Goal: Task Accomplishment & Management: Manage account settings

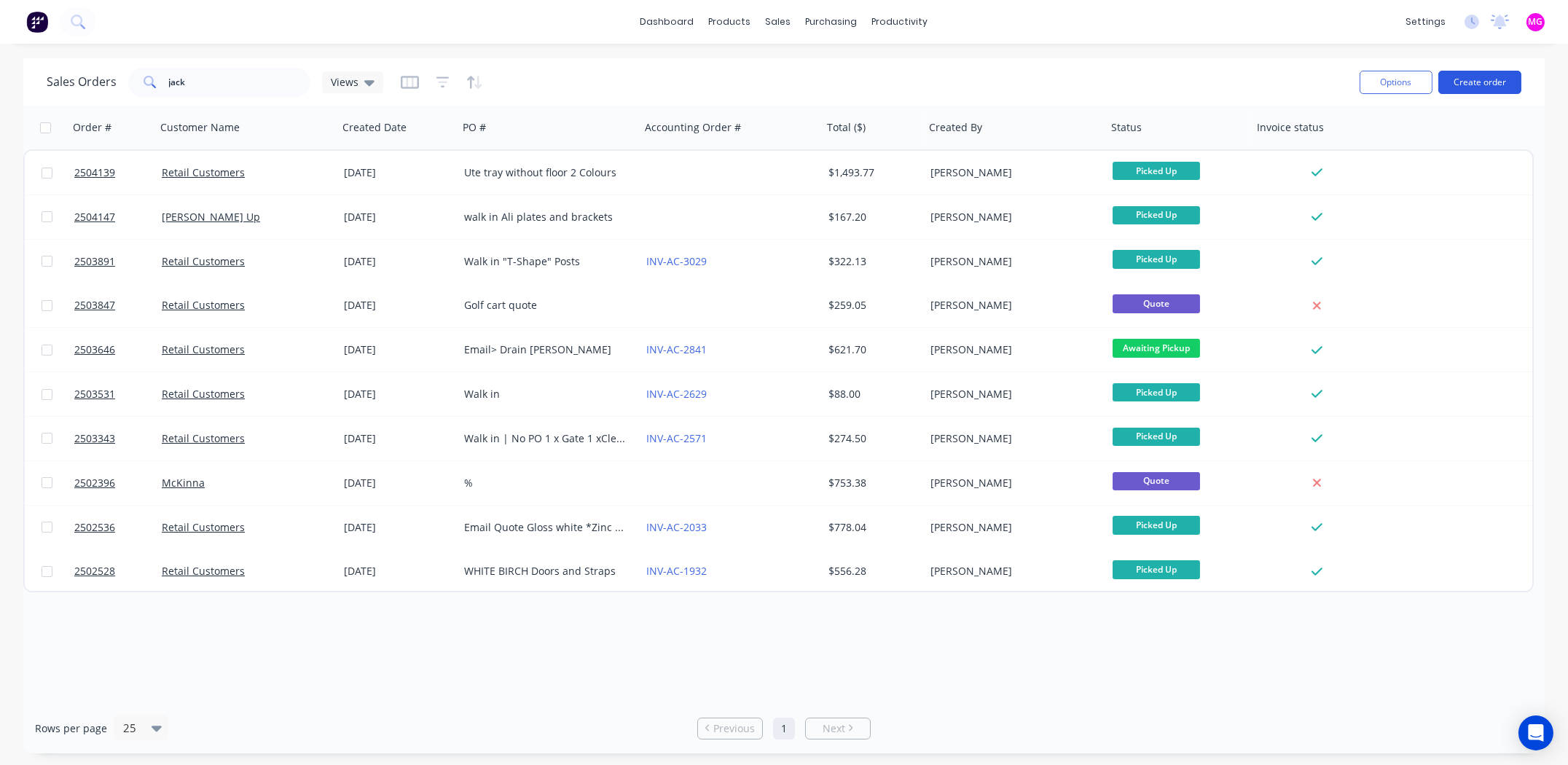
click at [1482, 78] on button "Create order" at bounding box center [1479, 82] width 83 height 23
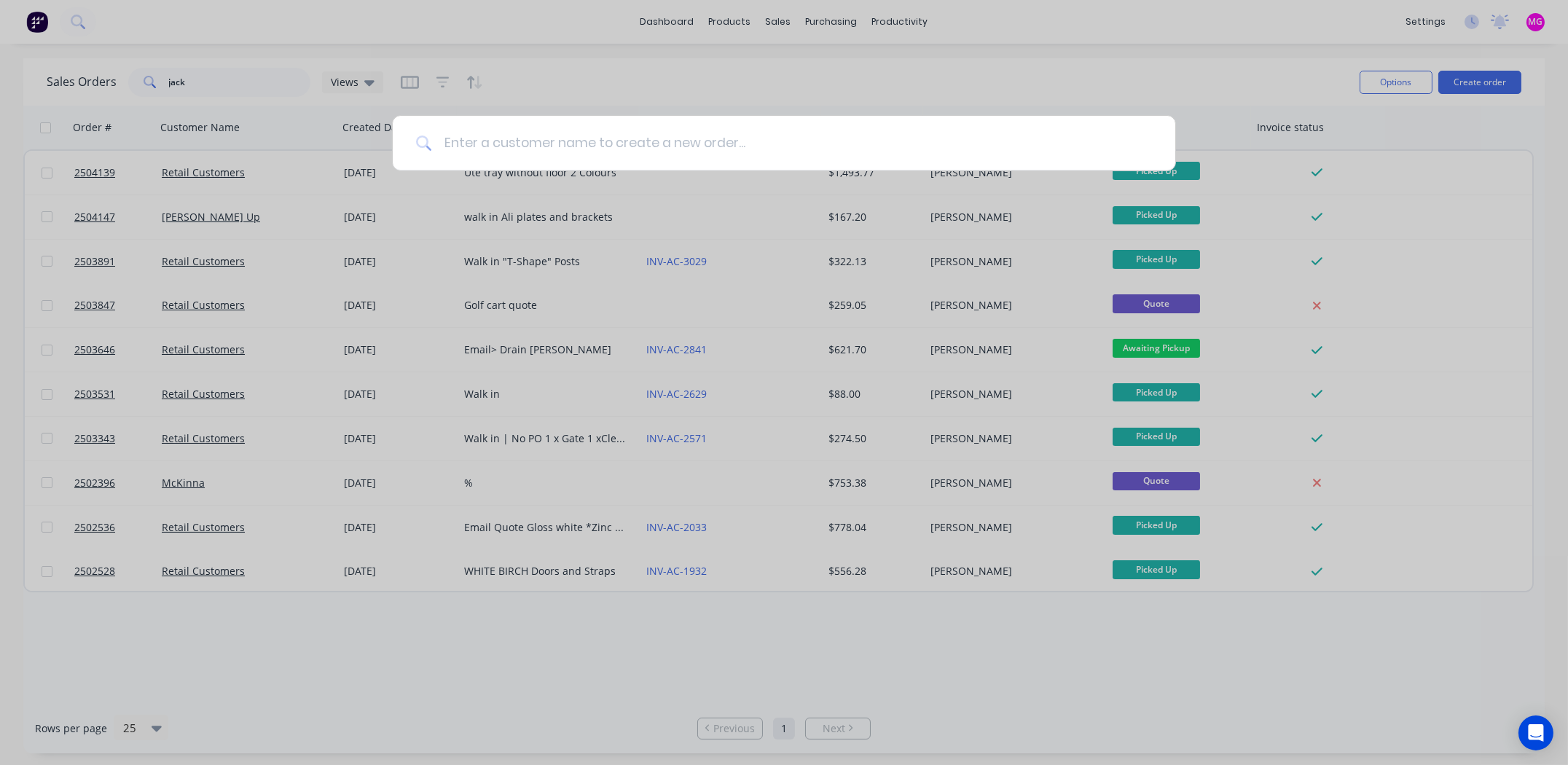
click at [515, 145] on input at bounding box center [792, 143] width 720 height 55
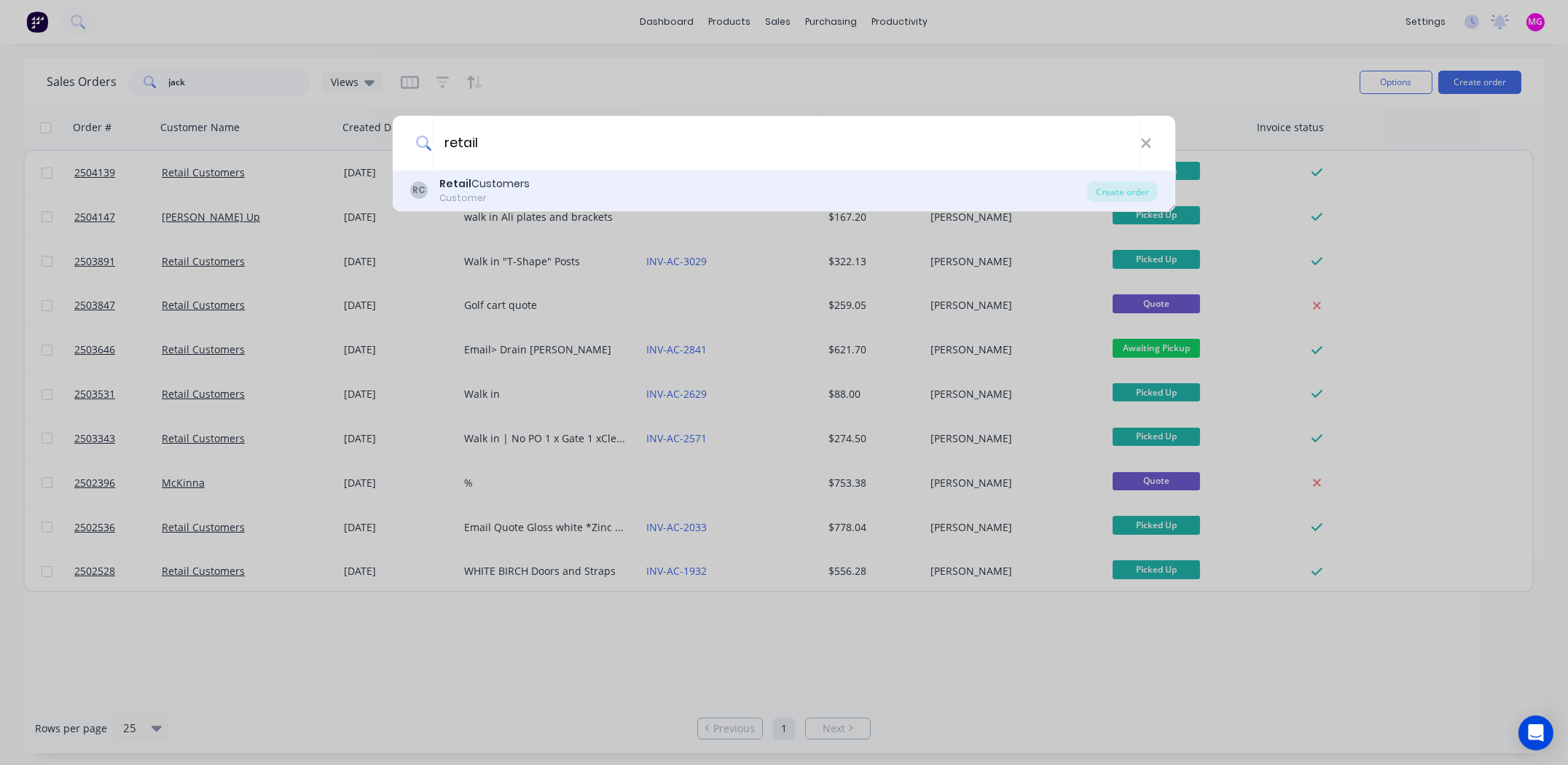
type input "retail"
click at [456, 183] on b "Retail" at bounding box center [455, 183] width 32 height 15
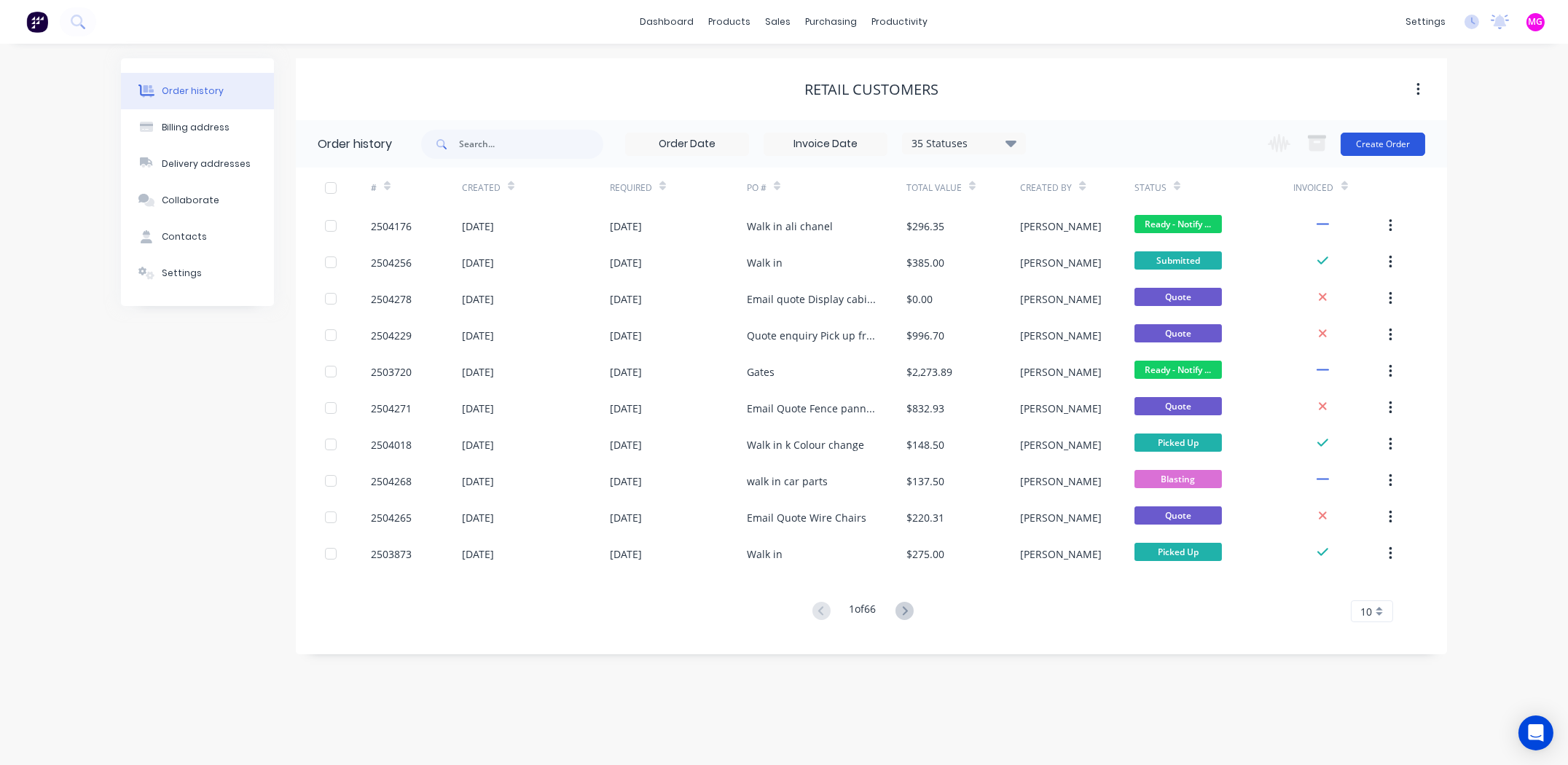
click at [1359, 152] on button "Create Order" at bounding box center [1383, 144] width 85 height 23
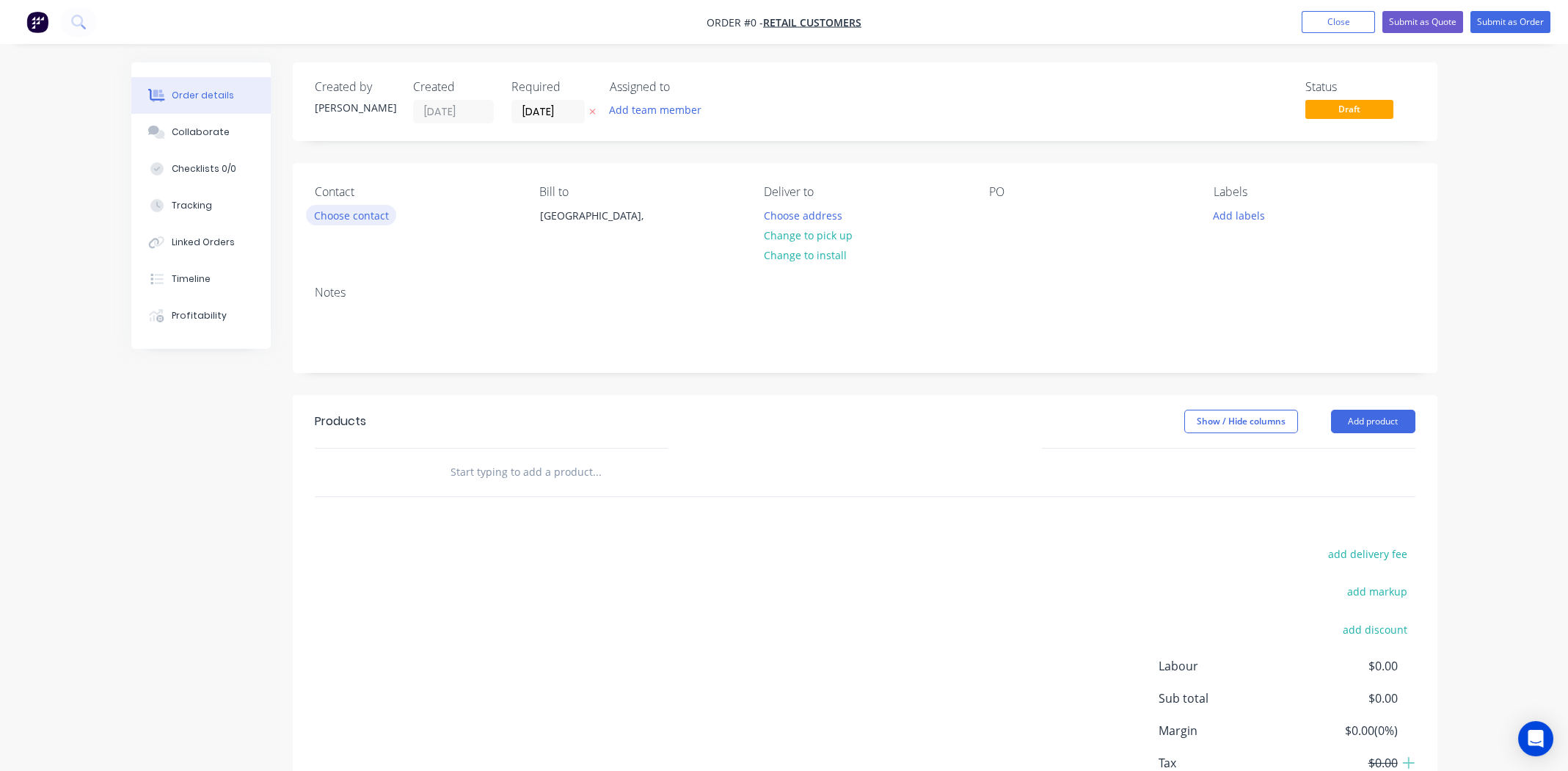
click at [347, 213] on button "Choose contact" at bounding box center [351, 214] width 90 height 20
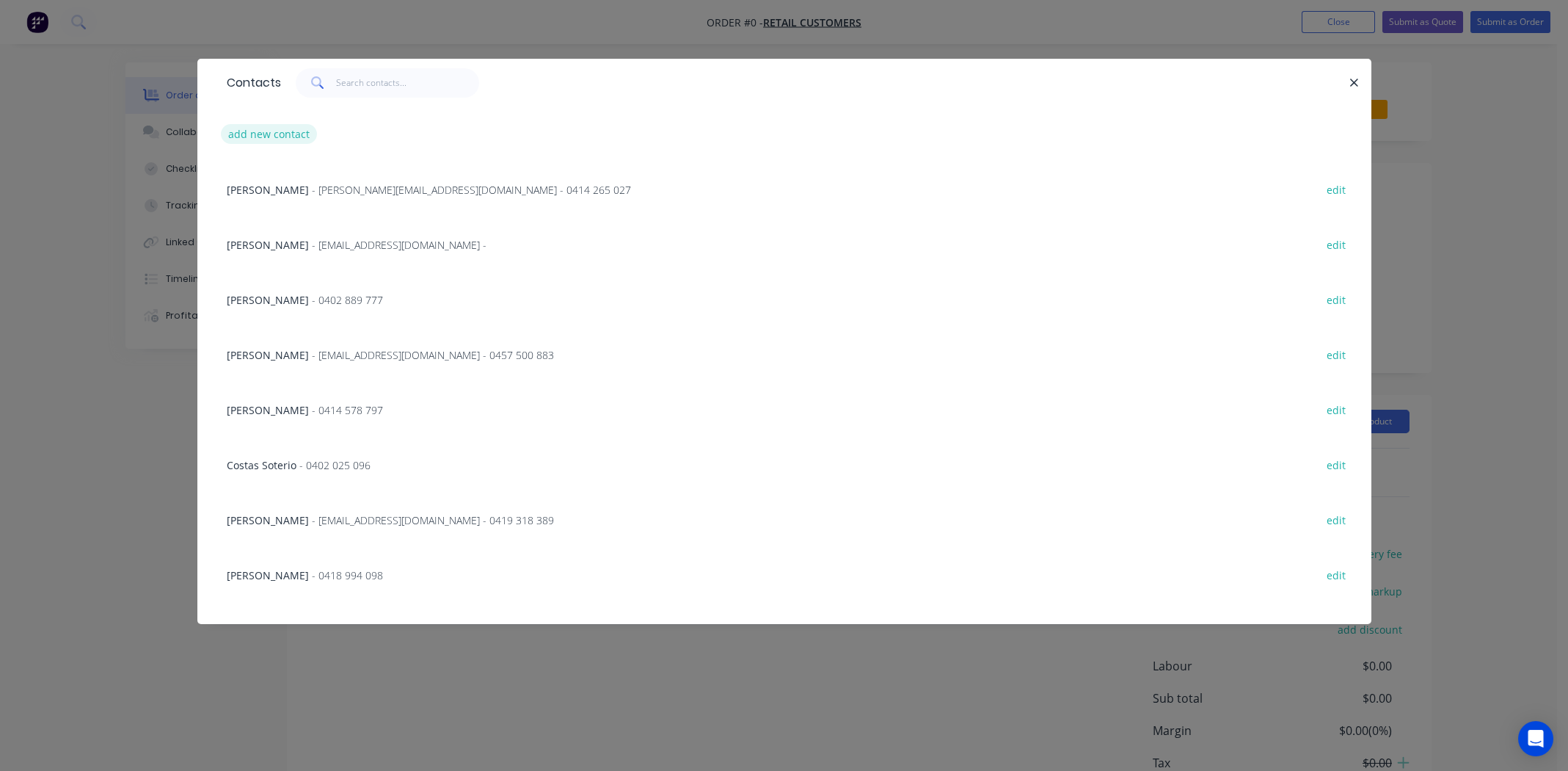
click at [289, 138] on button "add new contact" at bounding box center [269, 134] width 97 height 20
select select "AU"
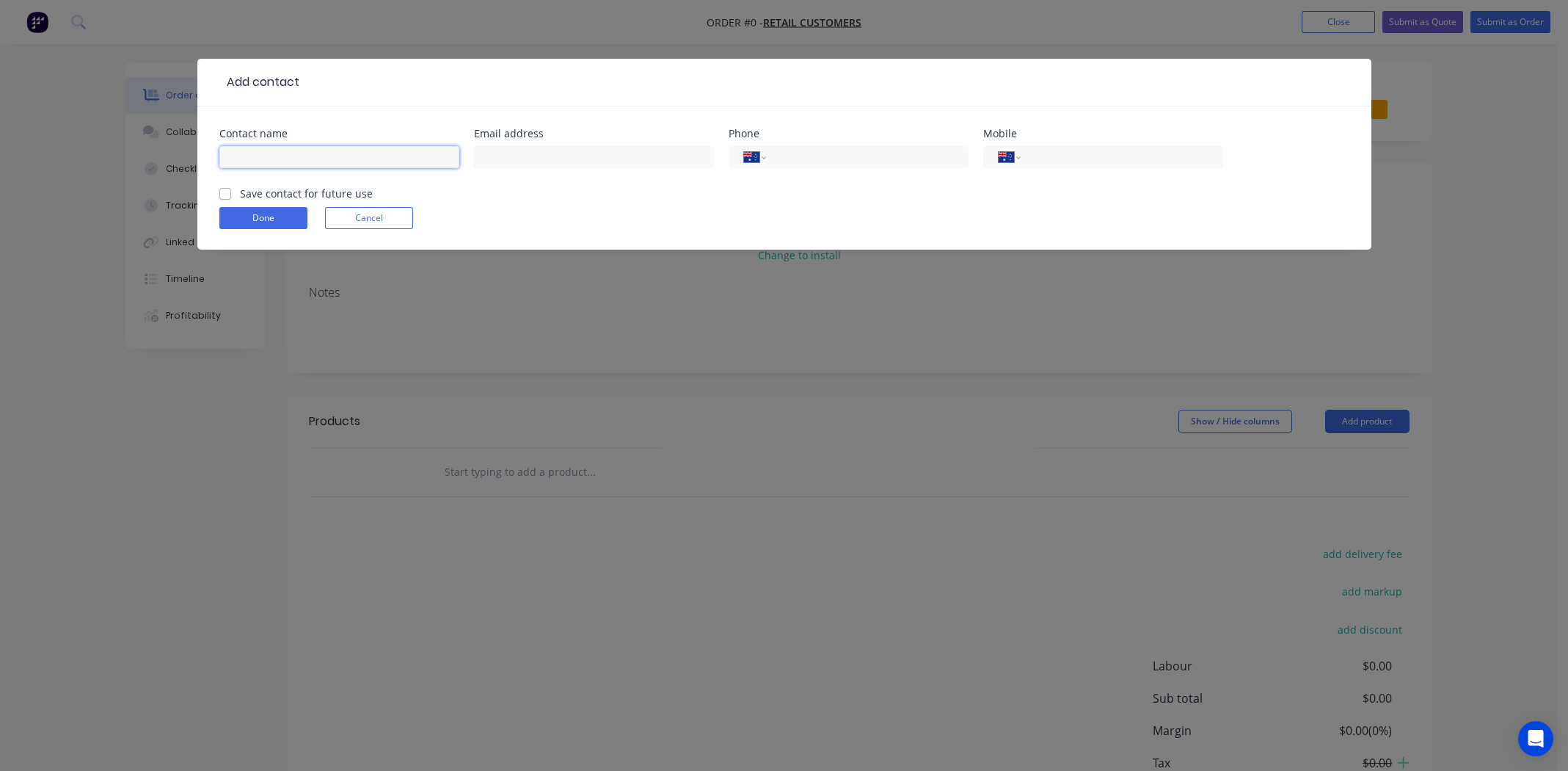
click at [307, 152] on input "text" at bounding box center [339, 157] width 240 height 22
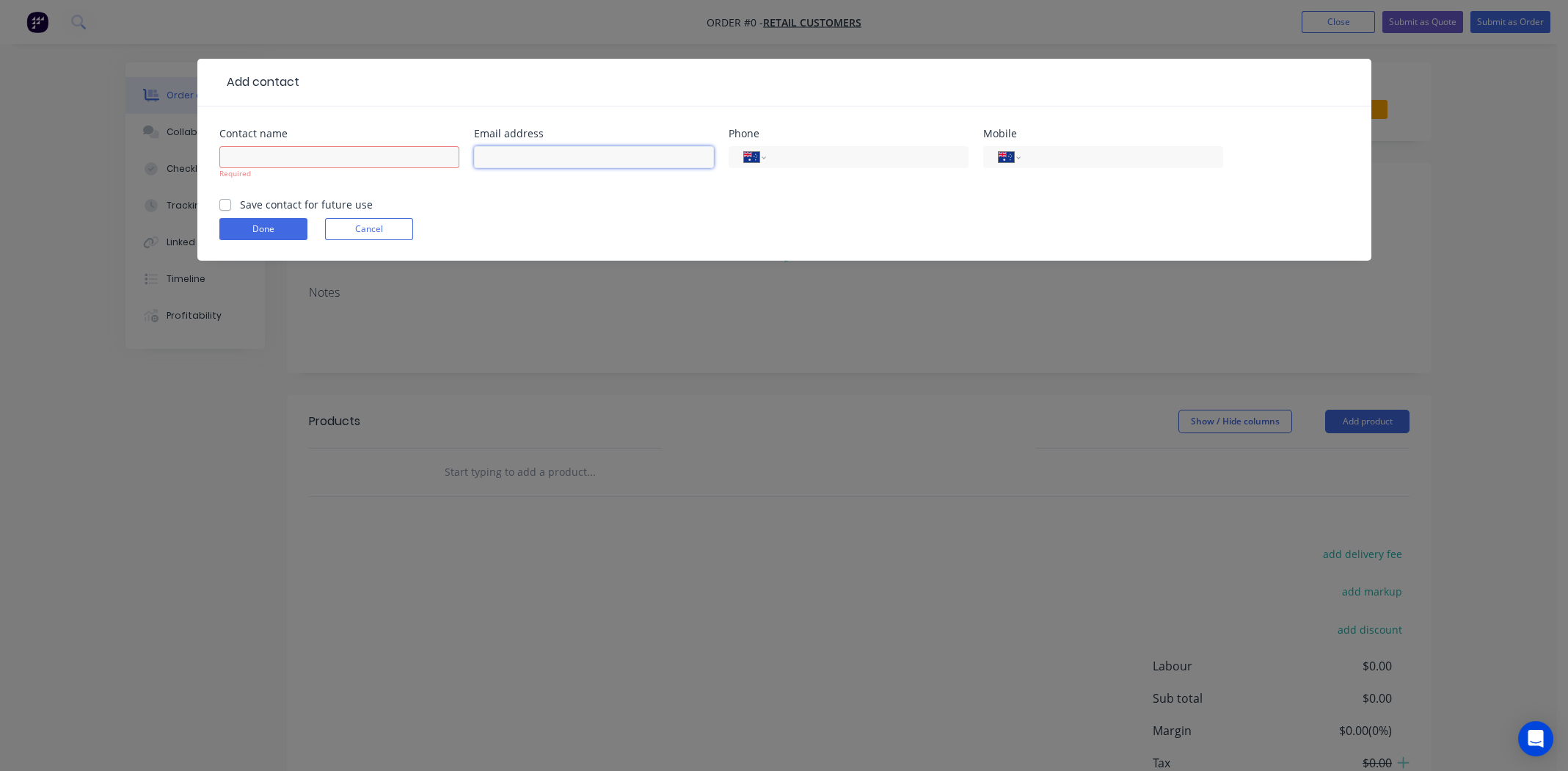
paste input "shannon.davis@tennis.com.au"
type input "shannon.davis@tennis.com.au"
click at [328, 154] on input "text" at bounding box center [339, 157] width 240 height 22
type input "Shannon Davis"
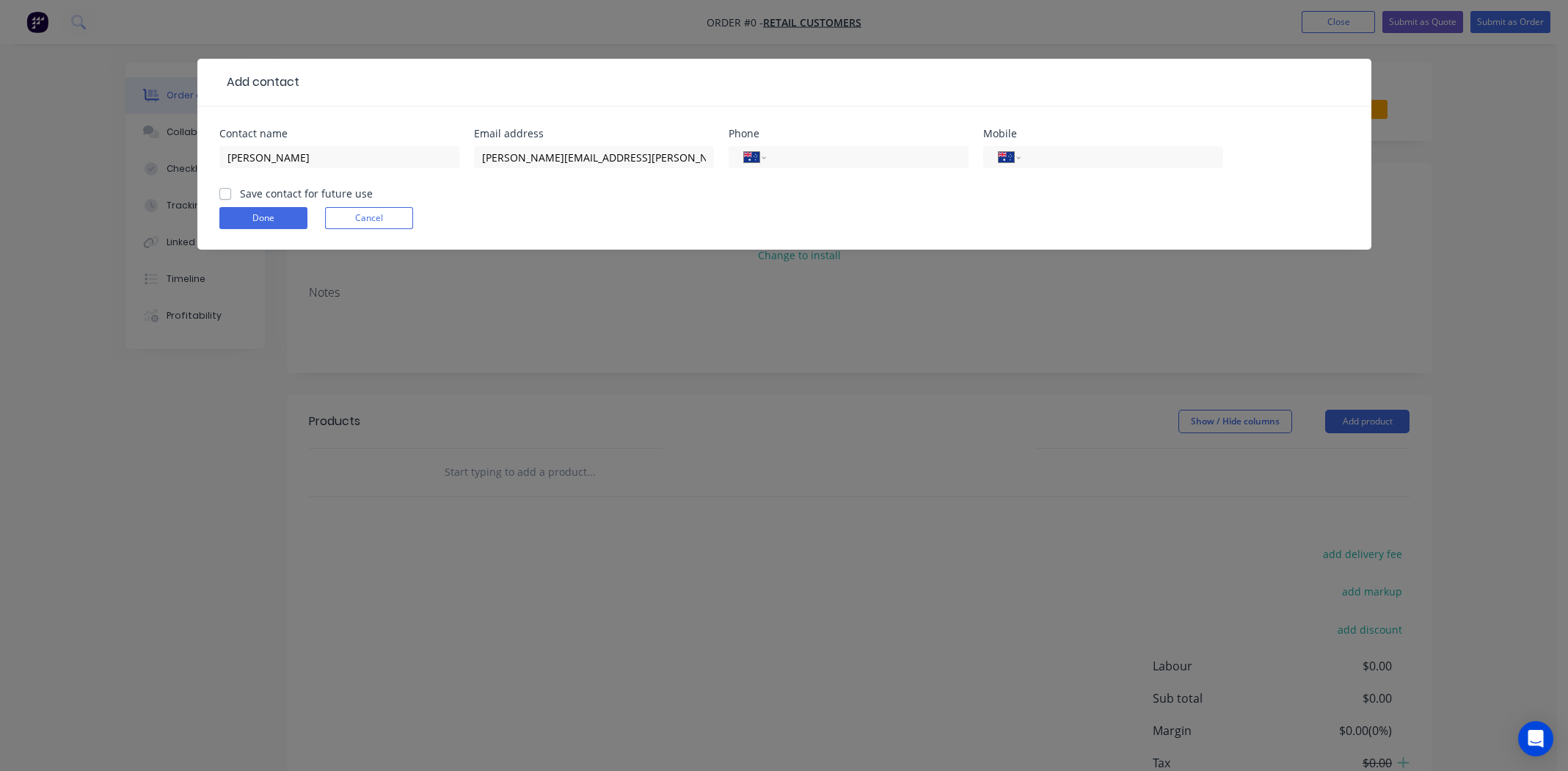
click at [240, 193] on label "Save contact for future use" at bounding box center [305, 193] width 133 height 16
click at [225, 193] on input "Save contact for future use" at bounding box center [225, 193] width 12 height 14
checkbox input "true"
click at [254, 216] on button "Done" at bounding box center [263, 218] width 88 height 22
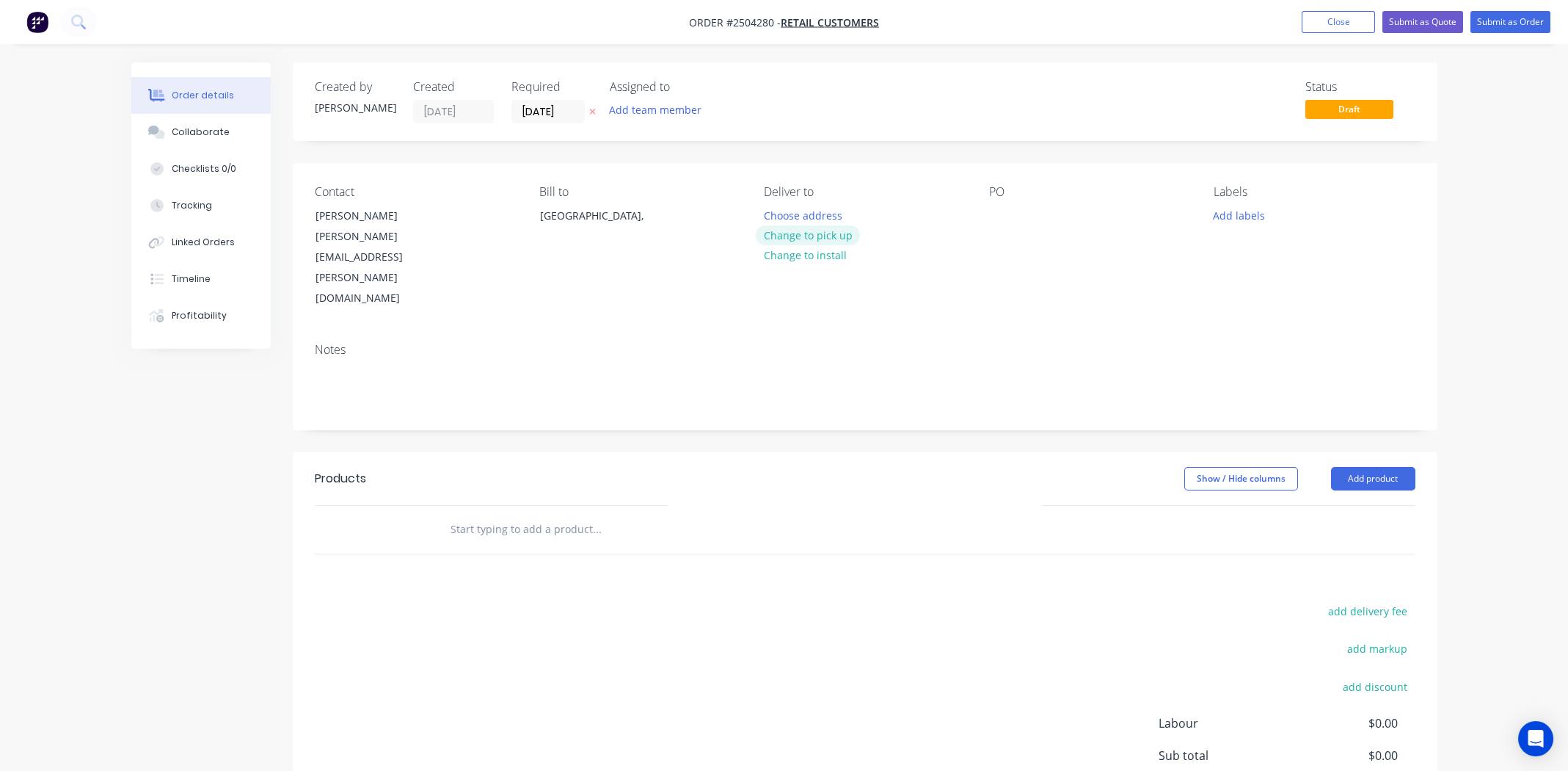
click at [806, 231] on button "Change to pick up" at bounding box center [808, 235] width 104 height 20
click at [999, 215] on div at bounding box center [1000, 215] width 24 height 22
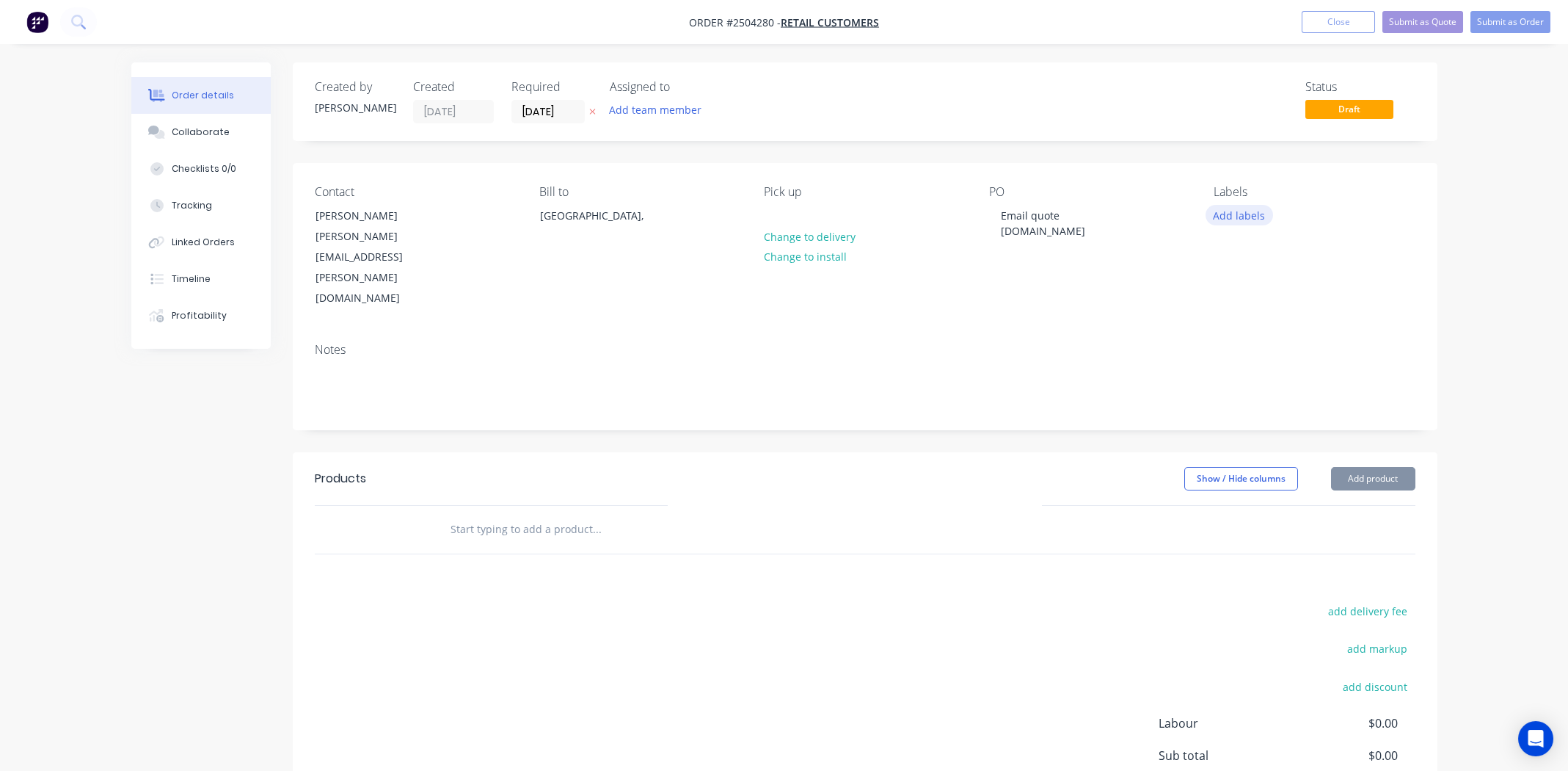
click at [1229, 214] on button "Add labels" at bounding box center [1239, 214] width 68 height 20
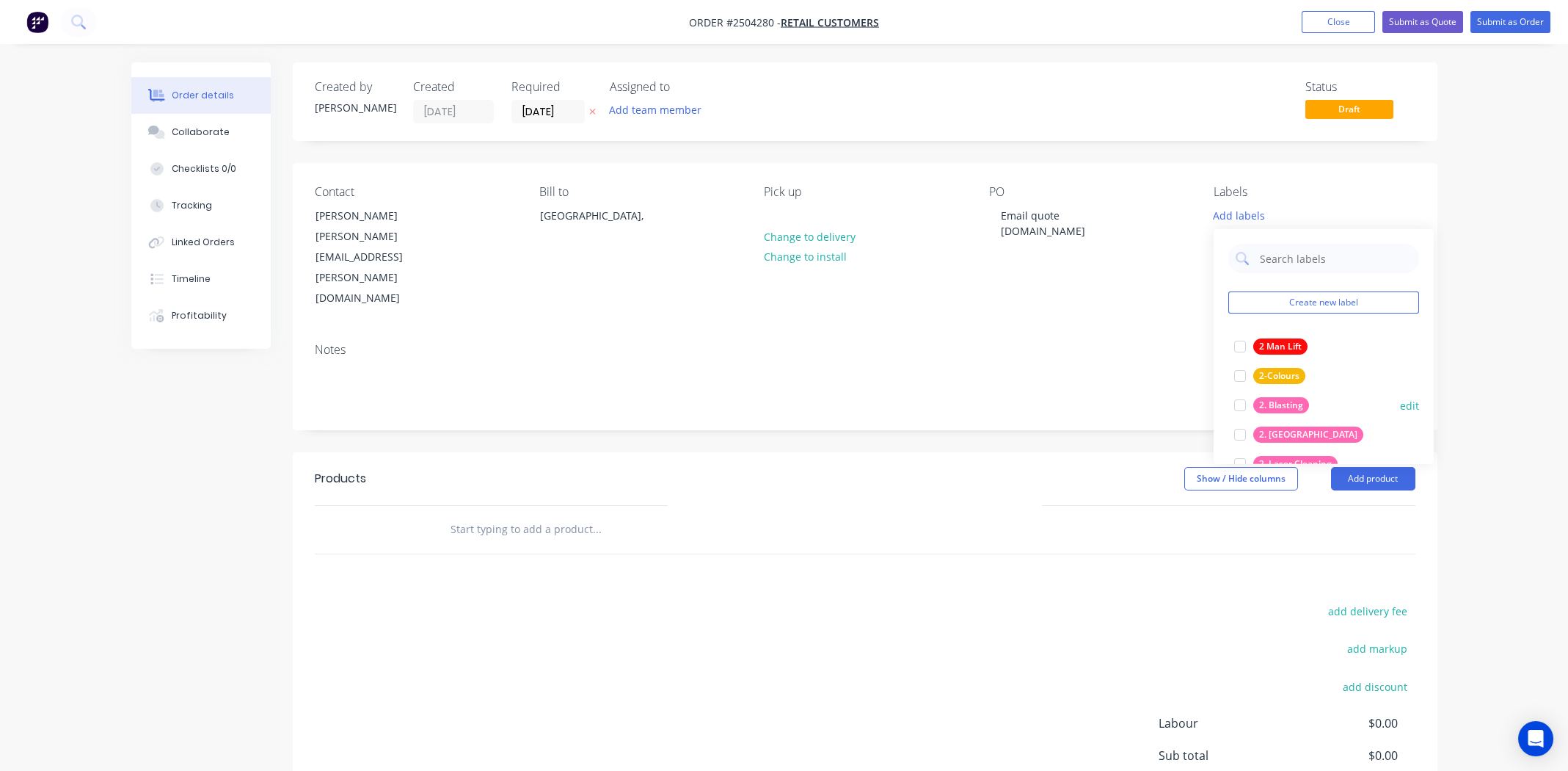
click at [1239, 402] on div at bounding box center [1240, 405] width 29 height 29
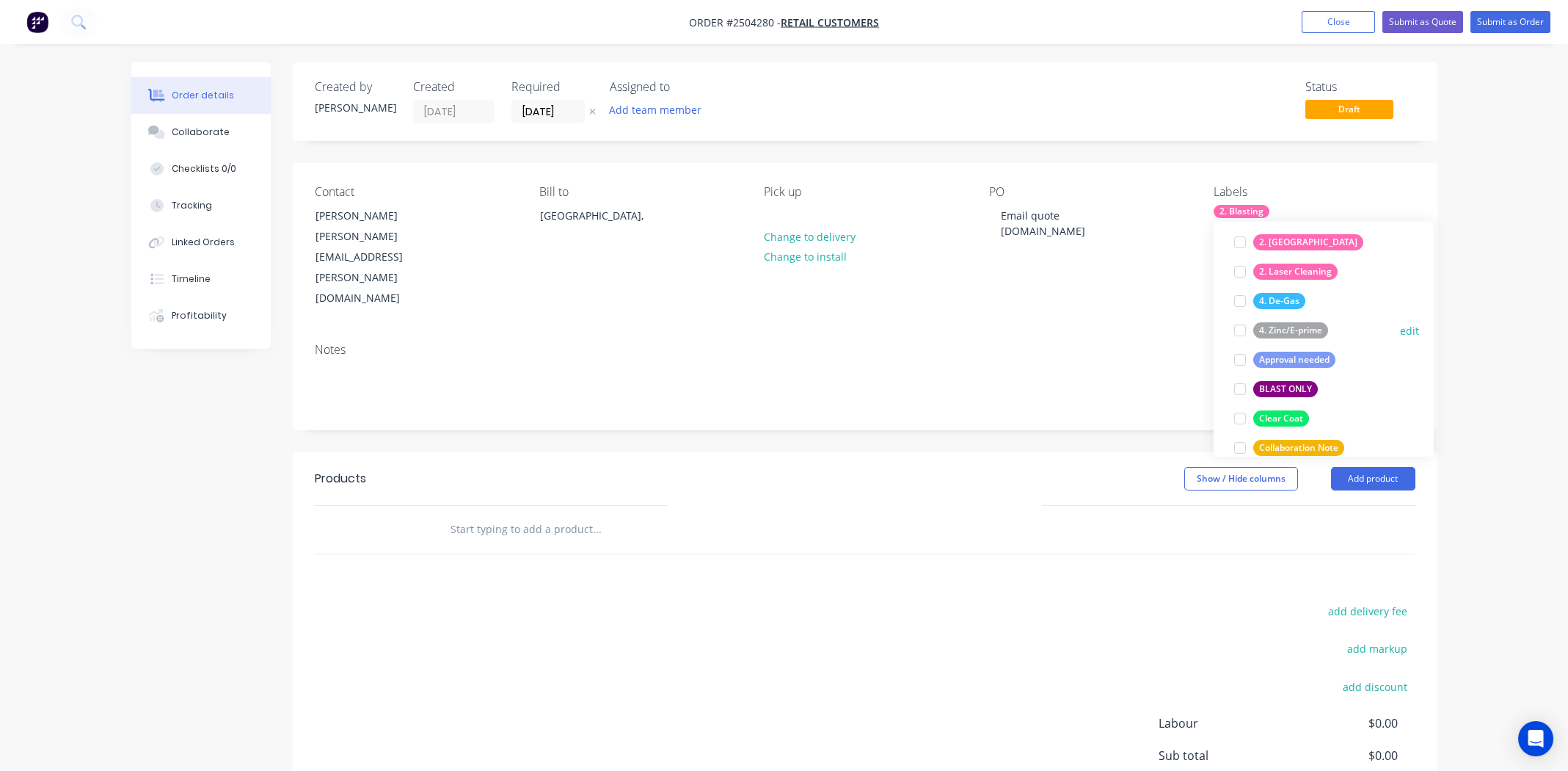
scroll to position [220, 0]
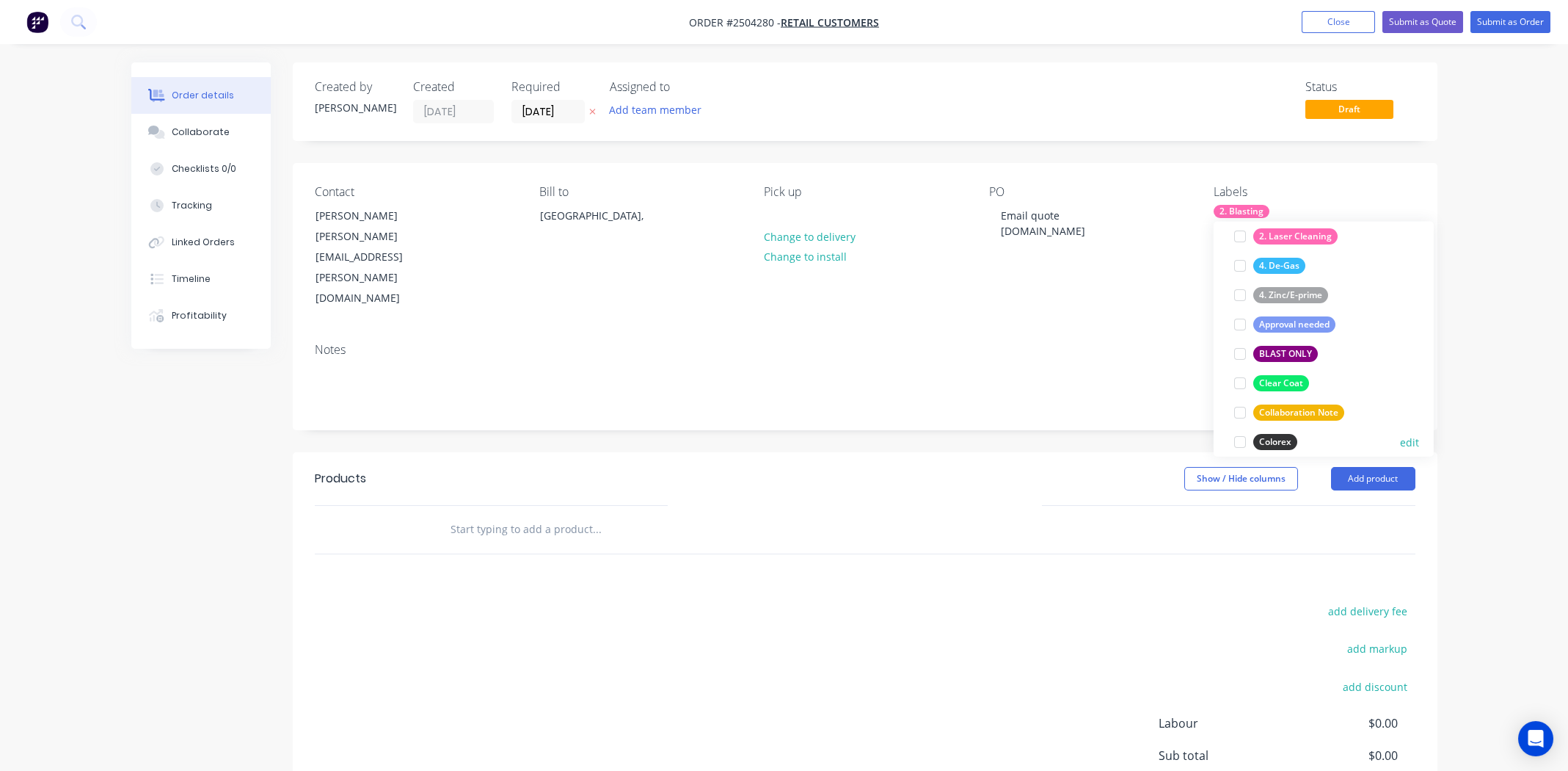
click at [1235, 439] on div at bounding box center [1240, 442] width 29 height 29
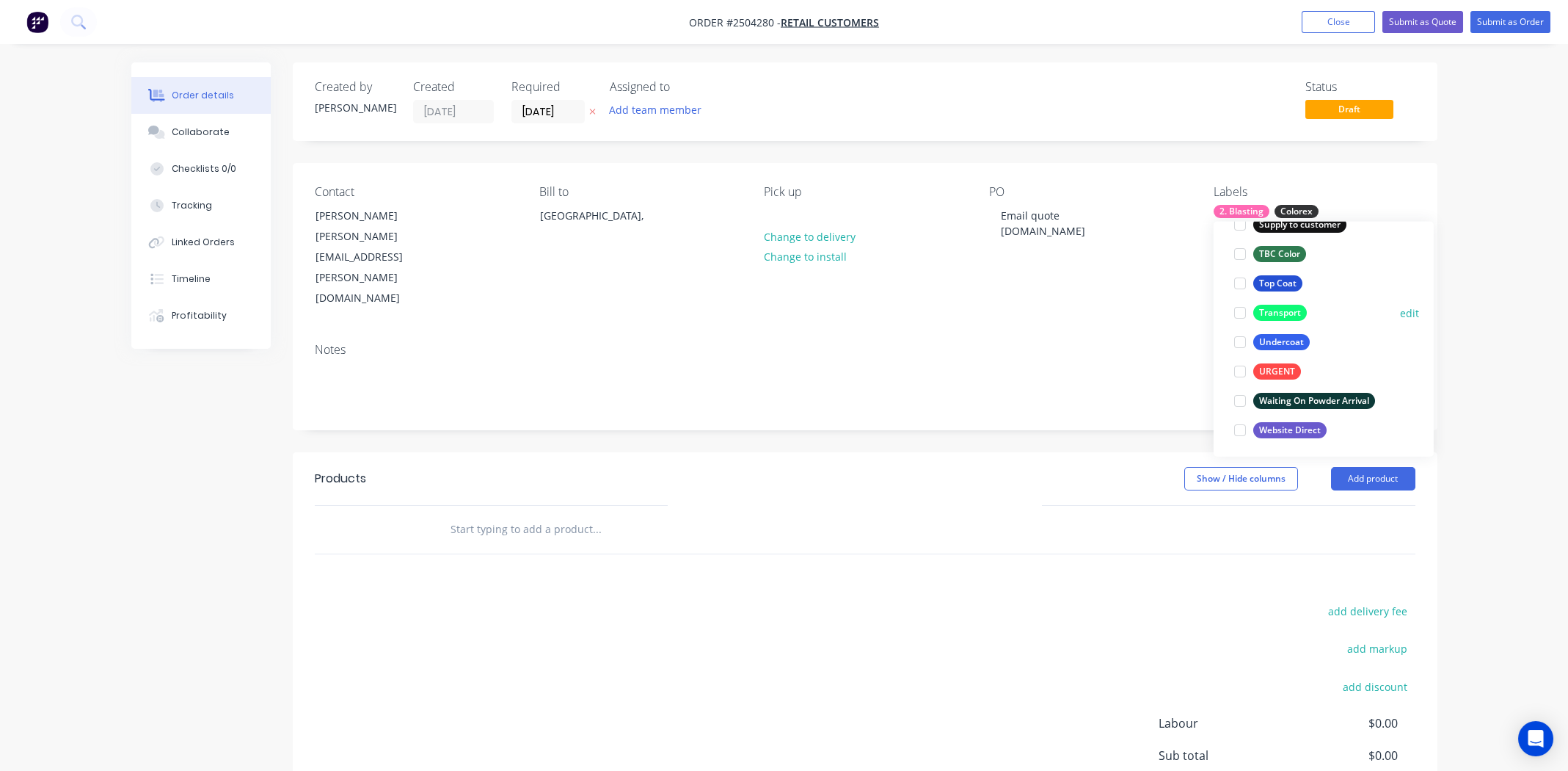
scroll to position [1174, 0]
click at [1239, 277] on div at bounding box center [1240, 281] width 29 height 29
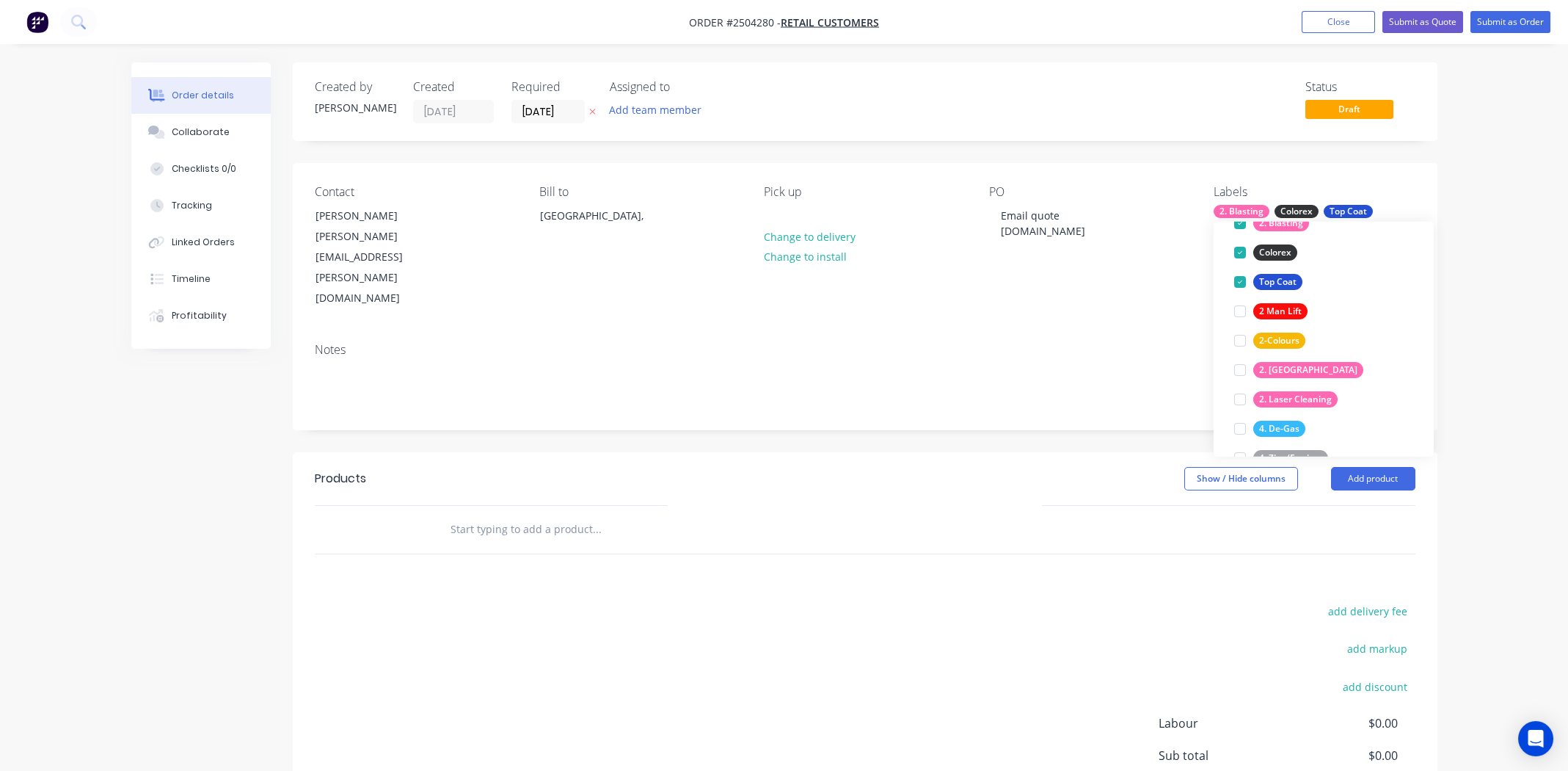
click at [654, 601] on div "add delivery fee add markup add discount Labour $0.00 Sub total $0.00 Margin $0…" at bounding box center [865, 743] width 1101 height 283
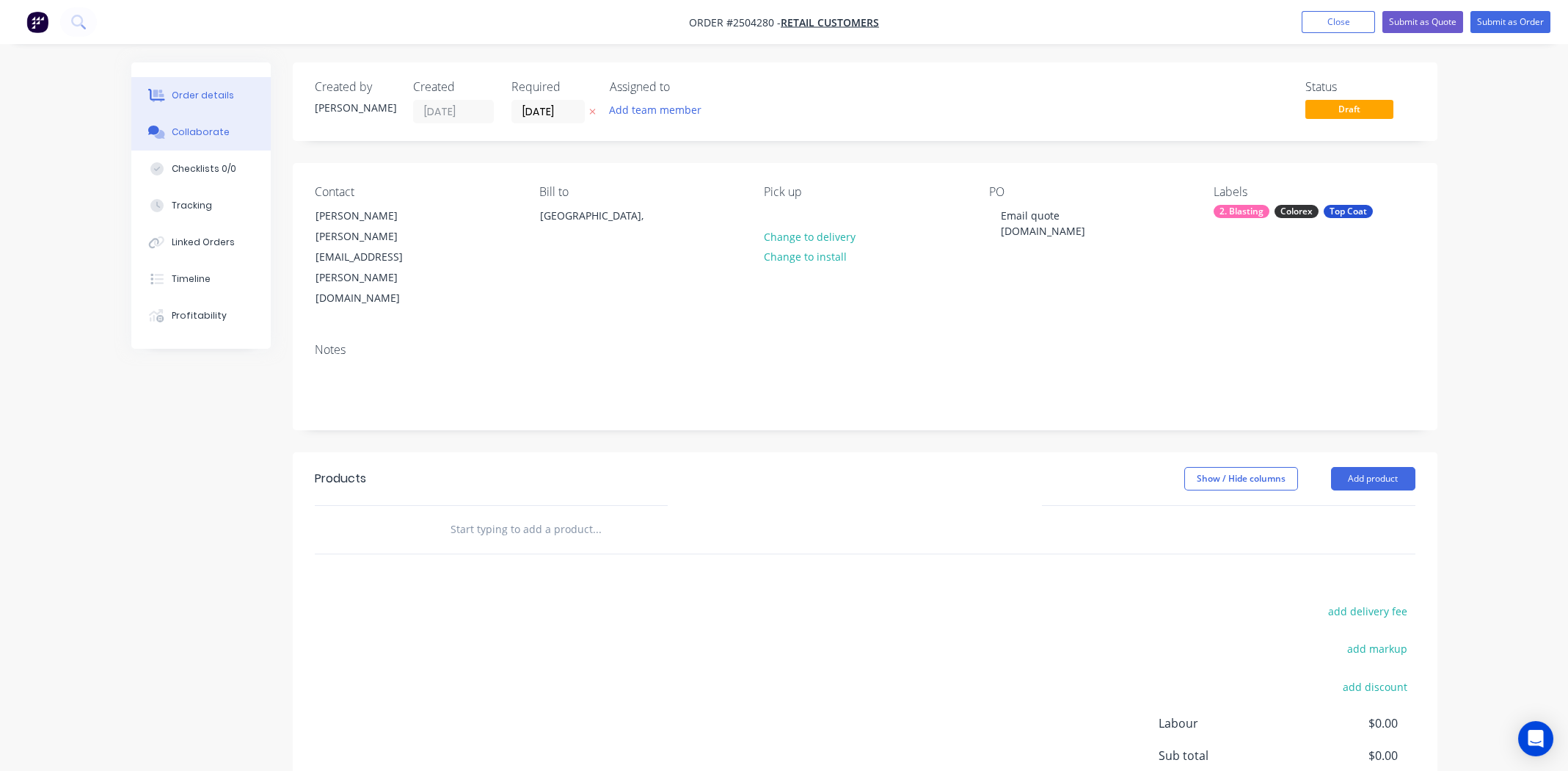
click at [217, 129] on div "Collaborate" at bounding box center [200, 132] width 58 height 13
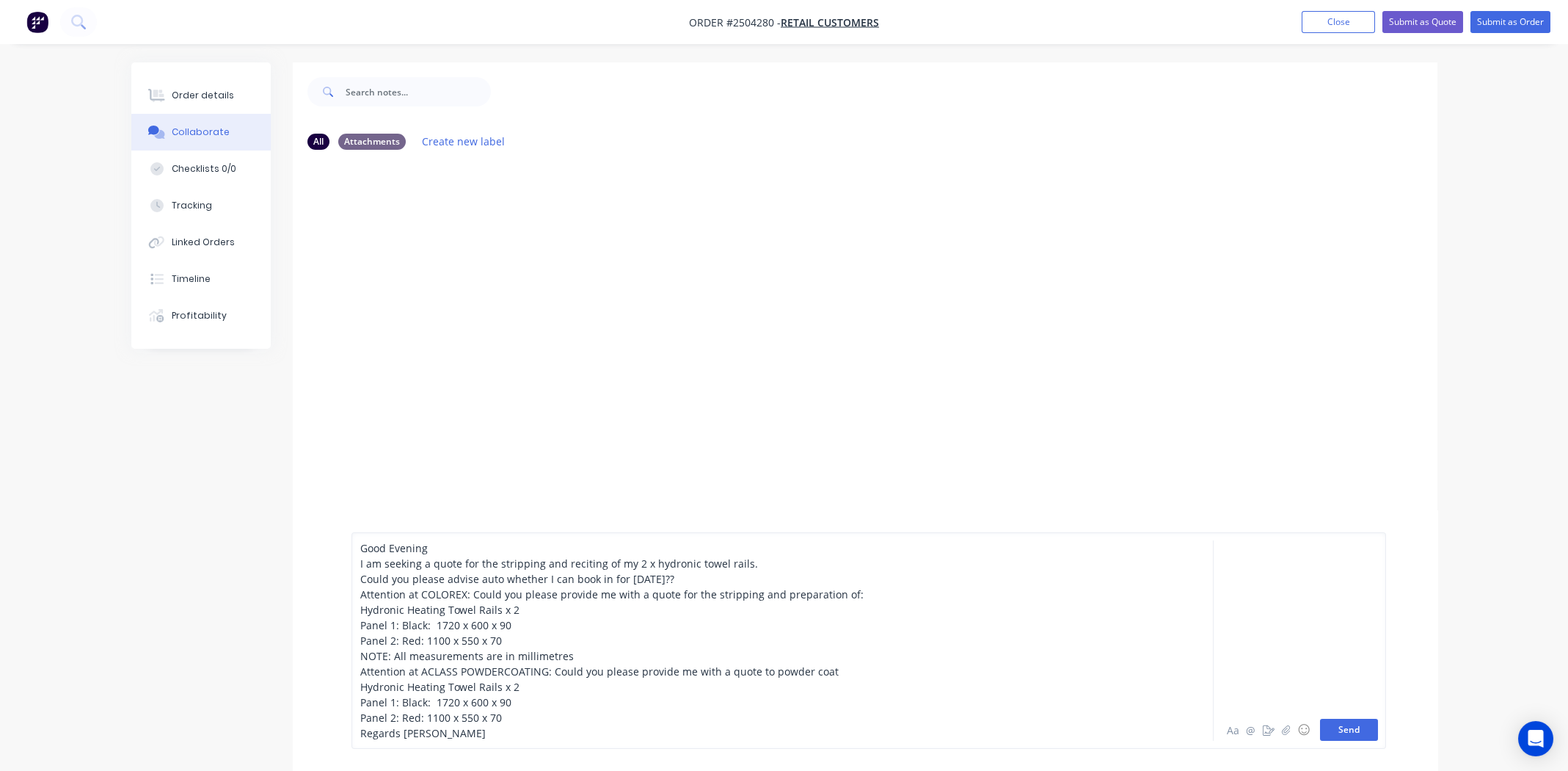
click at [1357, 726] on button "Send" at bounding box center [1348, 729] width 58 height 22
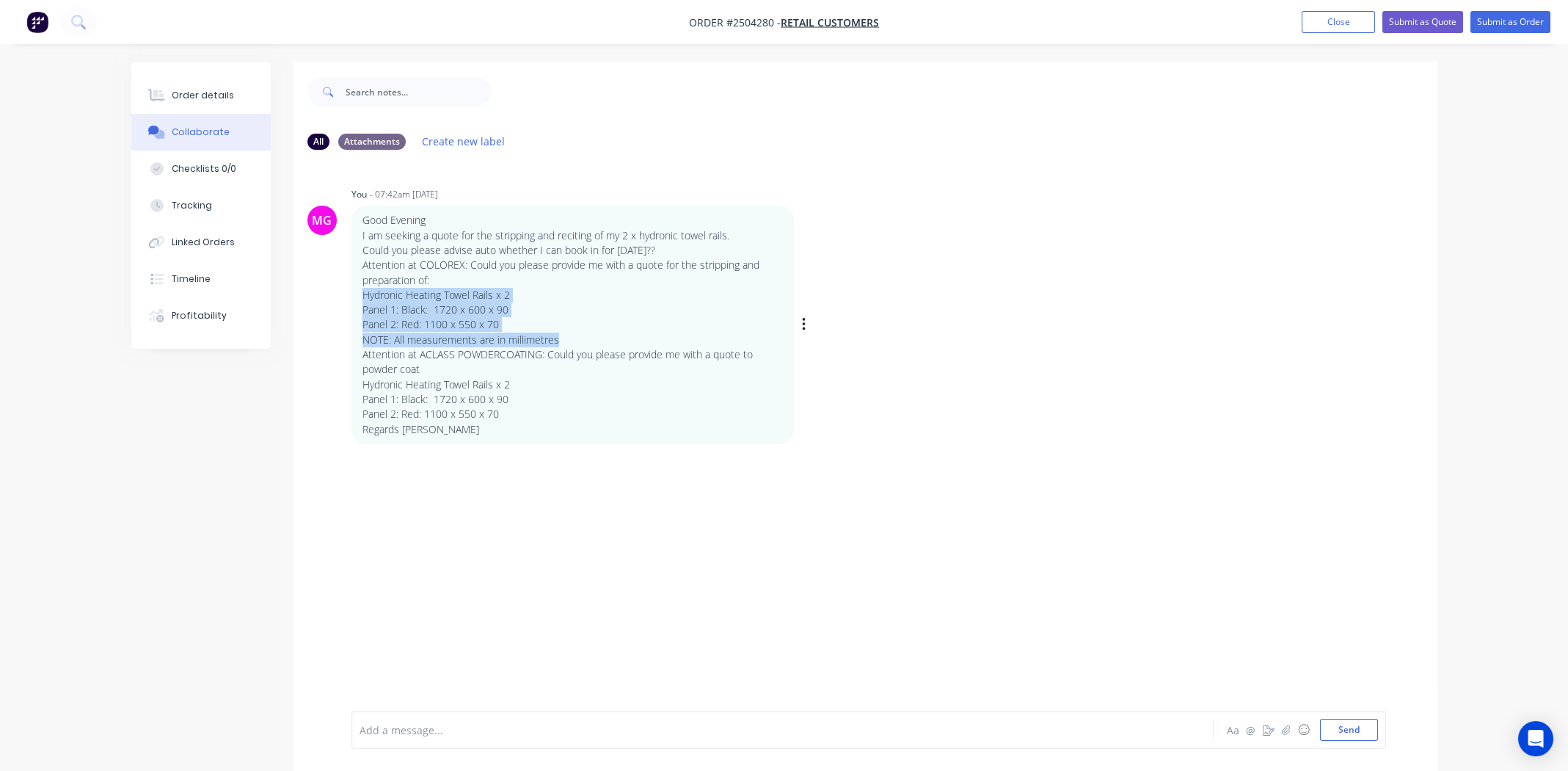
drag, startPoint x: 362, startPoint y: 295, endPoint x: 563, endPoint y: 340, distance: 206.0
click at [563, 340] on div "Good Evening I am seeking a quote for the stripping and reciting of my 2 x hydr…" at bounding box center [572, 324] width 420 height 223
copy div "Hydronic Heating Towel Rails x 2 Panel 1: Black: 1720 x 600 x 90 Panel 2: Red: …"
click at [191, 96] on div "Order details" at bounding box center [203, 94] width 63 height 13
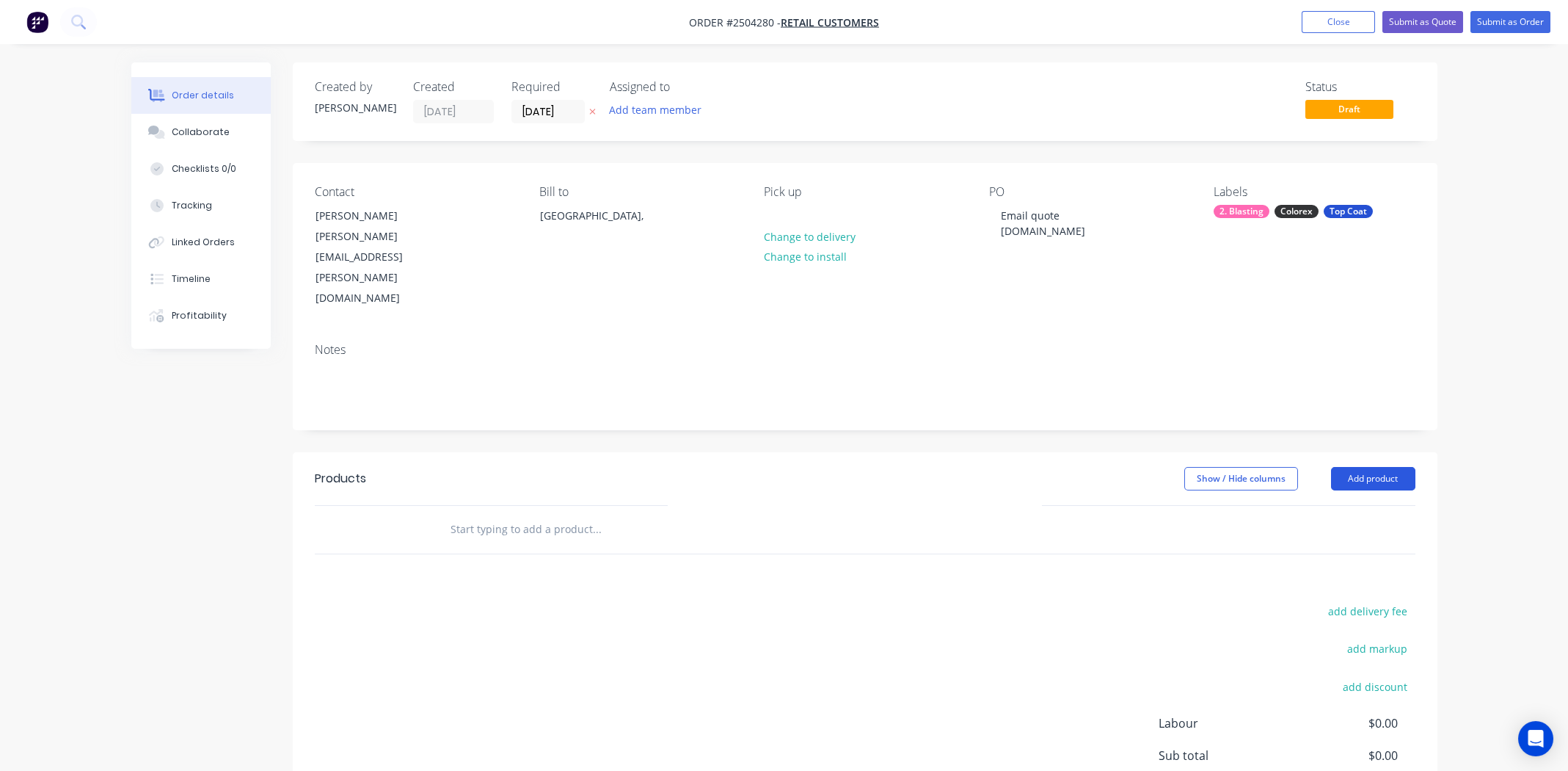
click at [1367, 467] on button "Add product" at bounding box center [1373, 478] width 84 height 24
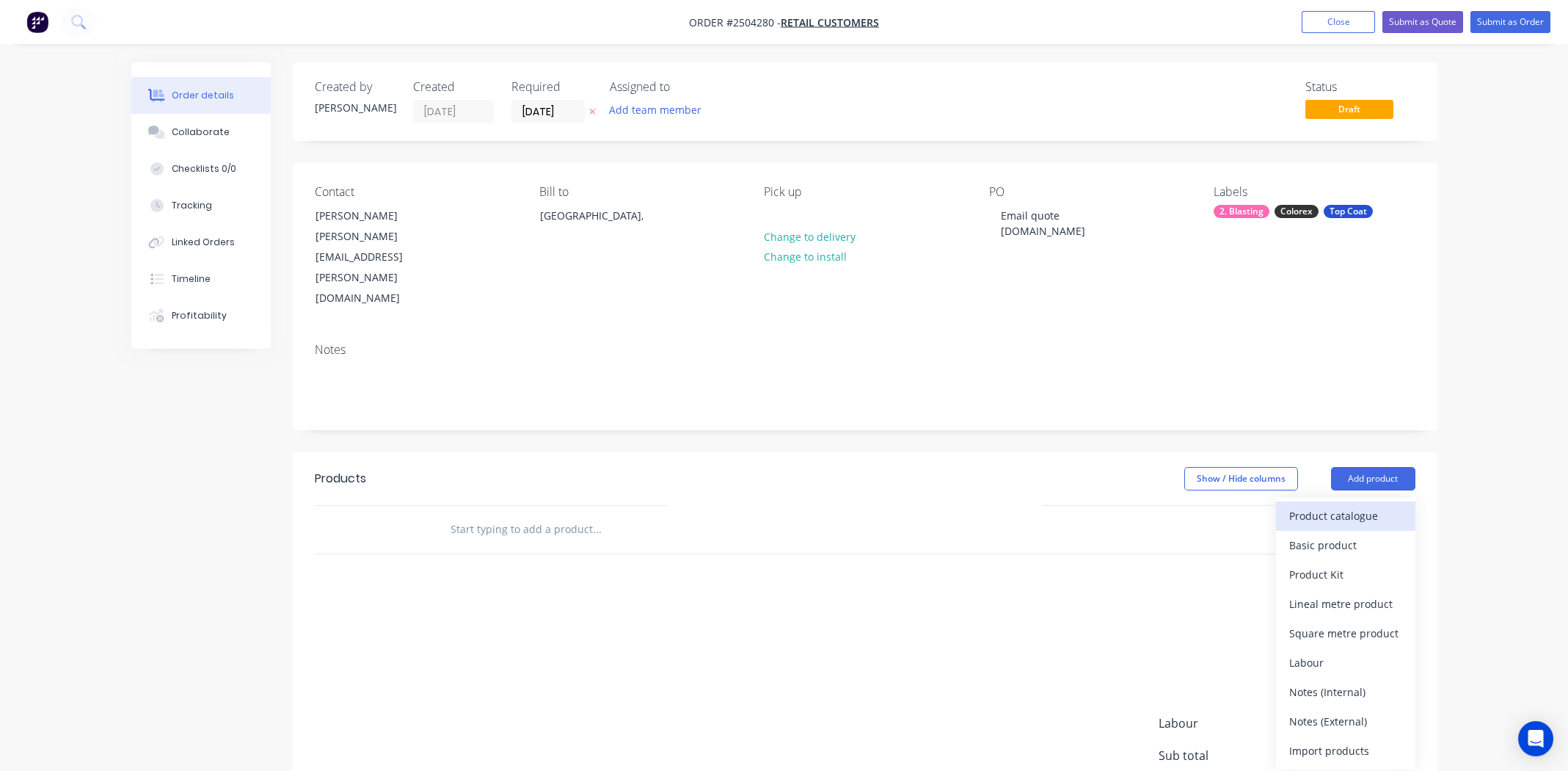
click at [1353, 505] on div "Product catalogue" at bounding box center [1345, 516] width 113 height 22
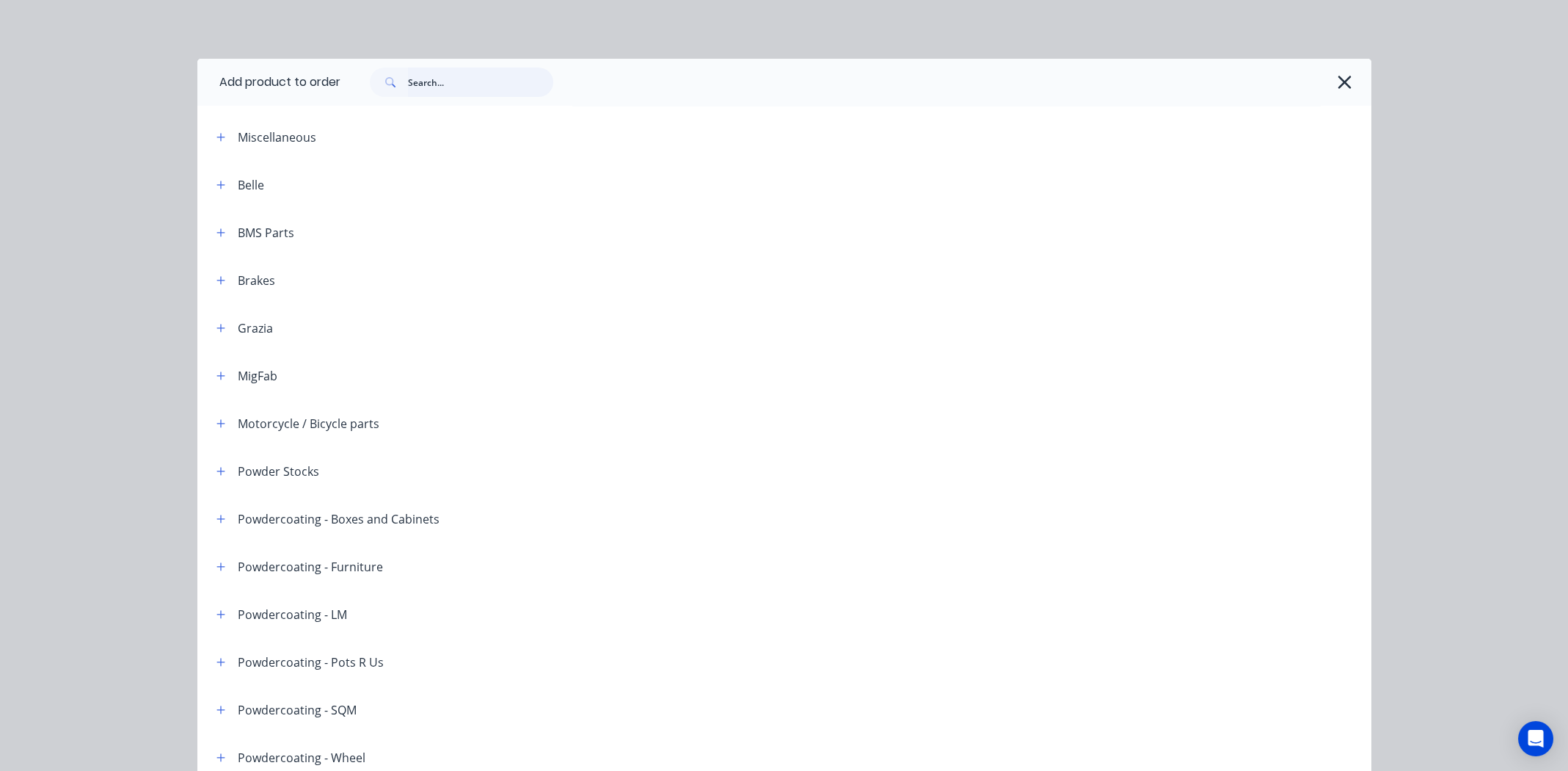
click at [434, 80] on input "text" at bounding box center [480, 83] width 145 height 29
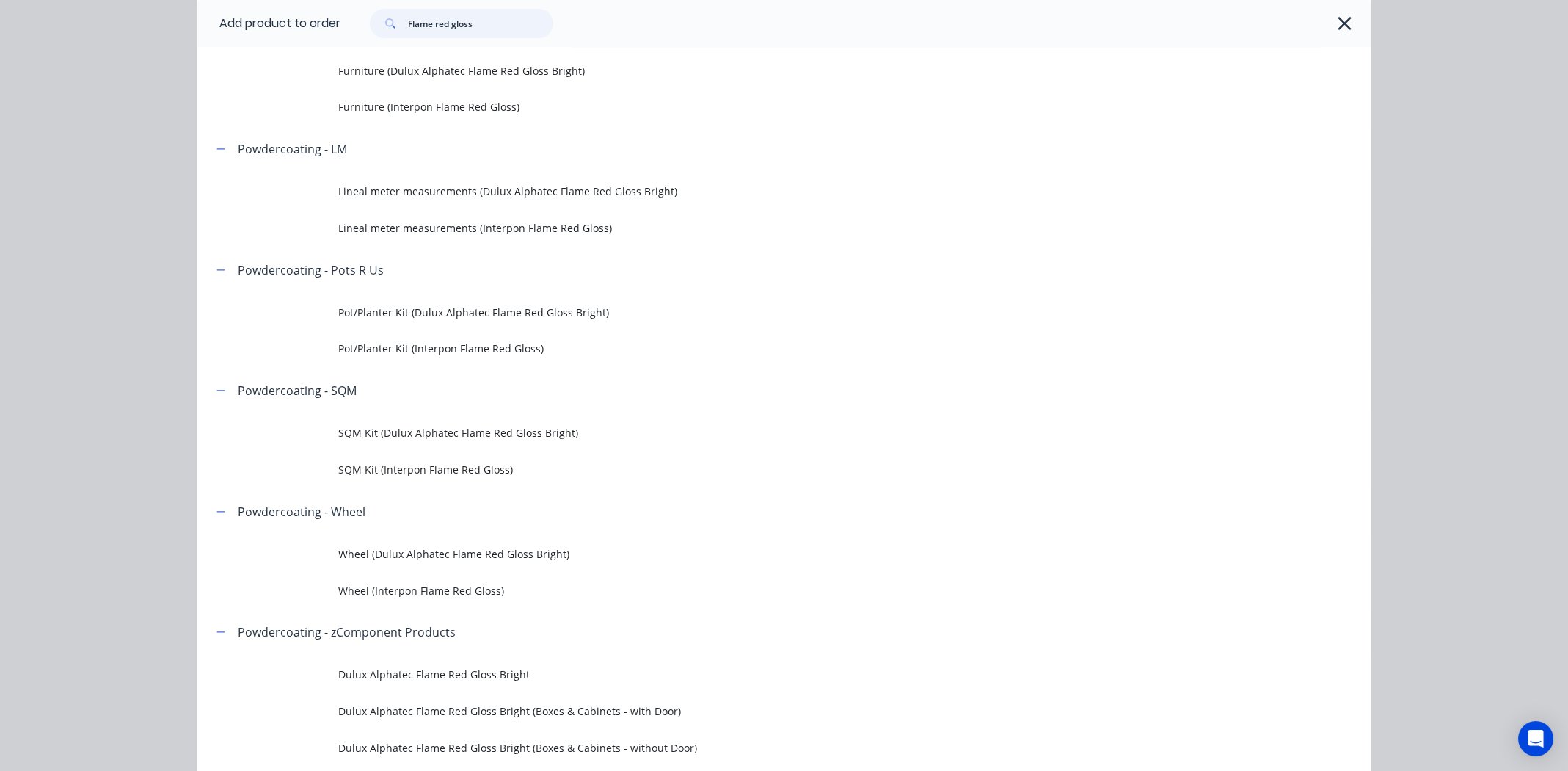
scroll to position [366, 0]
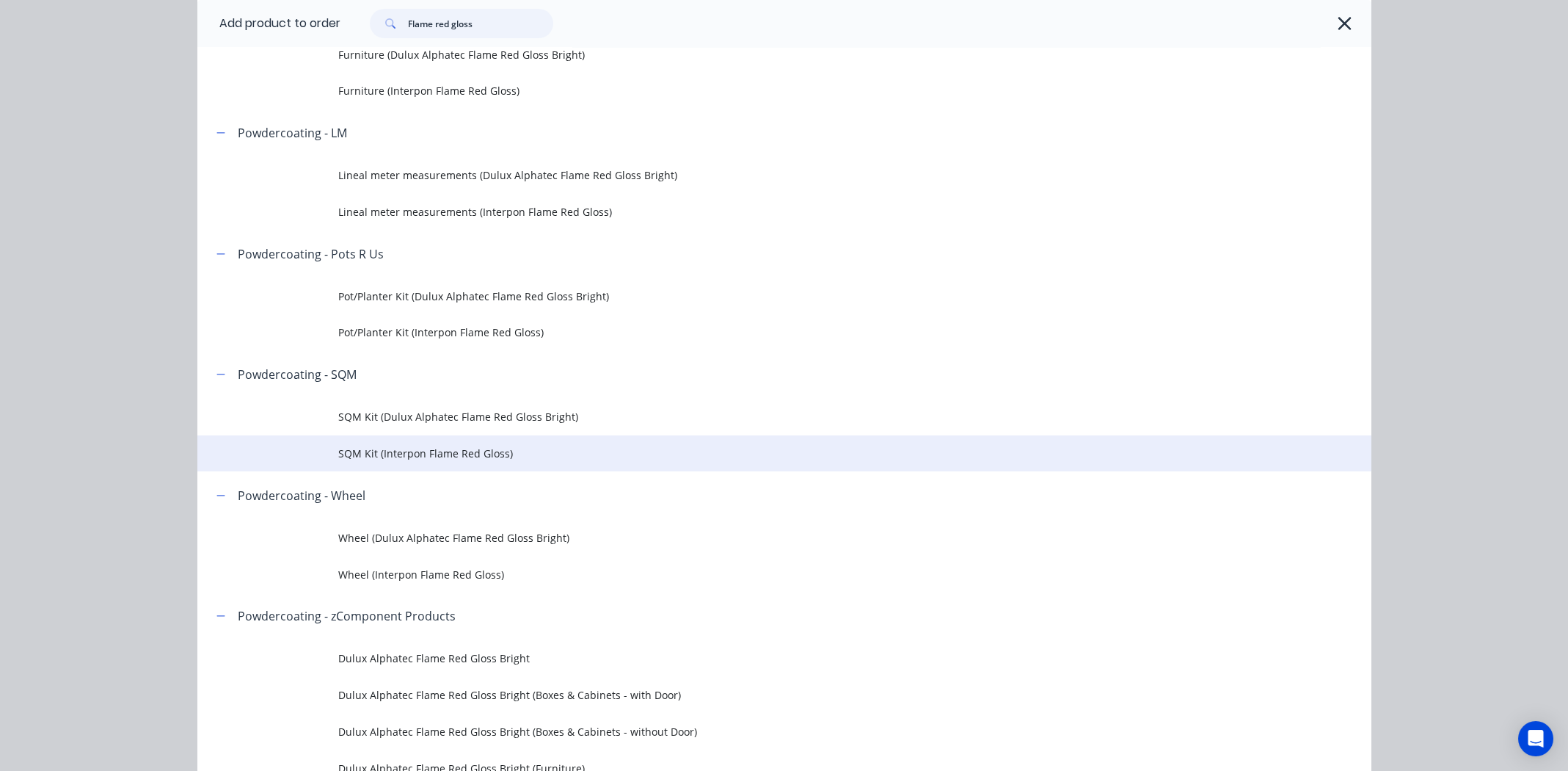
type input "Flame red gloss"
click at [471, 456] on span "SQM Kit (Interpon Flame Red Gloss)" at bounding box center [750, 454] width 826 height 16
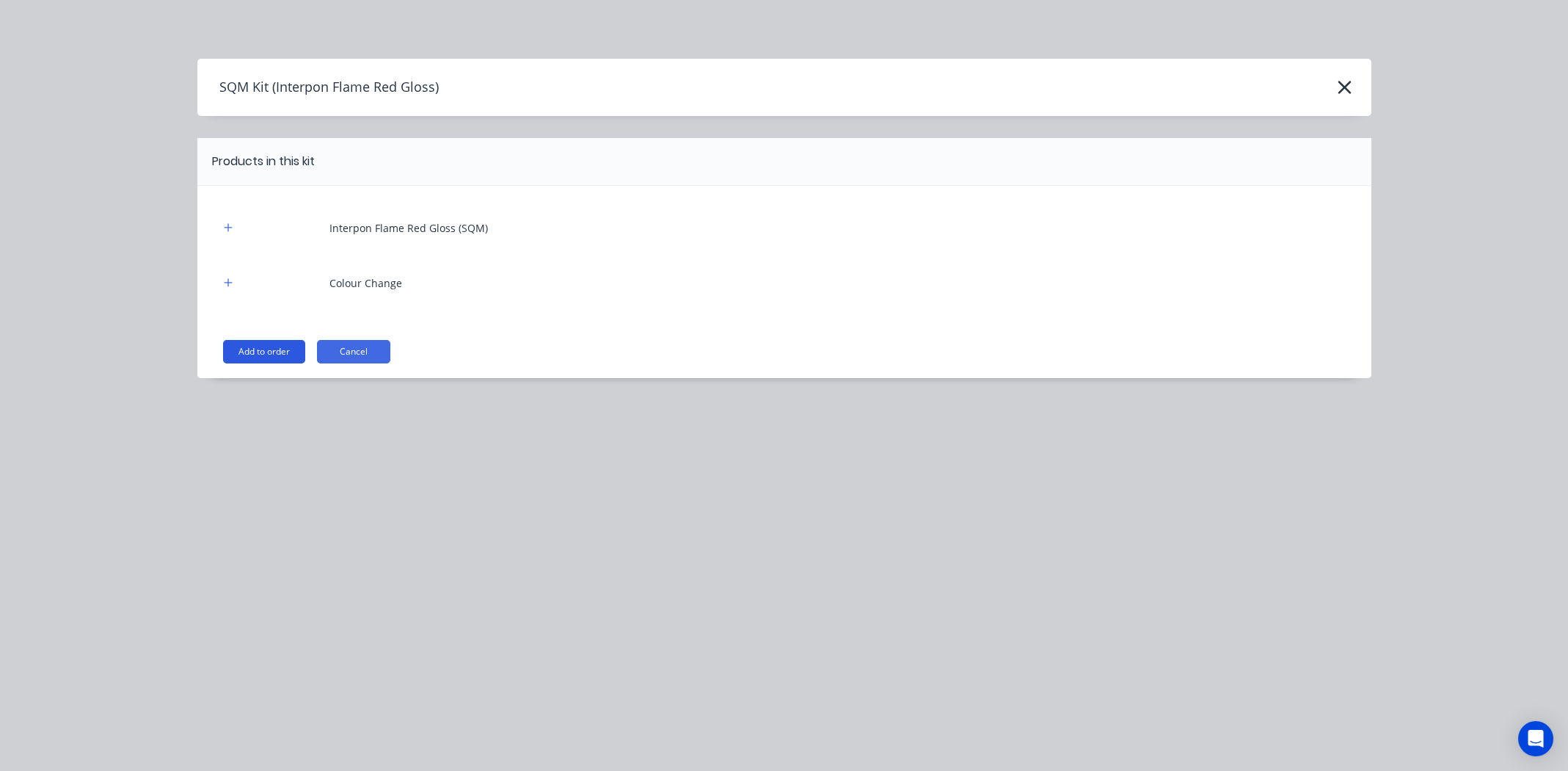
click at [260, 358] on button "Add to order" at bounding box center [264, 352] width 82 height 24
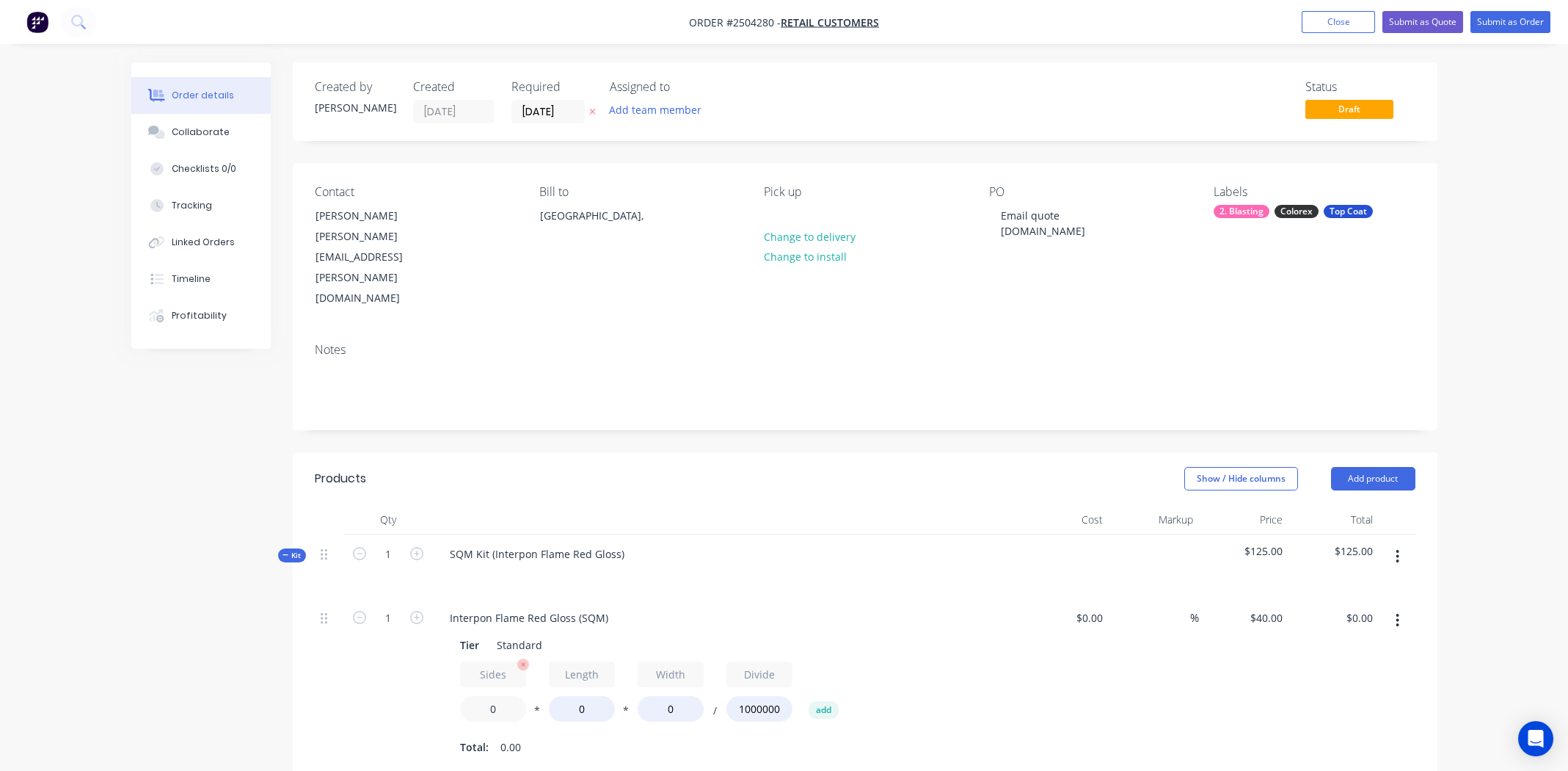
click at [493, 695] on input "0" at bounding box center [492, 708] width 66 height 26
click at [494, 695] on input "0" at bounding box center [492, 708] width 66 height 26
click at [489, 695] on input "0" at bounding box center [492, 708] width 66 height 26
click at [490, 695] on input "0" at bounding box center [492, 708] width 66 height 26
type input "2"
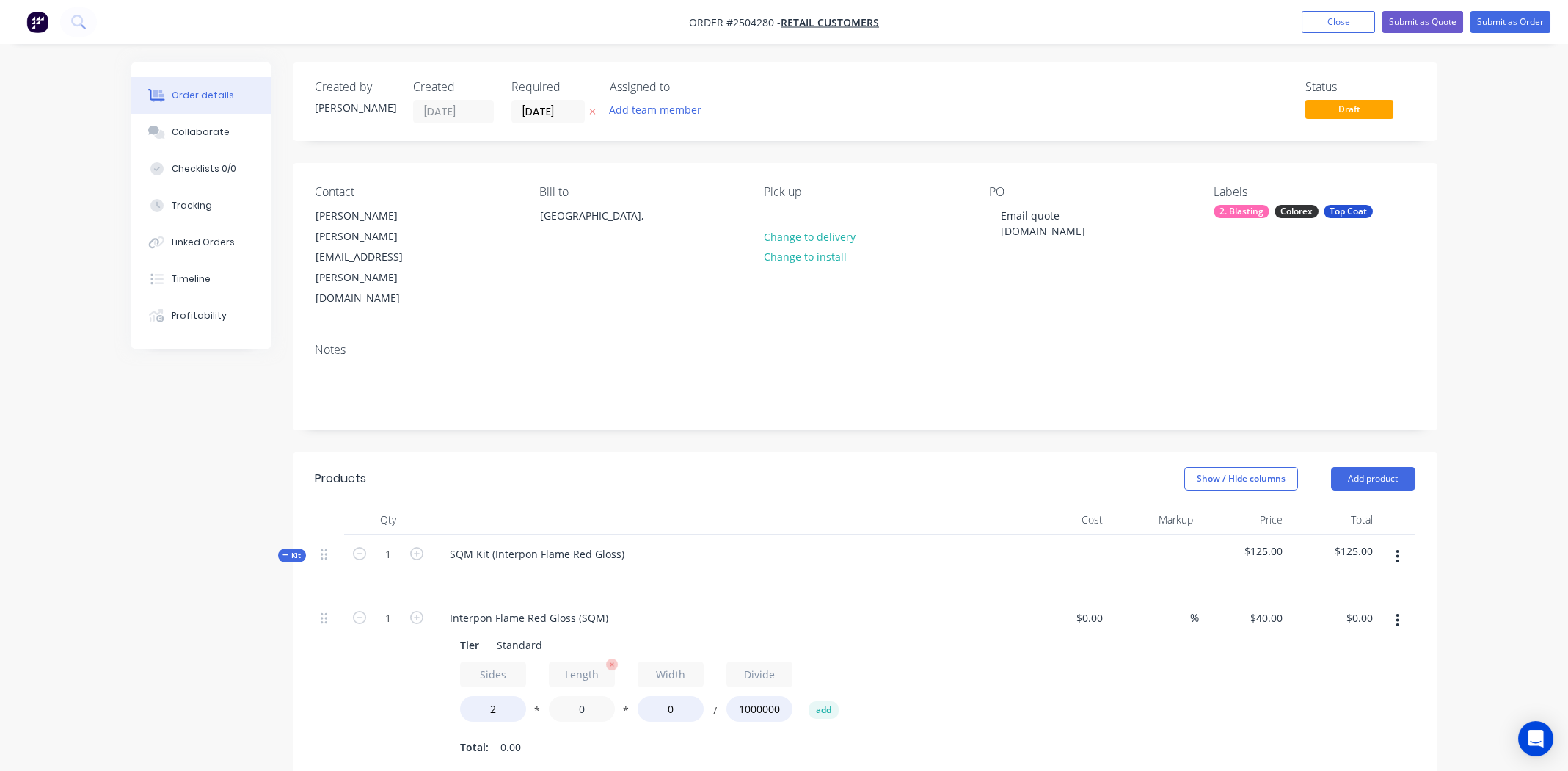
click at [582, 695] on input "0" at bounding box center [581, 708] width 66 height 26
click at [579, 695] on input "0" at bounding box center [581, 708] width 66 height 26
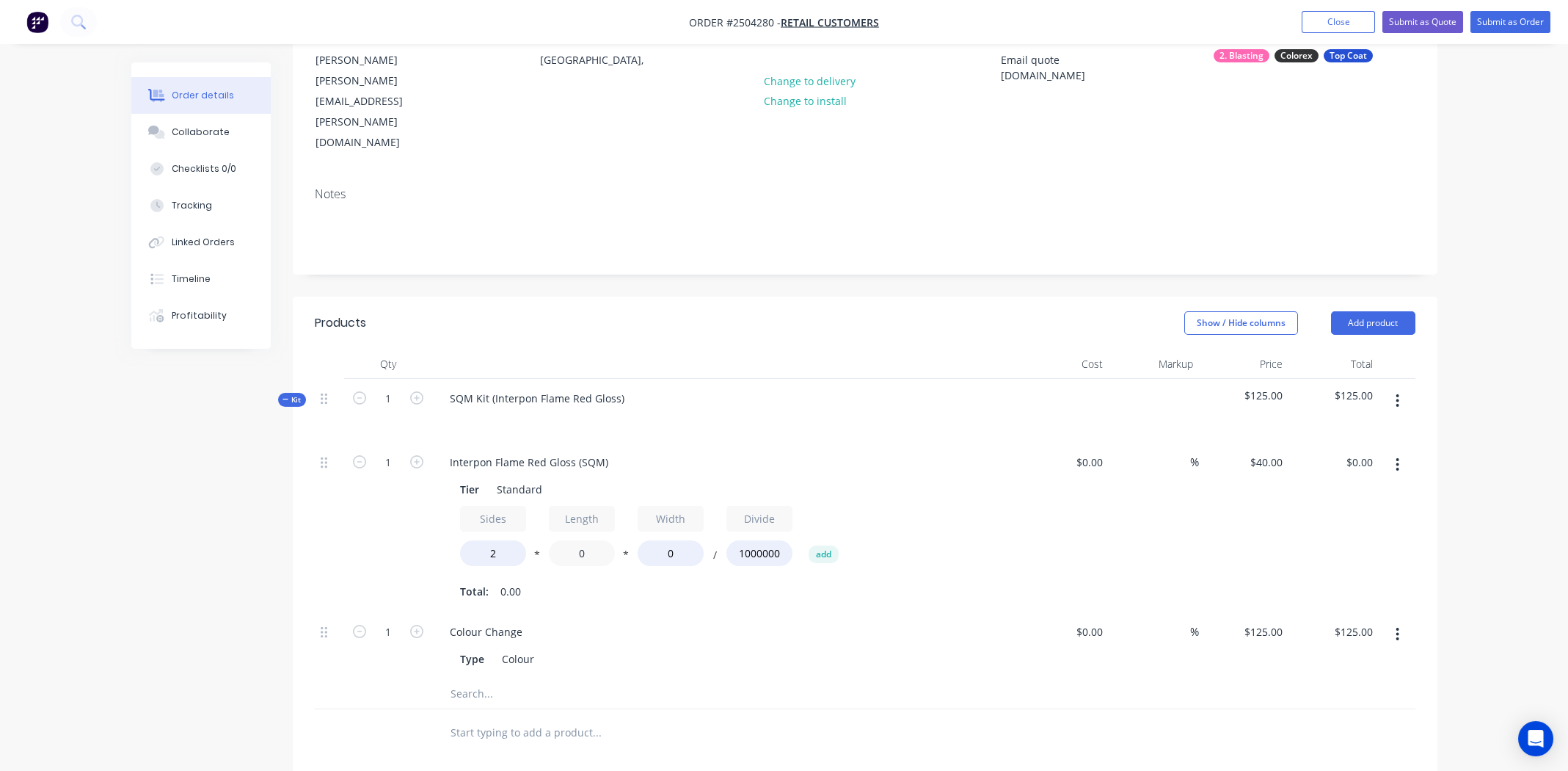
scroll to position [220, 0]
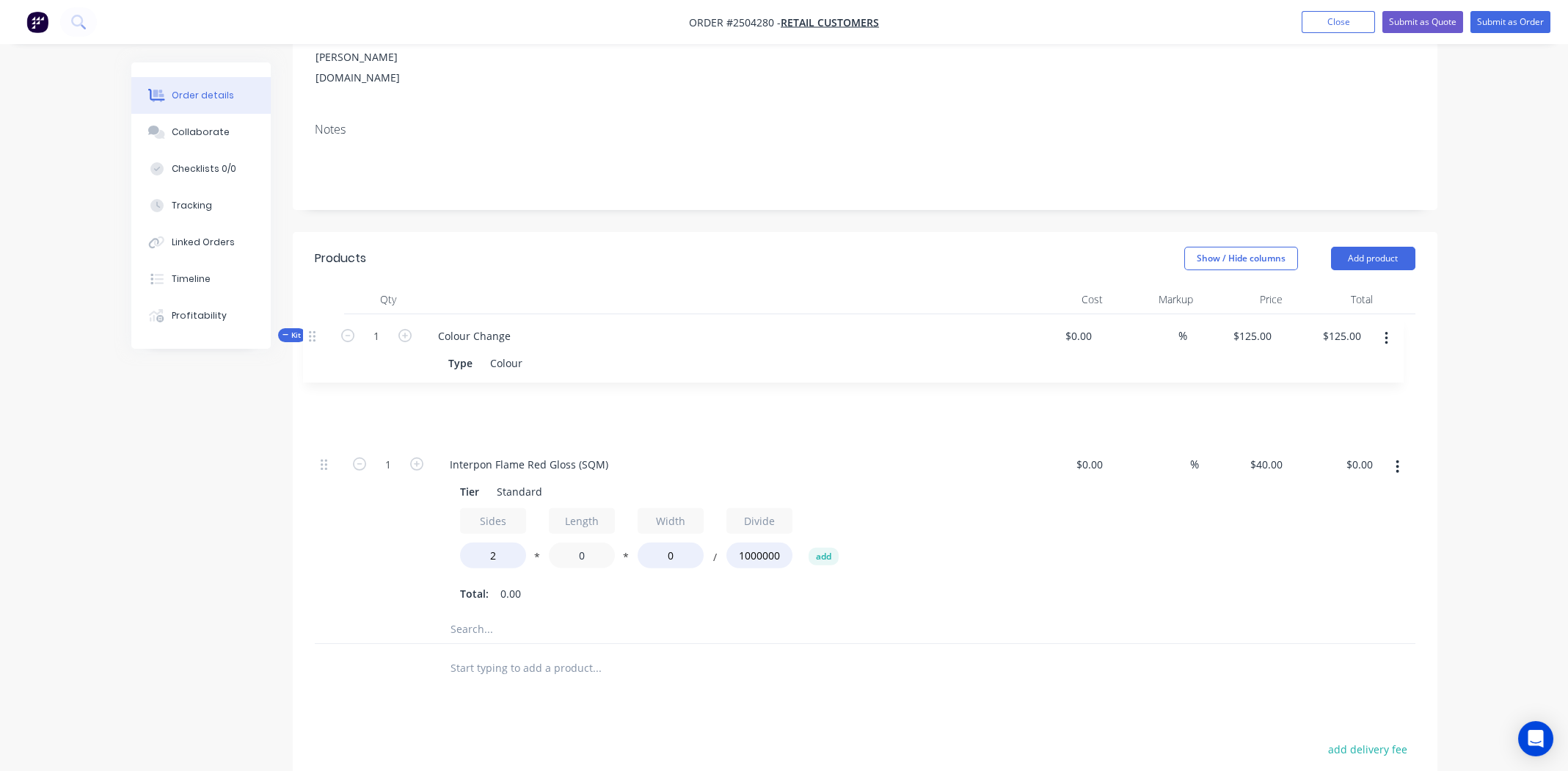
drag, startPoint x: 326, startPoint y: 507, endPoint x: 315, endPoint y: 330, distance: 177.3
click at [315, 378] on div "1 Interpon Flame Red Gloss (SQM) Tier Standard Sides 2 * Length 0 * Width 0 / D…" at bounding box center [865, 496] width 1101 height 237
click at [1396, 329] on icon "button" at bounding box center [1397, 335] width 3 height 13
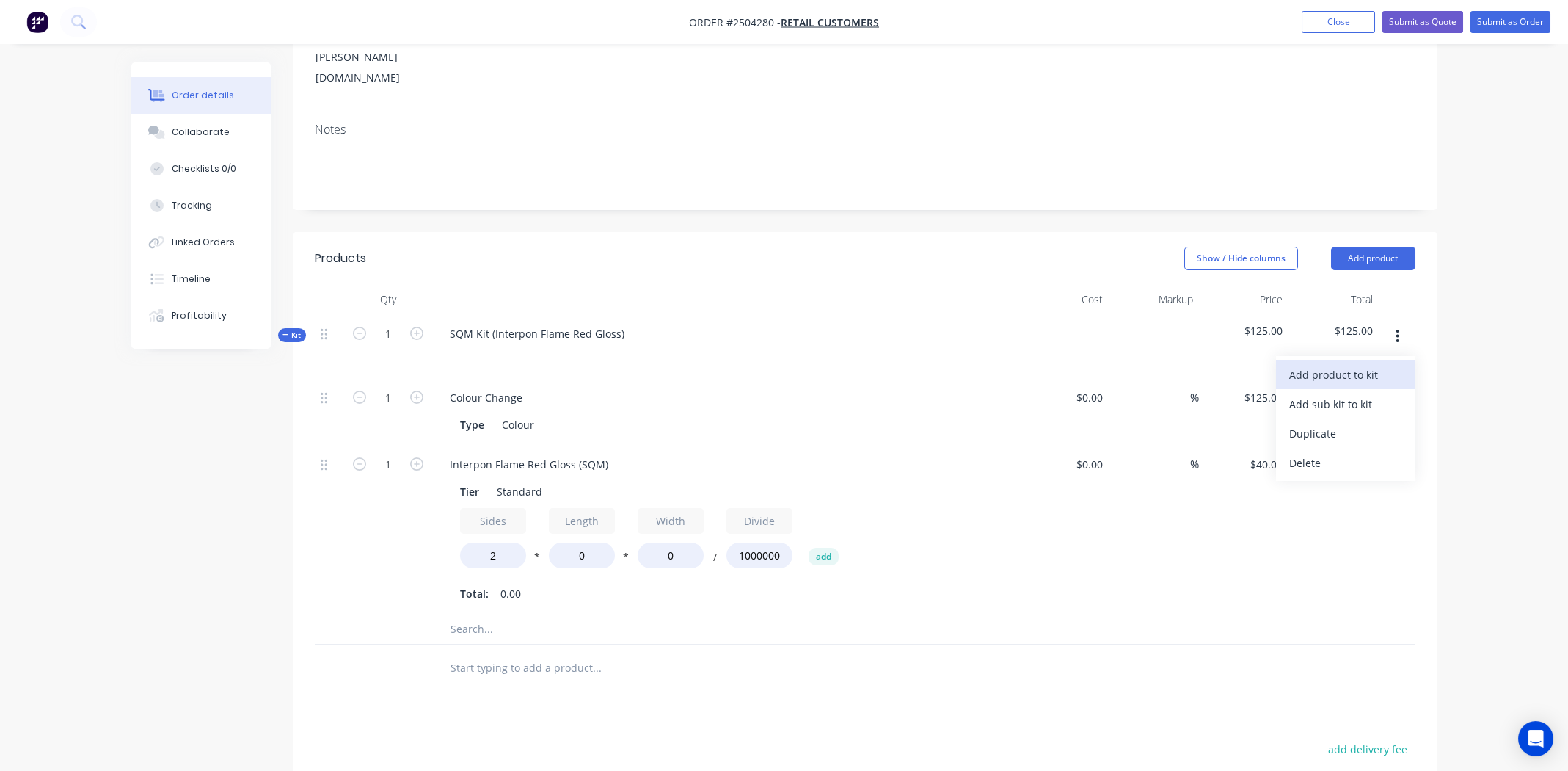
click at [1355, 364] on div "Add product to kit" at bounding box center [1345, 375] width 113 height 22
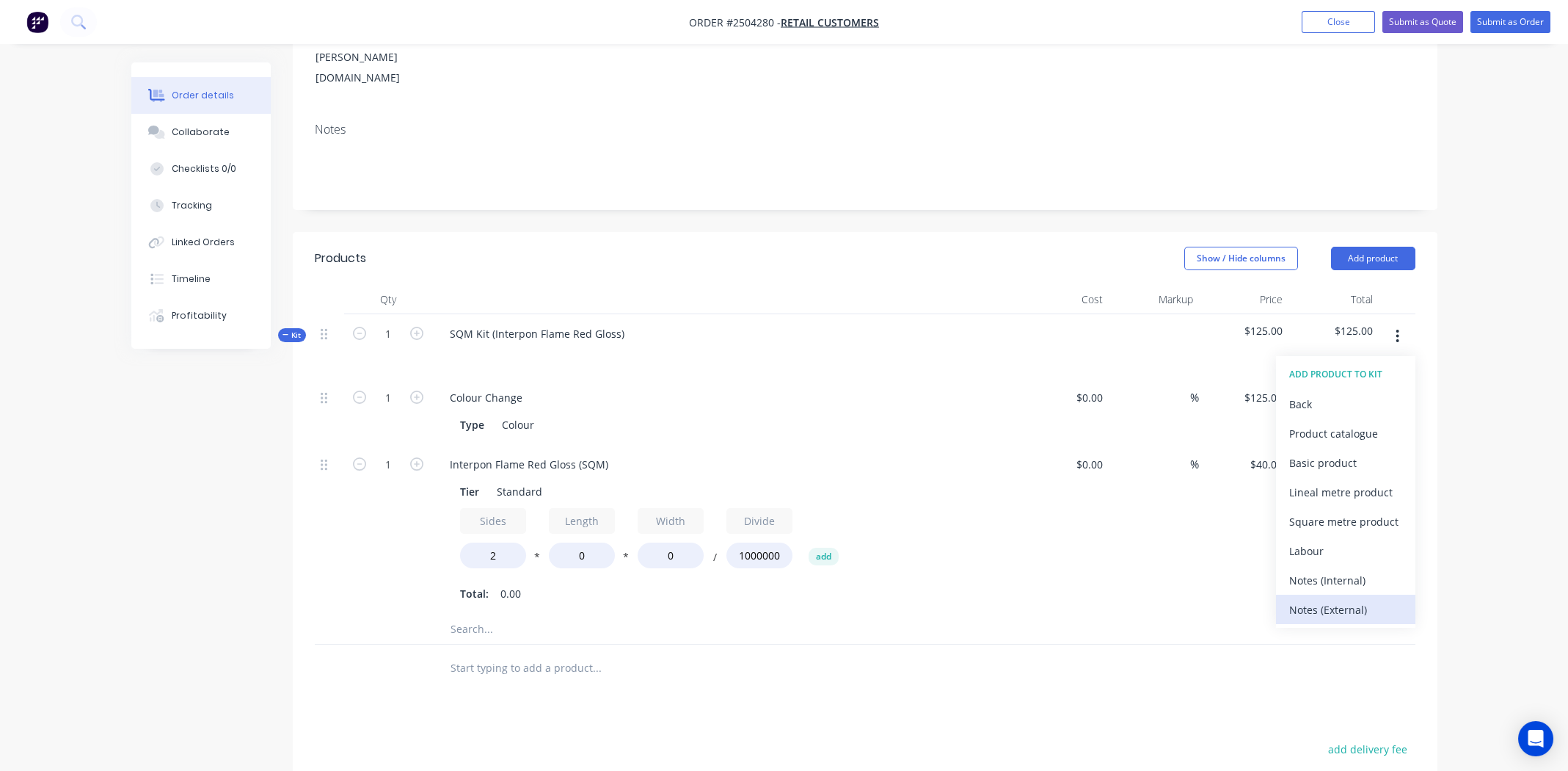
click at [1316, 599] on div "Notes (External)" at bounding box center [1345, 610] width 113 height 22
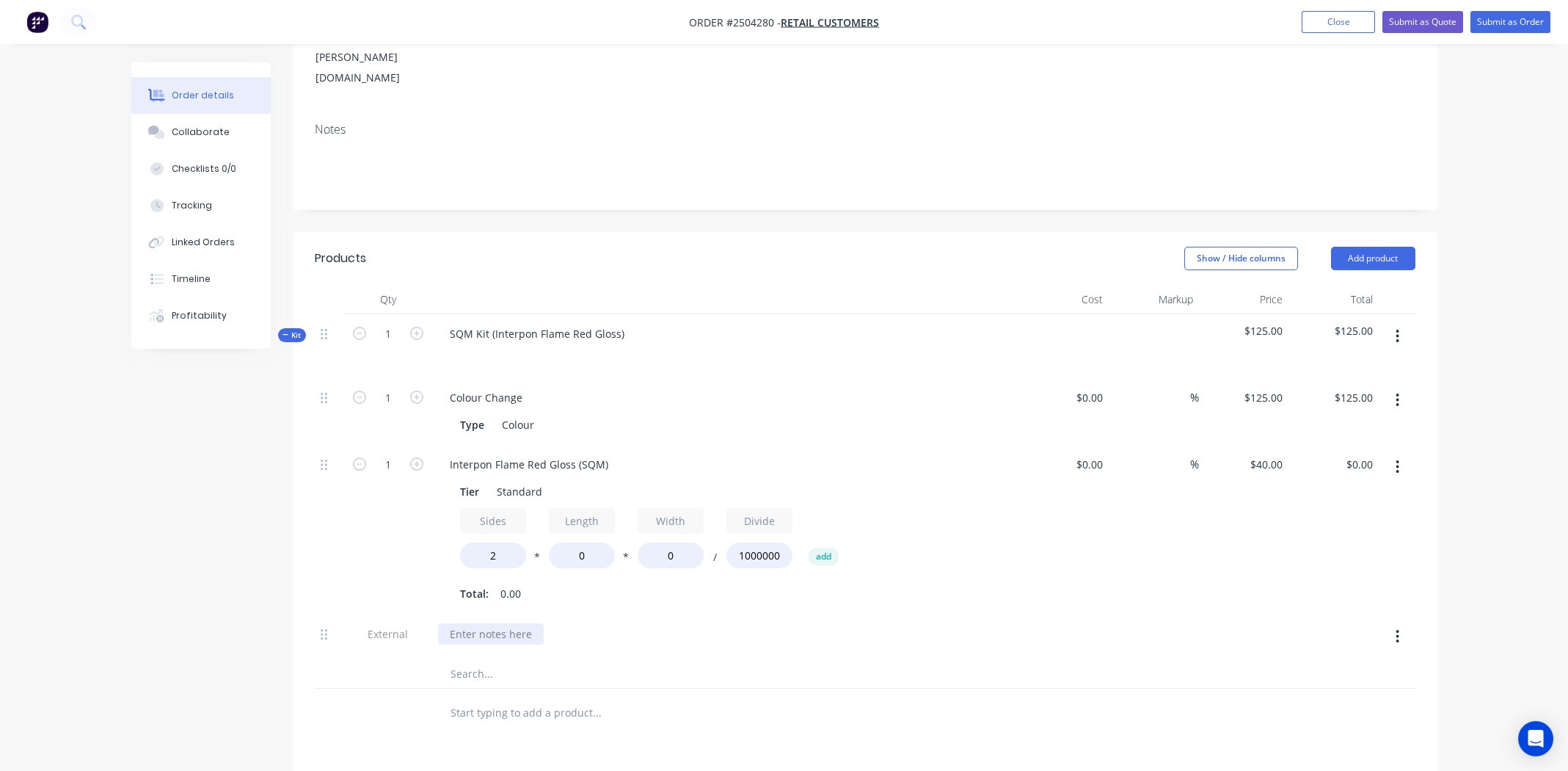
paste div
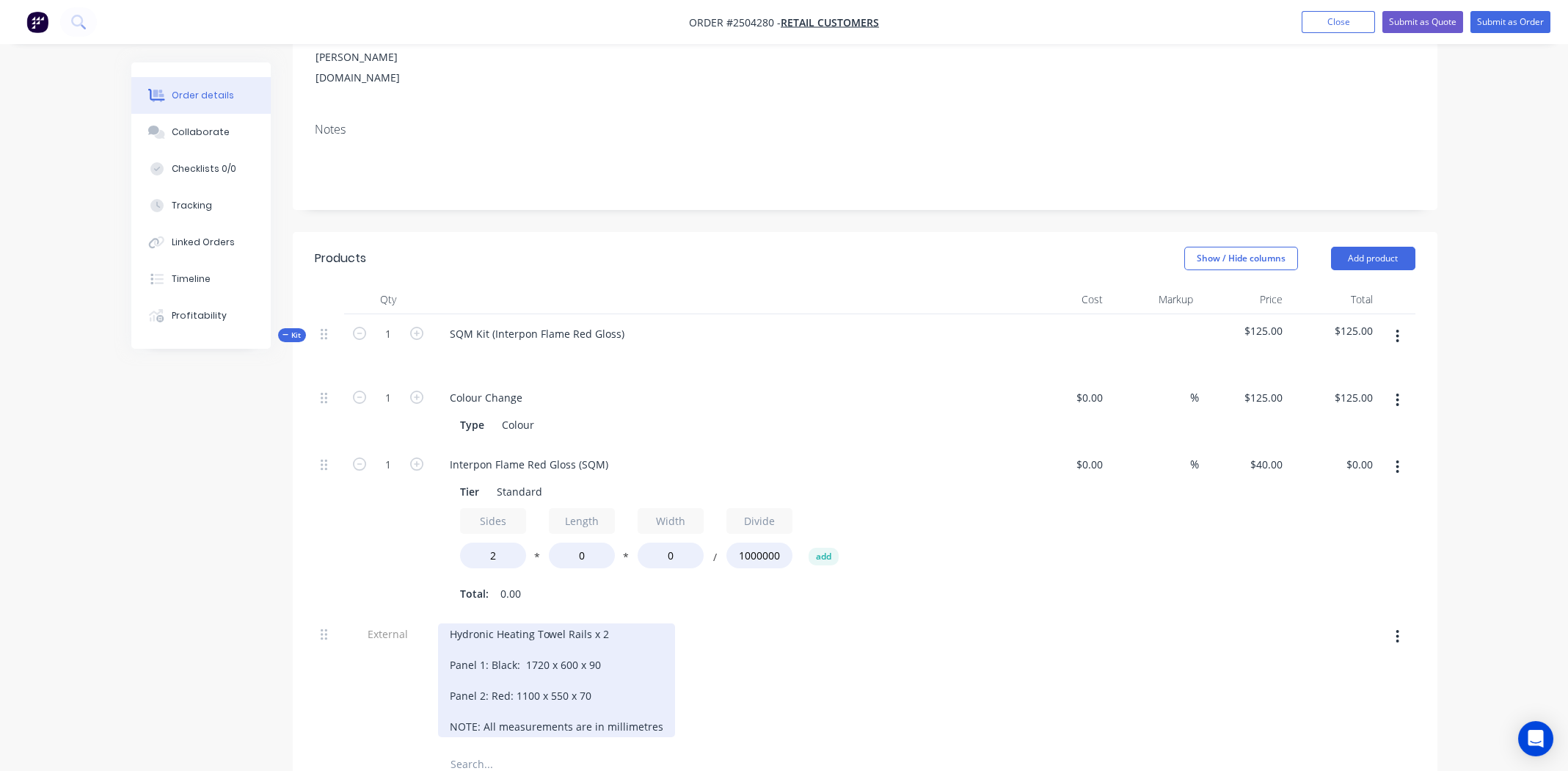
scroll to position [222, 0]
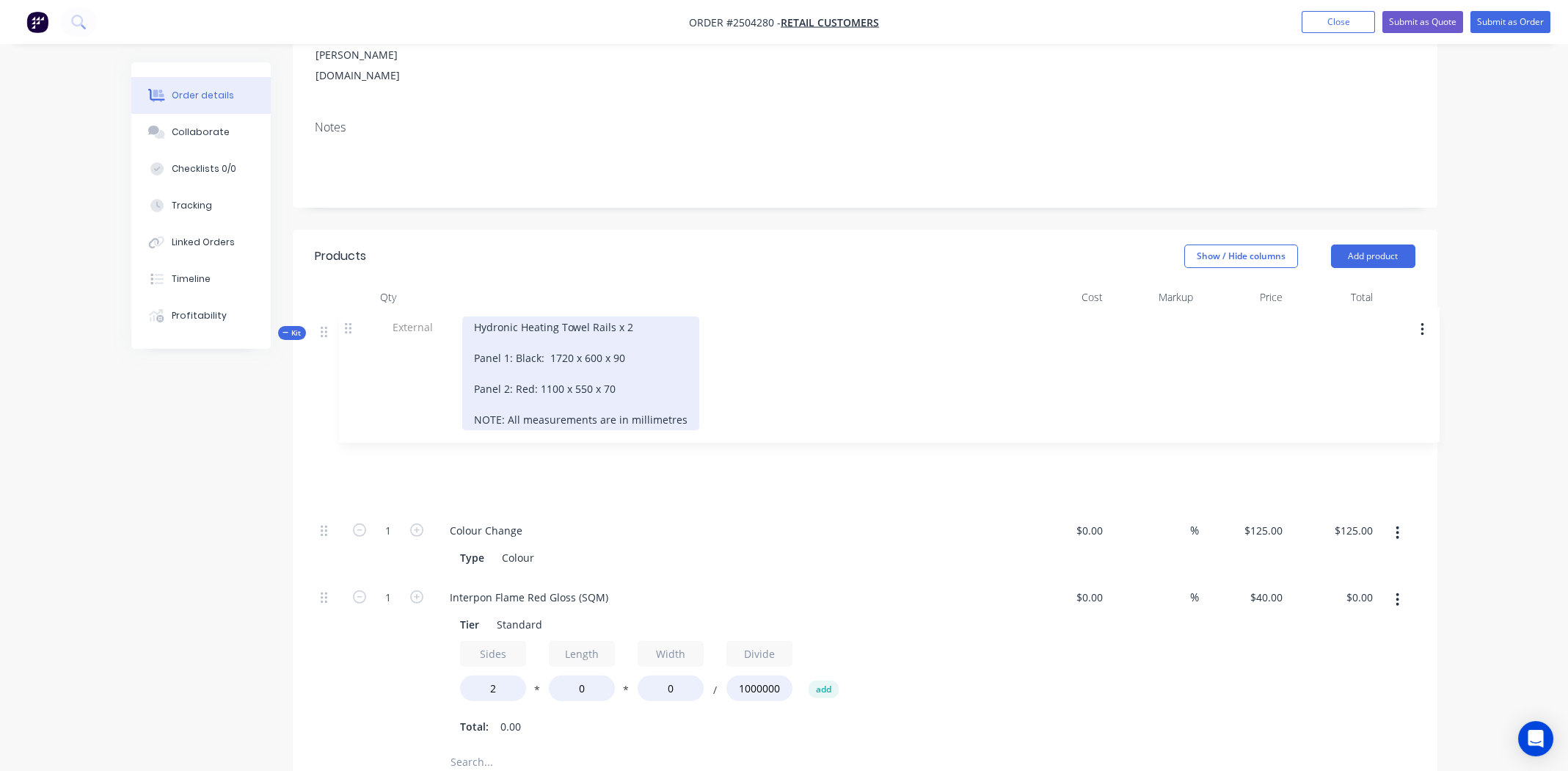
drag, startPoint x: 323, startPoint y: 574, endPoint x: 348, endPoint y: 320, distance: 255.2
click at [348, 376] on div "1 Colour Change Type Colour $0.00 $0.00 % $125.00 $125.00 $125.00 $125.00 1 Int…" at bounding box center [865, 562] width 1101 height 371
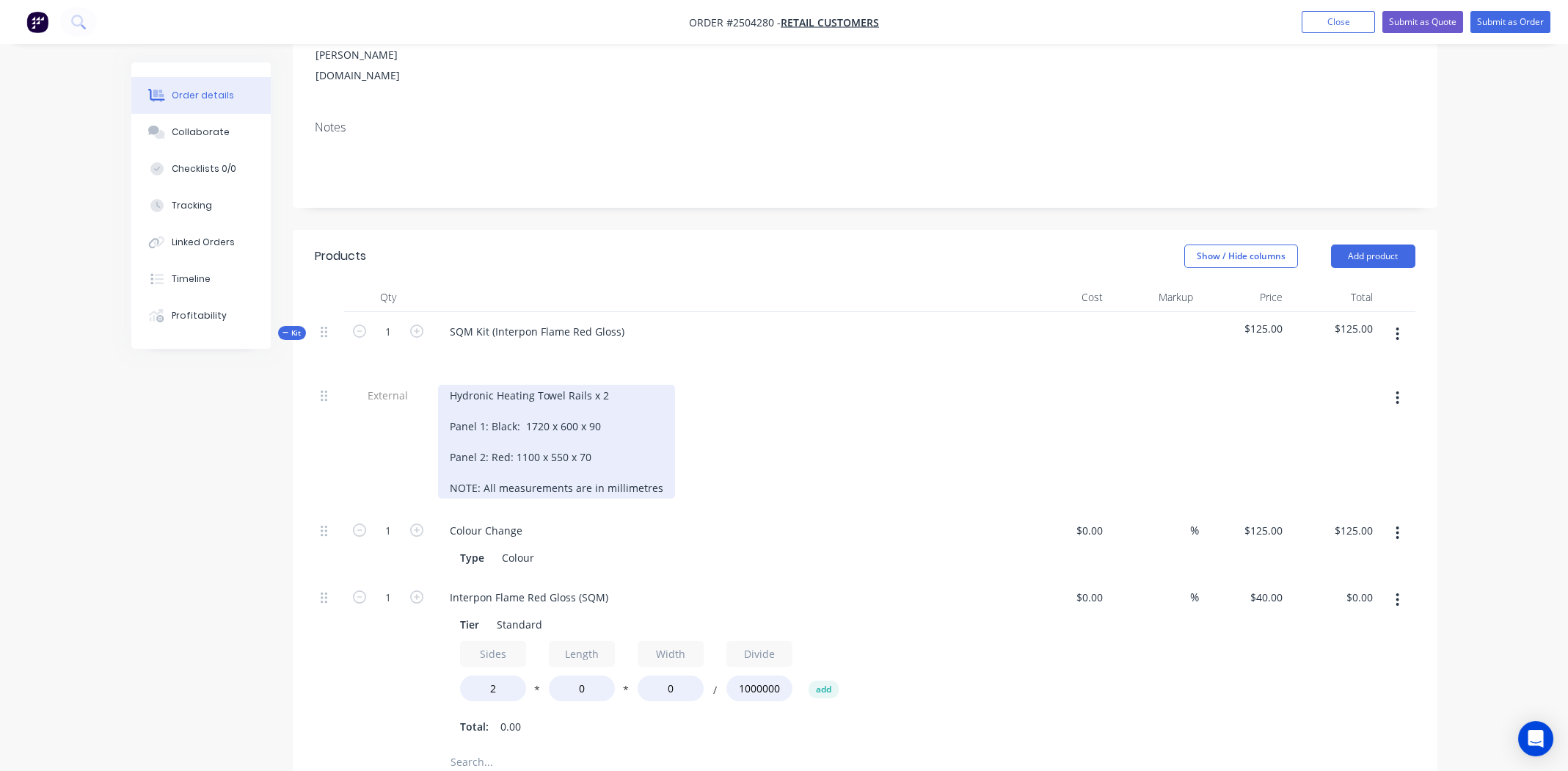
click at [610, 409] on div "Hydronic Heating Towel Rails x 2 Panel 1: Black: 1720 x 600 x 90 Panel 2: Red: …" at bounding box center [556, 442] width 237 height 114
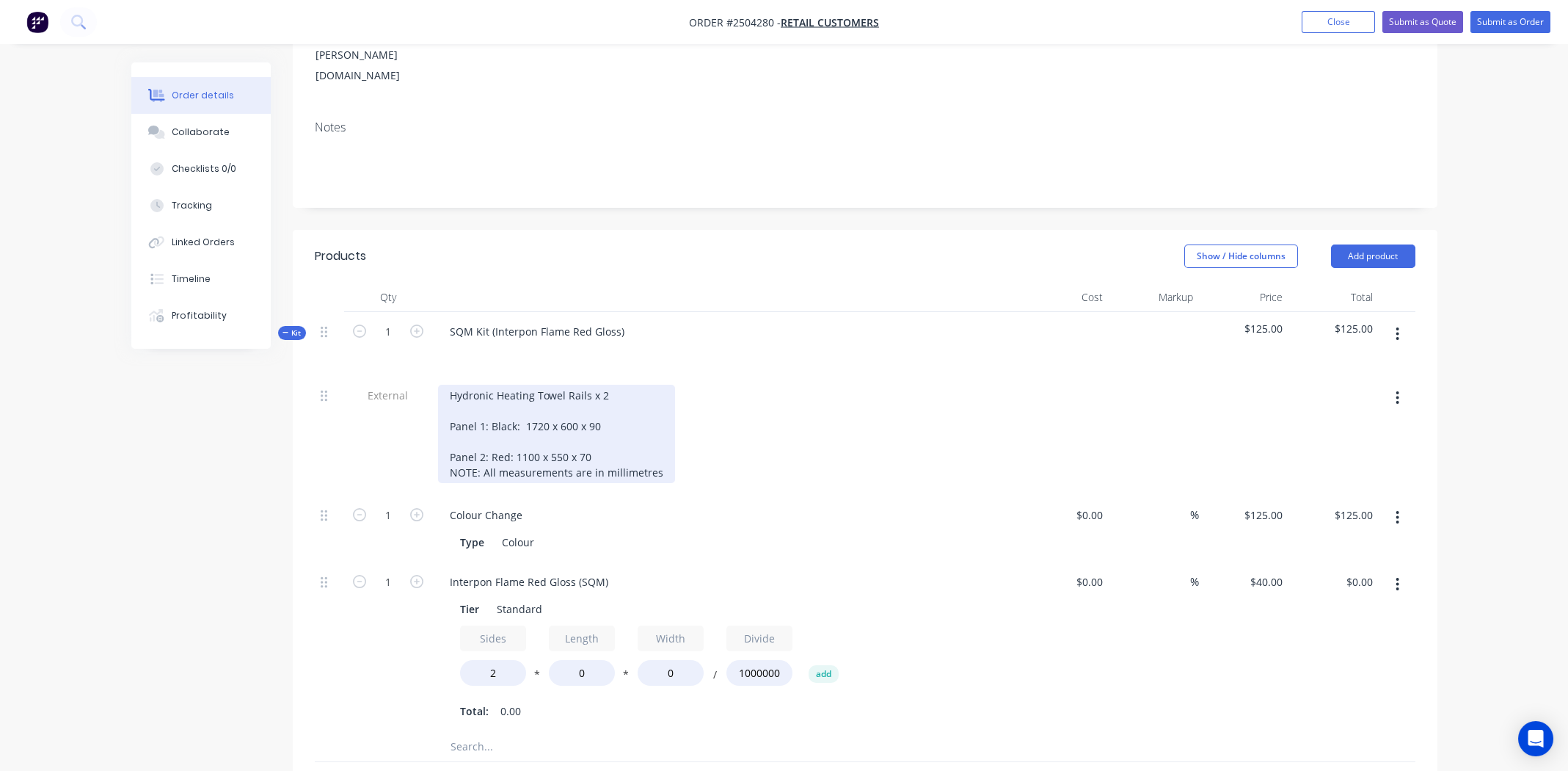
click at [579, 385] on div "Hydronic Heating Towel Rails x 2 Panel 1: Black: 1720 x 600 x 90 Panel 2: Red: …" at bounding box center [556, 434] width 237 height 98
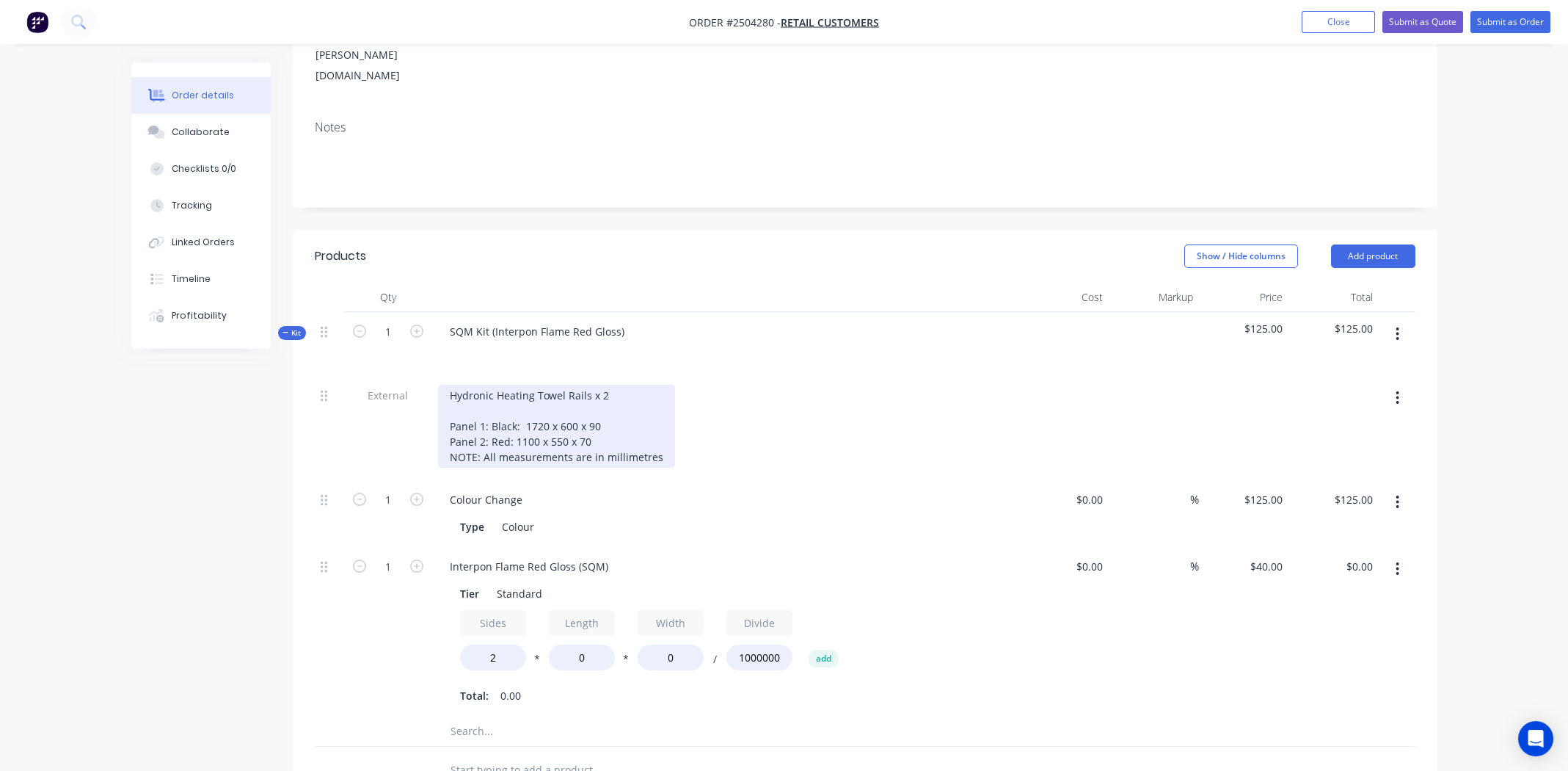
click at [571, 385] on div "Hydronic Heating Towel Rails x 2 Panel 1: Black: 1720 x 600 x 90 Panel 2: Red: …" at bounding box center [556, 426] width 237 height 83
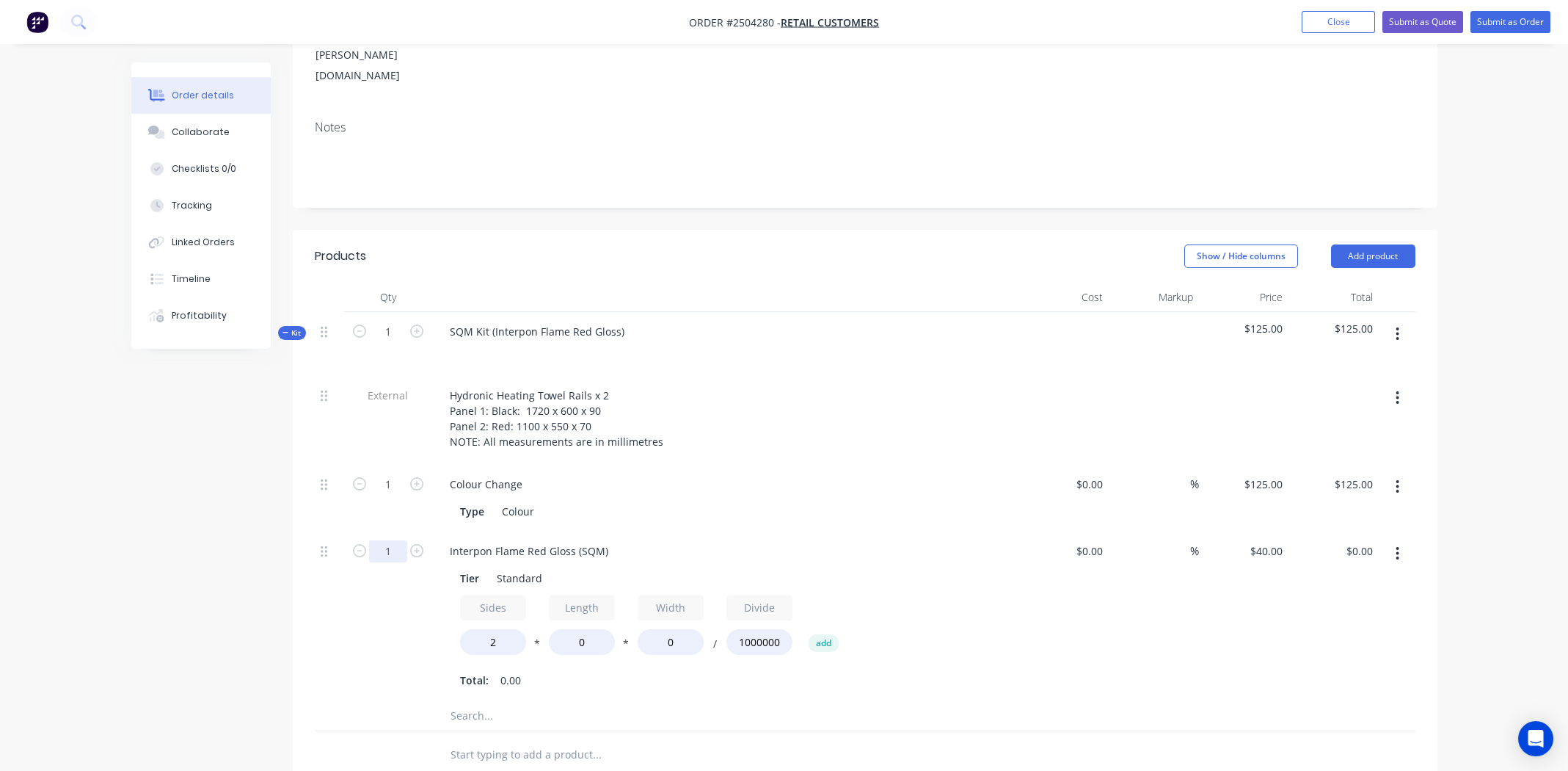
click at [393, 540] on input "1" at bounding box center [388, 551] width 38 height 22
type input "2"
click at [584, 629] on input "0" at bounding box center [581, 641] width 66 height 26
type input "1100"
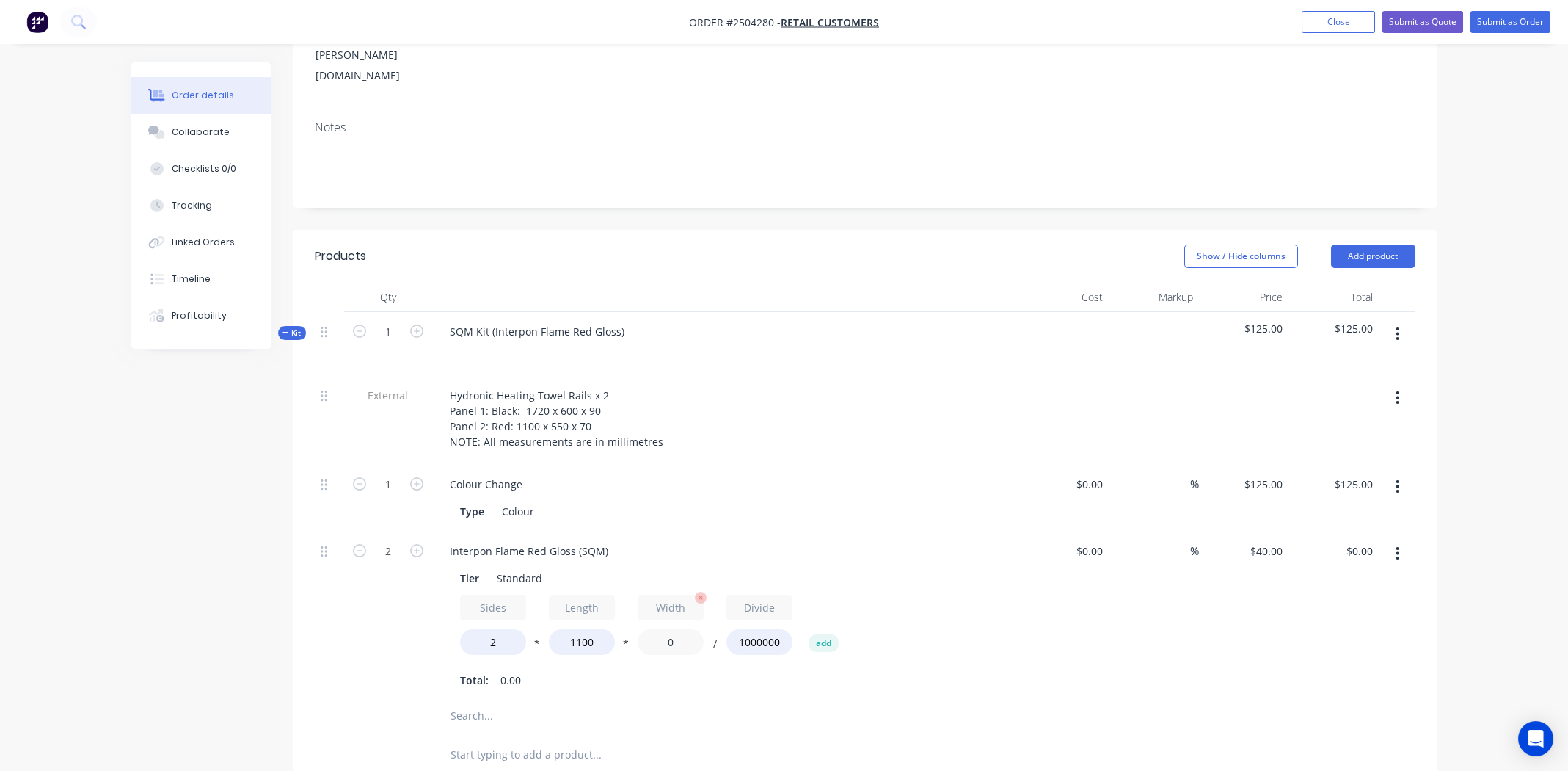
click at [664, 629] on input "0" at bounding box center [670, 641] width 66 height 26
type input "550"
type input "$96.80"
click at [884, 701] on div at bounding box center [696, 716] width 528 height 29
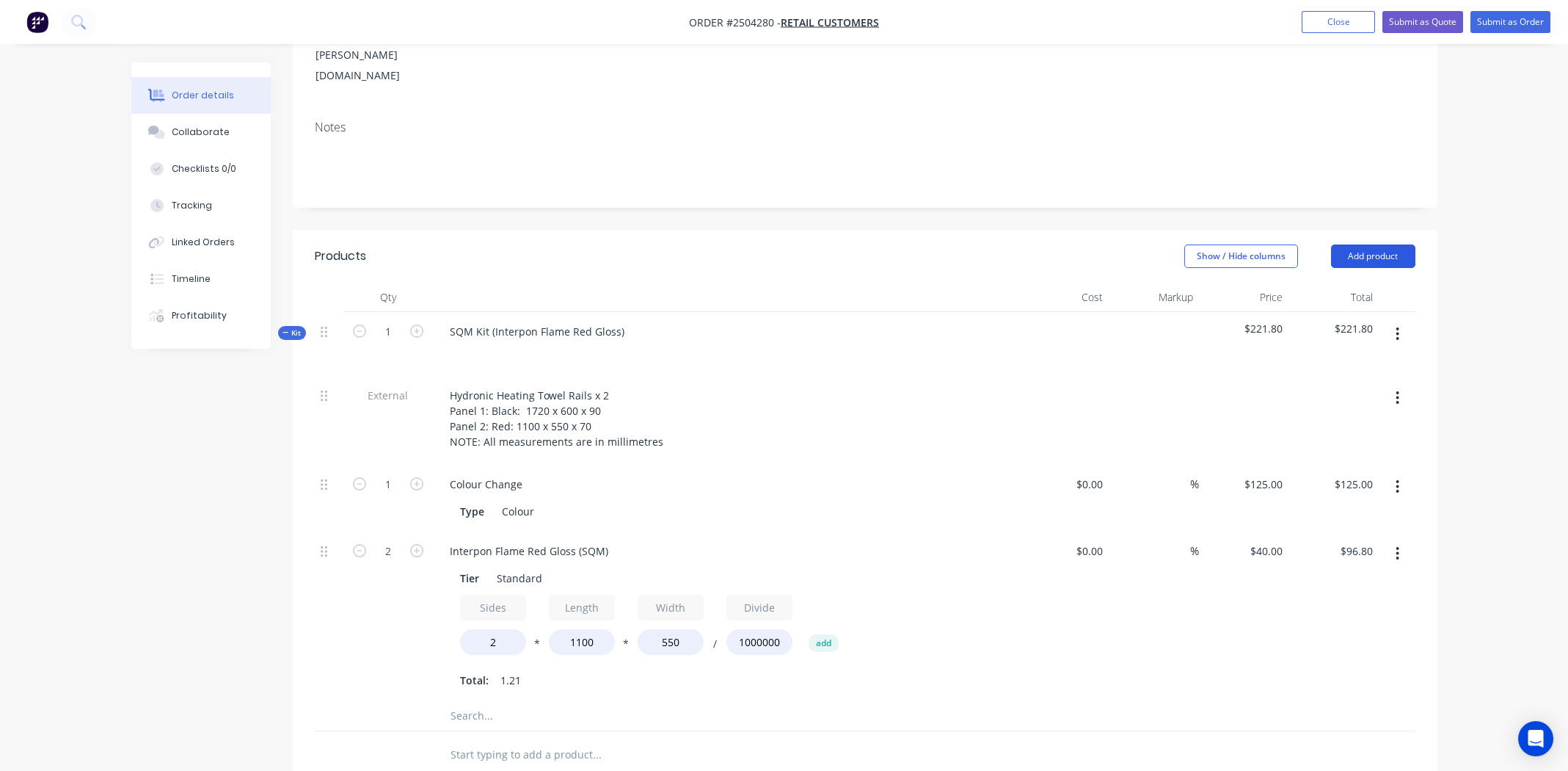
click at [1379, 245] on button "Add product" at bounding box center [1373, 256] width 84 height 24
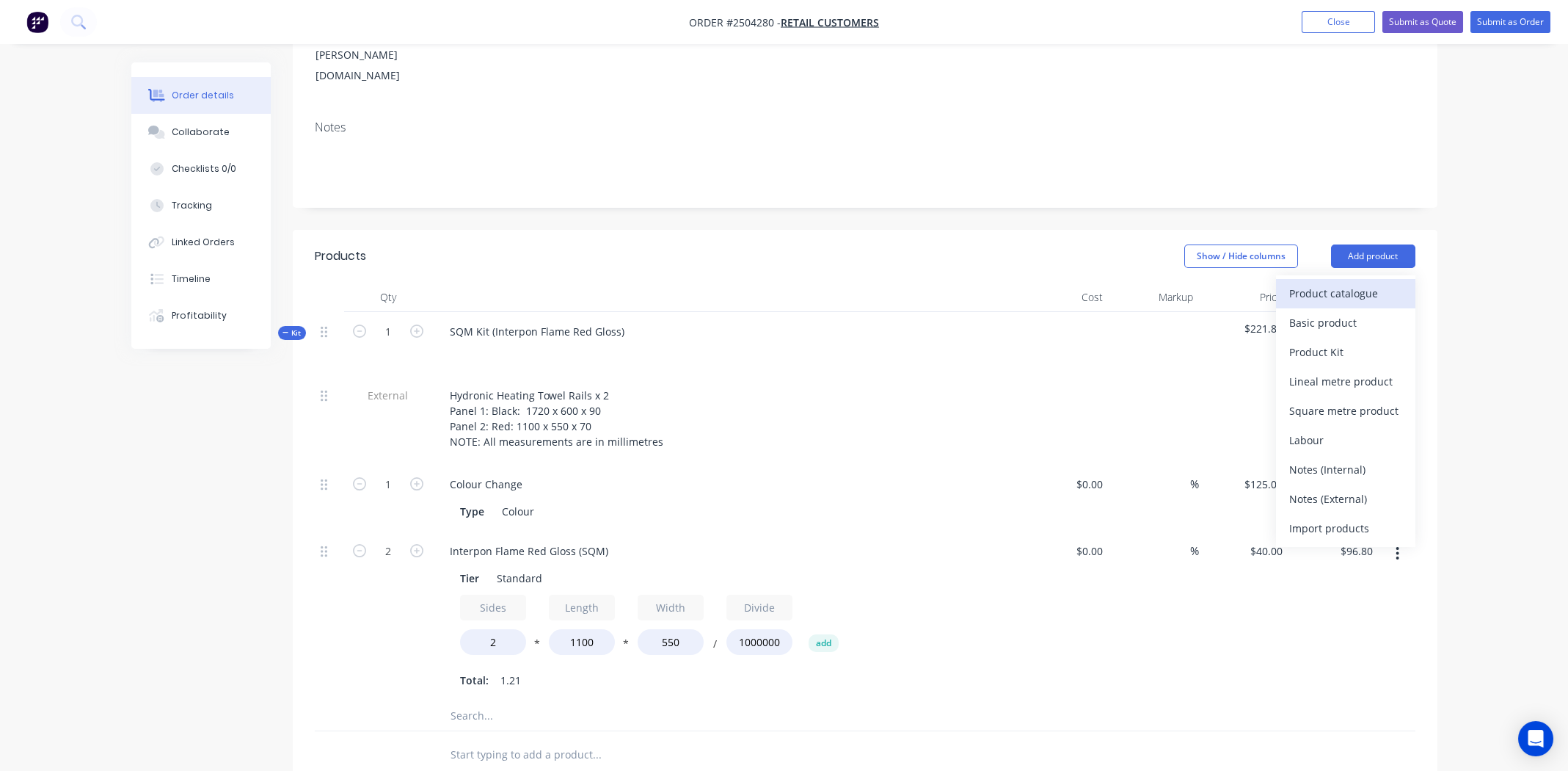
click at [1373, 283] on div "Product catalogue" at bounding box center [1345, 294] width 113 height 22
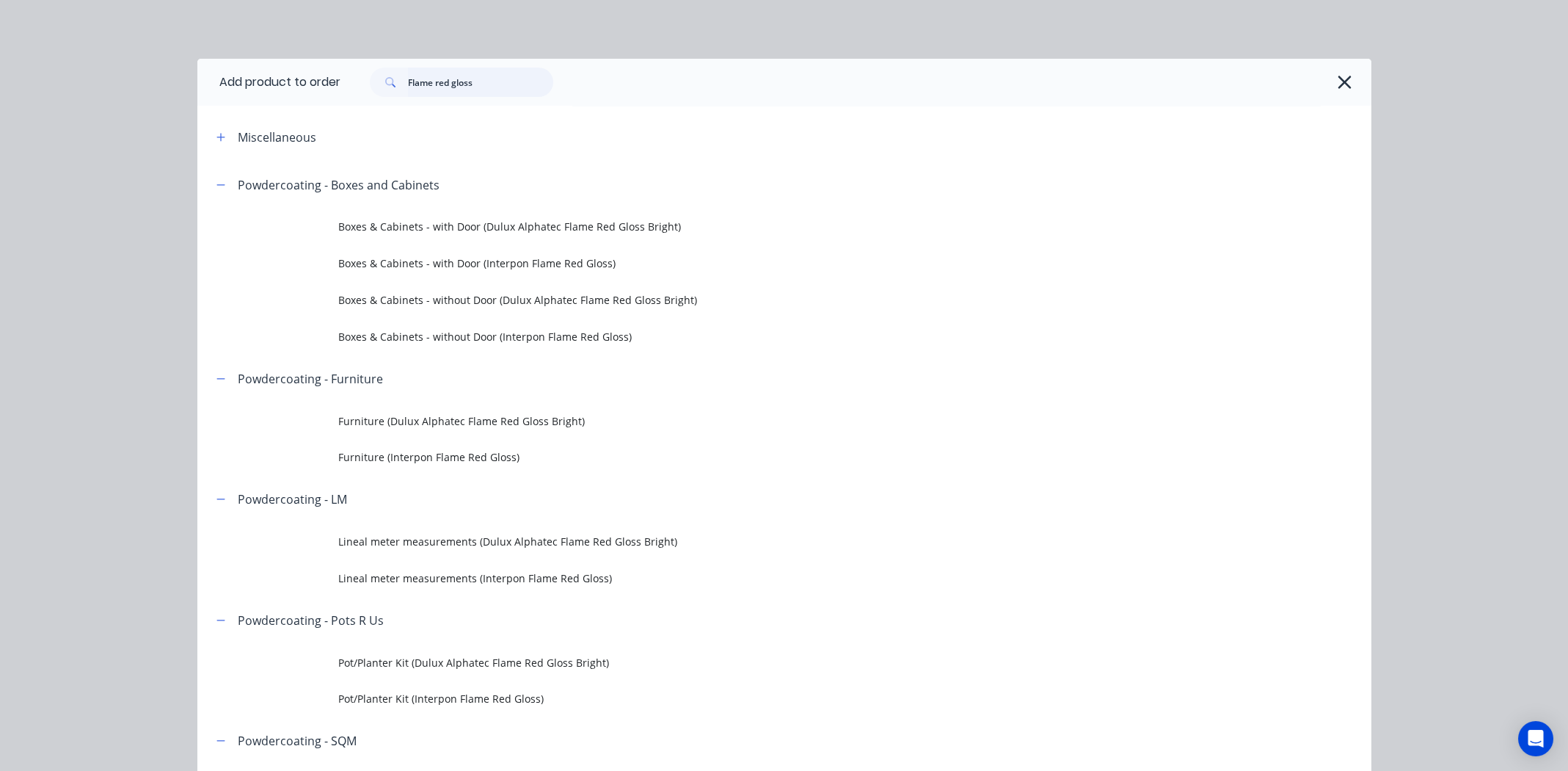
click at [475, 83] on input "Flame red gloss" at bounding box center [480, 83] width 145 height 29
click at [478, 83] on input "Flame red gloss" at bounding box center [480, 83] width 145 height 29
click at [480, 83] on input "Flame red gloss" at bounding box center [480, 83] width 145 height 29
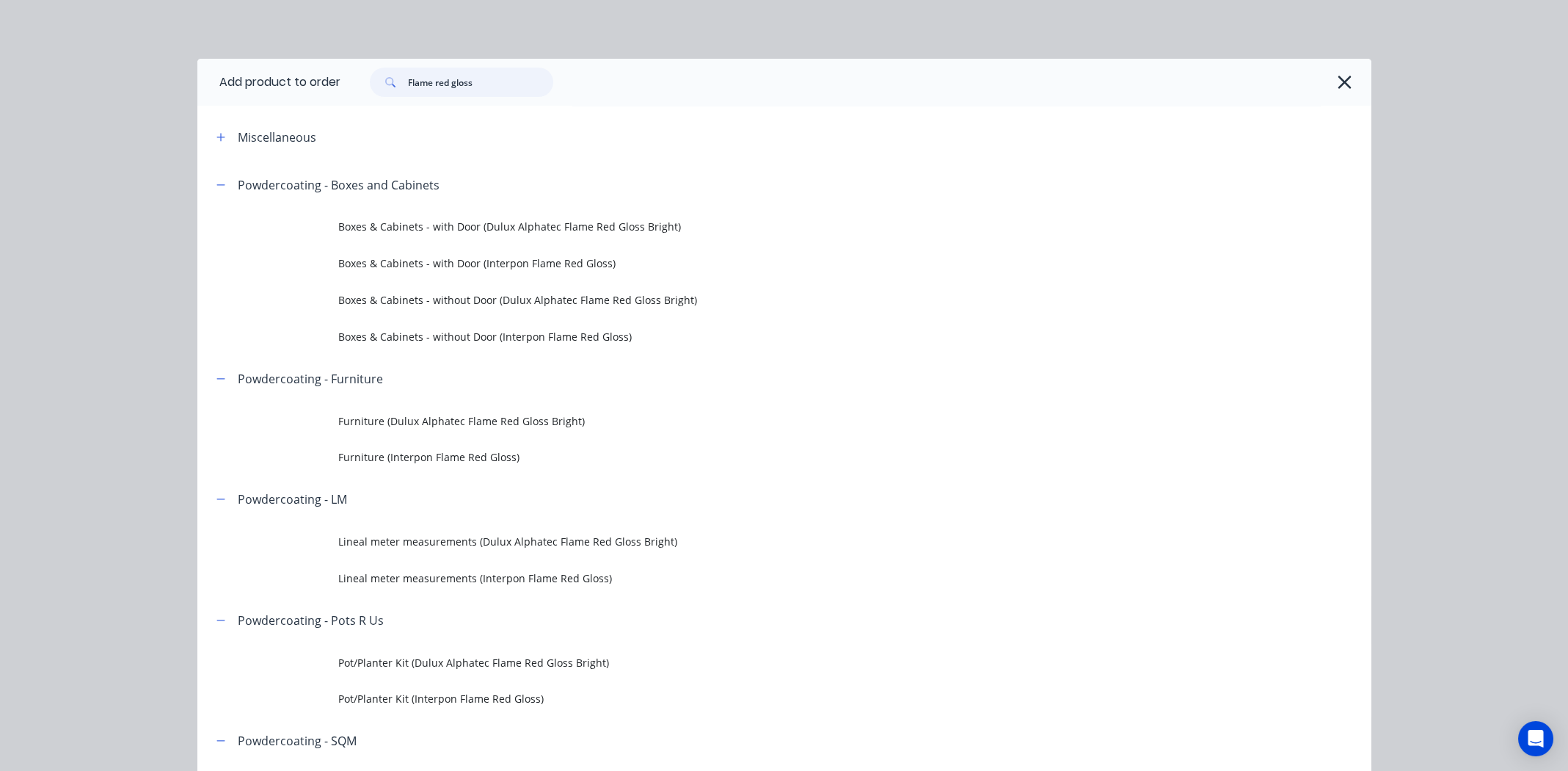
click at [480, 83] on input "Flame red gloss" at bounding box center [480, 83] width 145 height 29
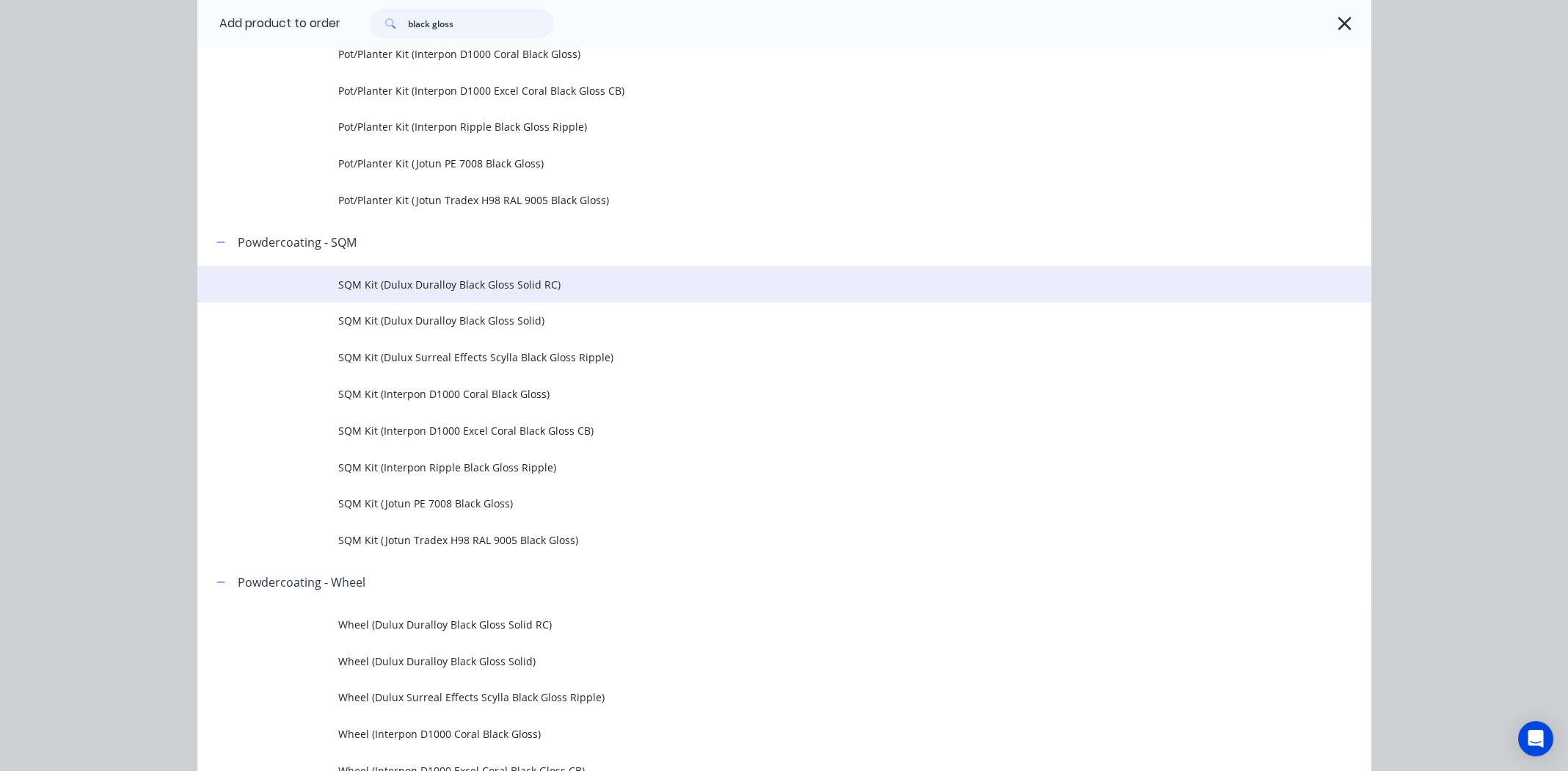
scroll to position [1615, 0]
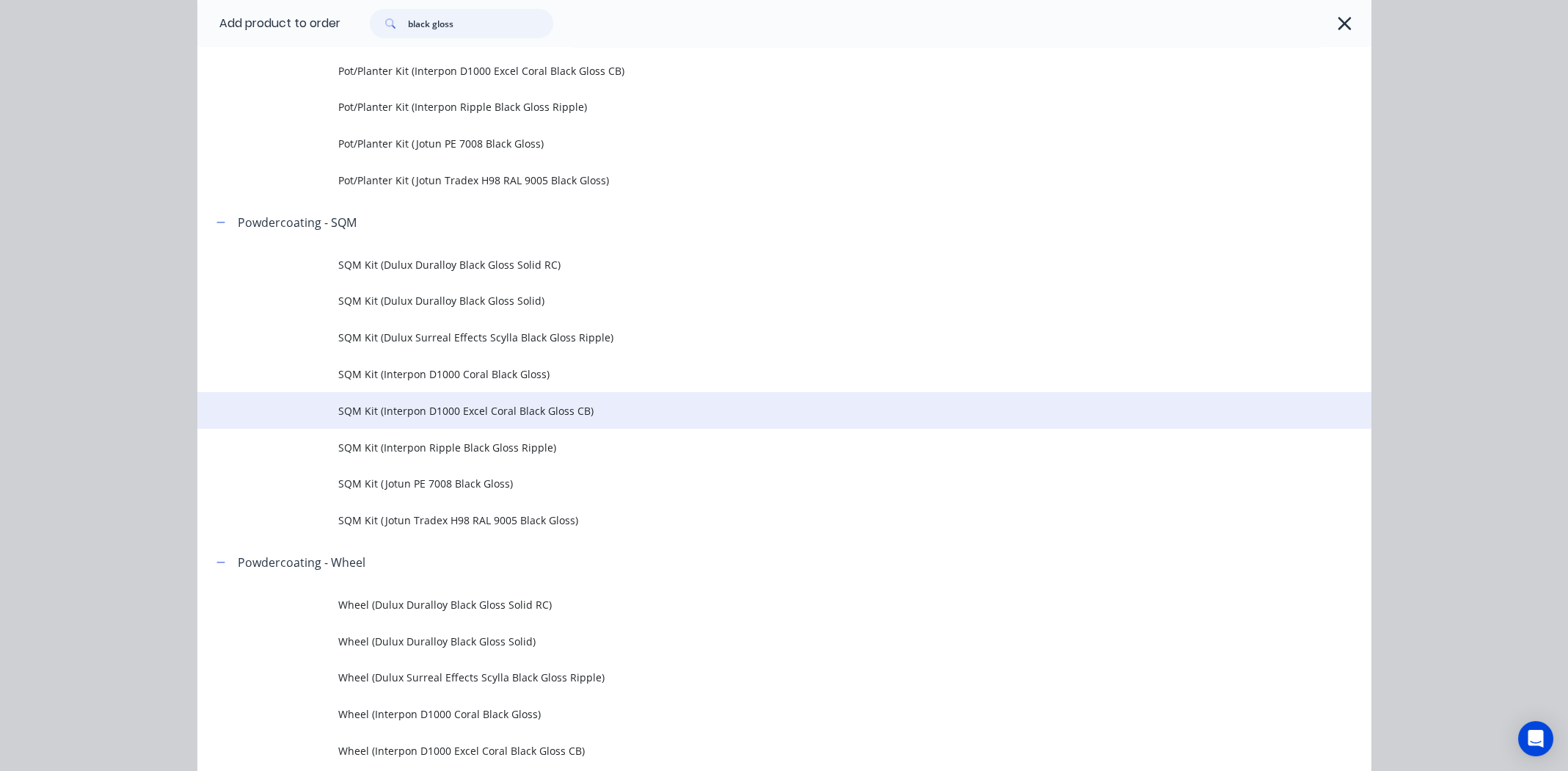
type input "black gloss"
click at [545, 412] on span "SQM Kit (Interpon D1000 Excel Coral Black Gloss CB)" at bounding box center [750, 411] width 826 height 16
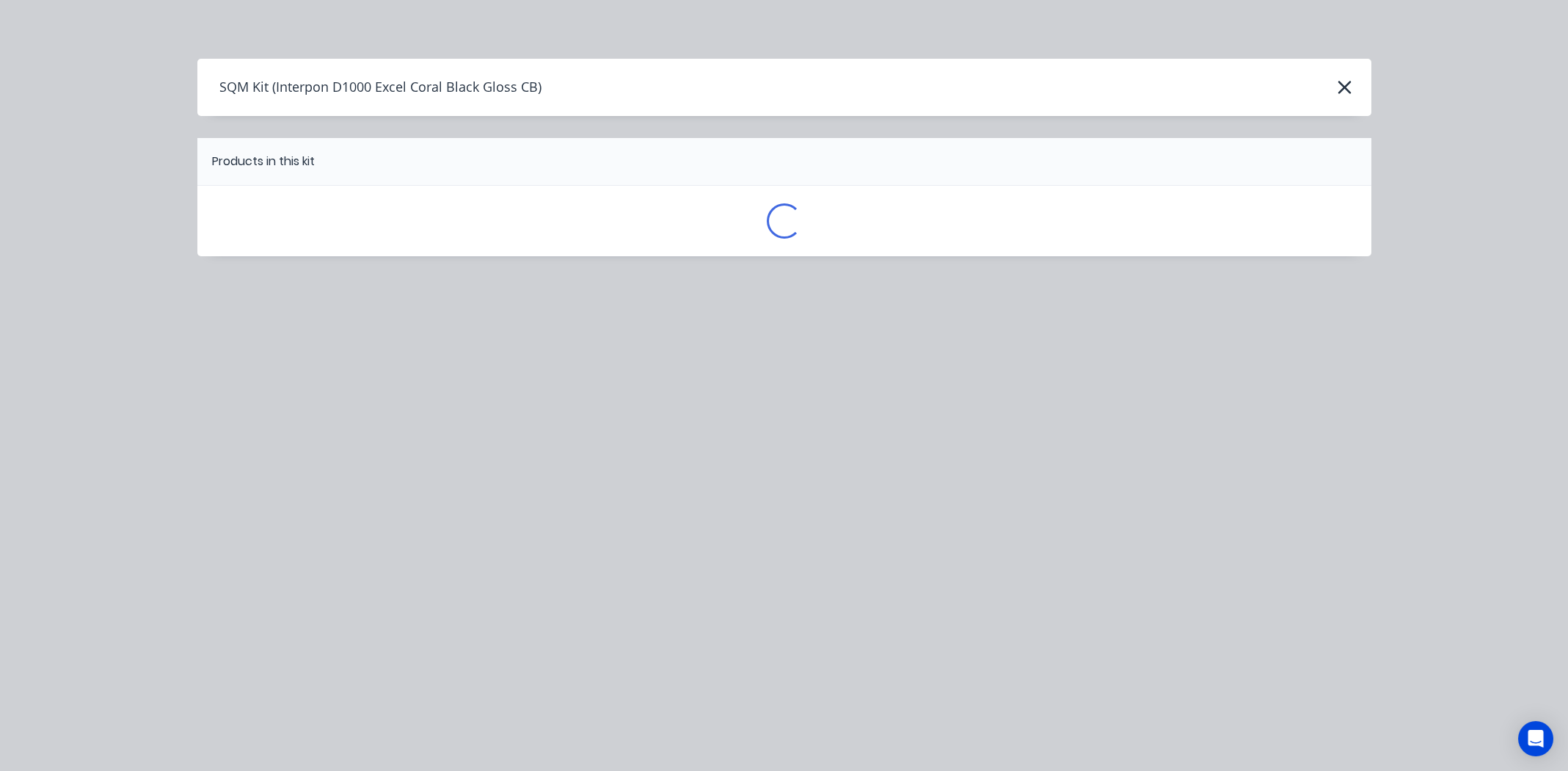
scroll to position [0, 0]
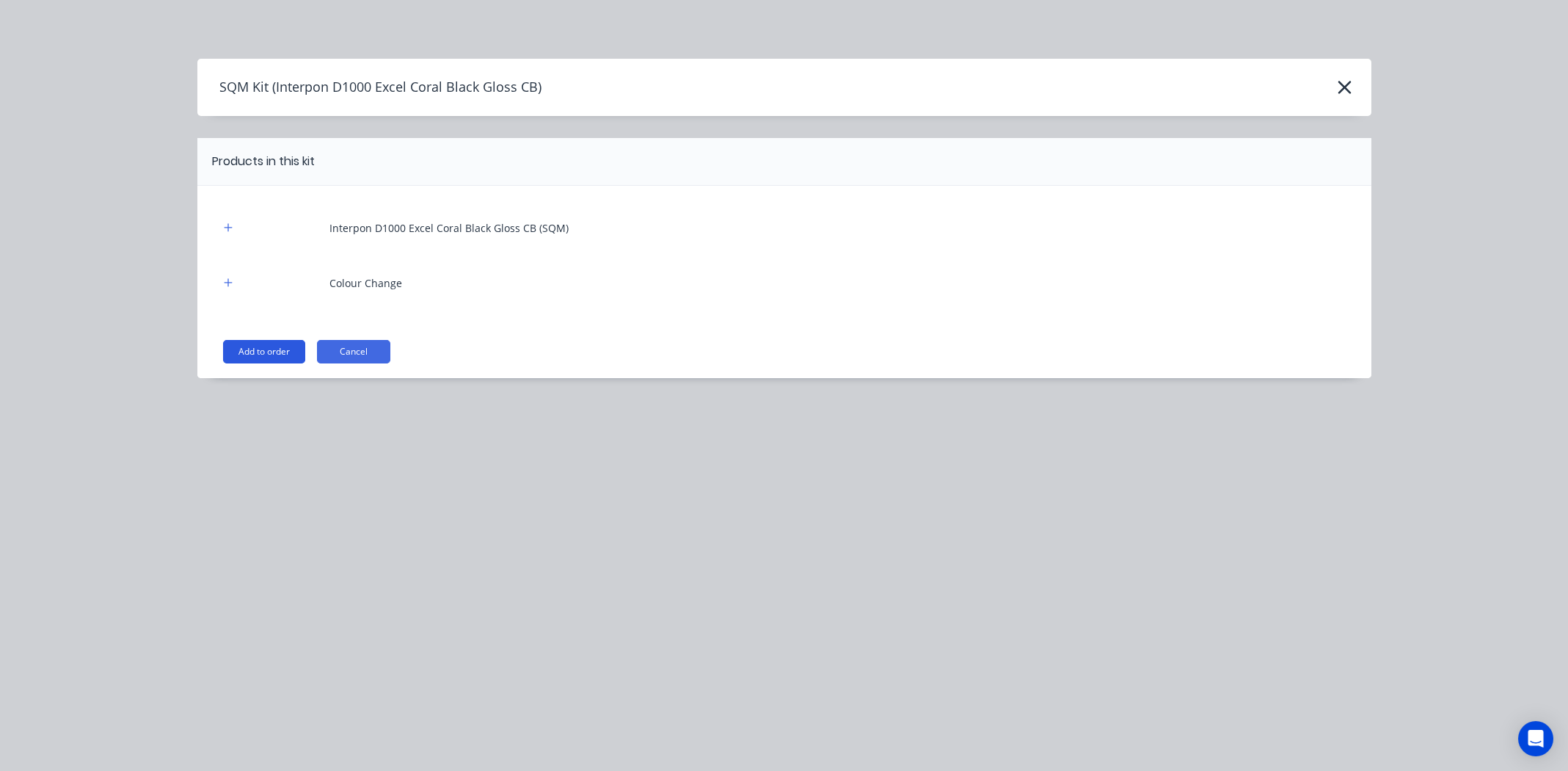
click at [257, 353] on button "Add to order" at bounding box center [264, 352] width 82 height 24
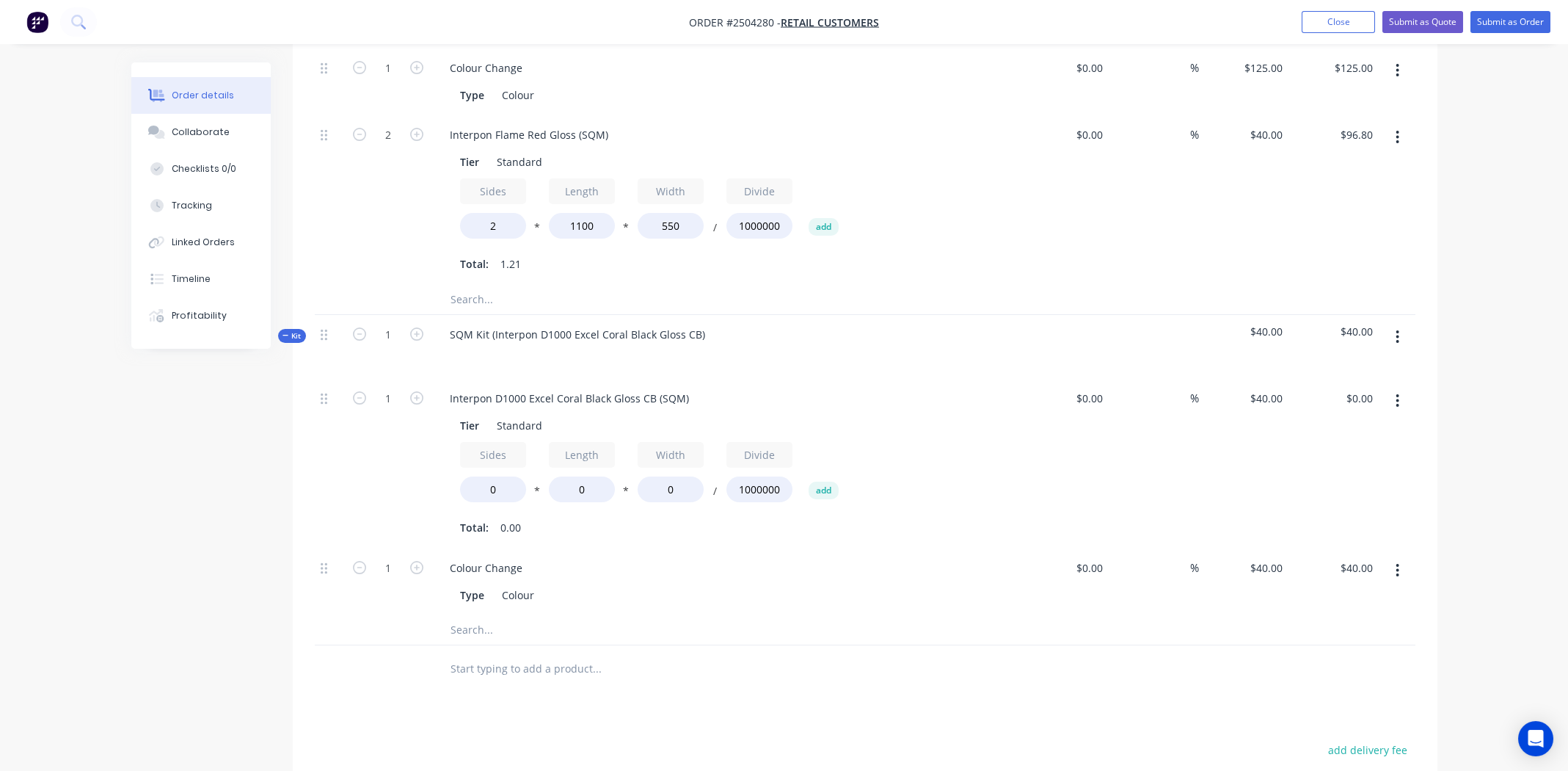
scroll to position [663, 0]
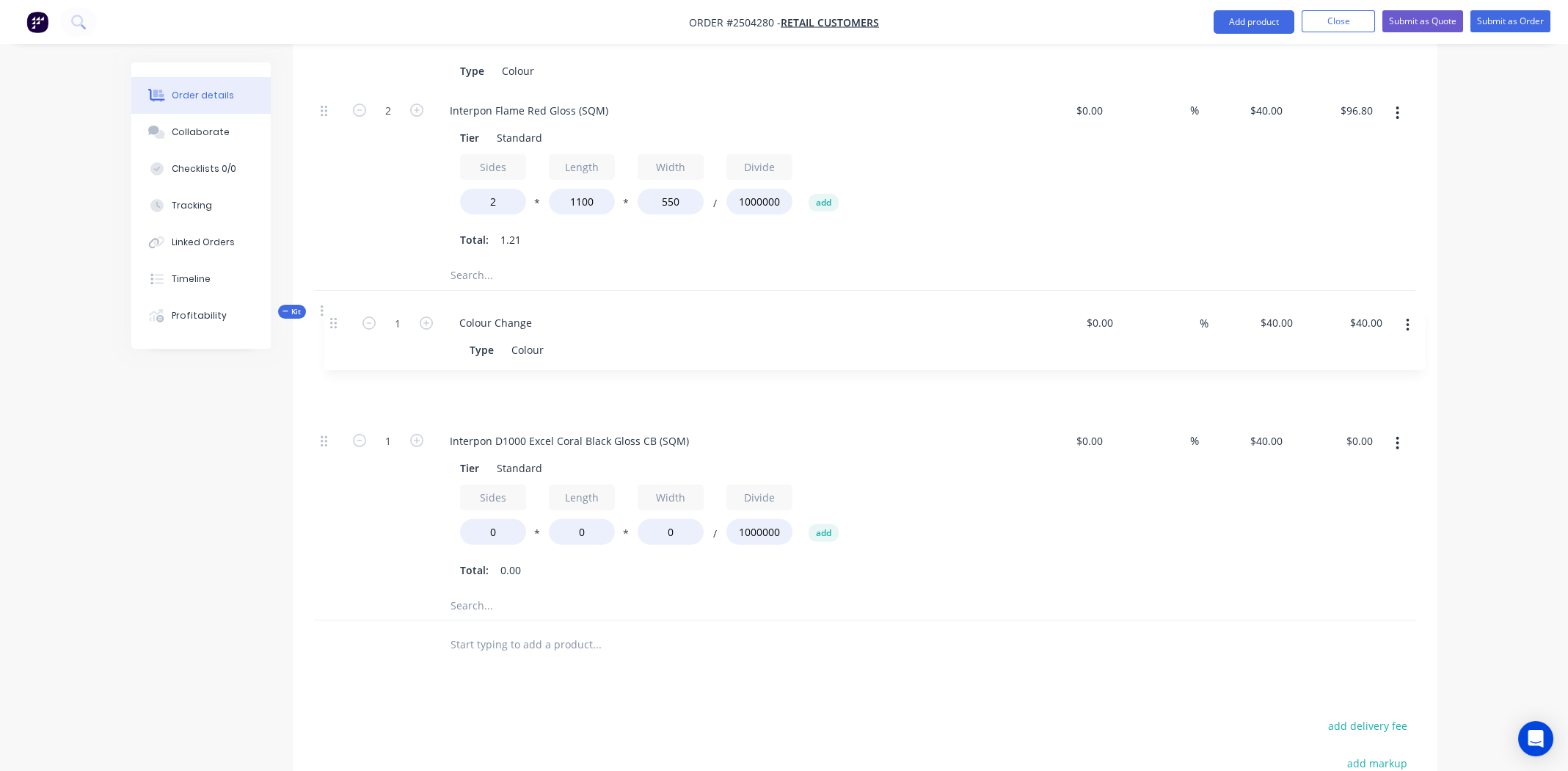
drag, startPoint x: 324, startPoint y: 483, endPoint x: 335, endPoint y: 314, distance: 169.4
click at [335, 355] on div "1 Interpon D1000 Excel Coral Black Gloss CB (SQM) Tier Standard Sides 0 * Lengt…" at bounding box center [865, 472] width 1101 height 237
click at [495, 519] on input "0" at bounding box center [492, 531] width 66 height 26
type input "2"
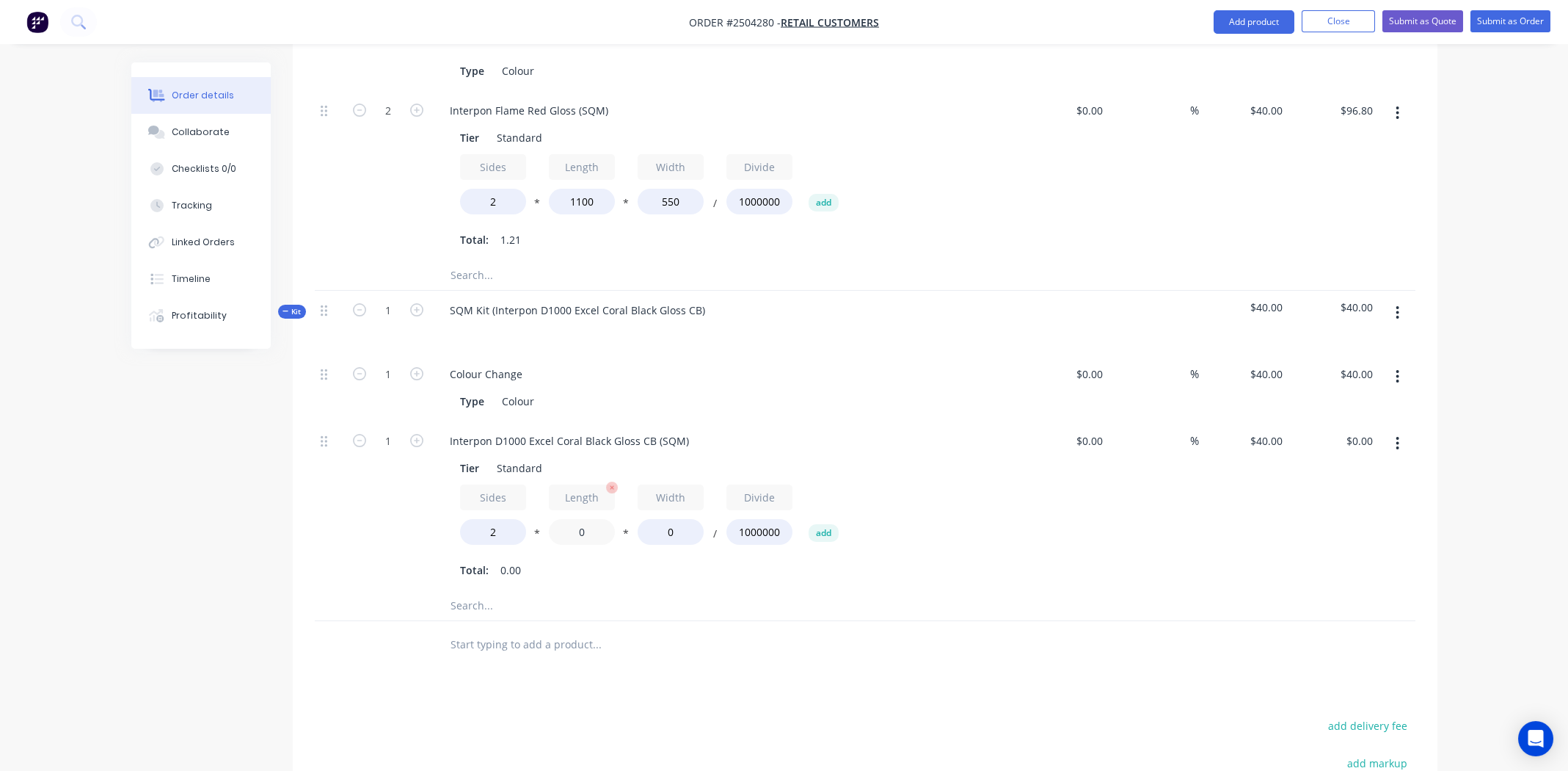
click at [580, 519] on input "0" at bounding box center [581, 531] width 66 height 26
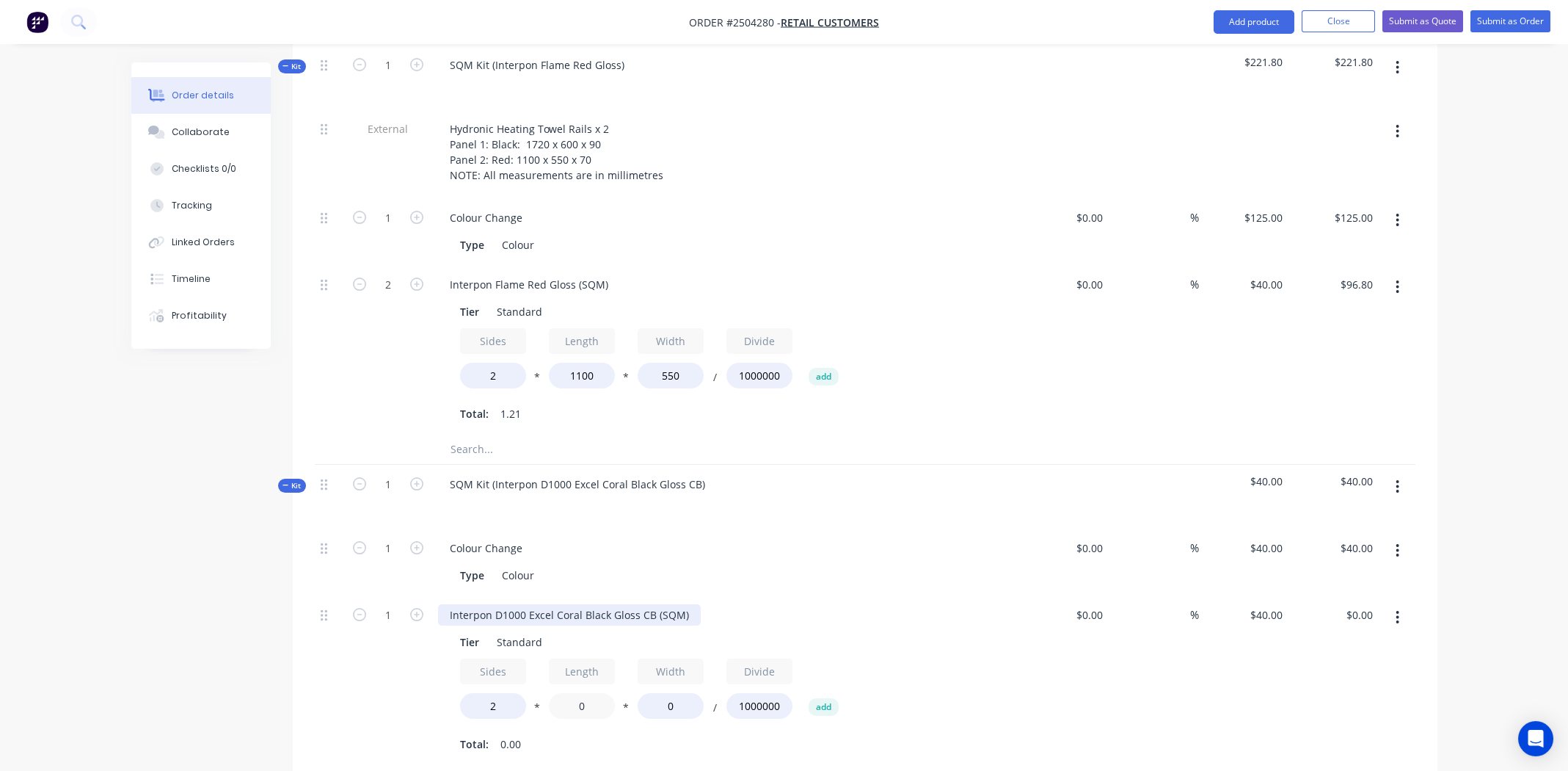
scroll to position [736, 0]
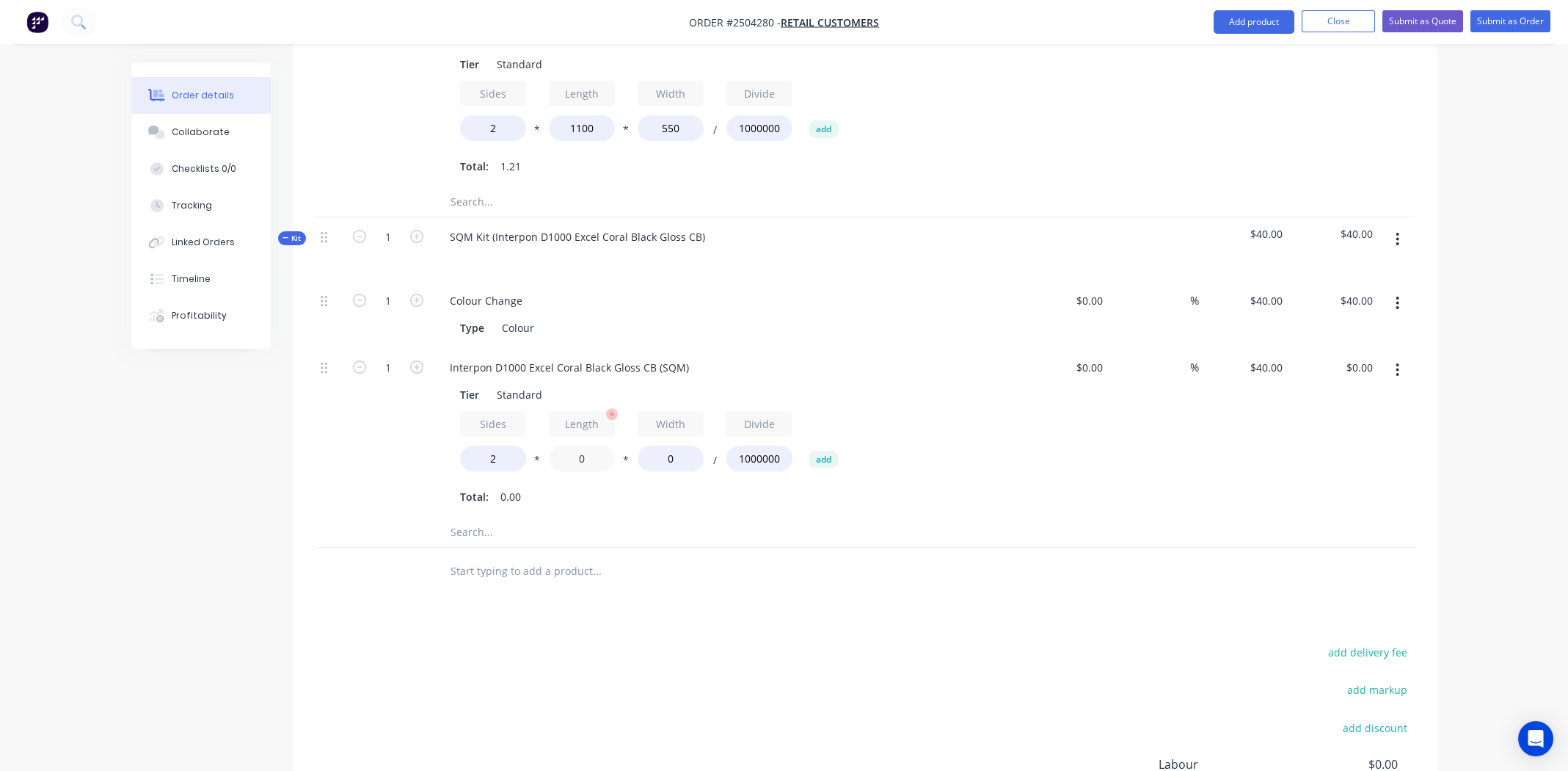
click at [582, 446] on input "0" at bounding box center [581, 459] width 66 height 26
type input "1720"
click at [669, 446] on input "0" at bounding box center [670, 459] width 66 height 26
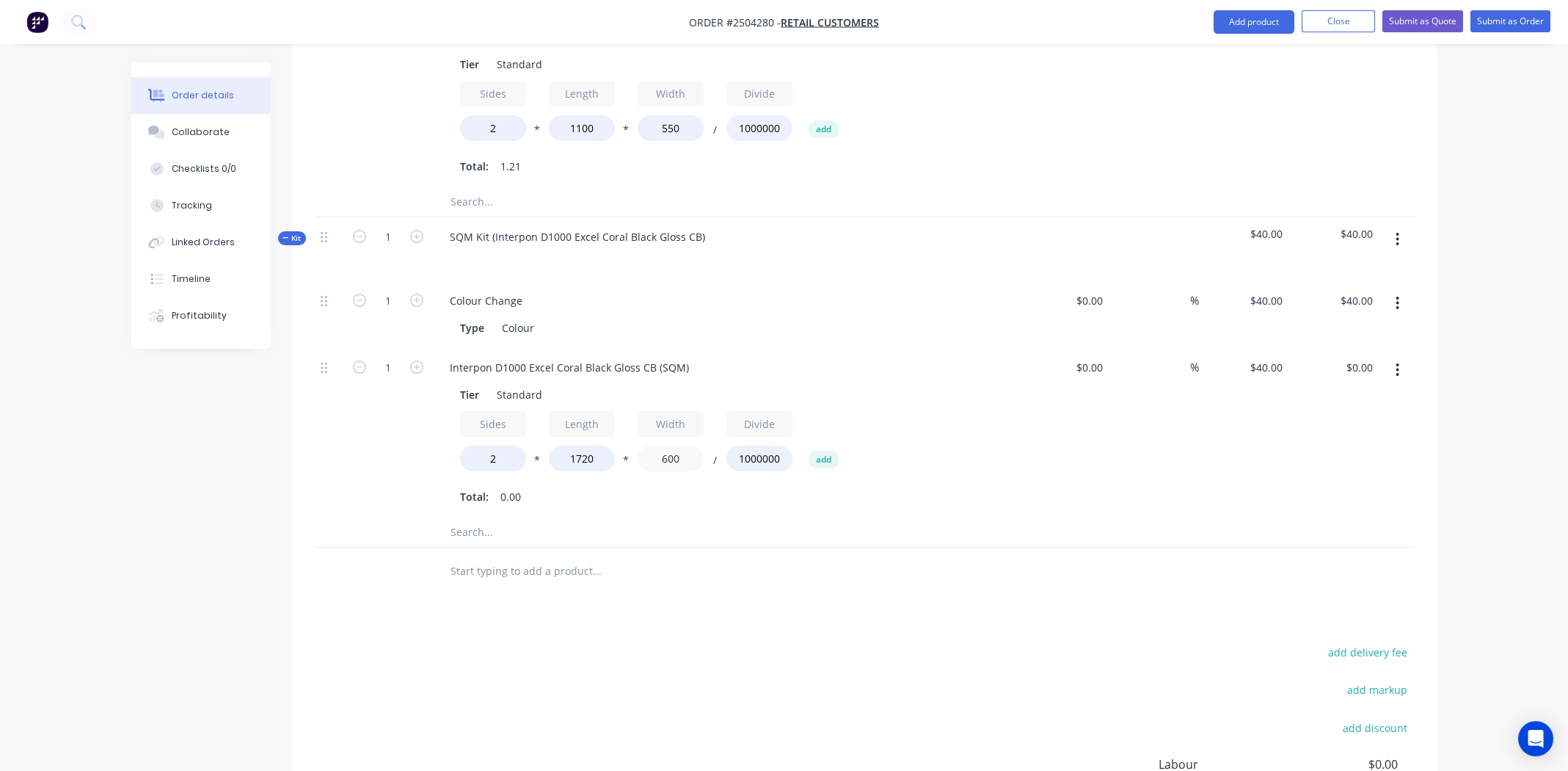
type input "600"
type input "$82.56"
click at [832, 518] on div at bounding box center [658, 532] width 440 height 29
click at [493, 446] on input "2" at bounding box center [492, 459] width 66 height 26
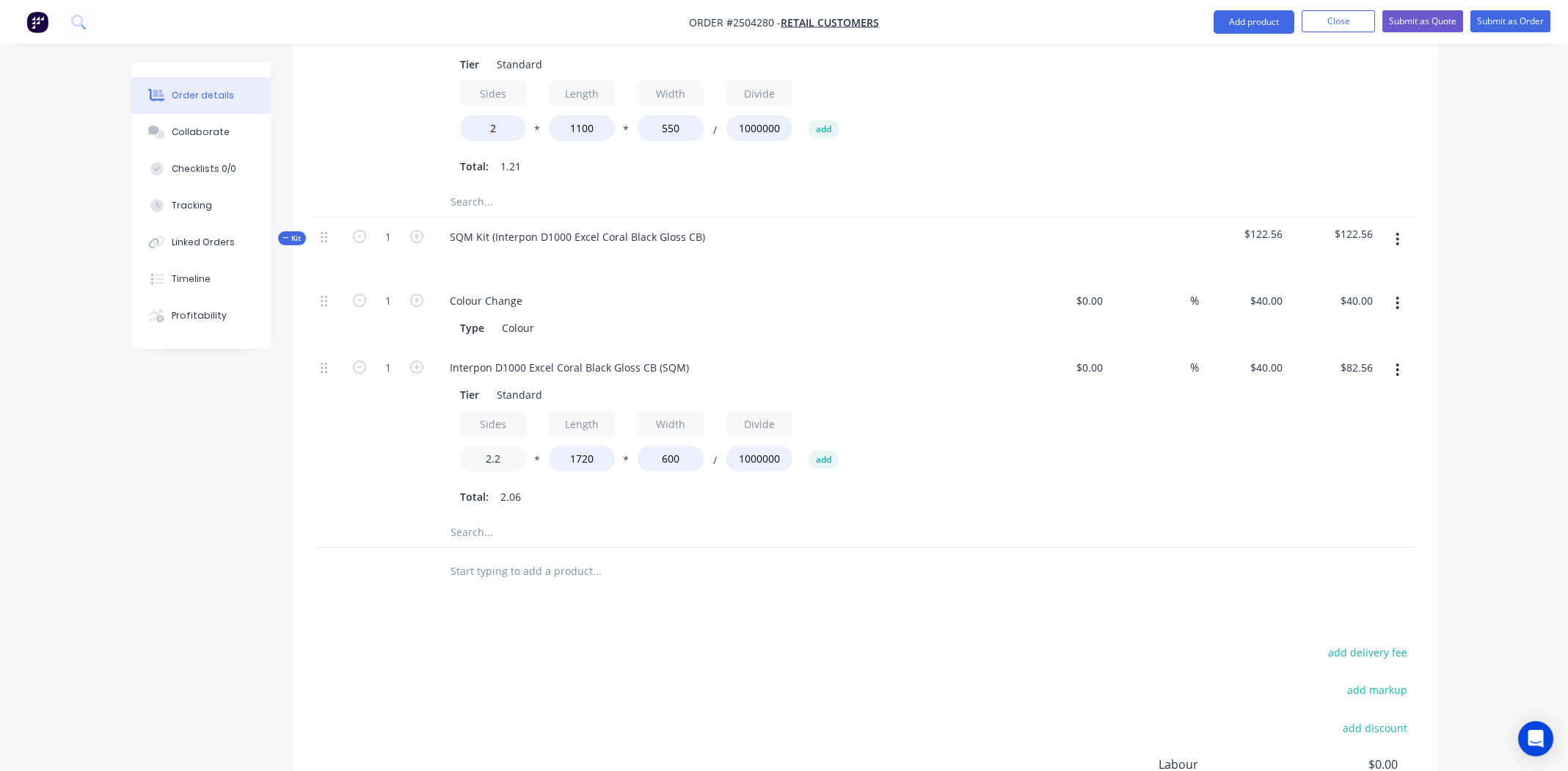
type input "2.2"
type input "$90.82"
click at [726, 518] on input "text" at bounding box center [596, 532] width 294 height 29
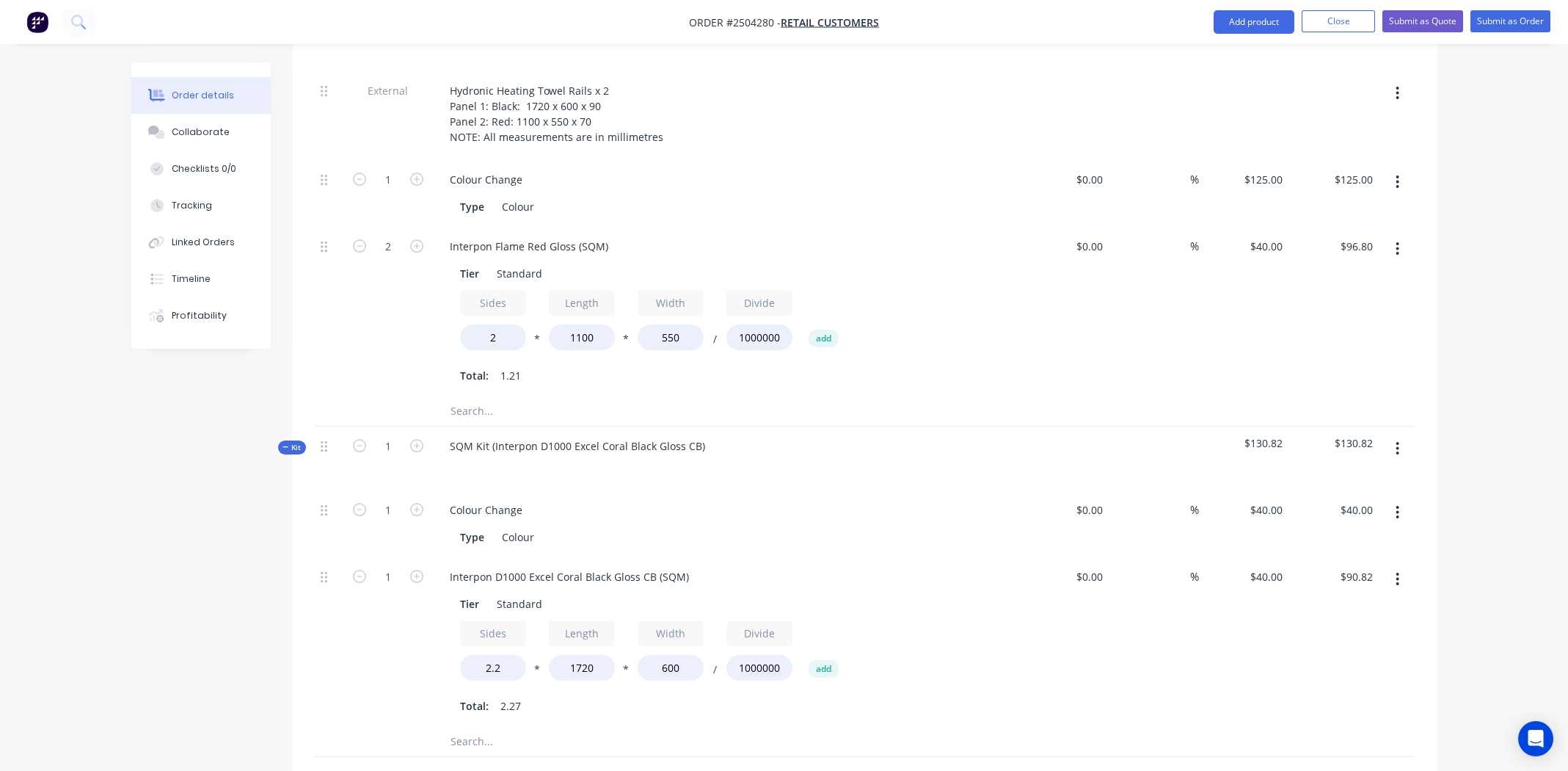
scroll to position [516, 0]
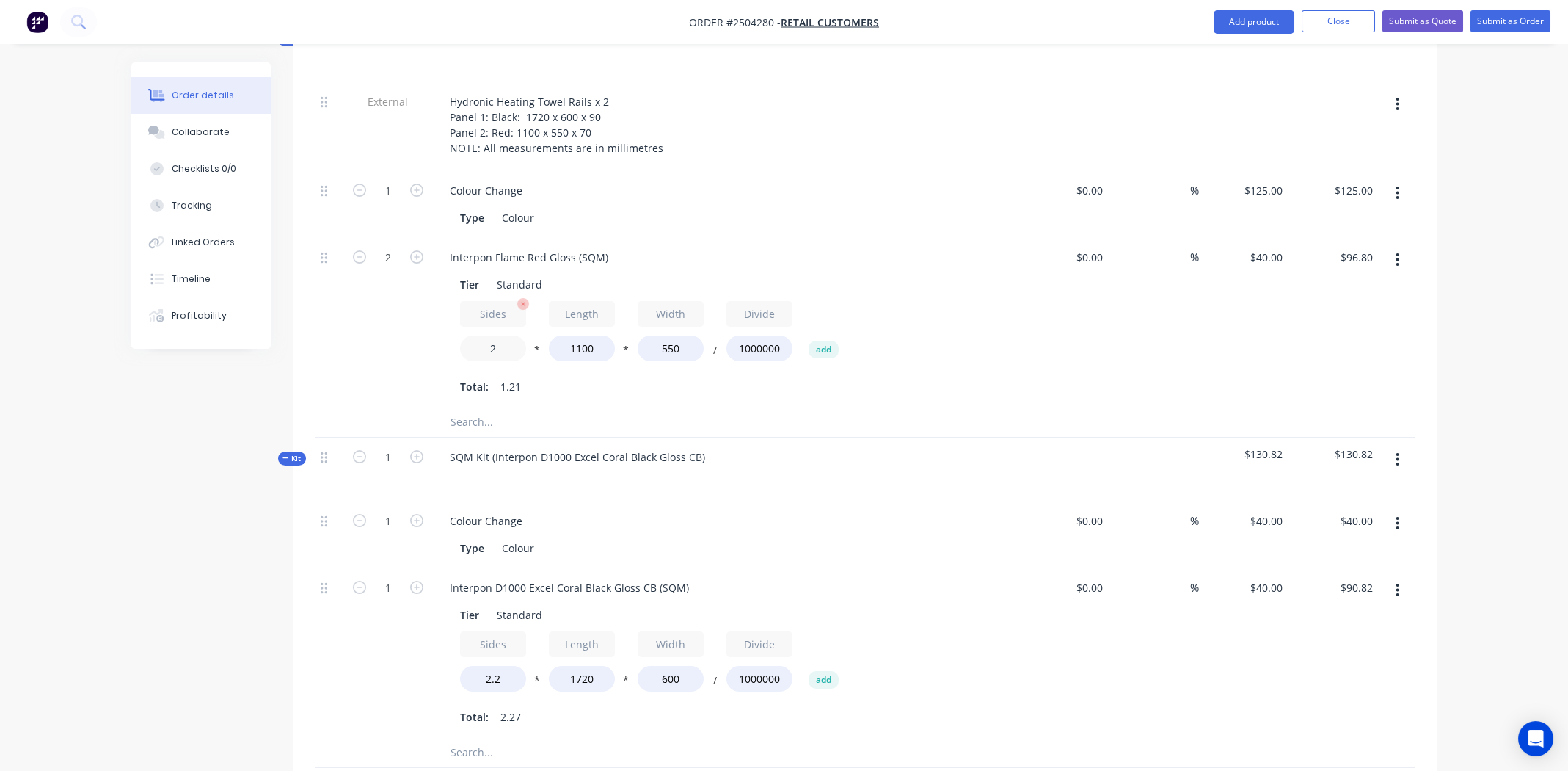
click at [498, 335] on input "2" at bounding box center [492, 348] width 66 height 26
type input "2.2"
type input "$106.48"
click at [867, 376] on div "Total: 1.33" at bounding box center [725, 387] width 531 height 22
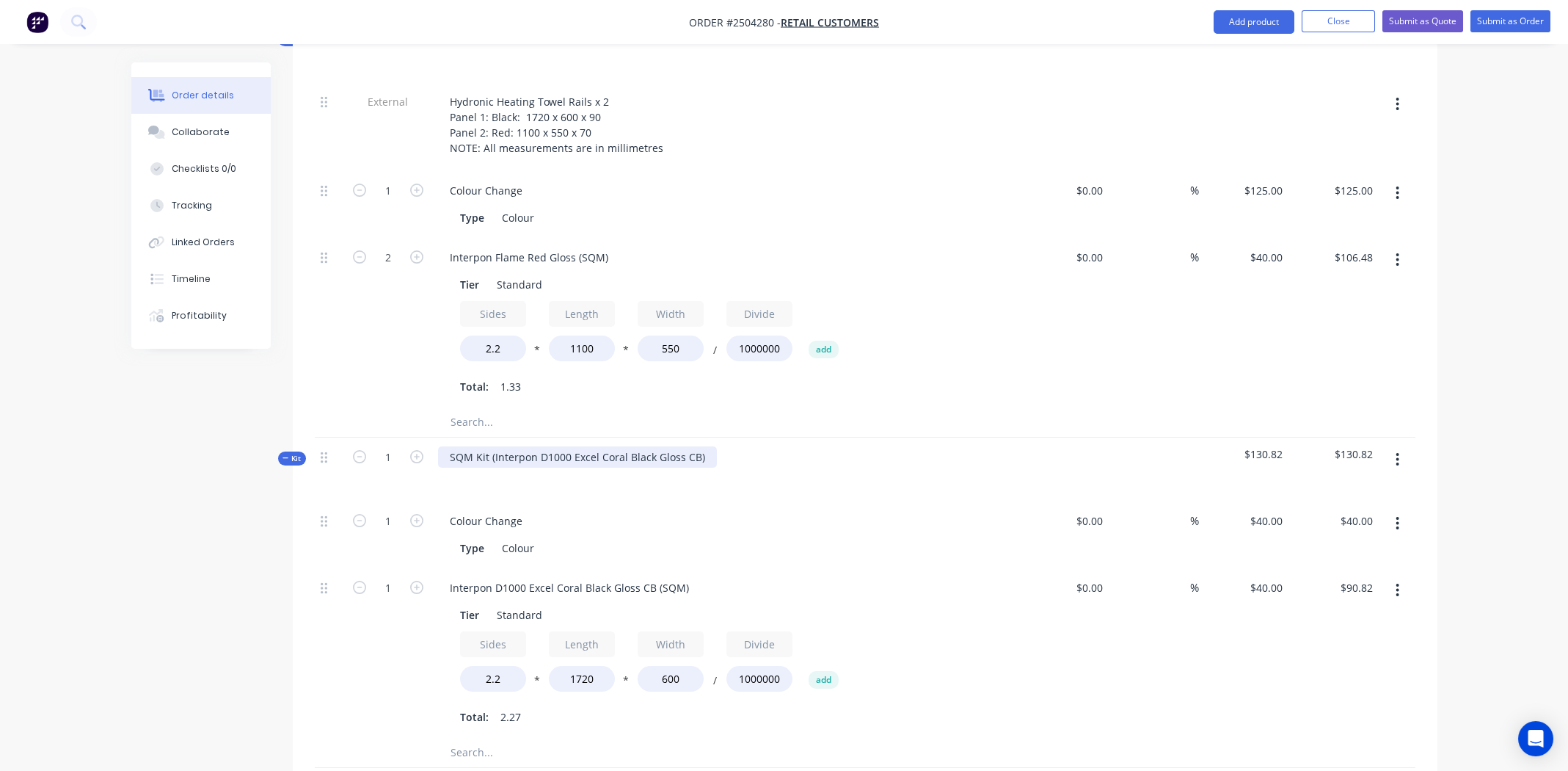
click at [702, 446] on div "SQM Kit (Interpon D1000 Excel Coral Black Gloss CB)" at bounding box center [577, 457] width 279 height 22
drag, startPoint x: 491, startPoint y: 401, endPoint x: 438, endPoint y: 397, distance: 53.2
click at [438, 446] on div "SQM Kit (Interpon D1000 Excel Coral Black Gloss CB" at bounding box center [575, 457] width 276 height 22
click at [584, 577] on div "Interpon D1000 Excel Coral Black Gloss CB (SQM)" at bounding box center [568, 587] width 262 height 22
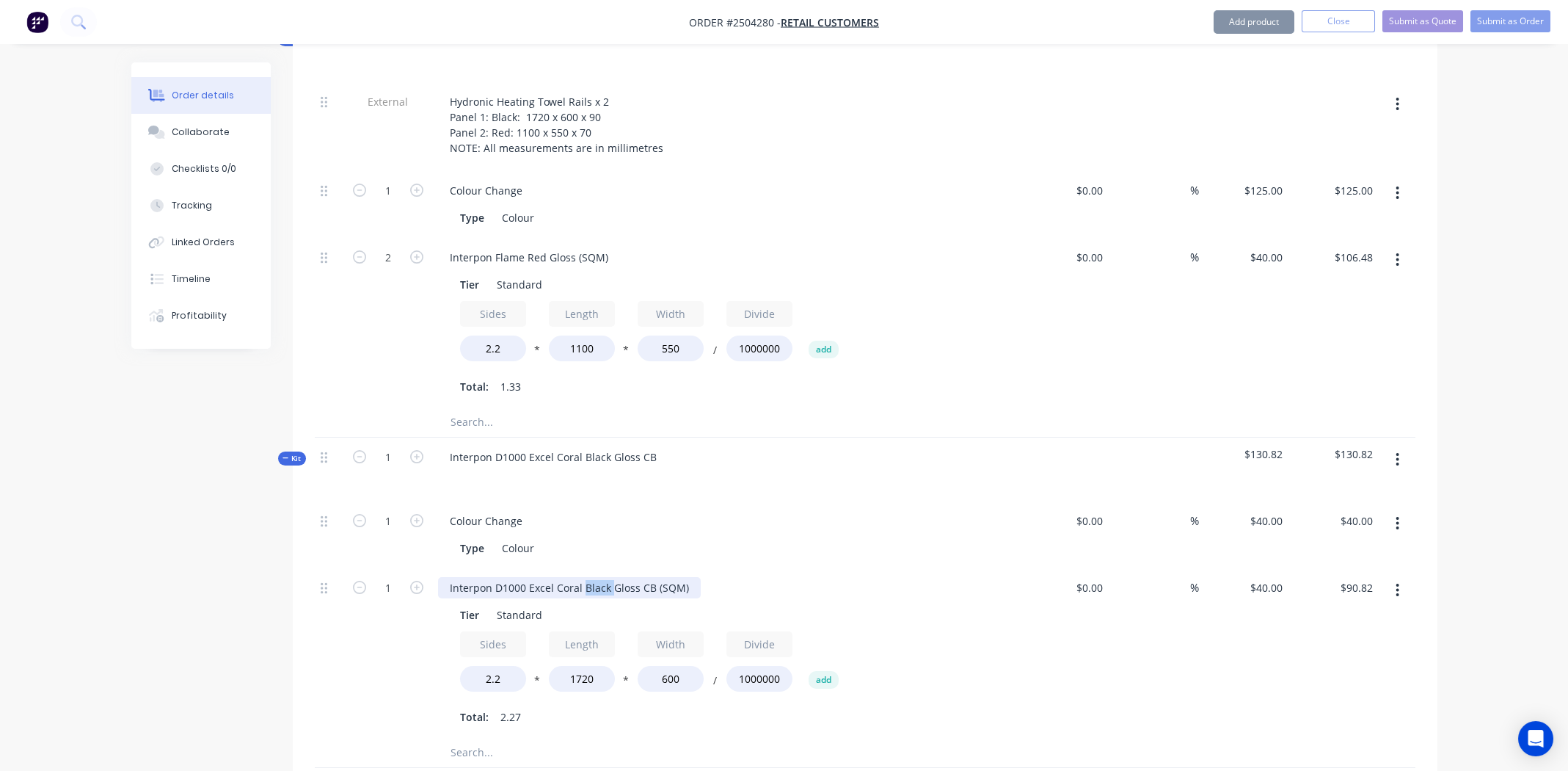
click at [584, 577] on div "Interpon D1000 Excel Coral Black Gloss CB (SQM)" at bounding box center [568, 587] width 262 height 22
click at [510, 577] on div "Hydronic heated towel rail" at bounding box center [514, 587] width 153 height 22
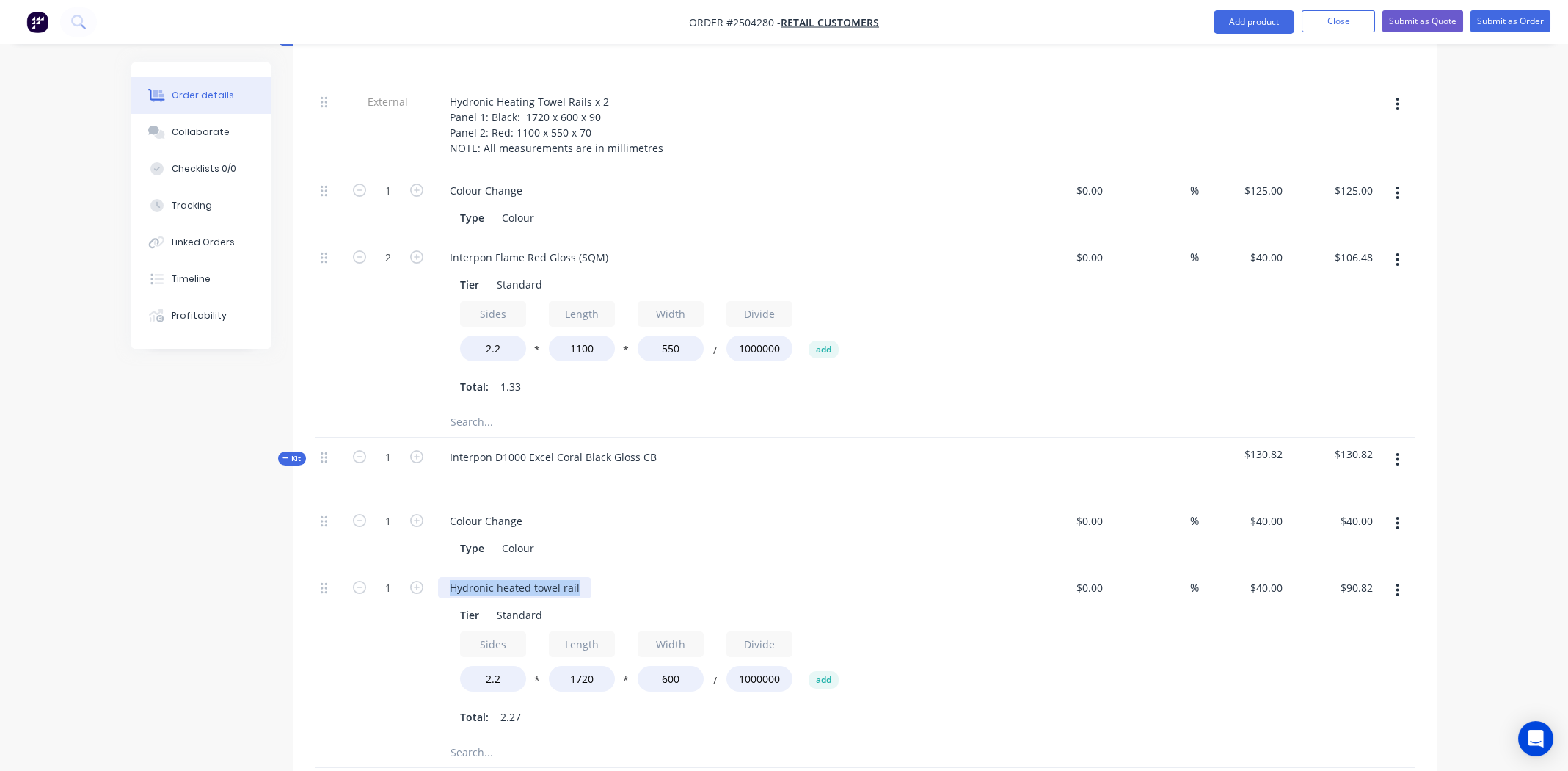
copy div "Hydronic heated towel rail"
click at [583, 577] on div "Hydronic heated towel rail" at bounding box center [514, 587] width 153 height 22
click at [578, 577] on div "Hydronic heated towel rail" at bounding box center [514, 587] width 153 height 22
click at [537, 247] on div "Interpon Flame Red Gloss (SQM)" at bounding box center [528, 257] width 182 height 22
click at [532, 247] on div "Interpon Flame Red Gloss (SQM)" at bounding box center [528, 257] width 182 height 22
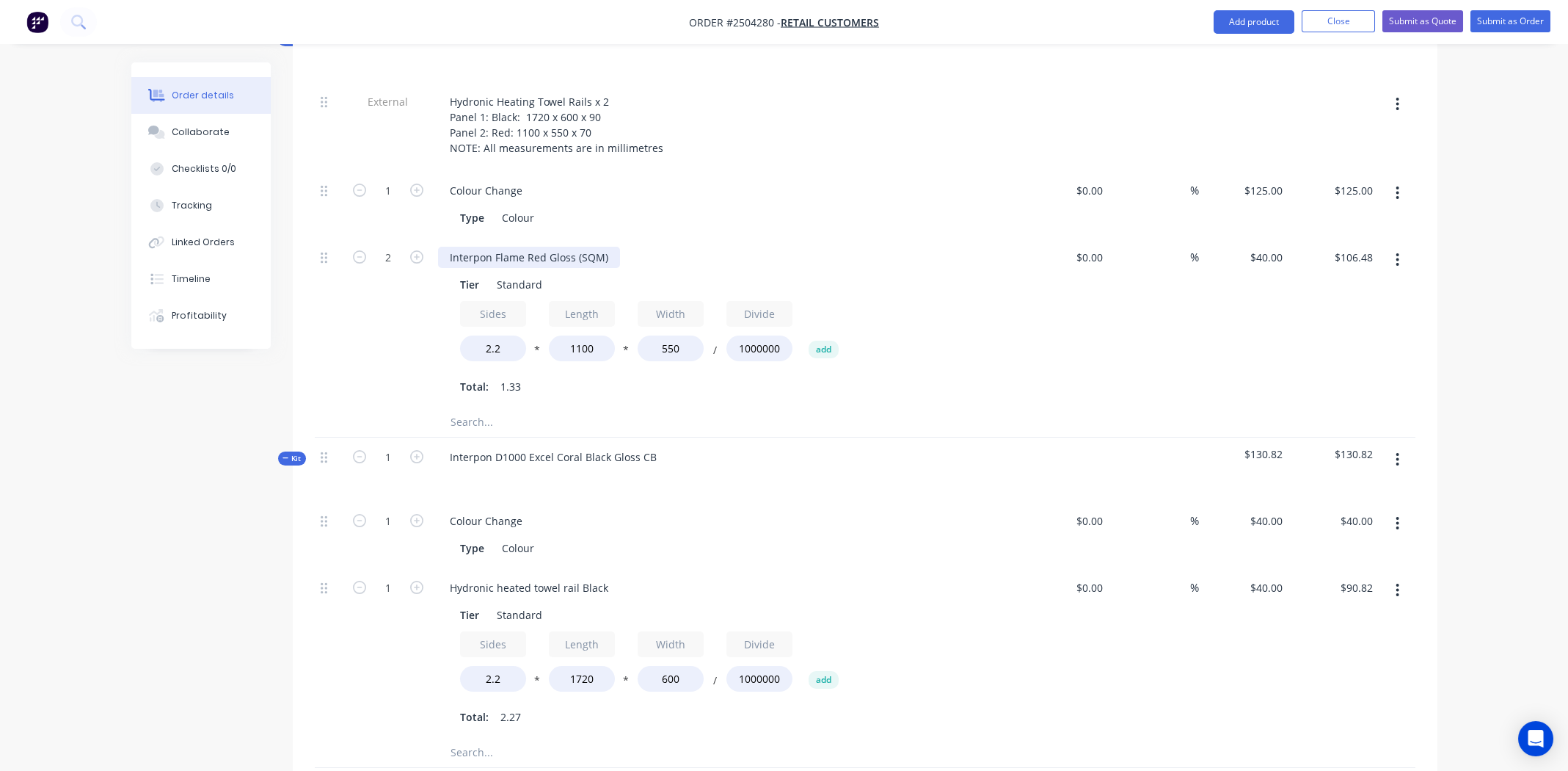
click at [532, 247] on div "Interpon Flame Red Gloss (SQM)" at bounding box center [528, 257] width 182 height 22
paste div
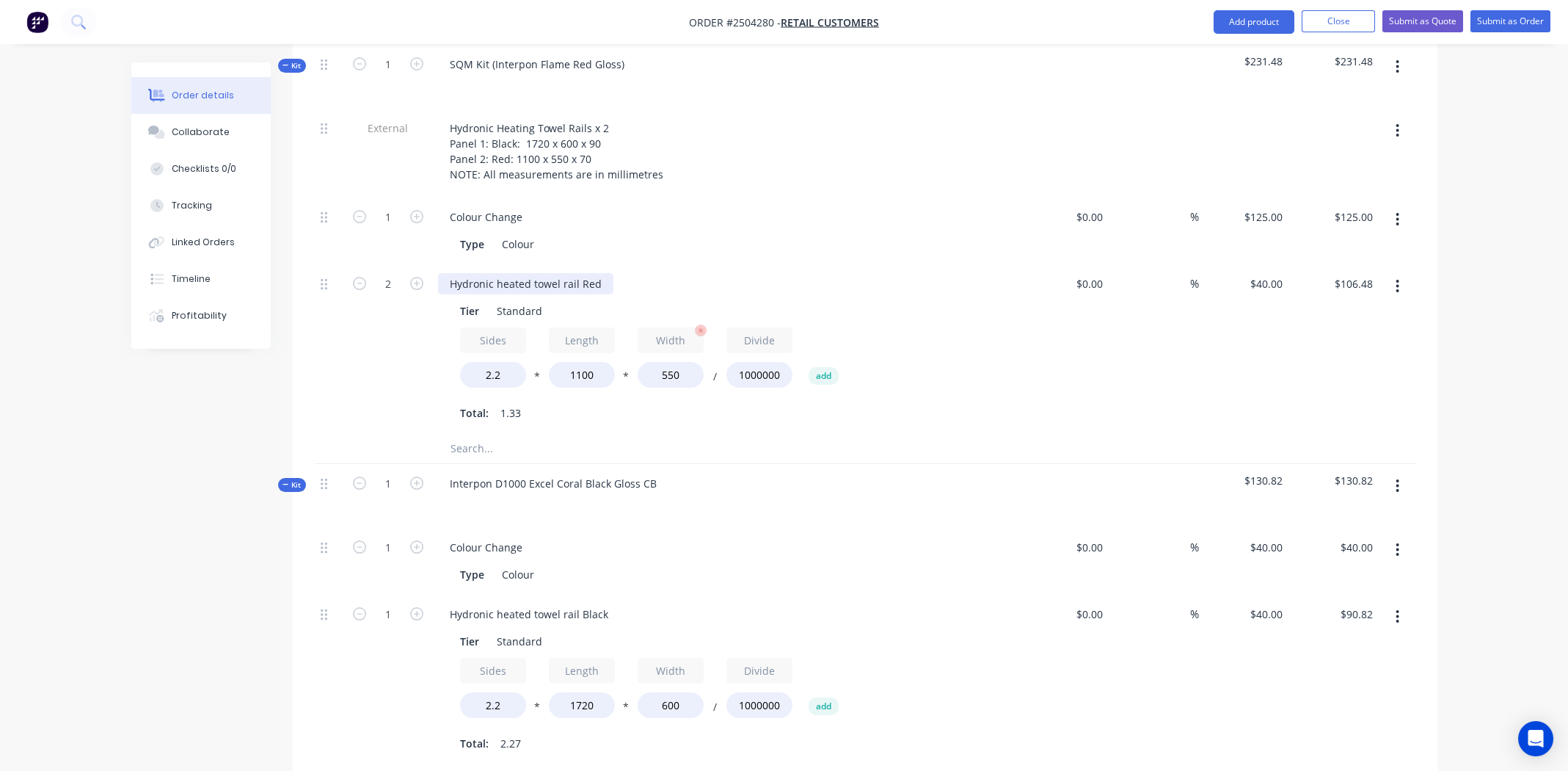
scroll to position [443, 0]
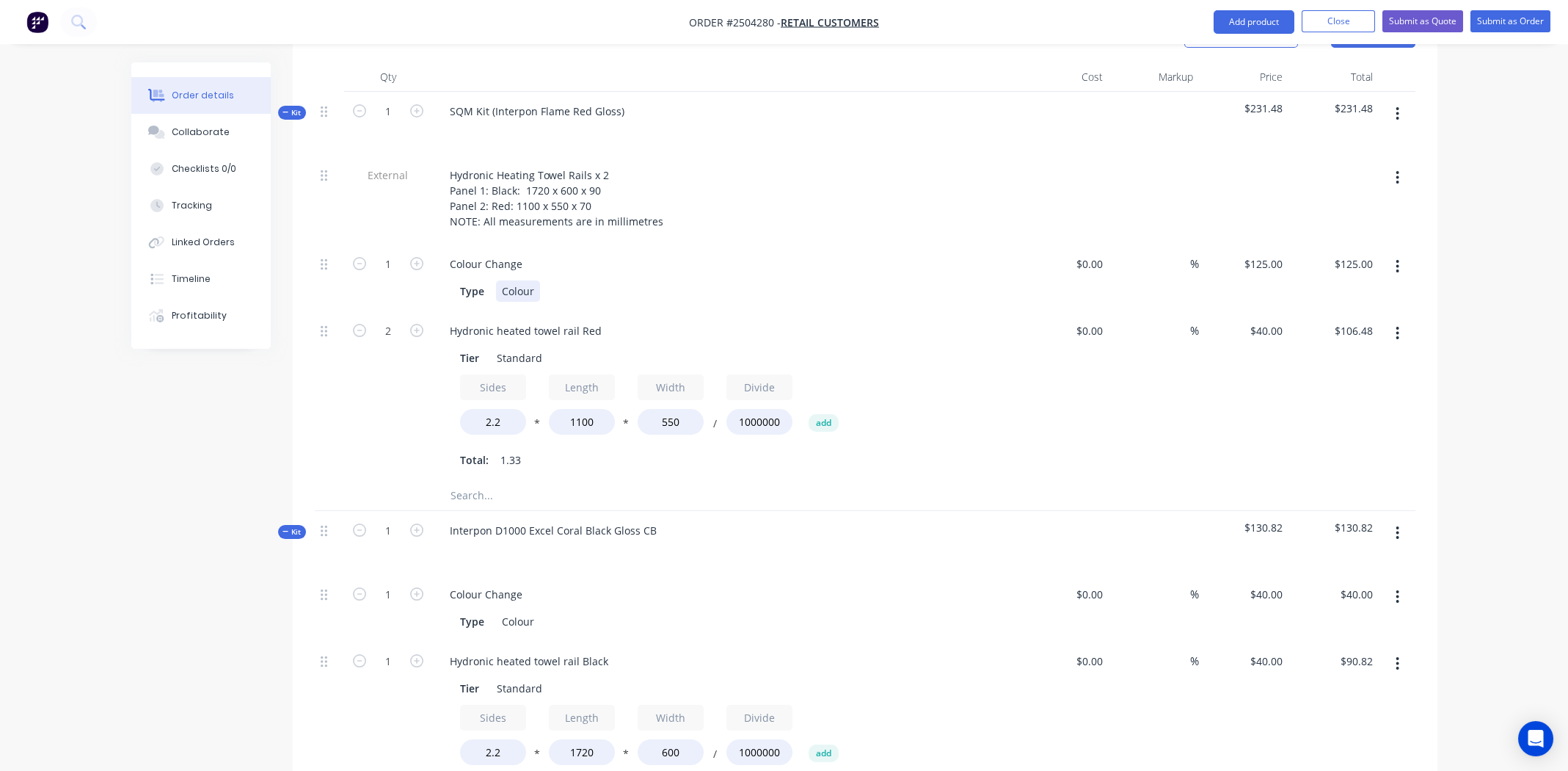
click at [509, 280] on div "Colour" at bounding box center [517, 291] width 44 height 22
click at [510, 280] on div "Colour" at bounding box center [517, 291] width 44 height 22
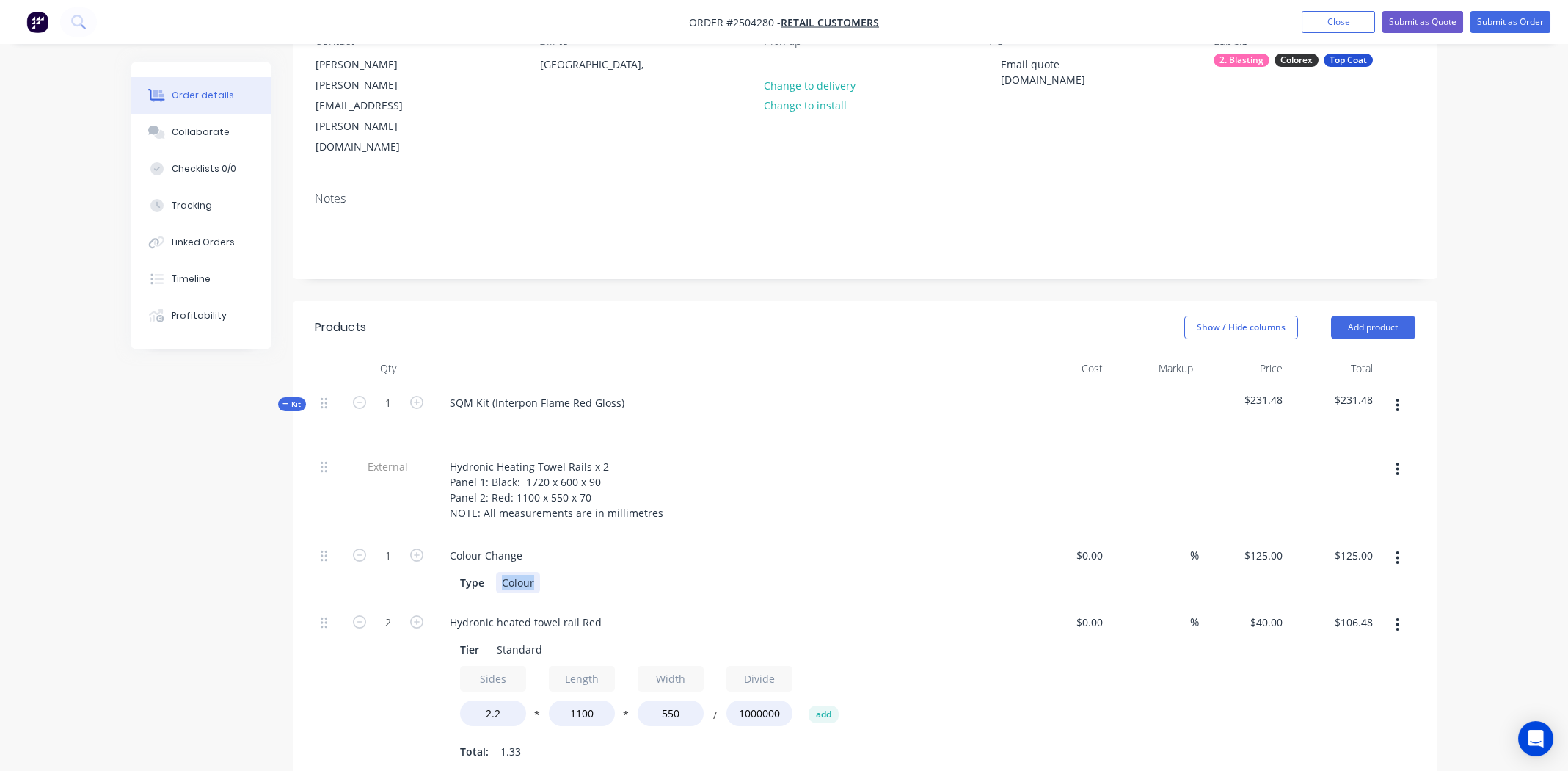
scroll to position [149, 0]
click at [622, 394] on div "SQM Kit (Interpon Flame Red Gloss)" at bounding box center [537, 405] width 198 height 22
click at [494, 394] on div "SQM Kit (Interpon Flame Red Gloss" at bounding box center [535, 405] width 195 height 22
click at [497, 394] on div "Interpon Flame Red Gloss" at bounding box center [513, 405] width 149 height 22
click at [496, 394] on div "Interpon Flame Red Gloss" at bounding box center [513, 405] width 149 height 22
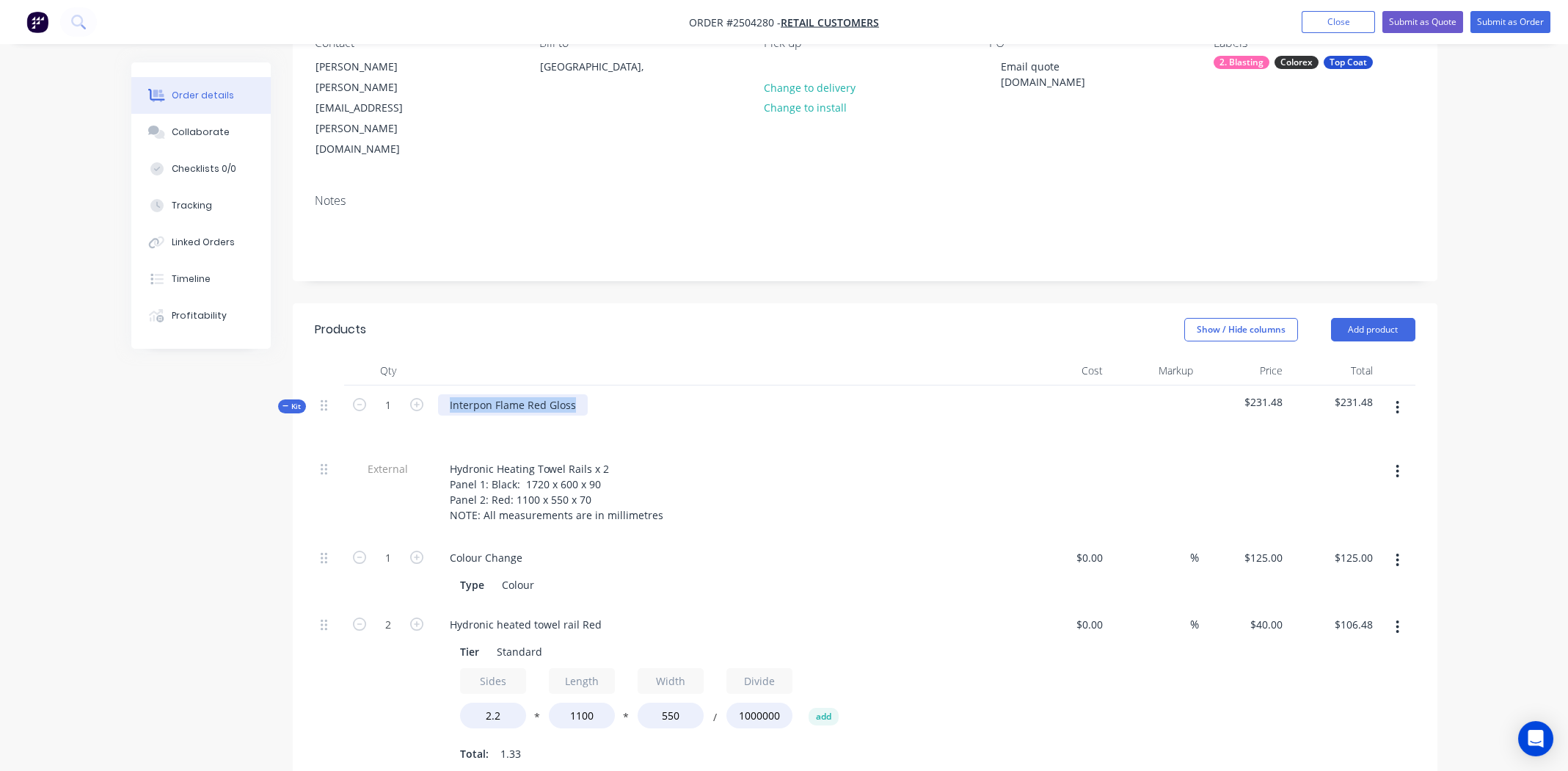
click at [496, 394] on div "Interpon Flame Red Gloss" at bounding box center [513, 405] width 149 height 22
copy div "Interpon Flame Red Gloss"
click at [519, 574] on div "Colour" at bounding box center [517, 584] width 44 height 22
click at [513, 574] on div "Colour" at bounding box center [517, 584] width 44 height 22
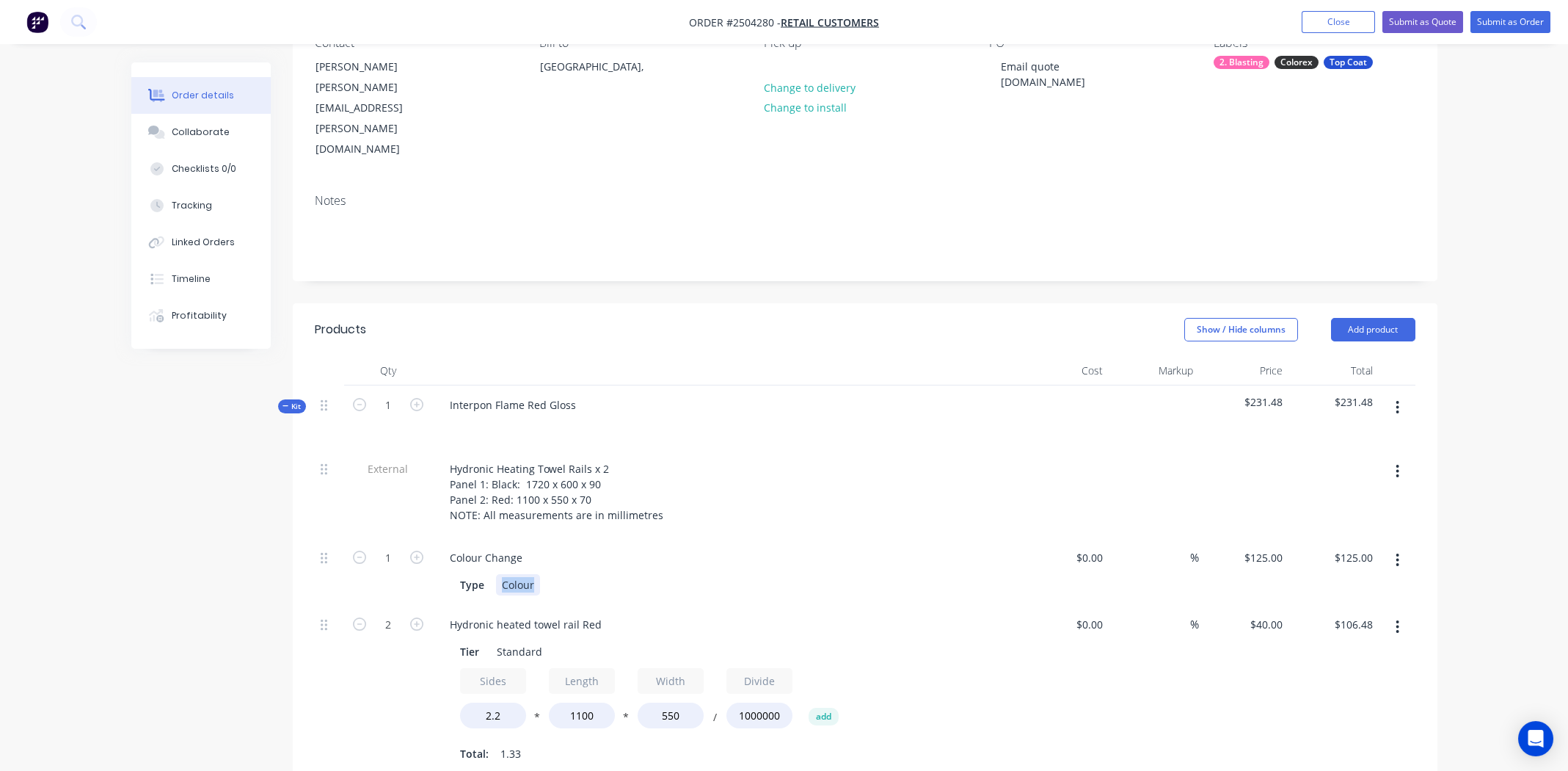
paste div
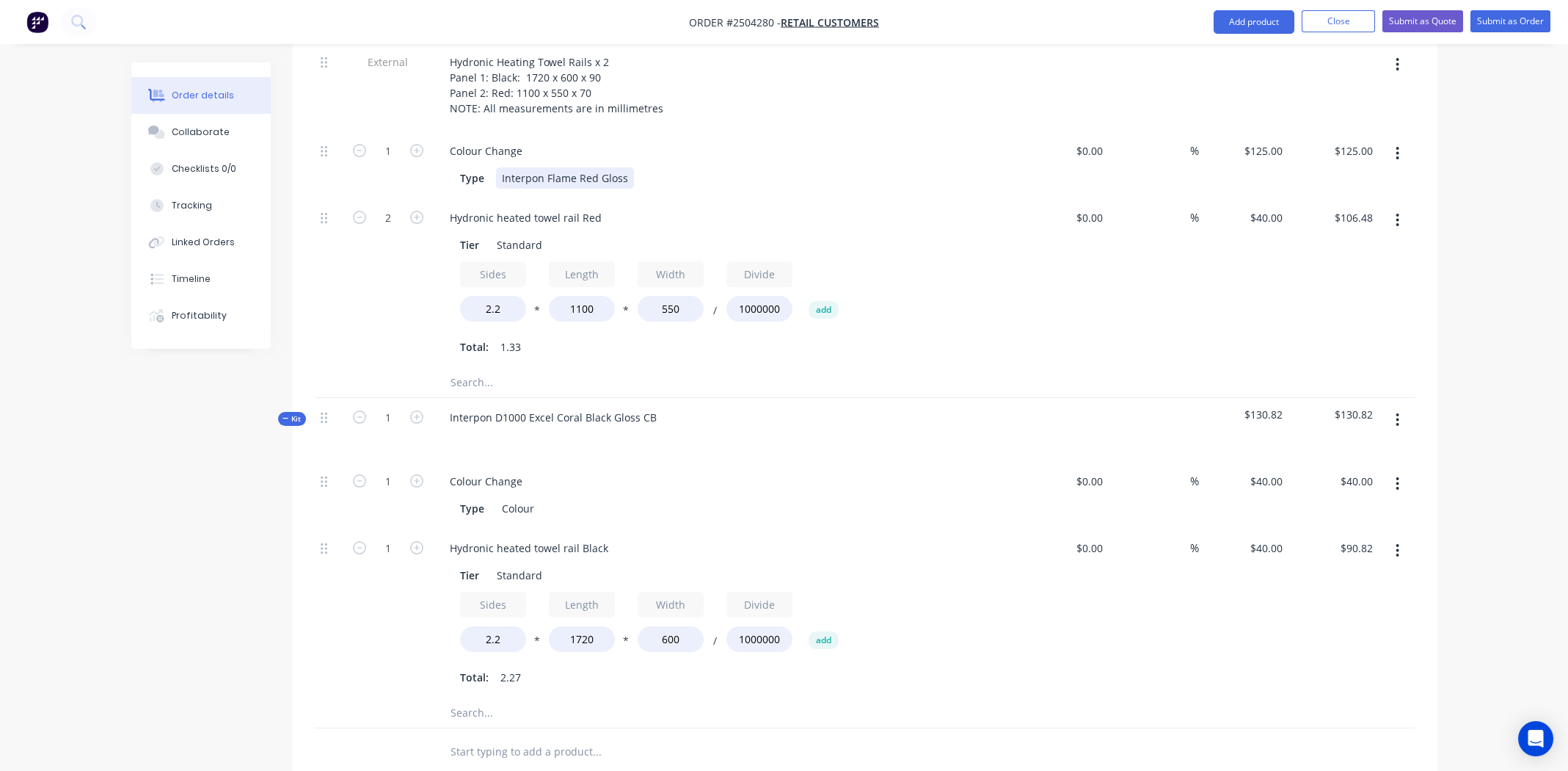
scroll to position [589, 0]
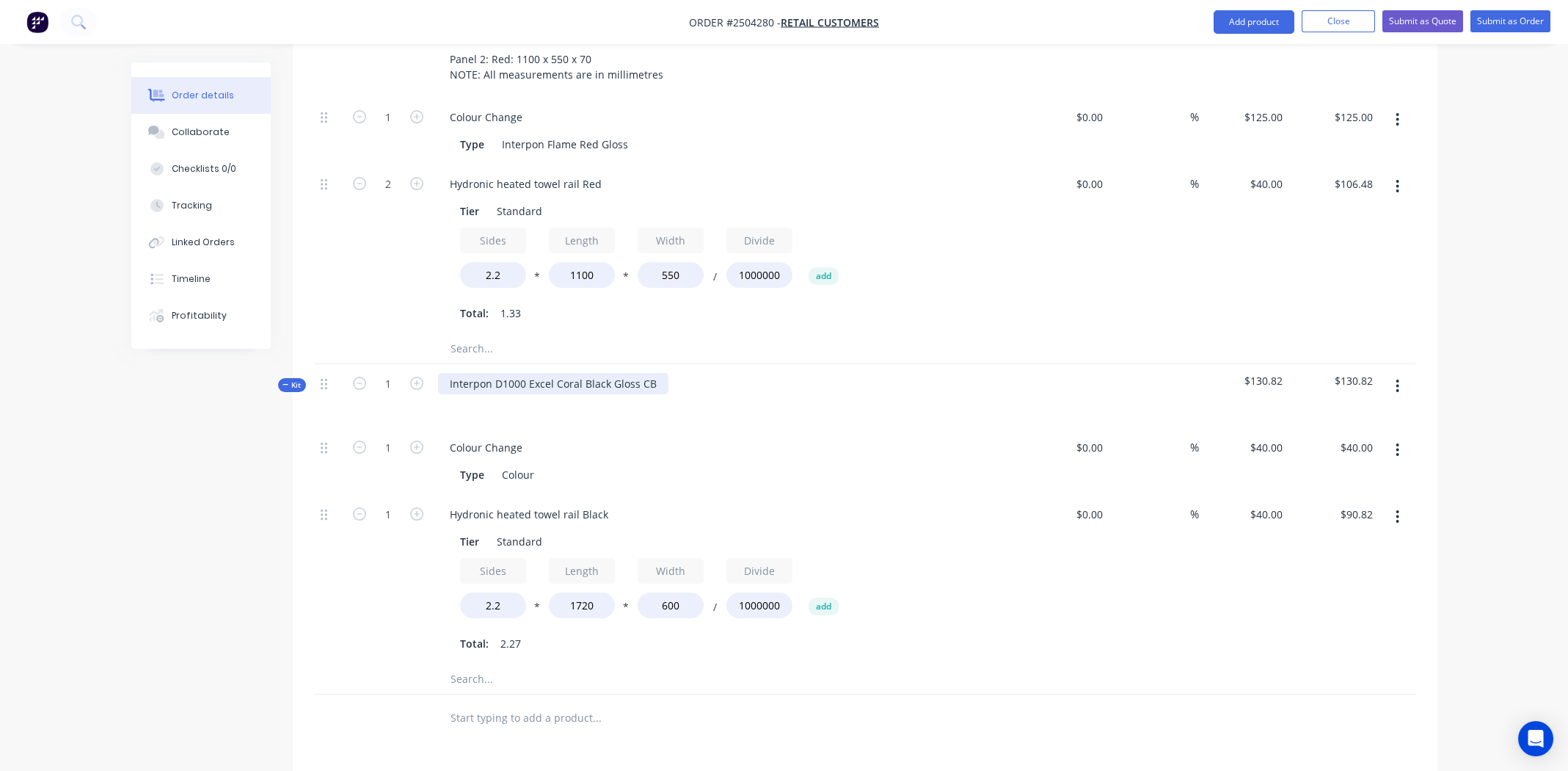
click at [587, 373] on div "Interpon D1000 Excel Coral Black Gloss CB" at bounding box center [553, 384] width 231 height 22
copy div "Interpon D1000 Excel Coral Black Gloss CB"
click at [514, 464] on div "Colour" at bounding box center [517, 474] width 44 height 22
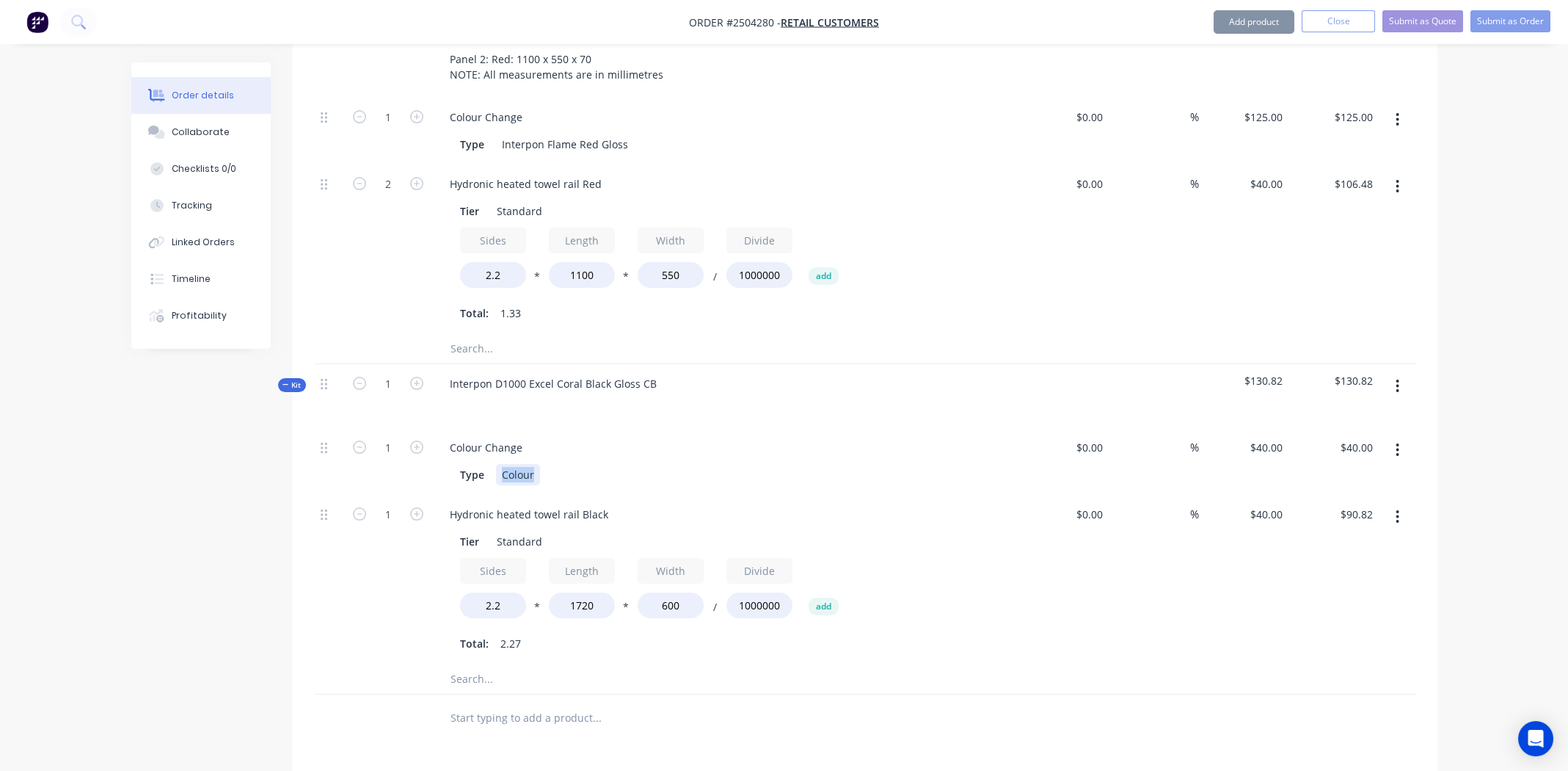
click at [514, 464] on div "Colour" at bounding box center [517, 474] width 44 height 22
paste div
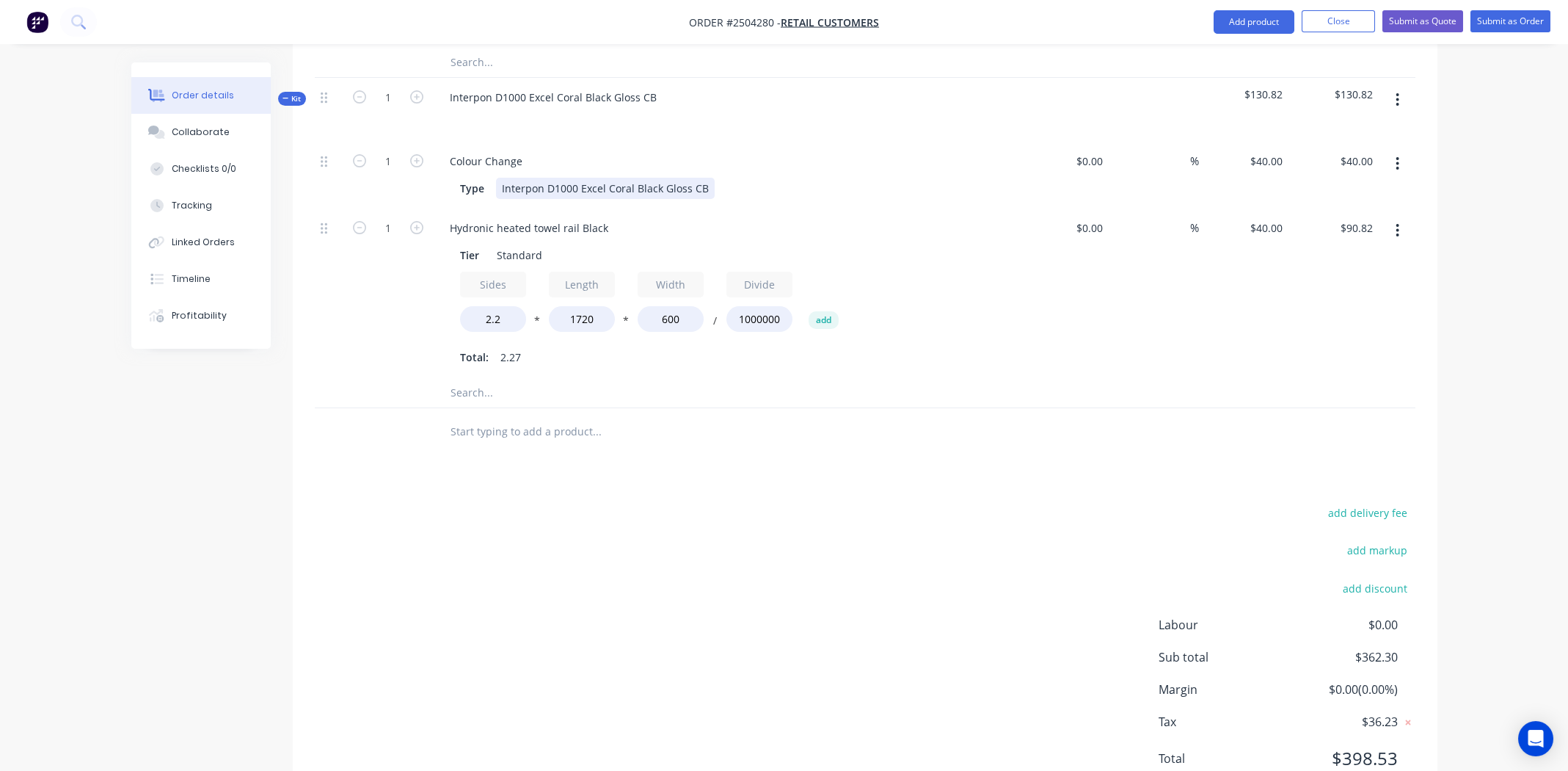
scroll to position [289, 0]
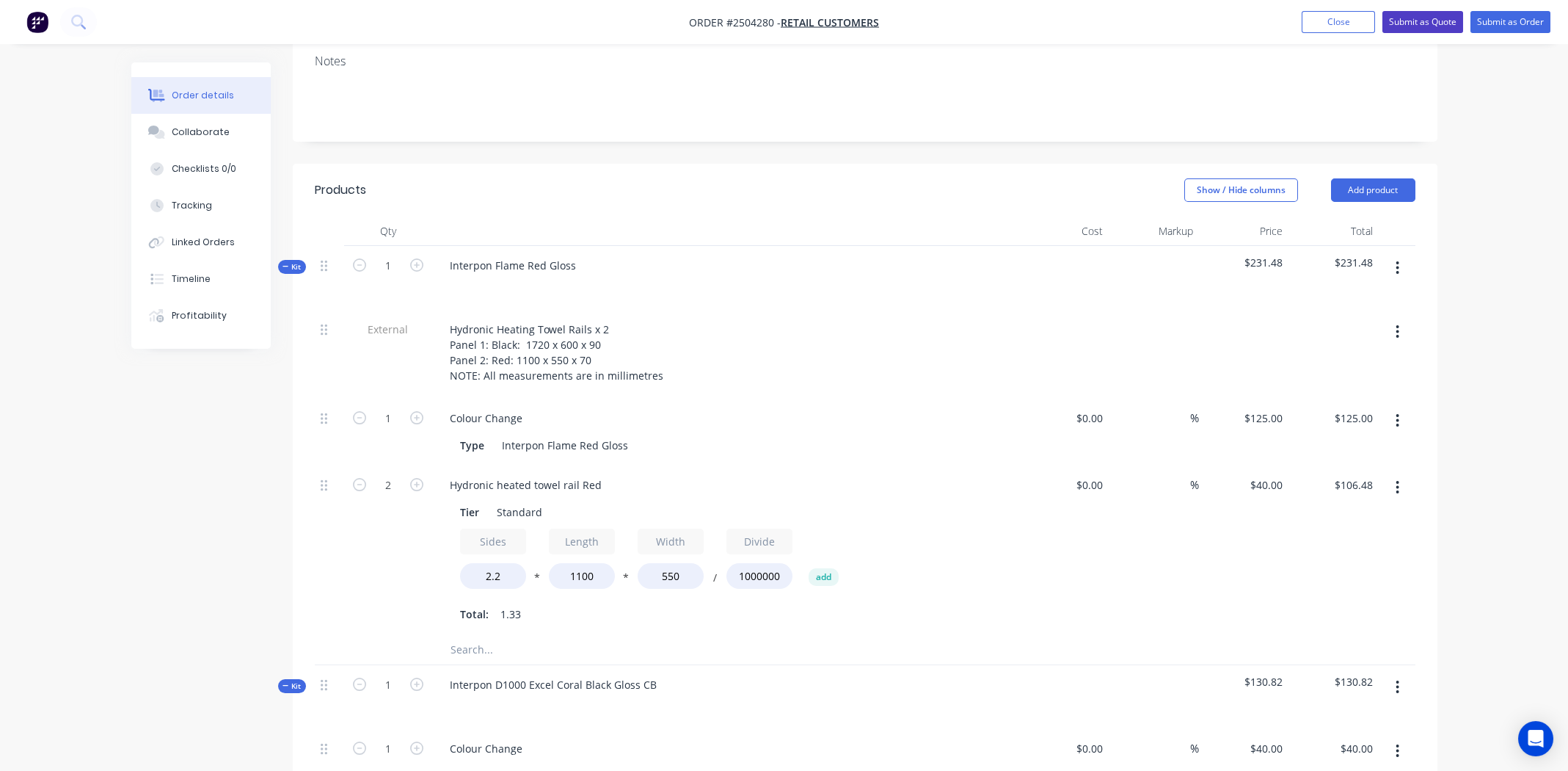
click at [1418, 19] on button "Submit as Quote" at bounding box center [1423, 22] width 81 height 22
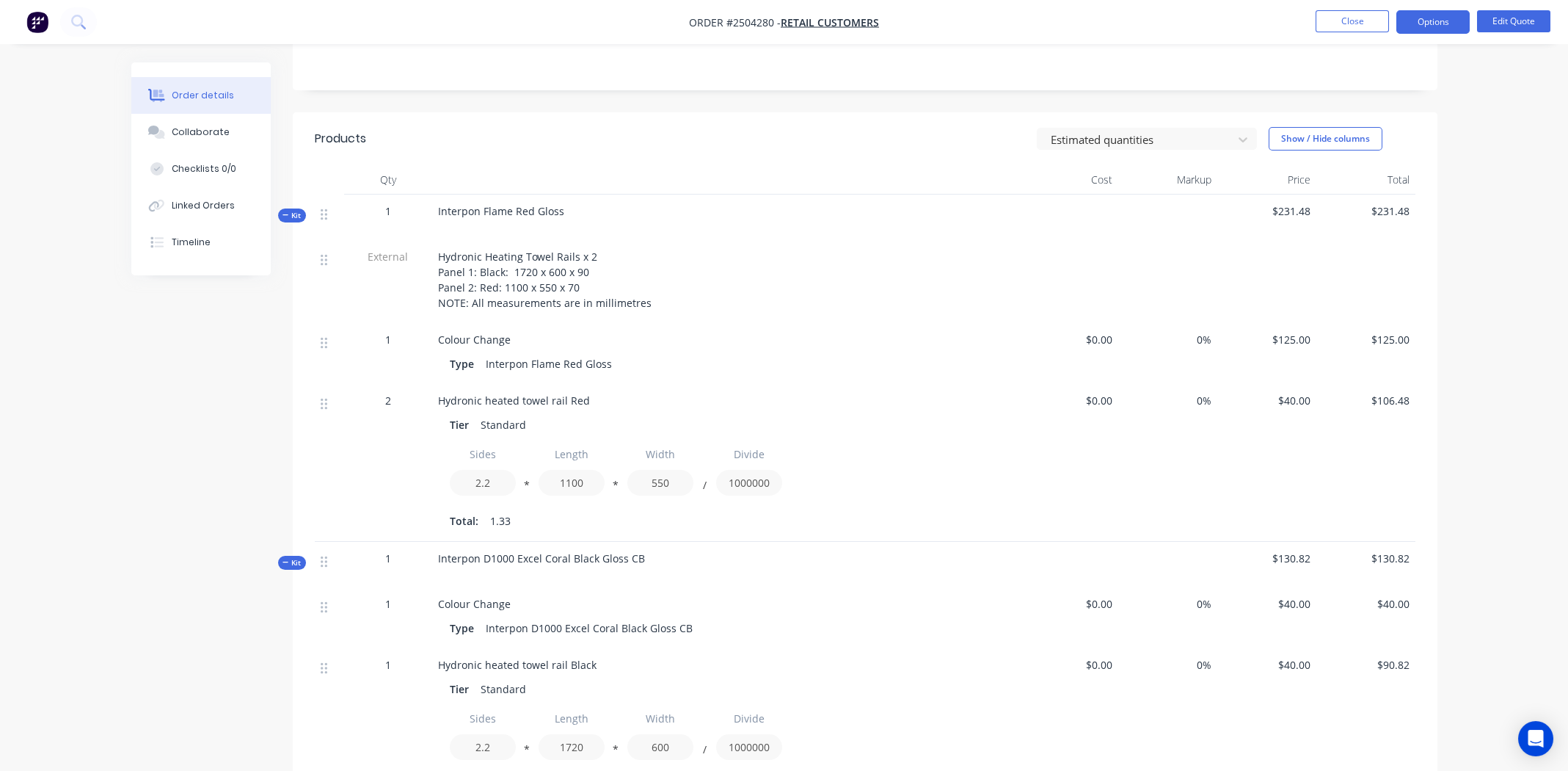
scroll to position [63, 0]
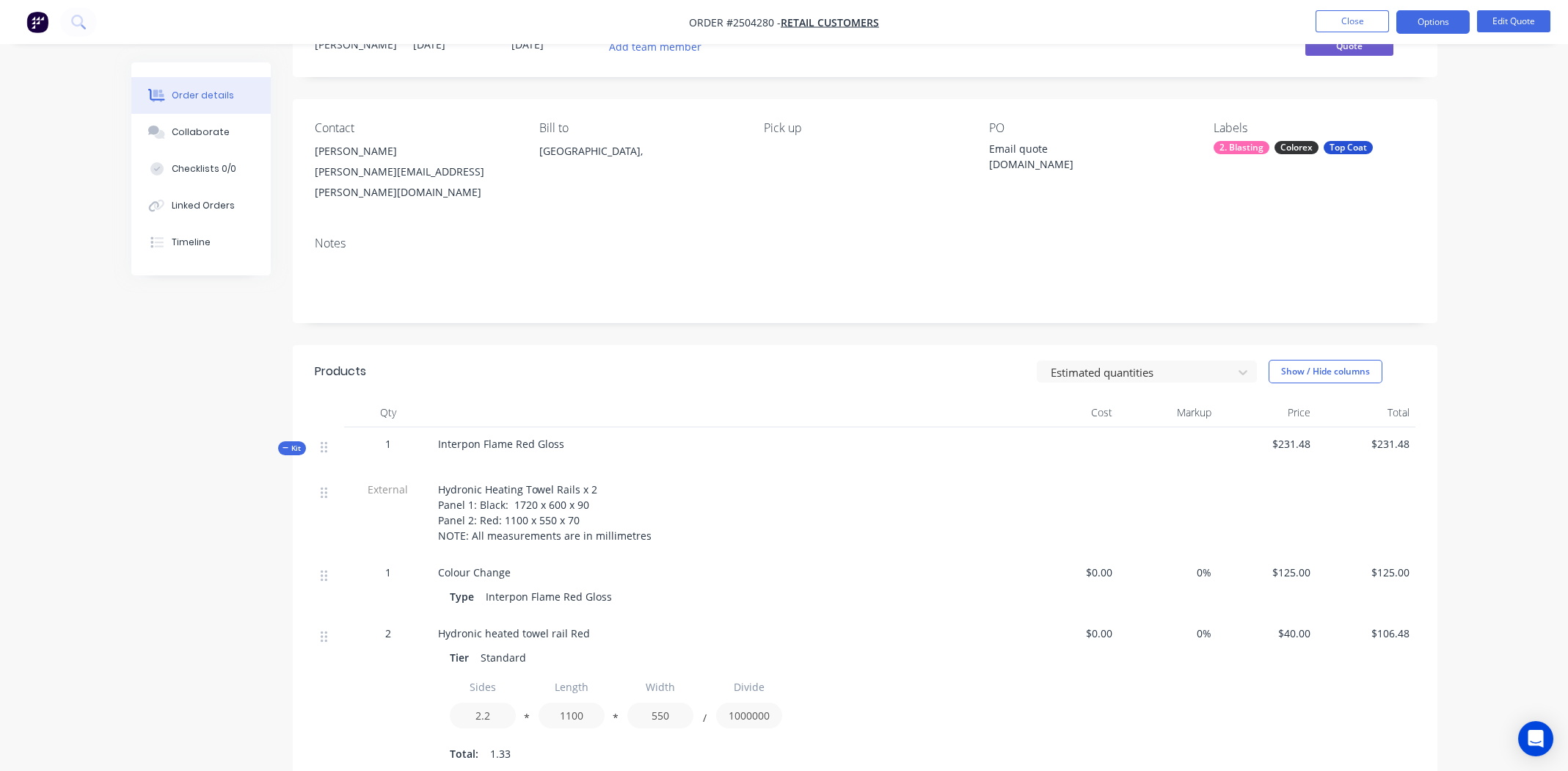
click at [502, 437] on span "Interpon Flame Red Gloss" at bounding box center [501, 444] width 127 height 14
copy div "Interpon Flame Red Gloss"
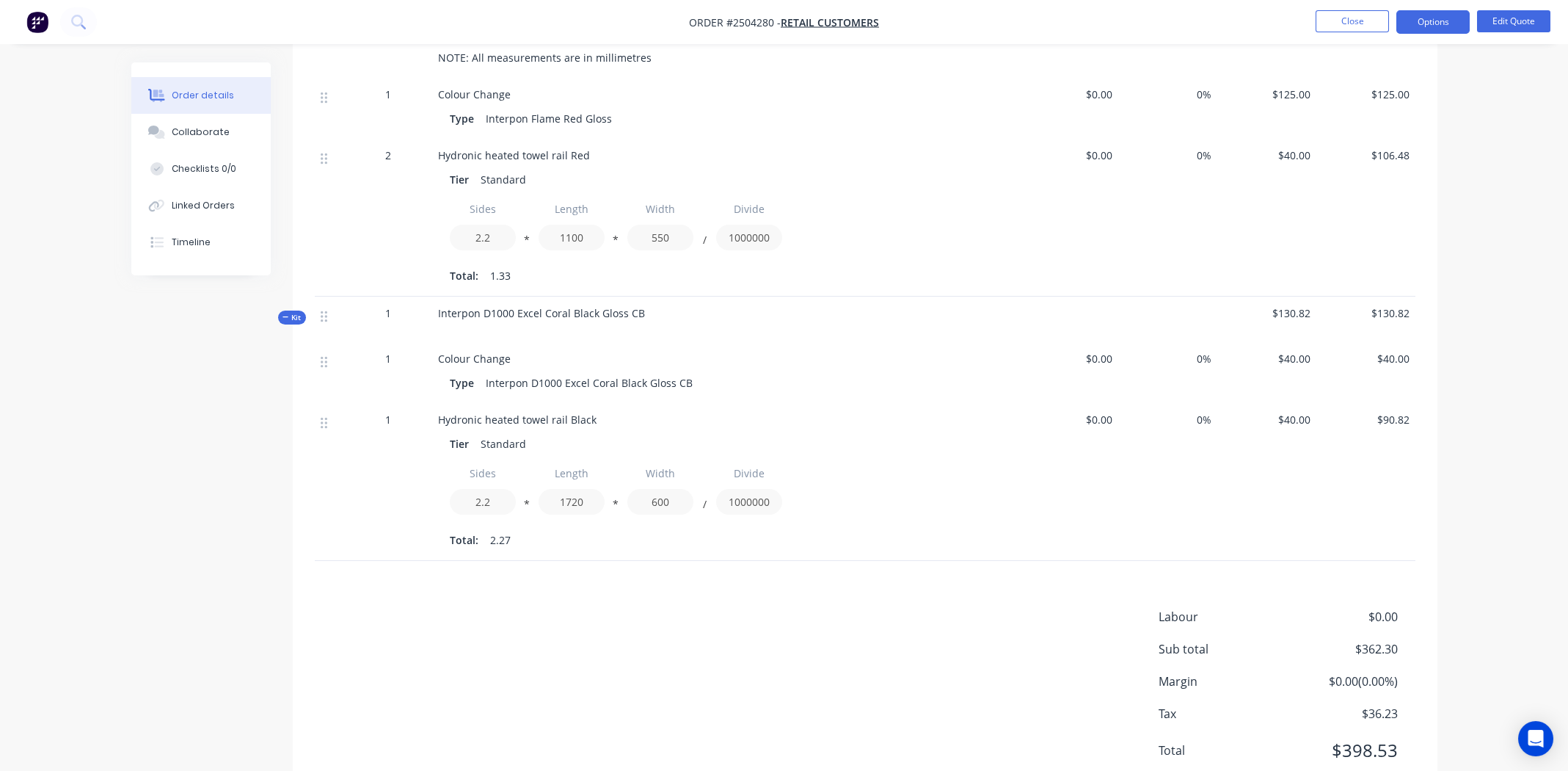
scroll to position [577, 0]
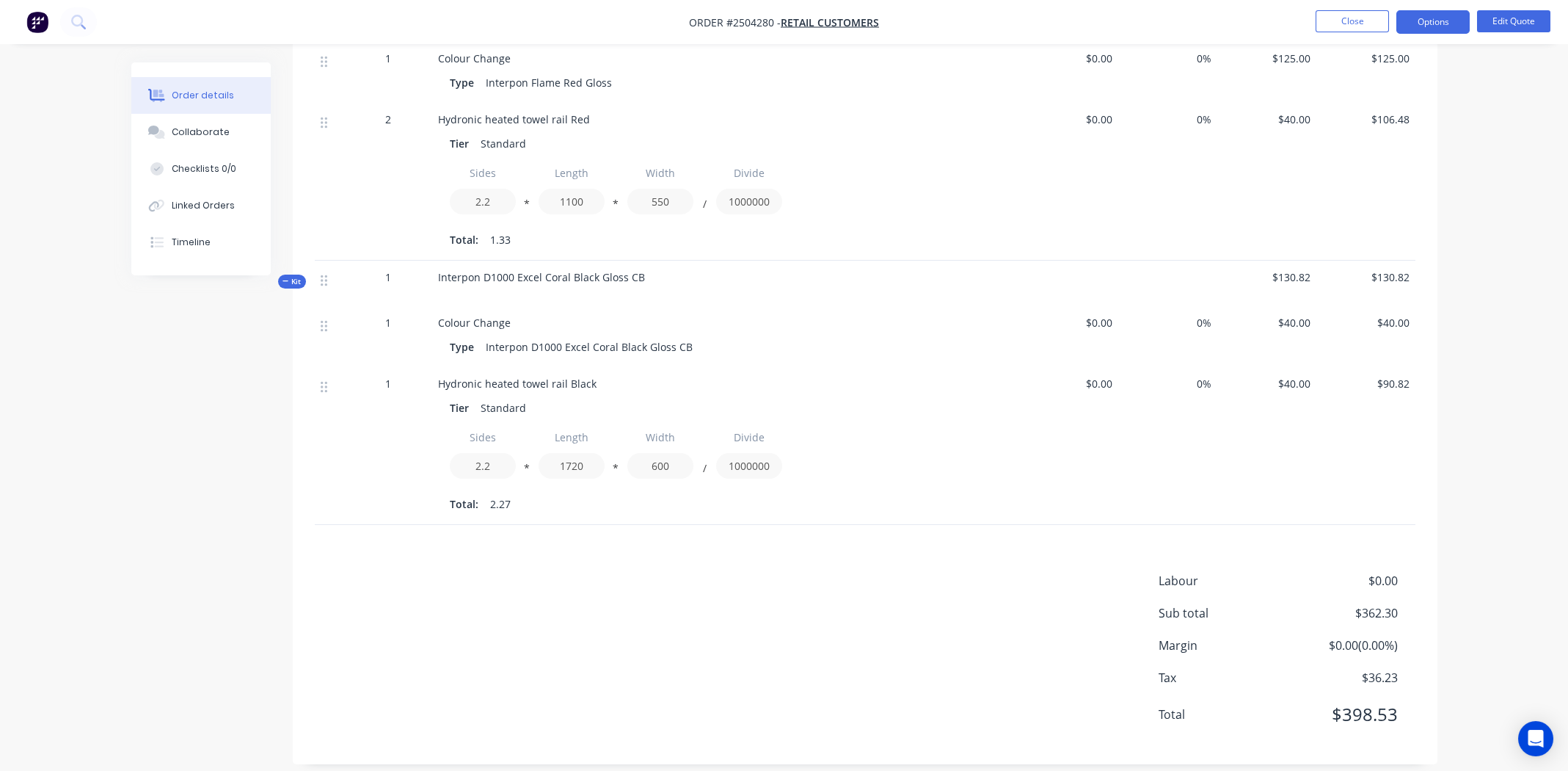
click at [518, 270] on span "Interpon D1000 Excel Coral Black Gloss CB" at bounding box center [541, 277] width 207 height 14
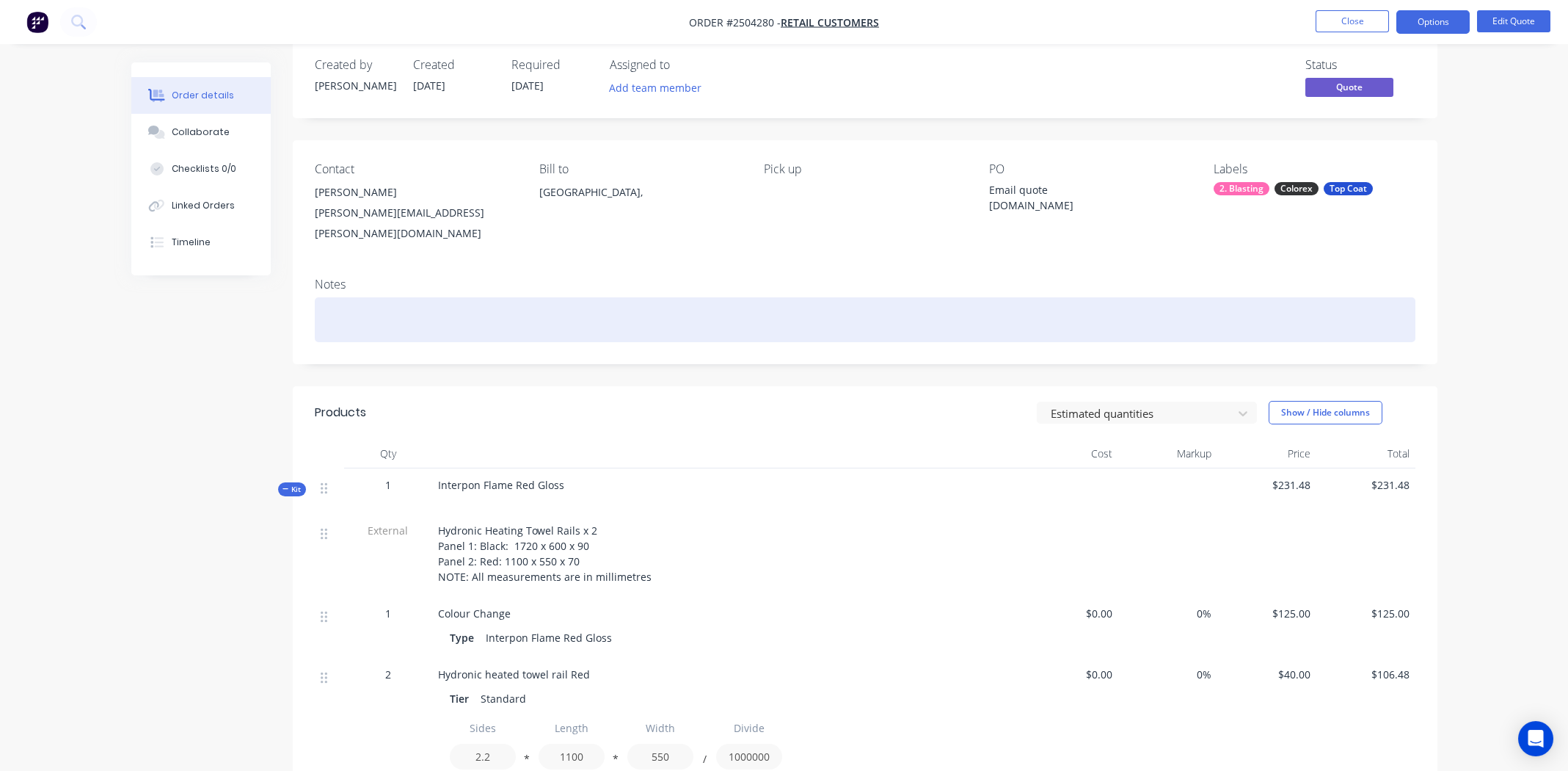
scroll to position [0, 0]
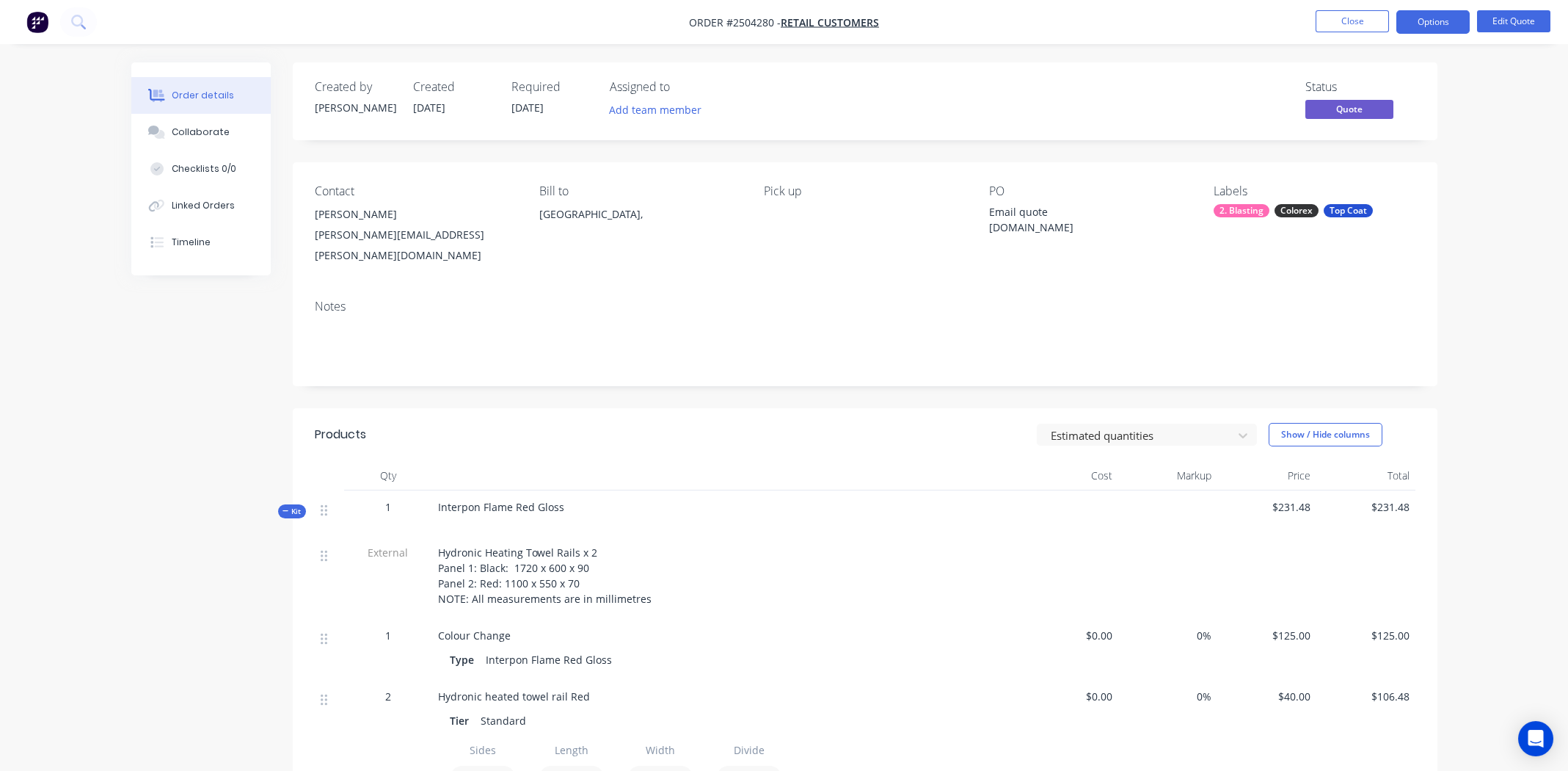
click at [827, 103] on div "Status Quote" at bounding box center [1085, 100] width 659 height 42
click at [753, 23] on span "Order #2504280 -" at bounding box center [734, 23] width 91 height 14
click at [750, 23] on span "Order #2504280 -" at bounding box center [734, 23] width 91 height 14
click at [749, 23] on span "Order #2504280 -" at bounding box center [734, 23] width 91 height 14
copy span "2504280"
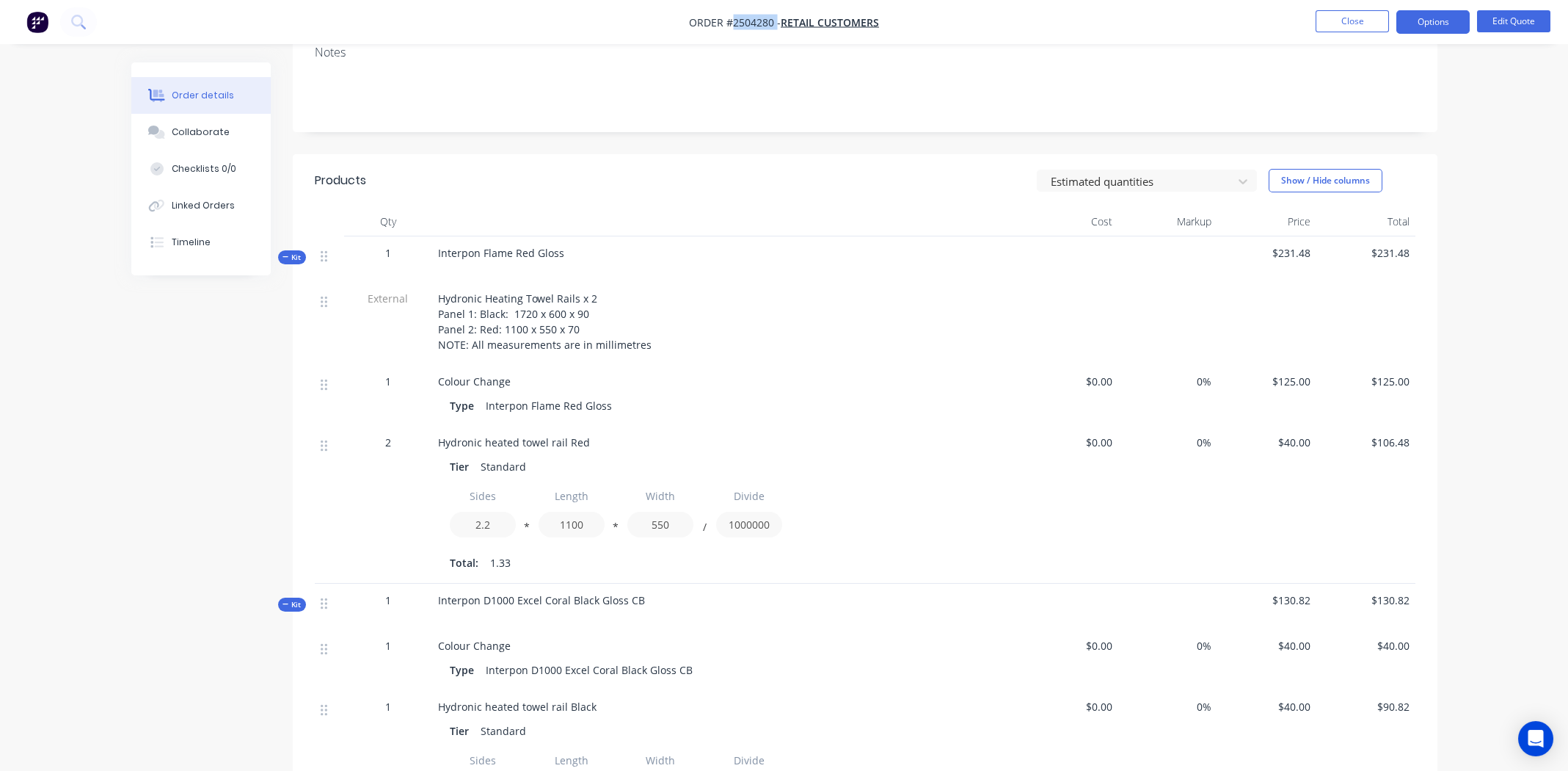
scroll to position [577, 0]
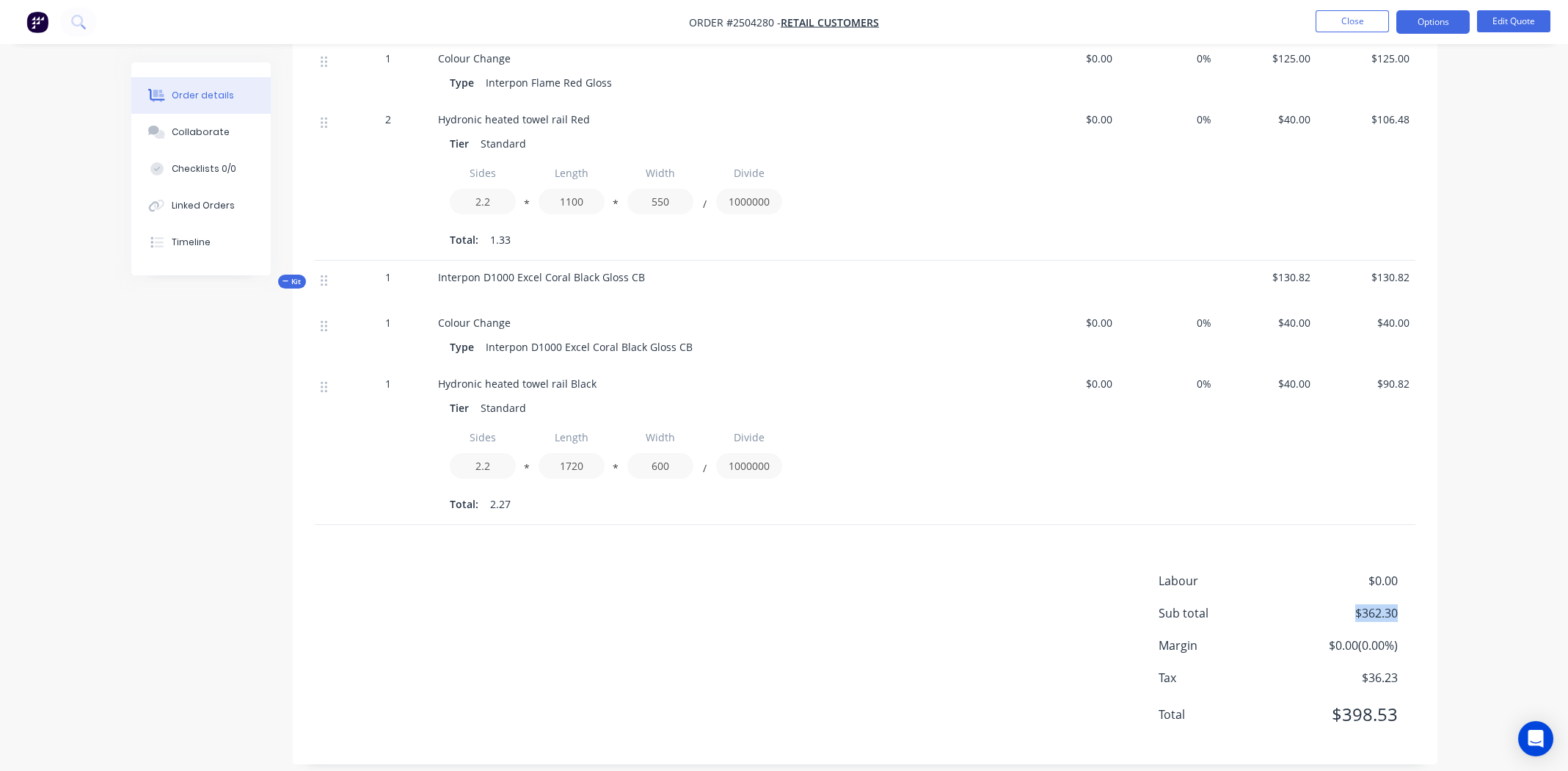
drag, startPoint x: 1401, startPoint y: 595, endPoint x: 1345, endPoint y: 594, distance: 56.0
click at [1345, 604] on div "Sub total $362.30" at bounding box center [1287, 613] width 257 height 18
copy span "$362.30"
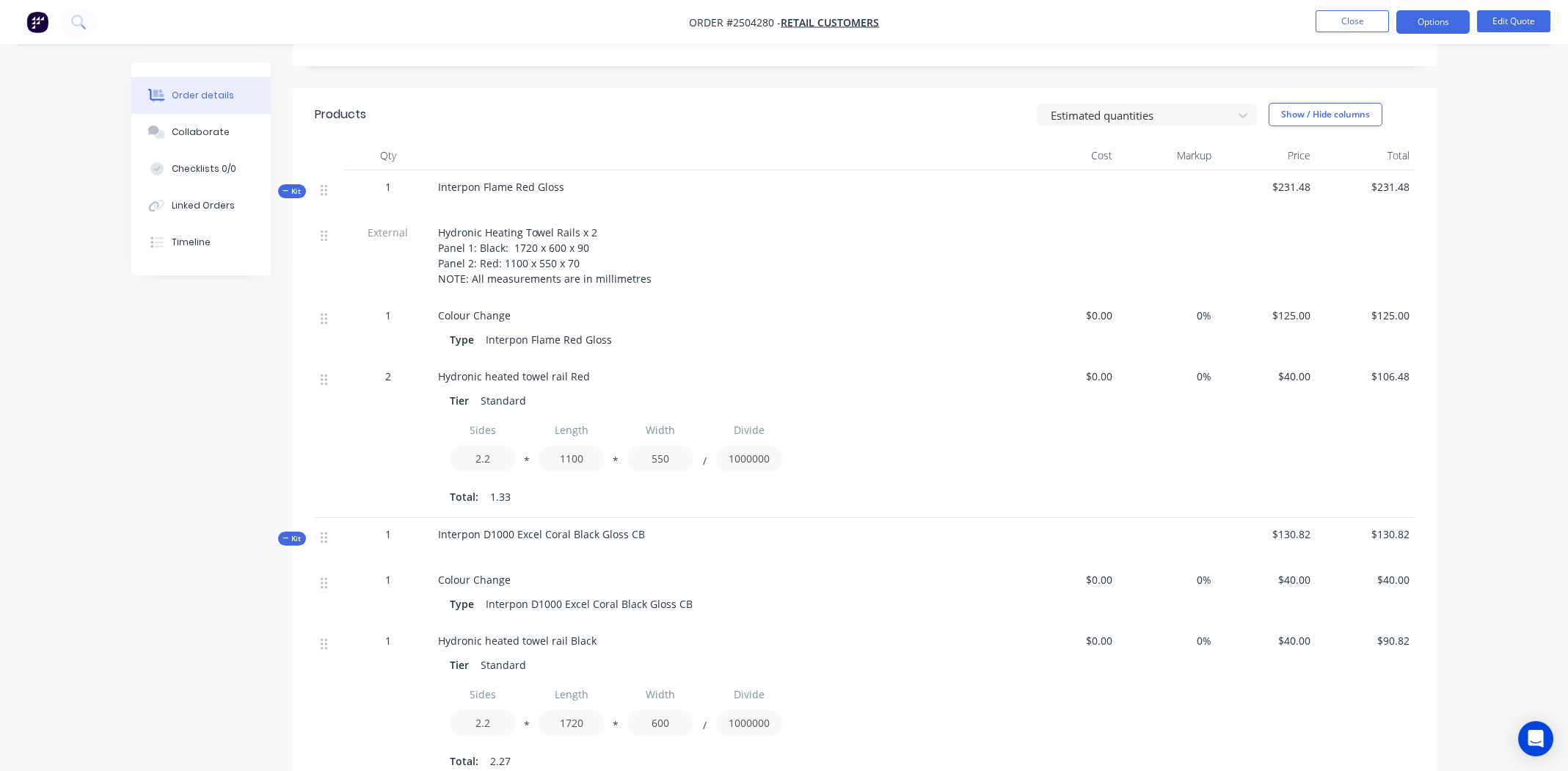
scroll to position [220, 0]
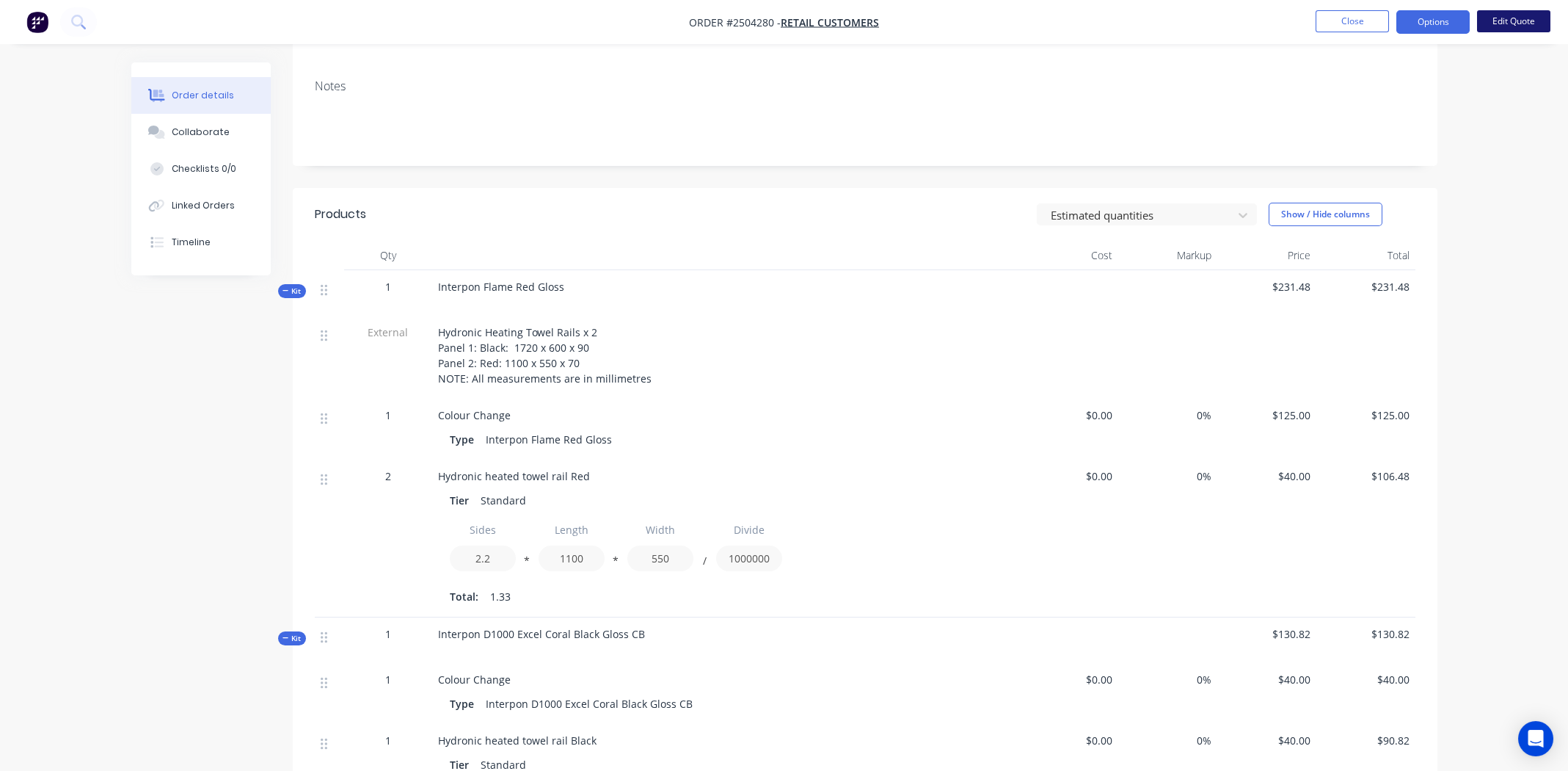
click at [1498, 28] on button "Edit Quote" at bounding box center [1513, 21] width 74 height 22
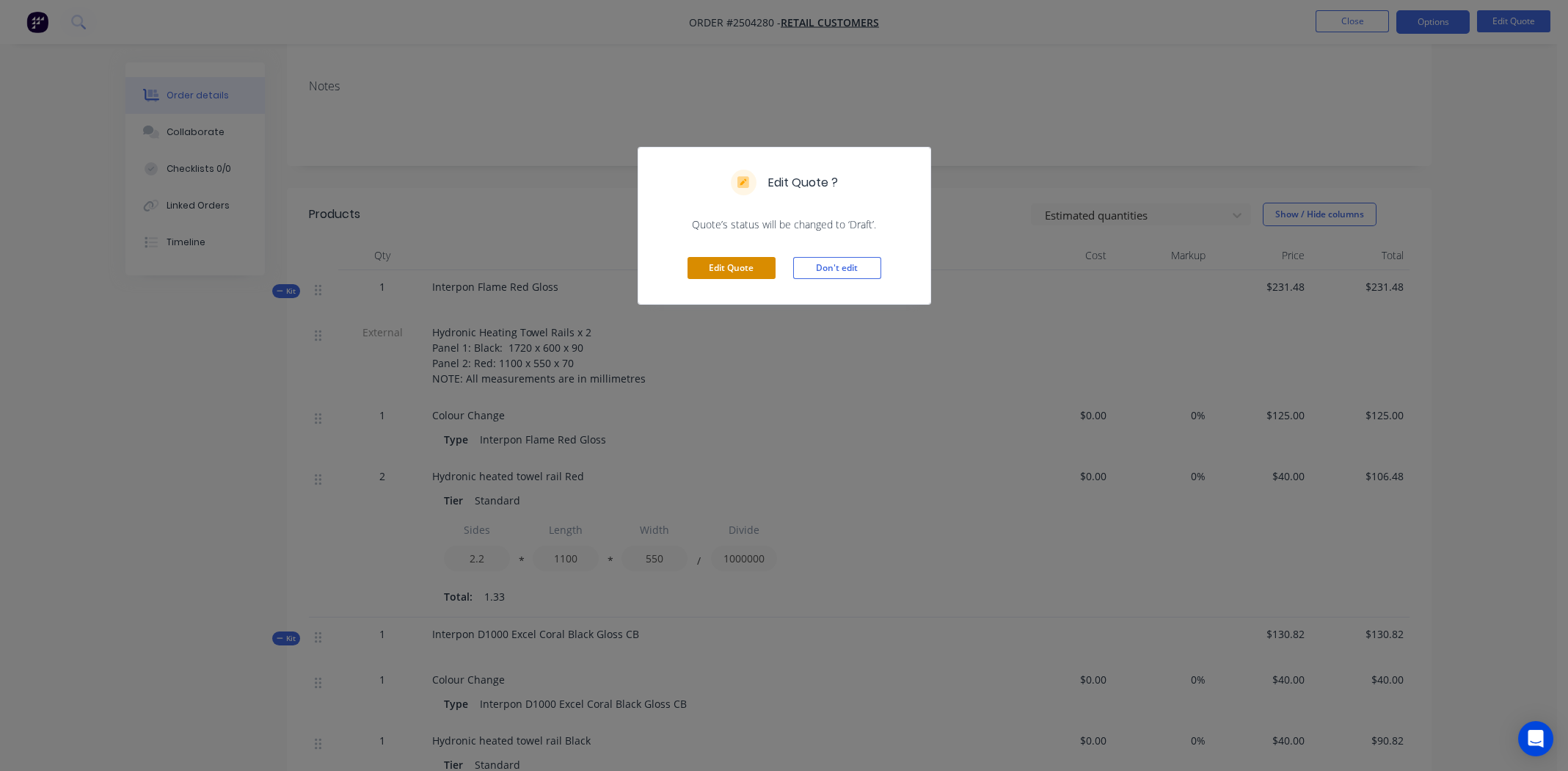
click at [730, 262] on button "Edit Quote" at bounding box center [731, 268] width 88 height 22
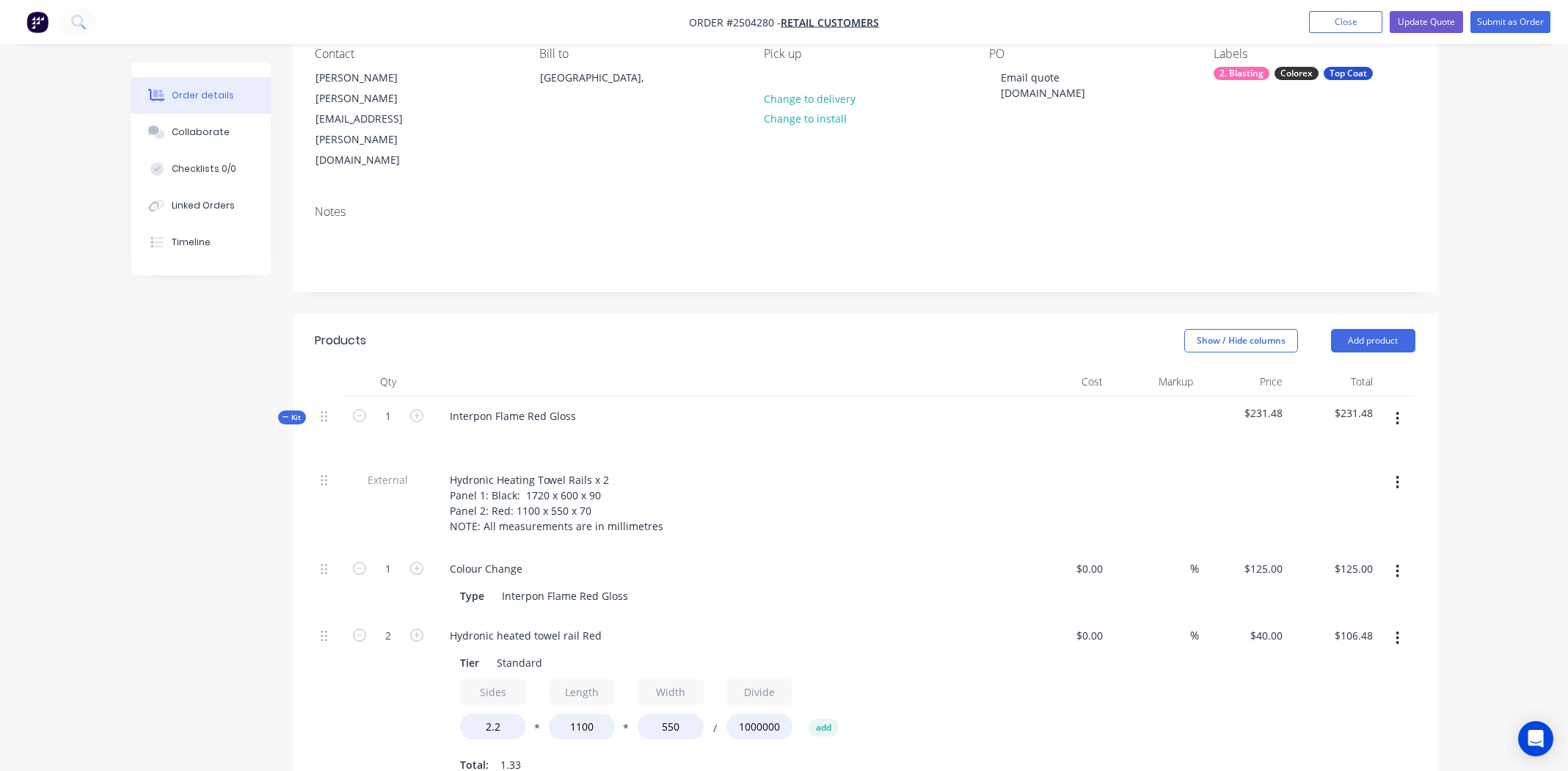
scroll to position [146, 0]
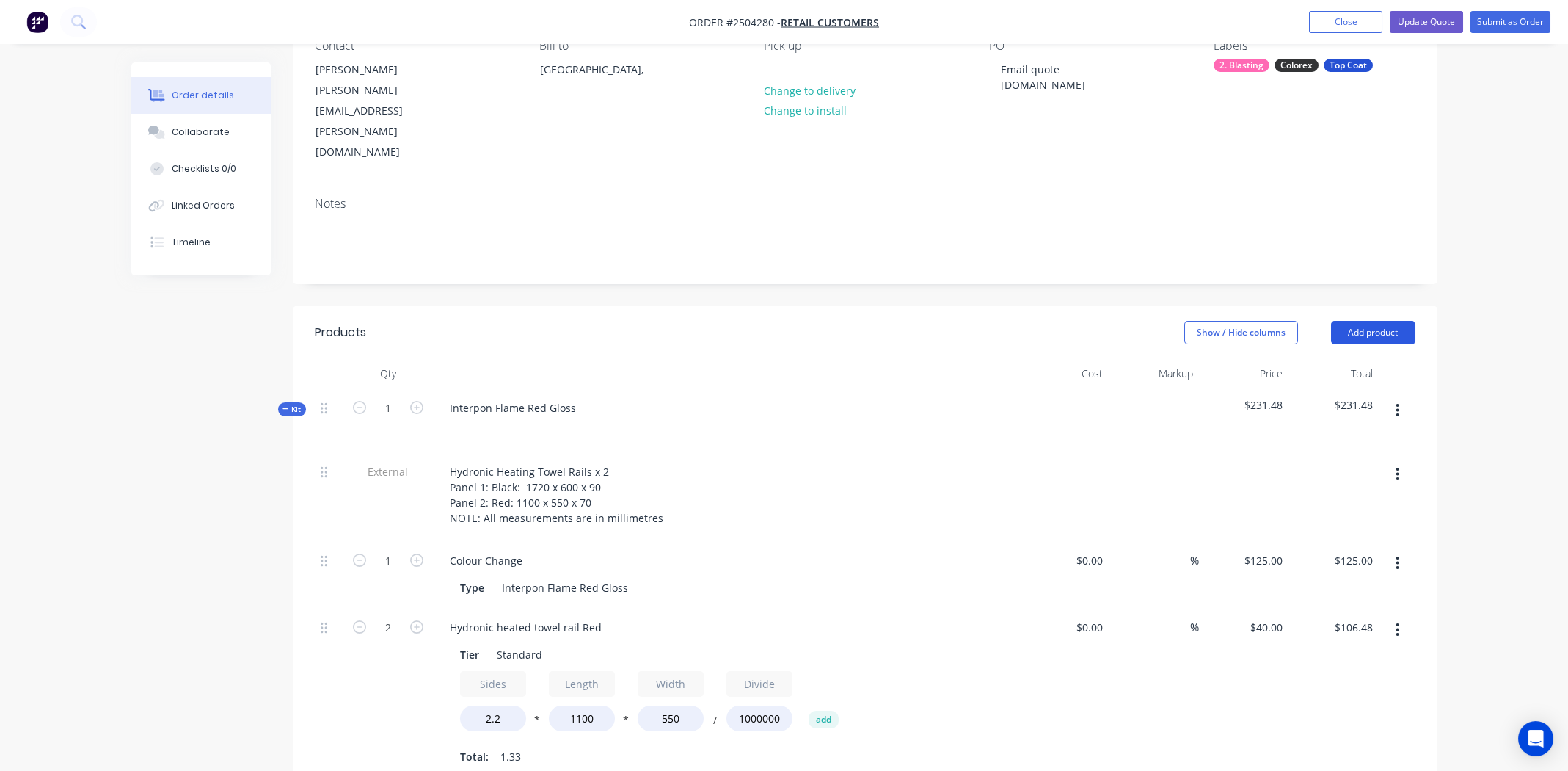
drag, startPoint x: 1385, startPoint y: 270, endPoint x: 1378, endPoint y: 274, distance: 8.1
click at [1382, 321] on button "Add product" at bounding box center [1373, 333] width 84 height 24
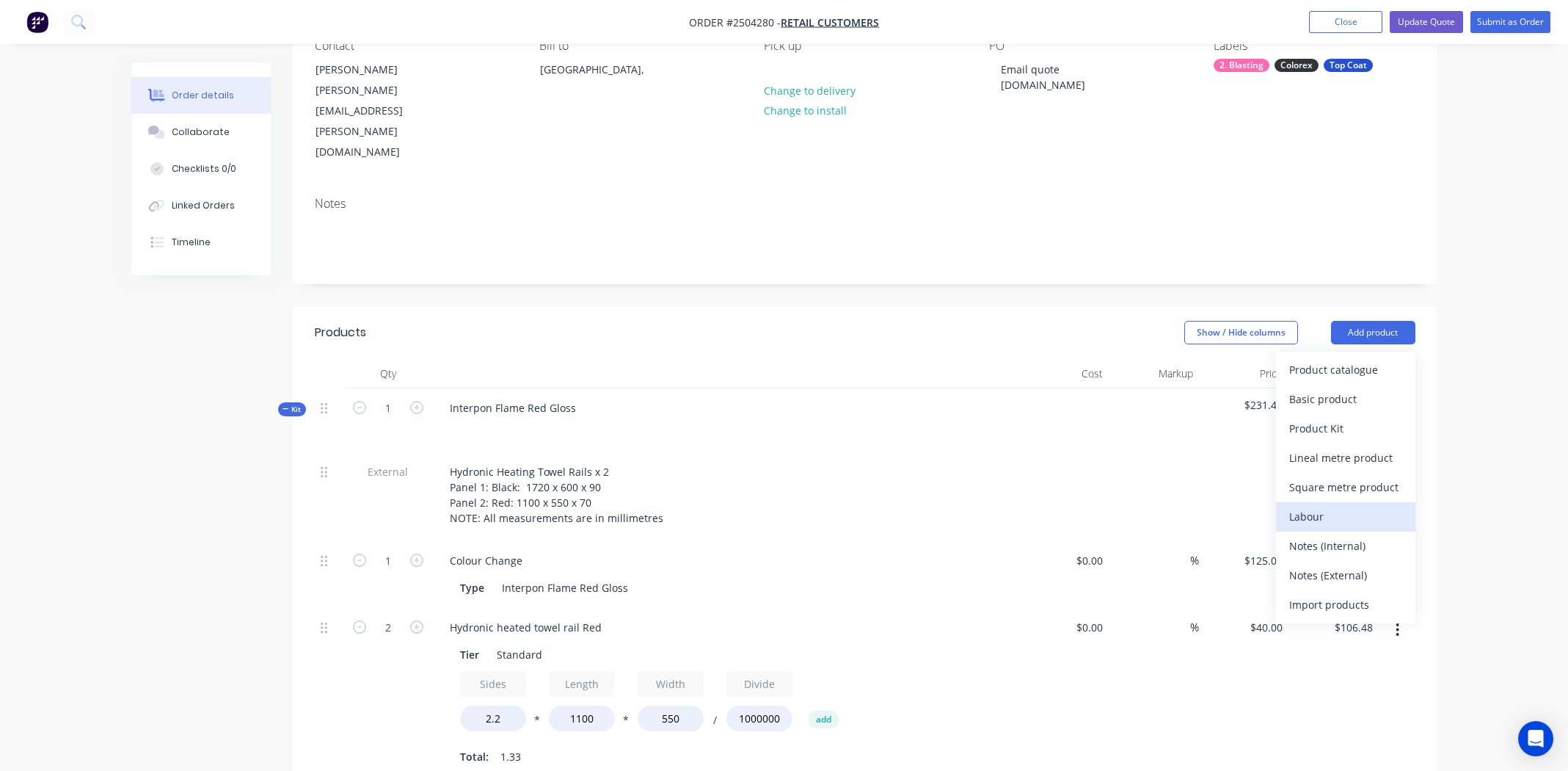
click at [1327, 506] on div "Labour" at bounding box center [1345, 517] width 113 height 22
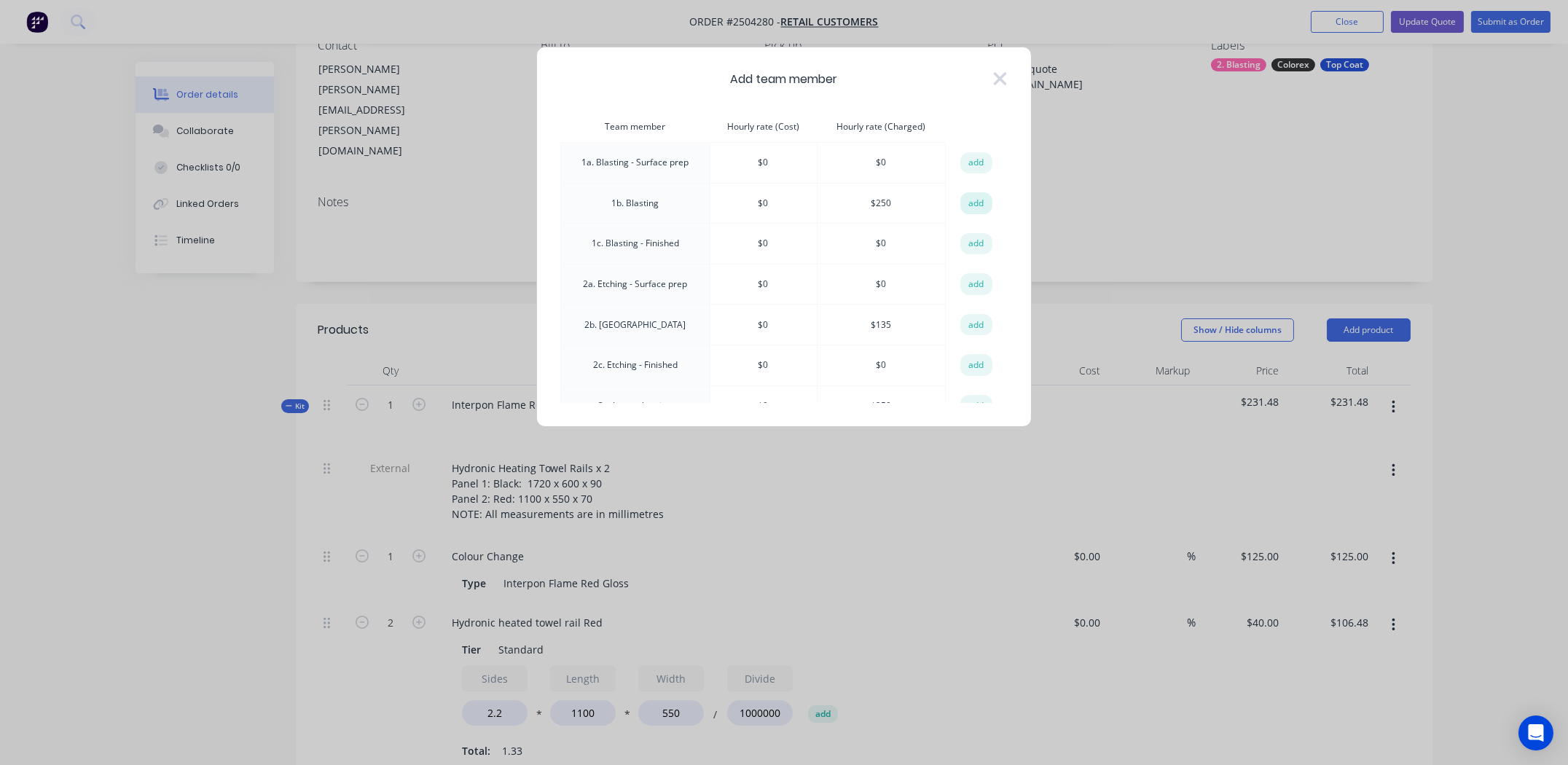
click at [977, 201] on button "add" at bounding box center [976, 203] width 32 height 21
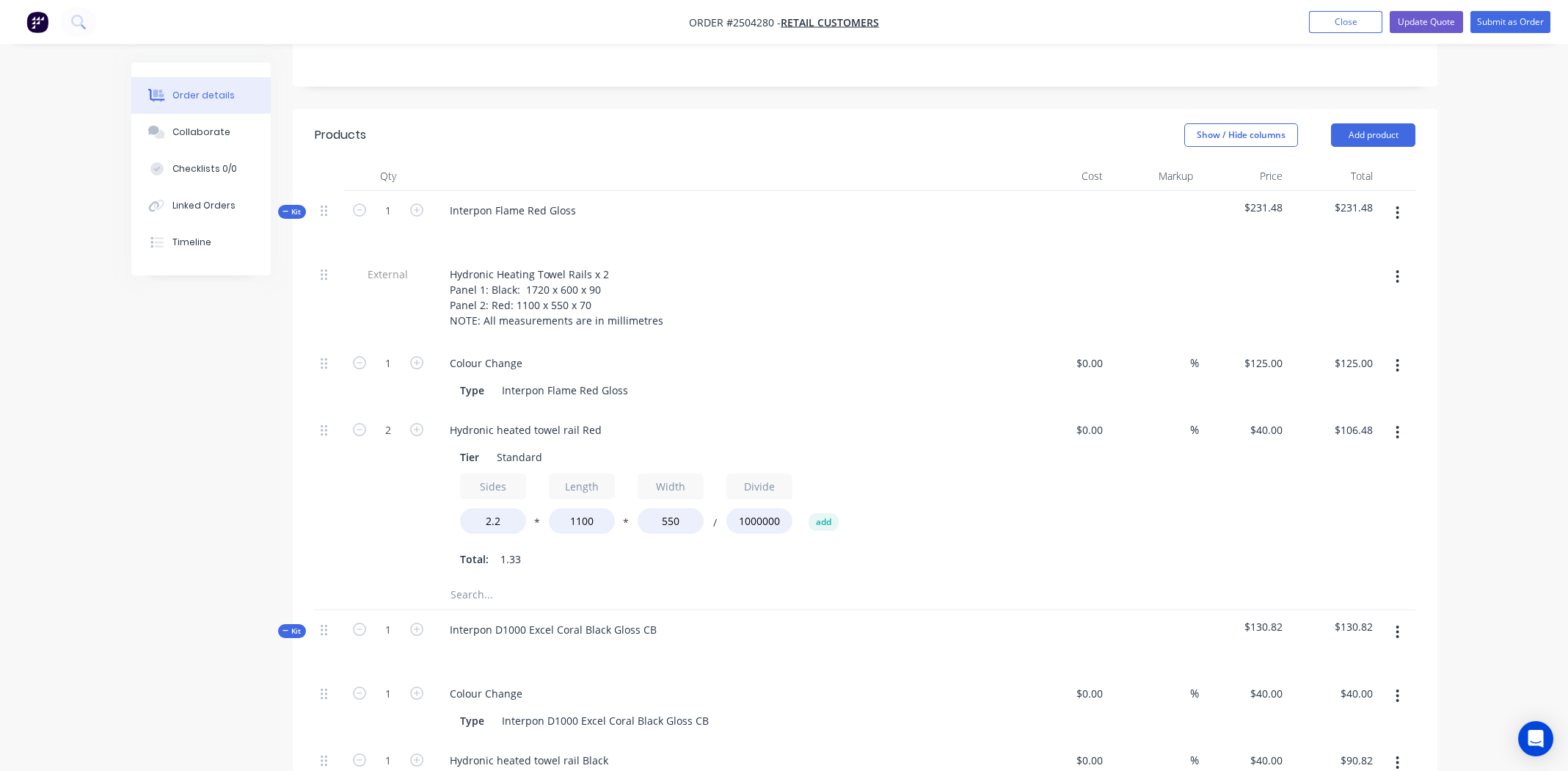
scroll to position [586, 0]
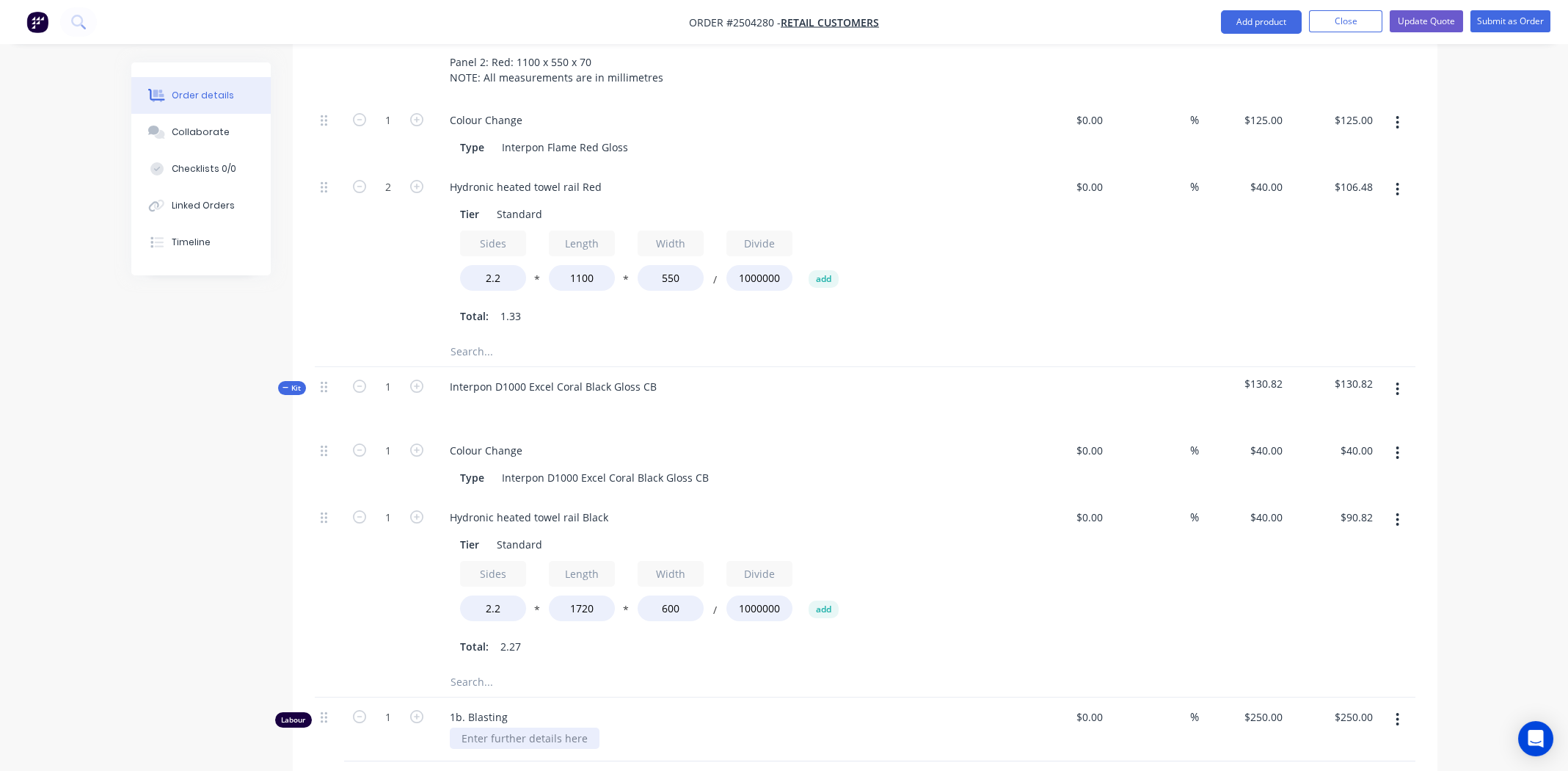
click at [524, 727] on div at bounding box center [524, 738] width 149 height 22
click at [385, 706] on input "1" at bounding box center [388, 717] width 38 height 22
type input "0.75"
type input "$187.50"
click at [734, 709] on span "1b. Blasting" at bounding box center [731, 717] width 564 height 16
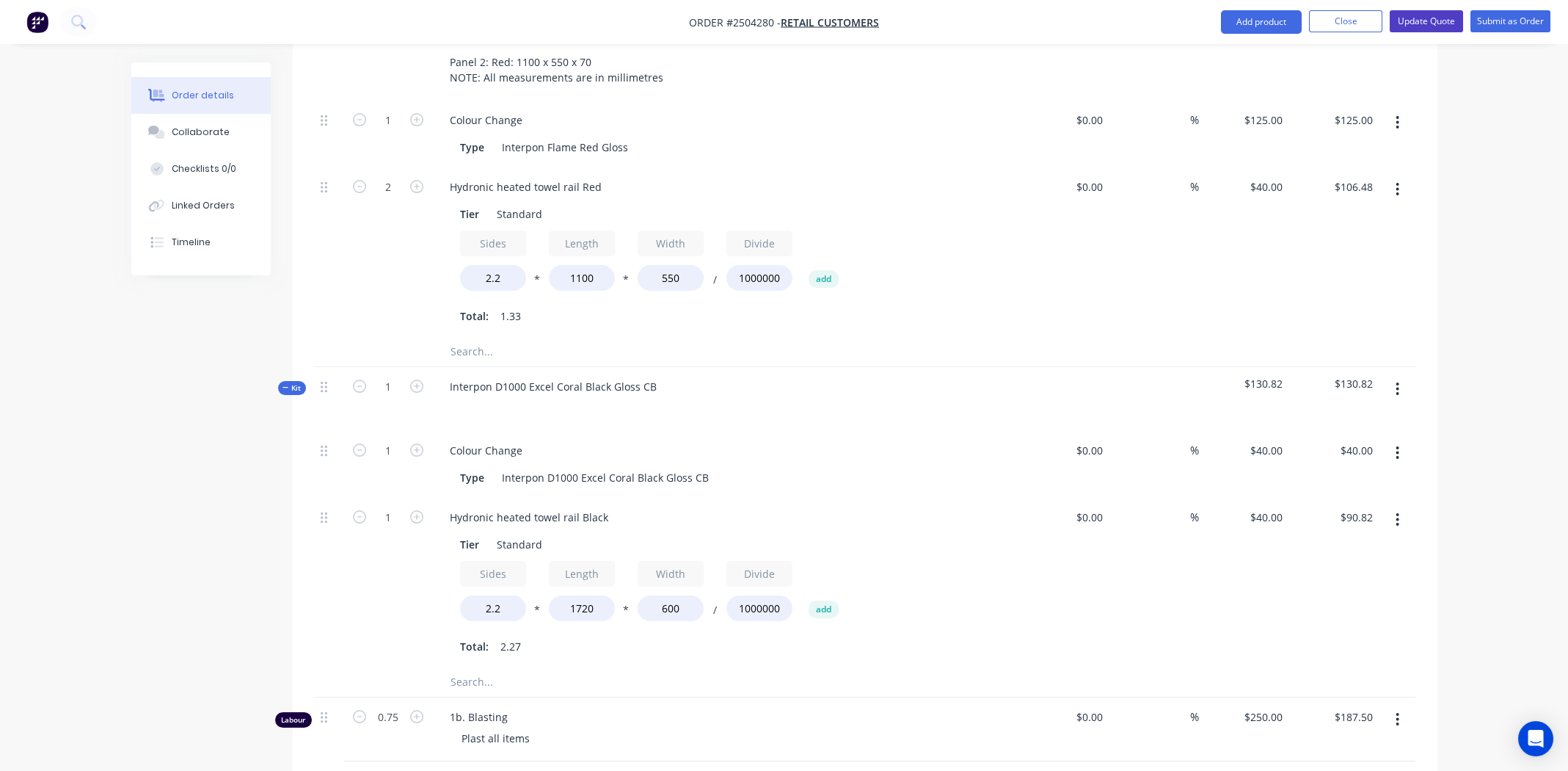
click at [1417, 19] on button "Update Quote" at bounding box center [1426, 21] width 74 height 22
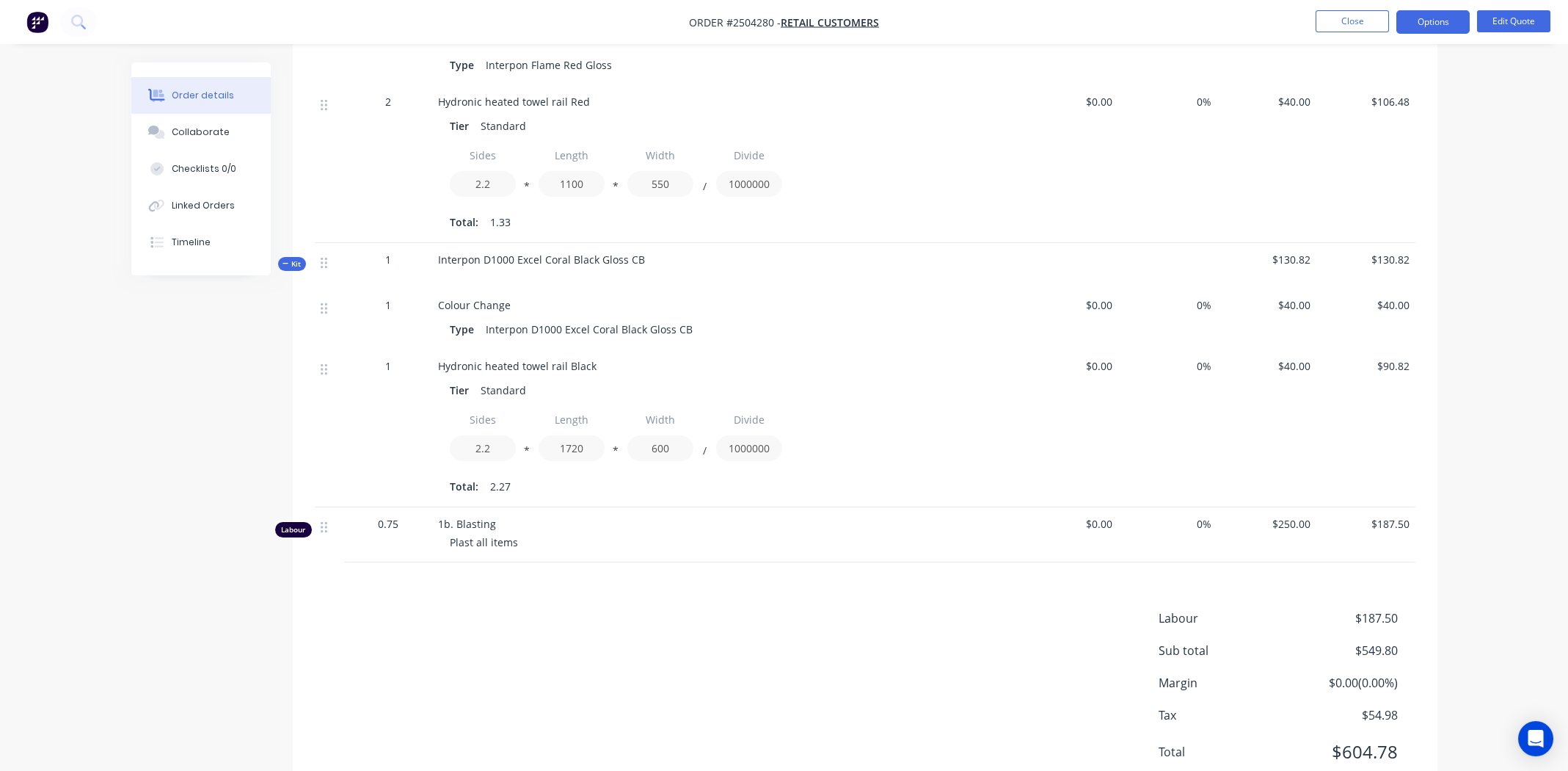
scroll to position [632, 0]
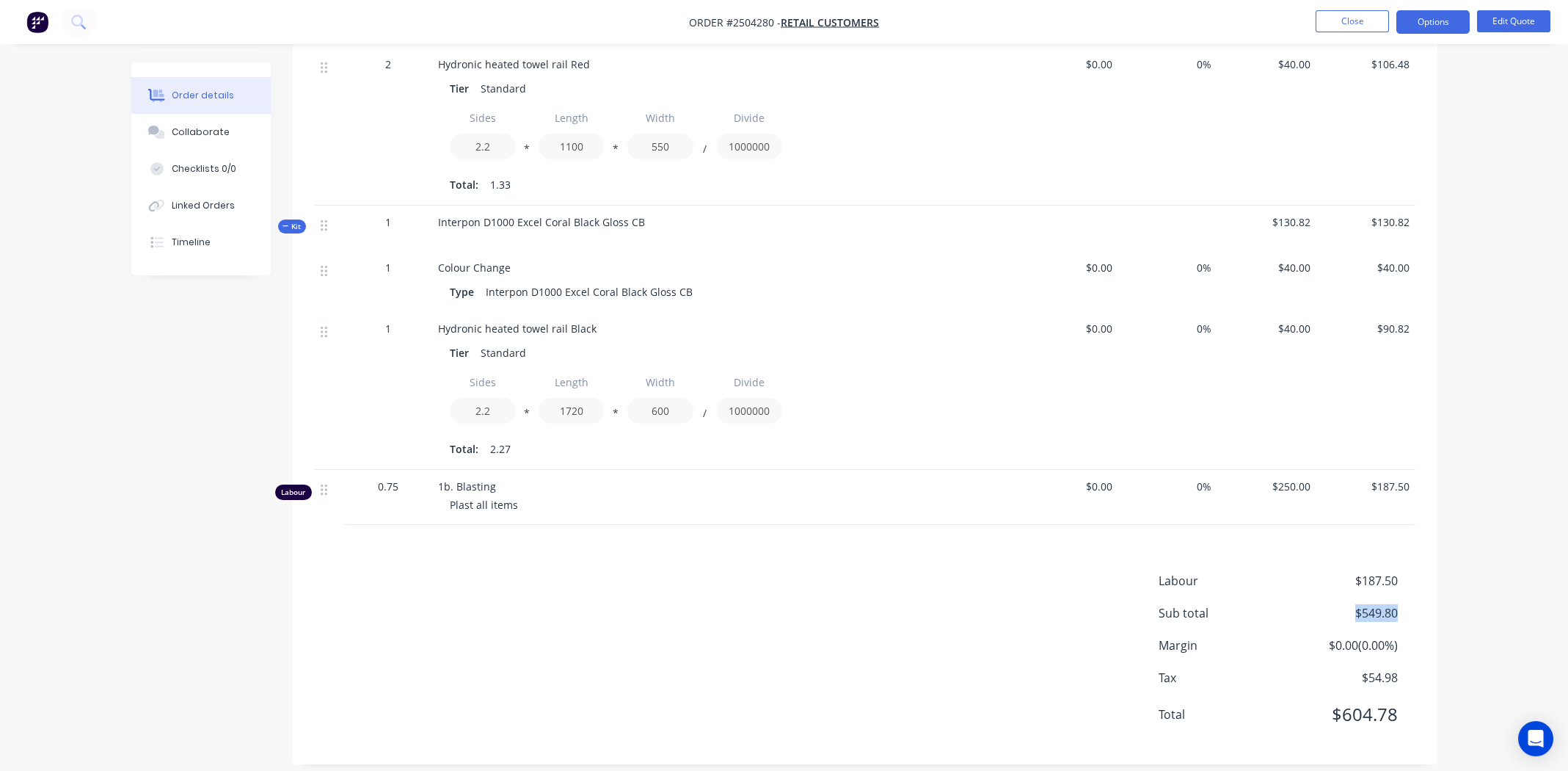
drag, startPoint x: 1351, startPoint y: 596, endPoint x: 1400, endPoint y: 598, distance: 49.0
click at [1400, 604] on div "Sub total $549.80" at bounding box center [1287, 613] width 257 height 18
copy span "$549.80"
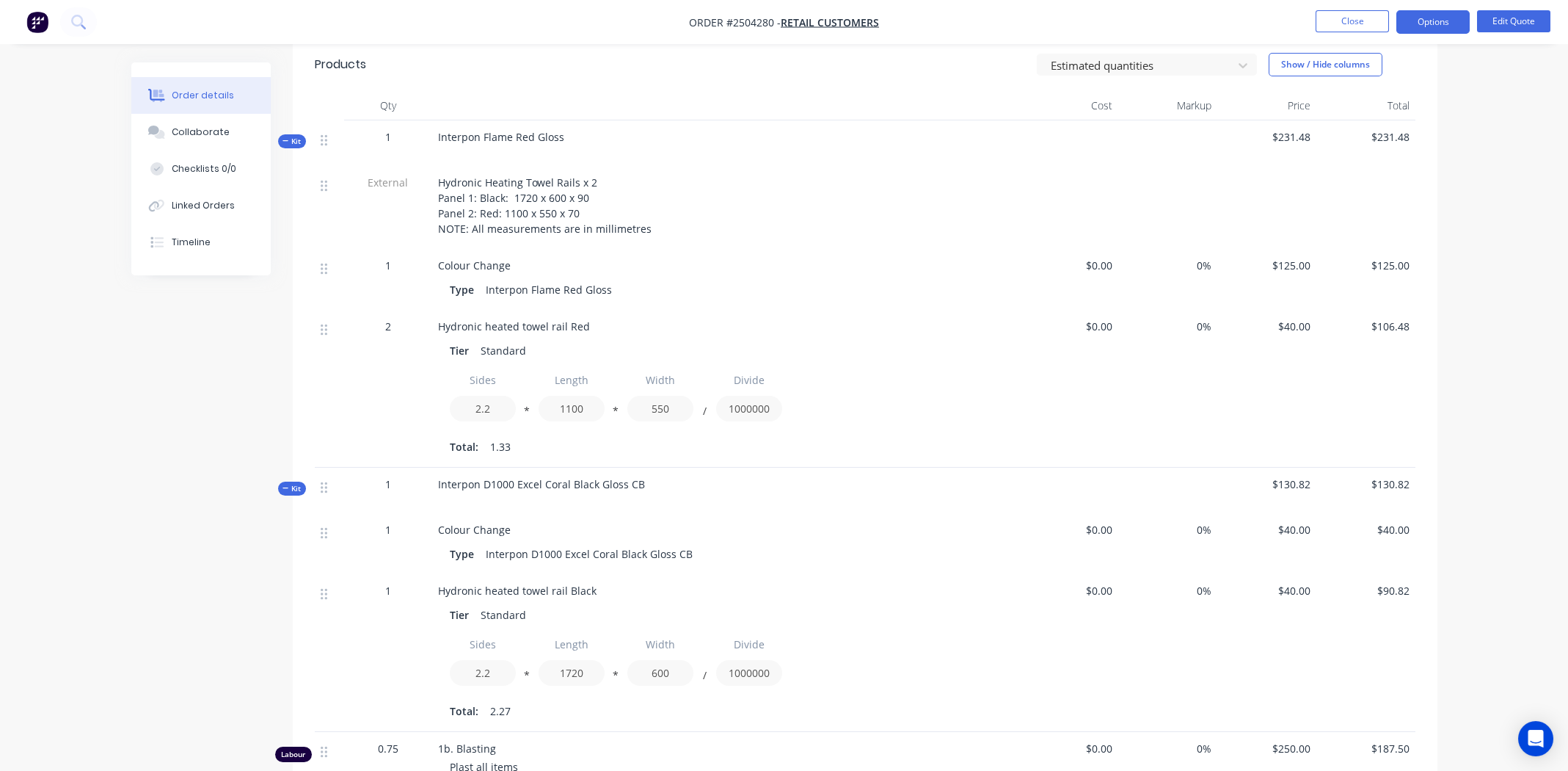
scroll to position [0, 0]
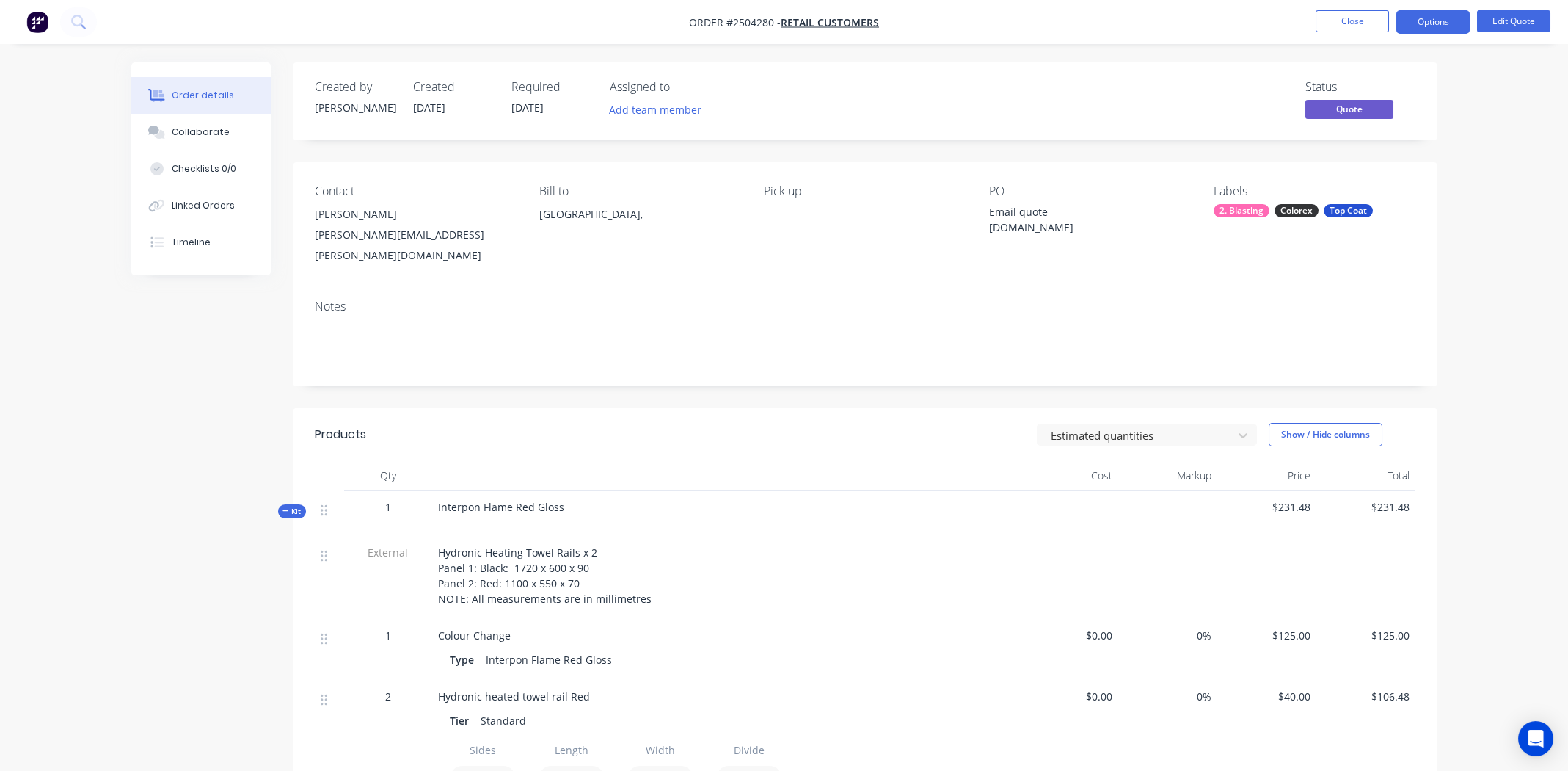
click at [1344, 7] on nav "Order #2504280 - Retail Customers Close Options Edit Quote" at bounding box center [784, 22] width 1568 height 44
click at [1341, 16] on button "Close" at bounding box center [1352, 21] width 74 height 22
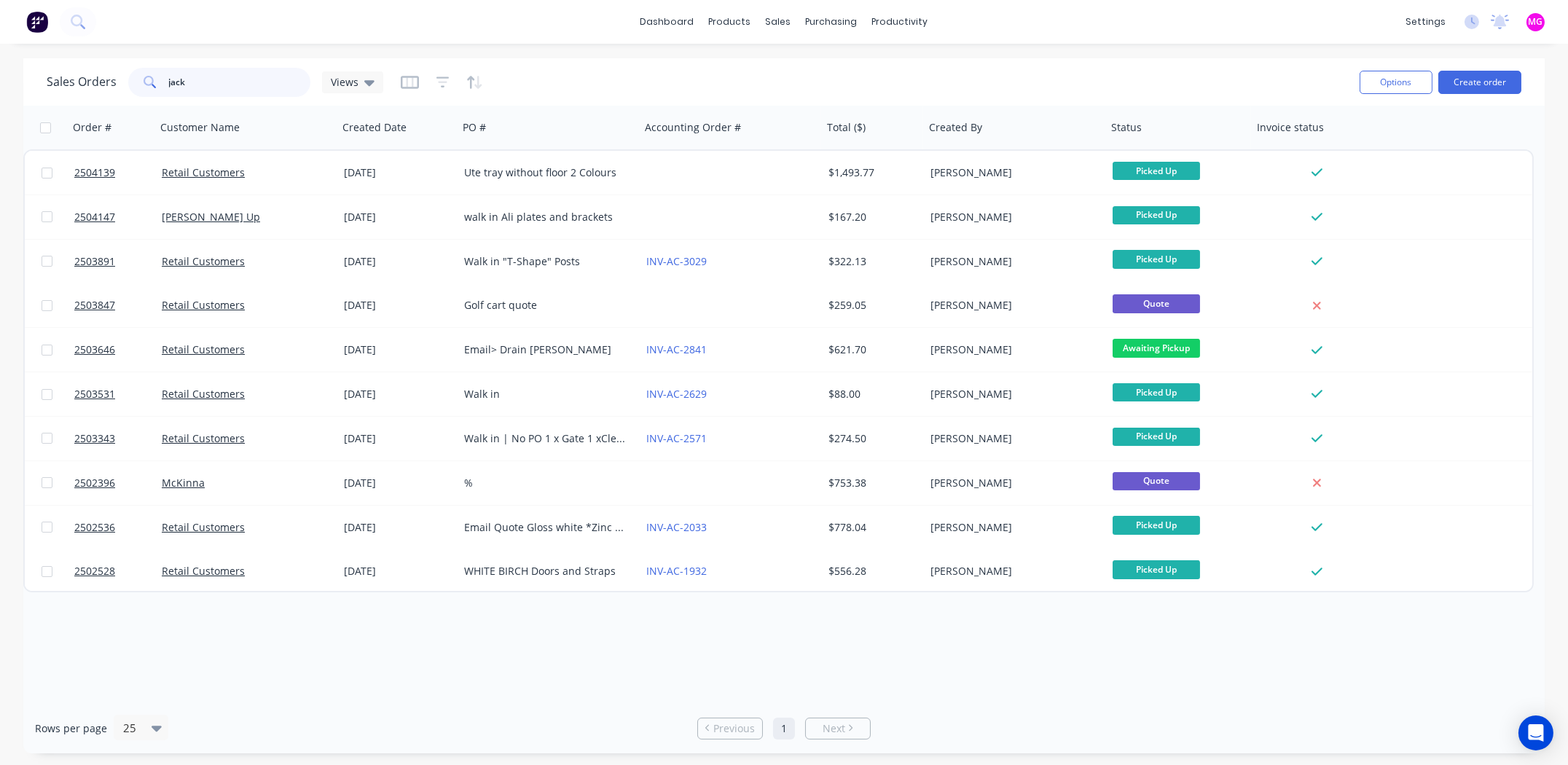
click at [212, 81] on input "jack" at bounding box center [240, 82] width 142 height 29
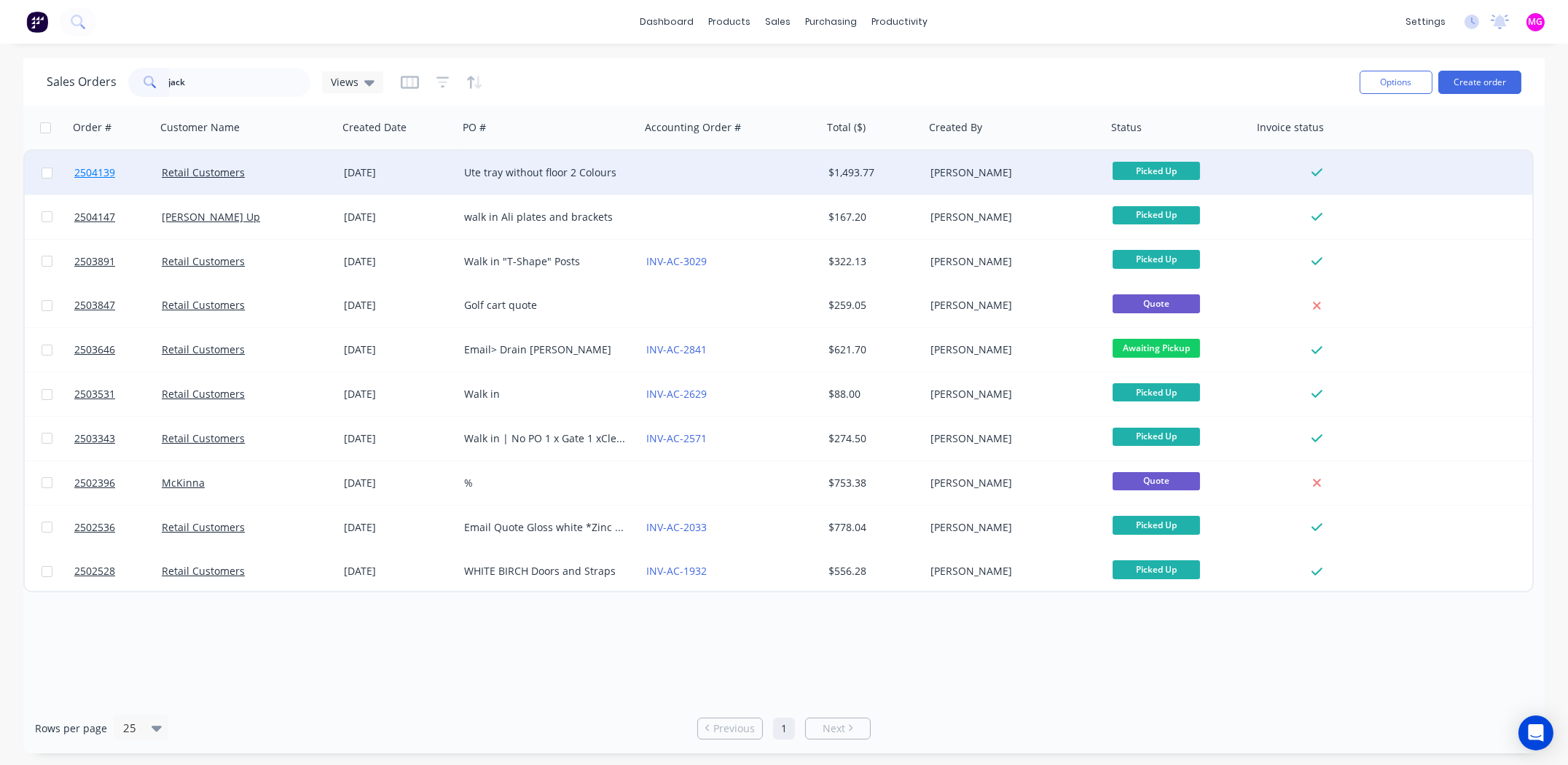
click at [92, 172] on span "2504139" at bounding box center [95, 172] width 41 height 15
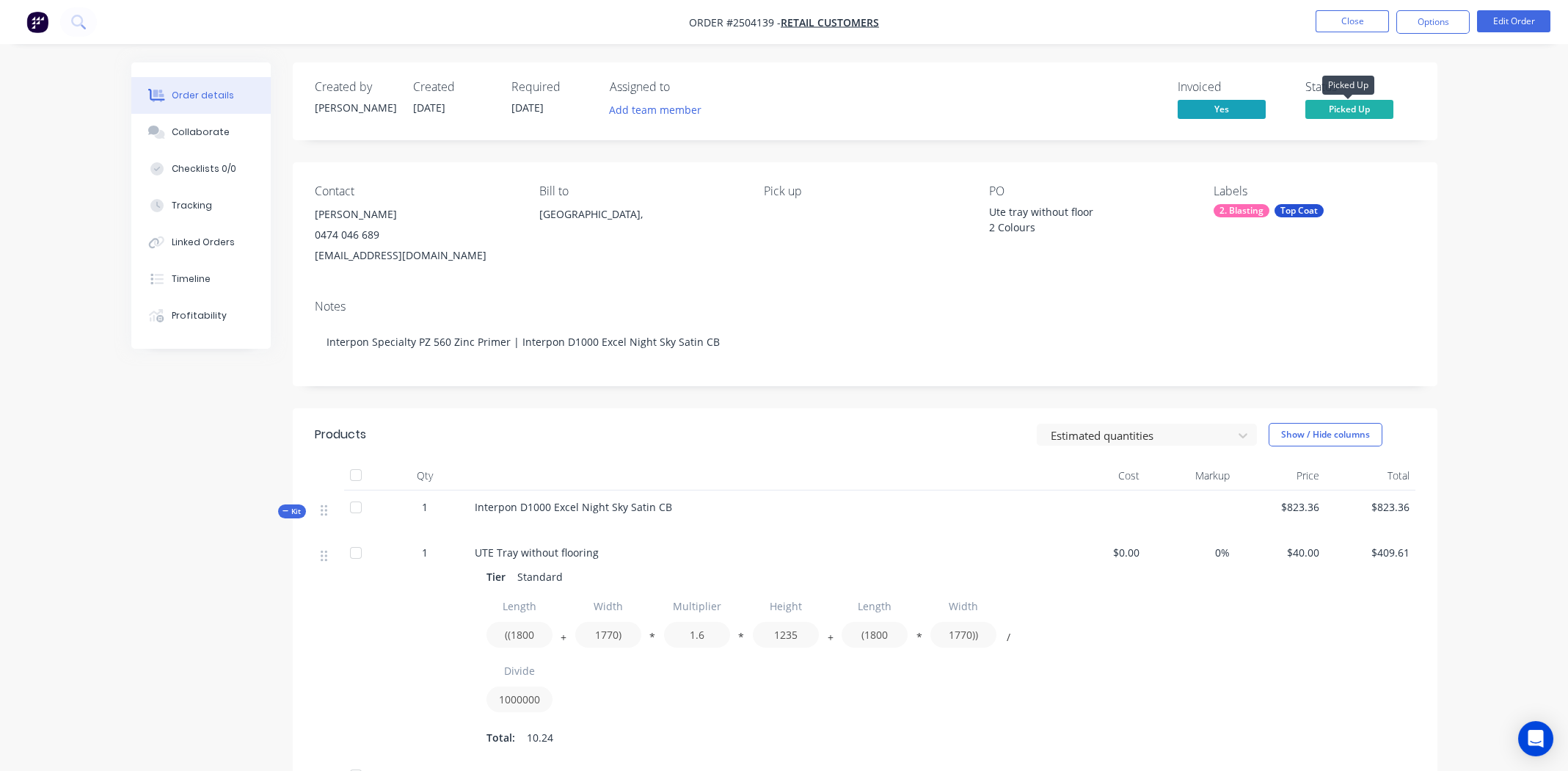
click at [1357, 110] on span "Picked Up" at bounding box center [1349, 109] width 88 height 19
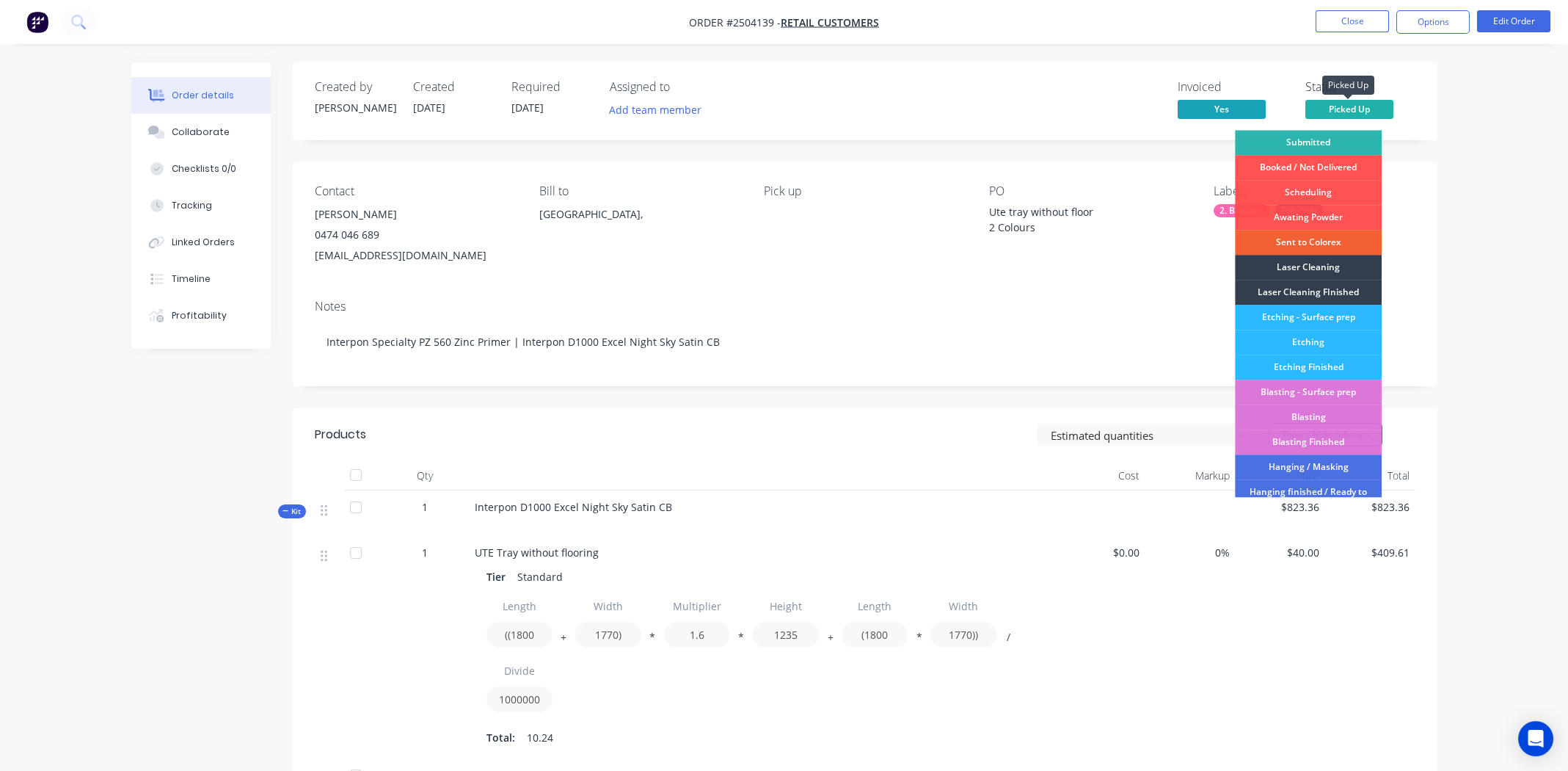
click at [1356, 109] on span "Picked Up" at bounding box center [1349, 109] width 88 height 19
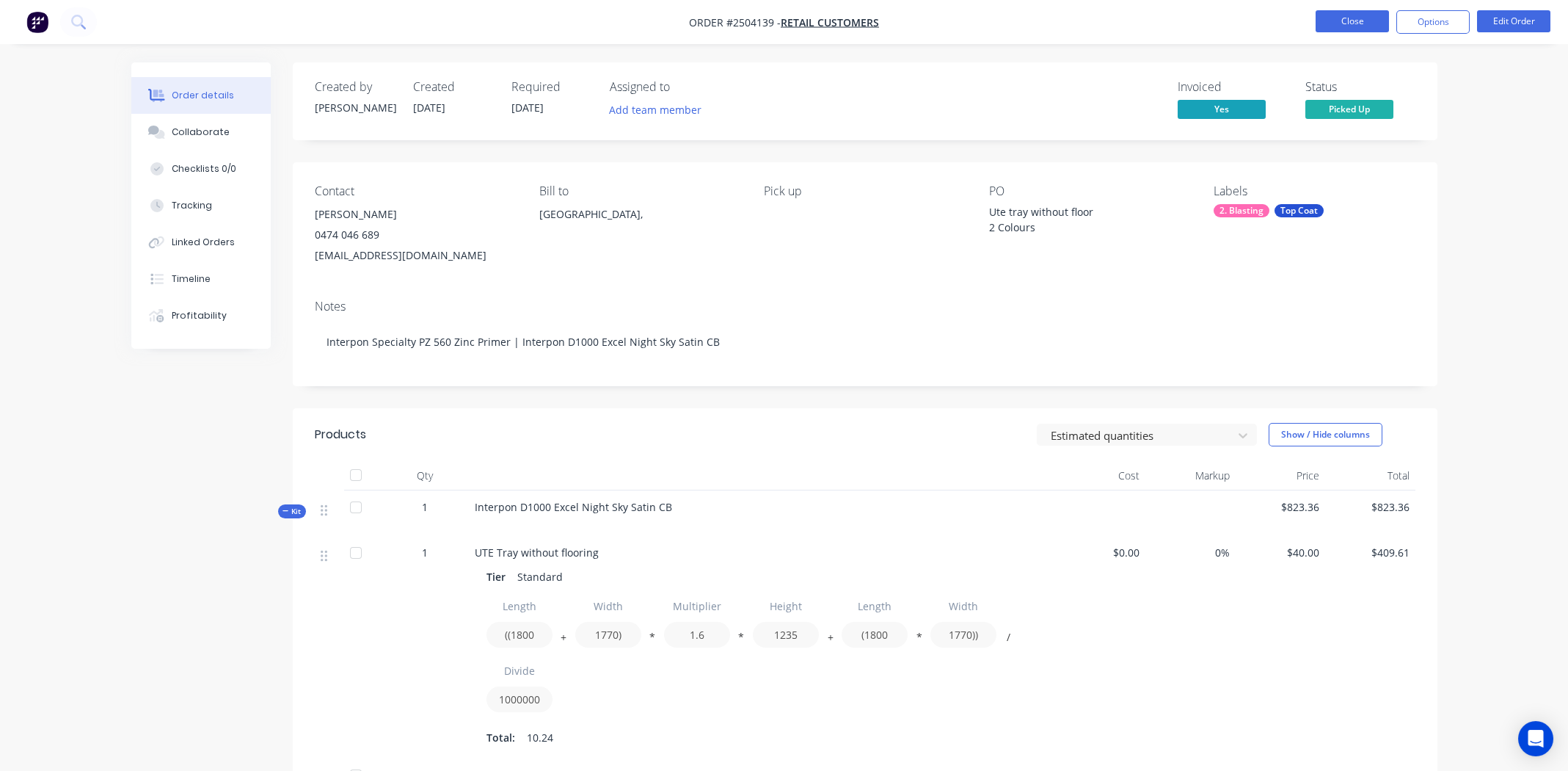
click at [1346, 24] on button "Close" at bounding box center [1352, 21] width 74 height 22
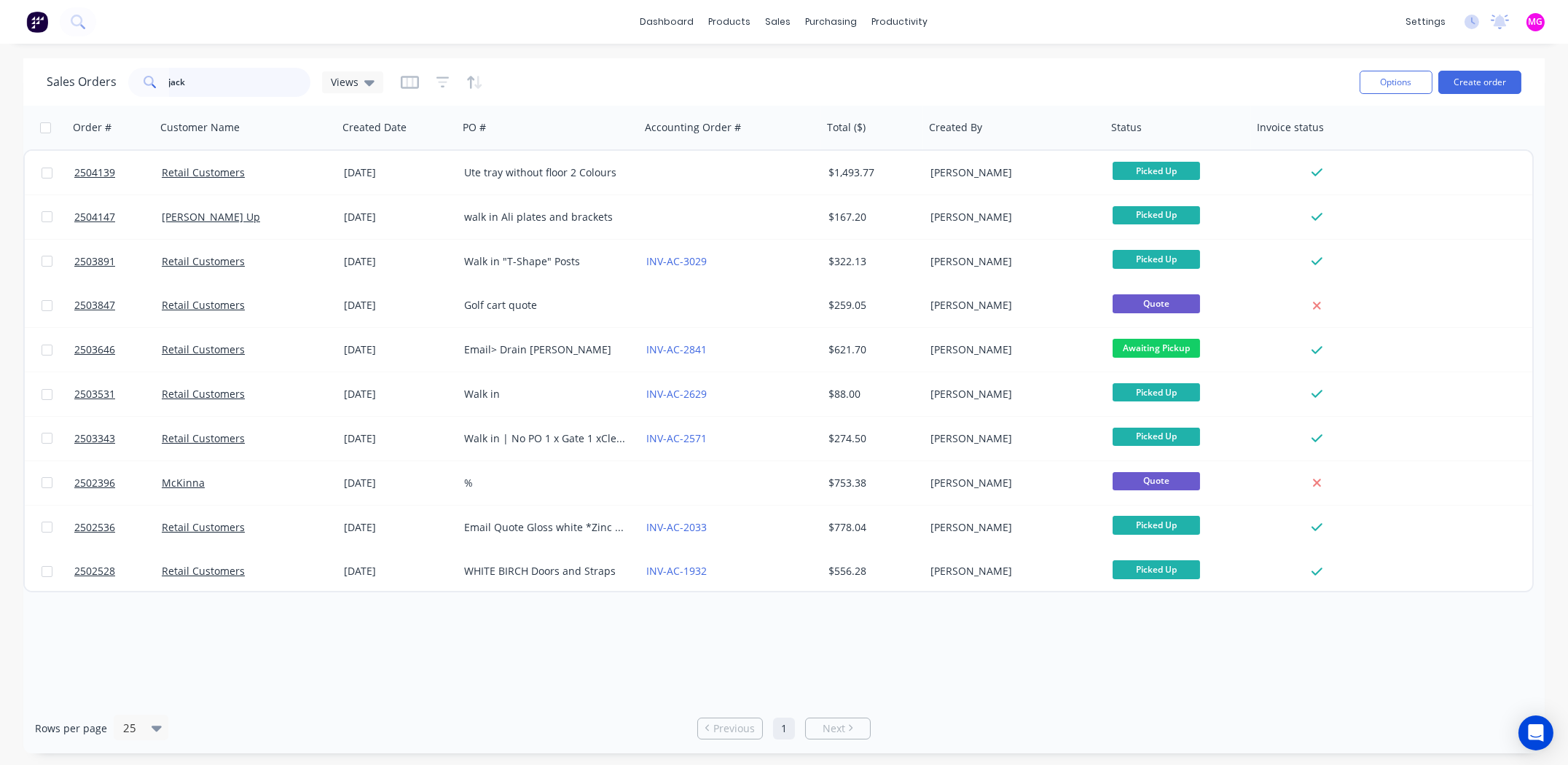
click at [226, 77] on input "jack" at bounding box center [240, 82] width 142 height 29
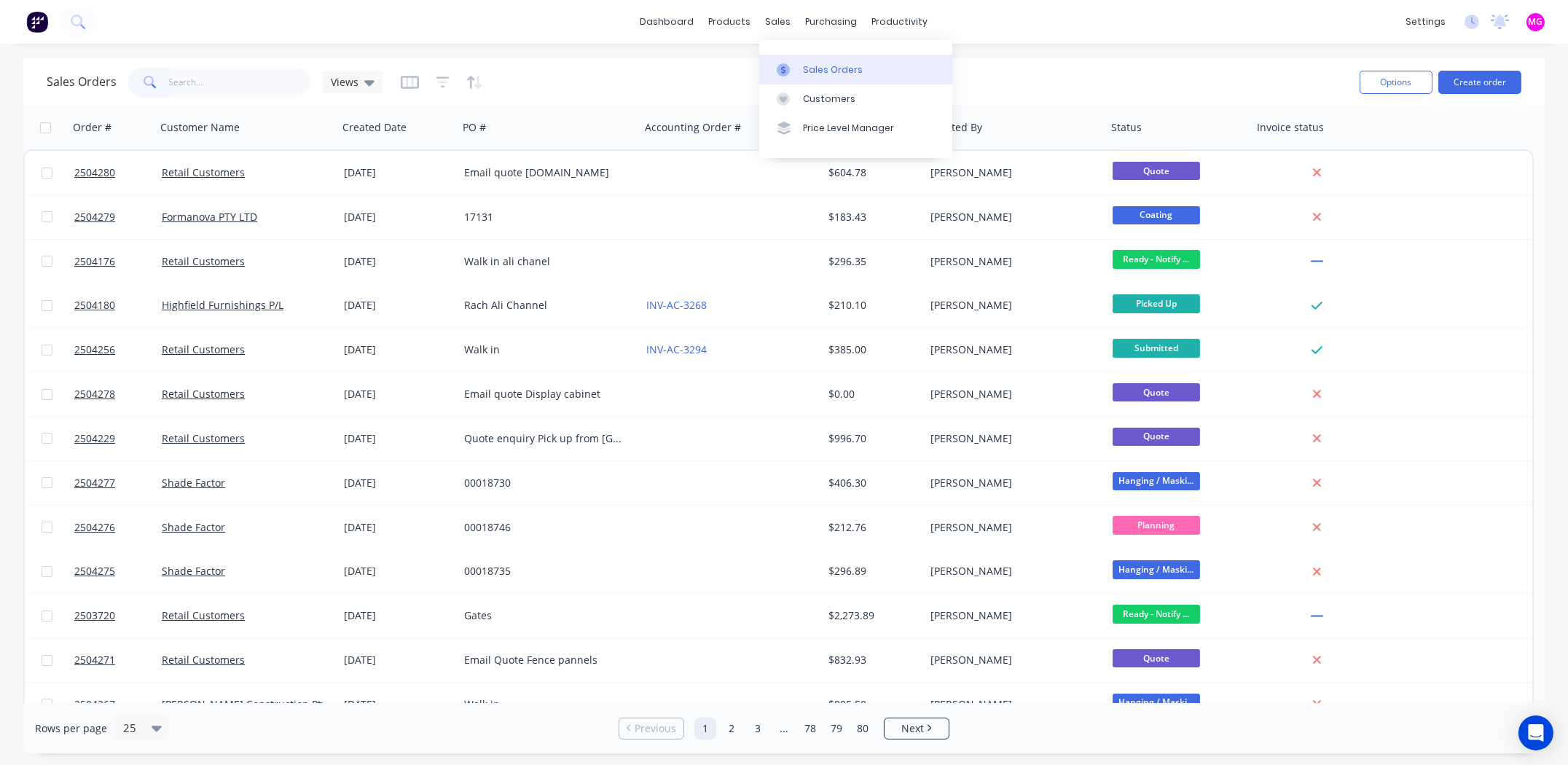
click at [808, 67] on div "Sales Orders" at bounding box center [832, 69] width 59 height 13
click at [237, 86] on input "text" at bounding box center [240, 82] width 142 height 29
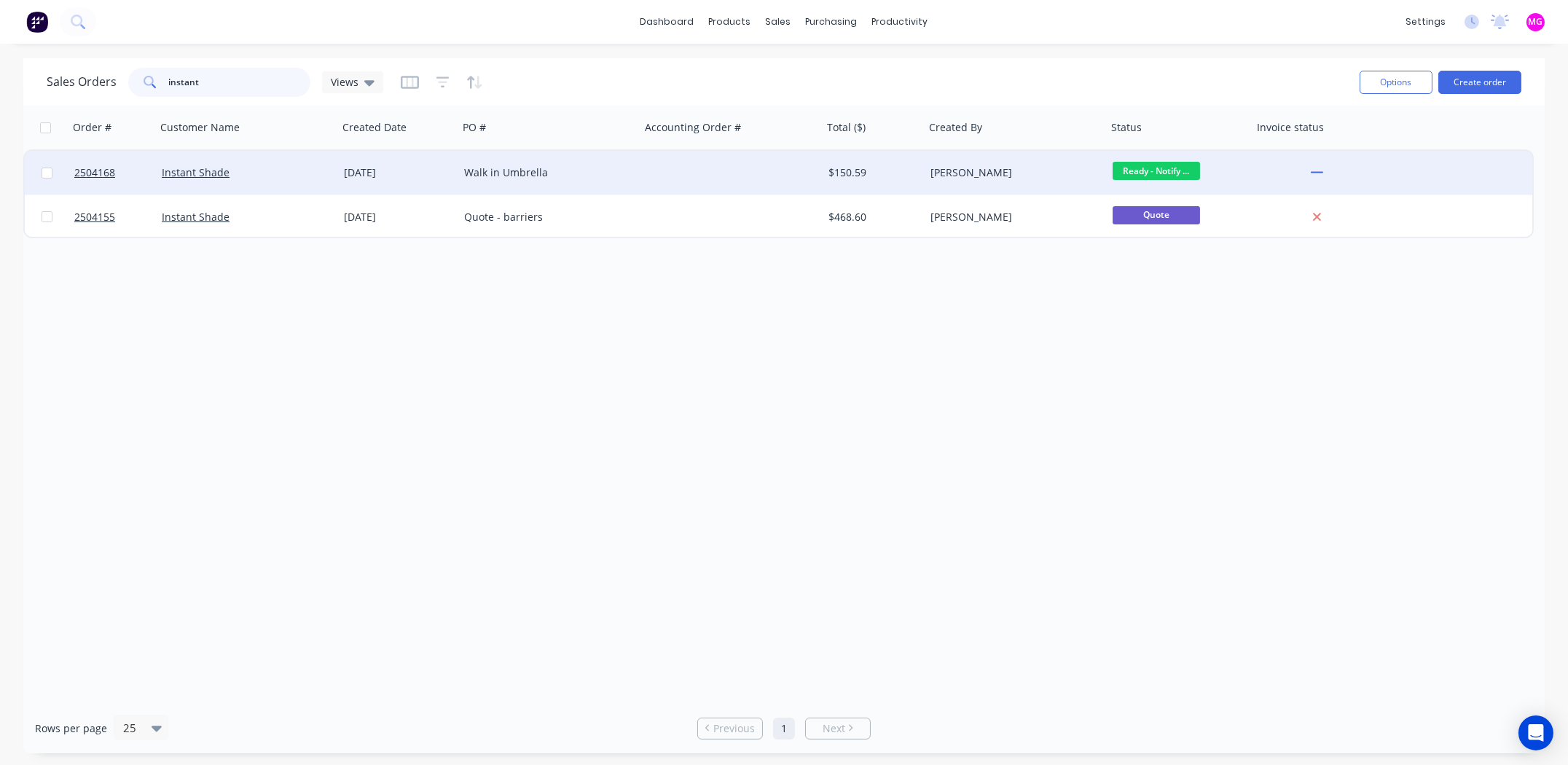
type input "instant"
click at [524, 173] on div "Walk in Umbrella" at bounding box center [545, 172] width 162 height 15
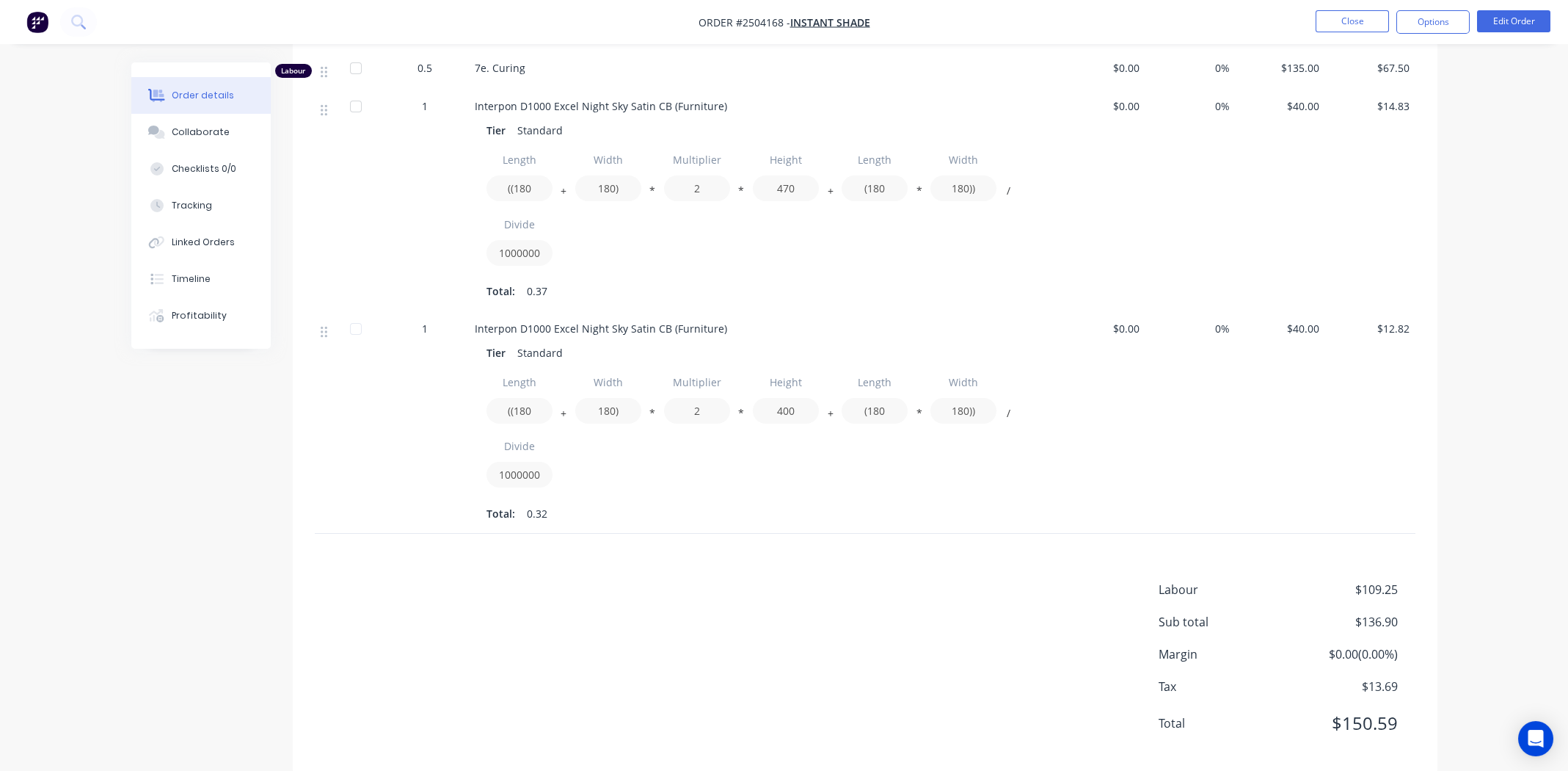
scroll to position [548, 0]
click at [1440, 27] on button "Options" at bounding box center [1433, 22] width 74 height 24
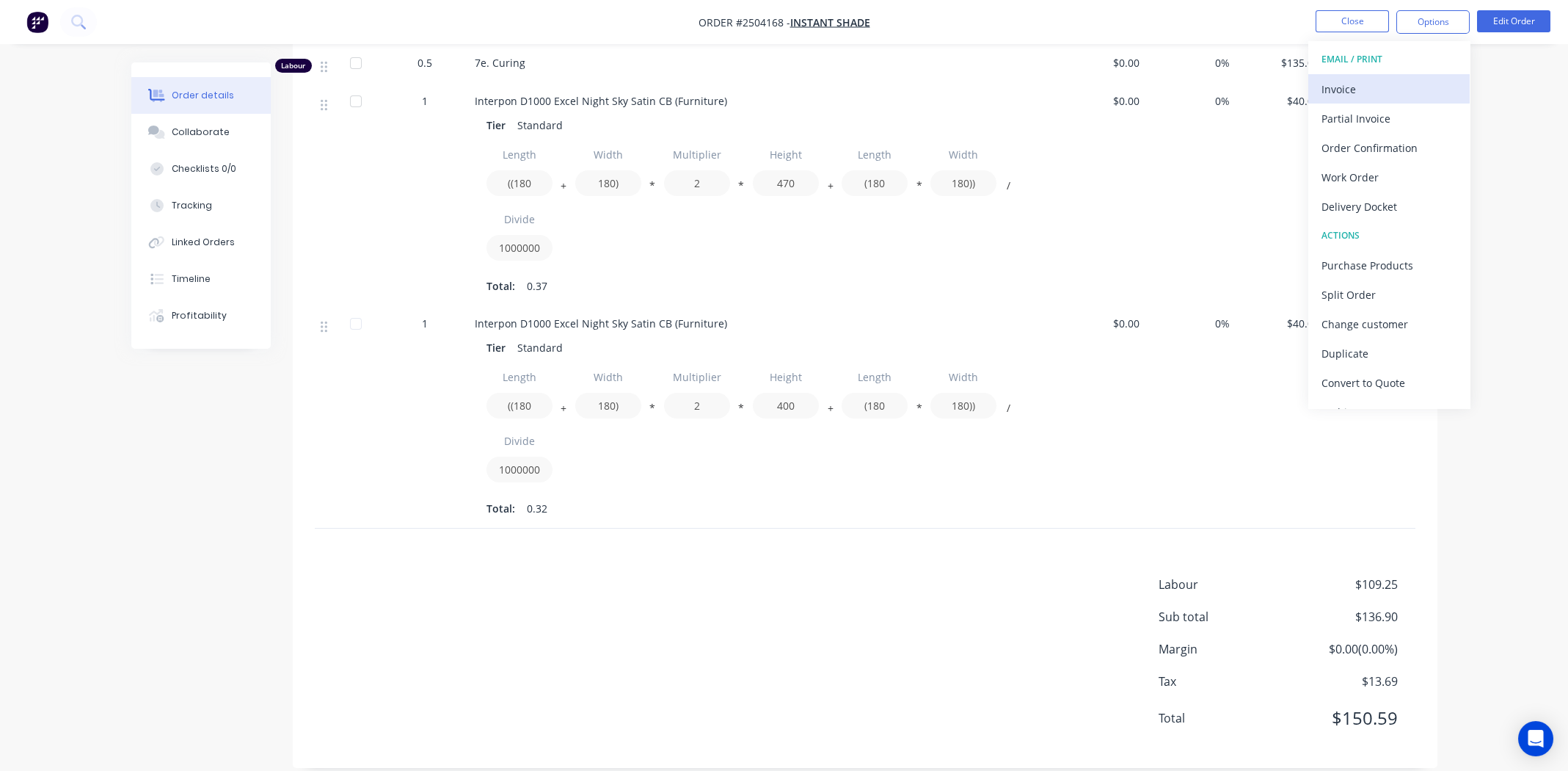
click at [1379, 92] on div "Invoice" at bounding box center [1388, 89] width 135 height 22
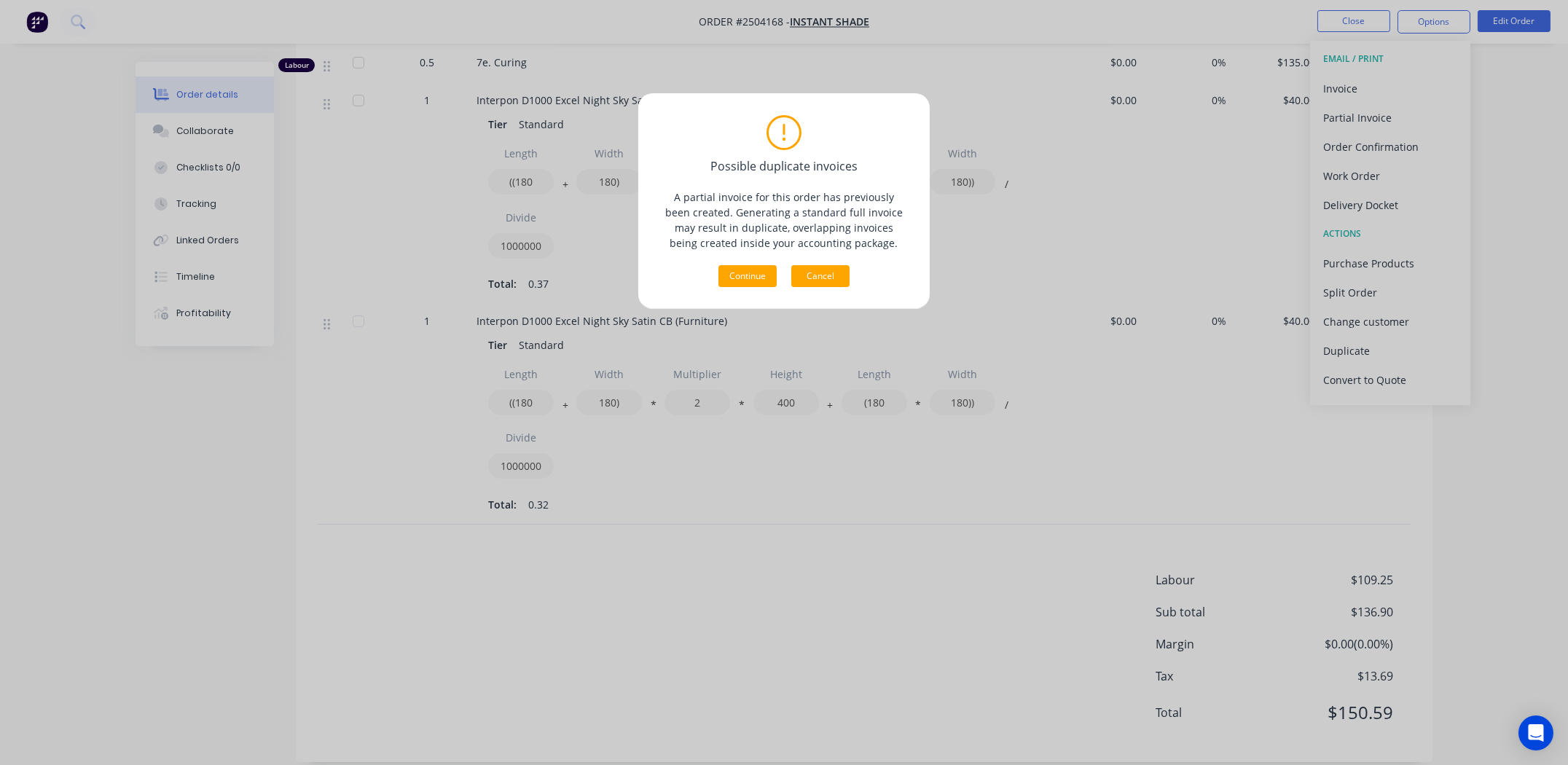
click at [810, 272] on button "Cancel" at bounding box center [820, 276] width 59 height 21
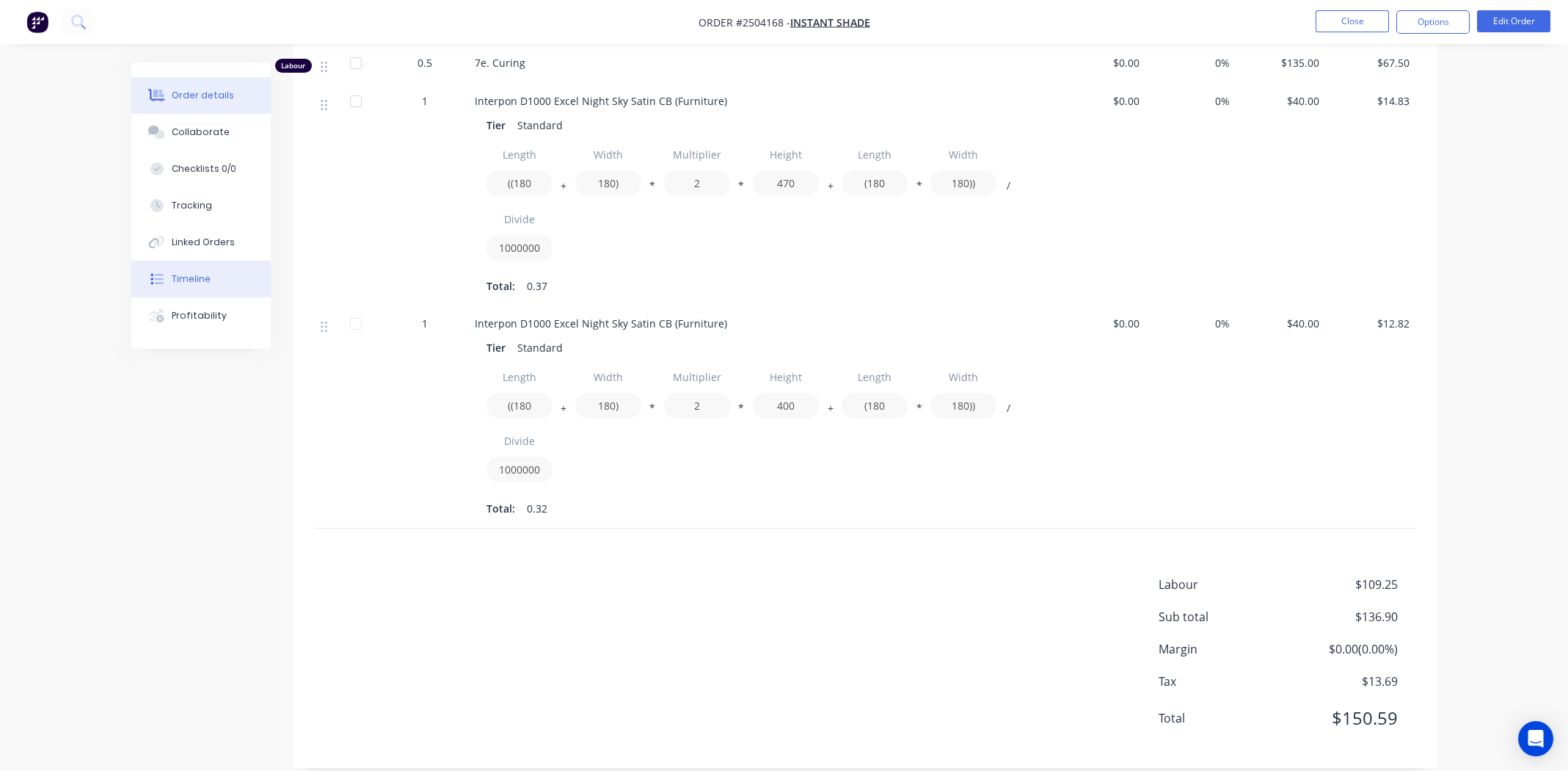
click at [200, 270] on button "Timeline" at bounding box center [201, 278] width 139 height 36
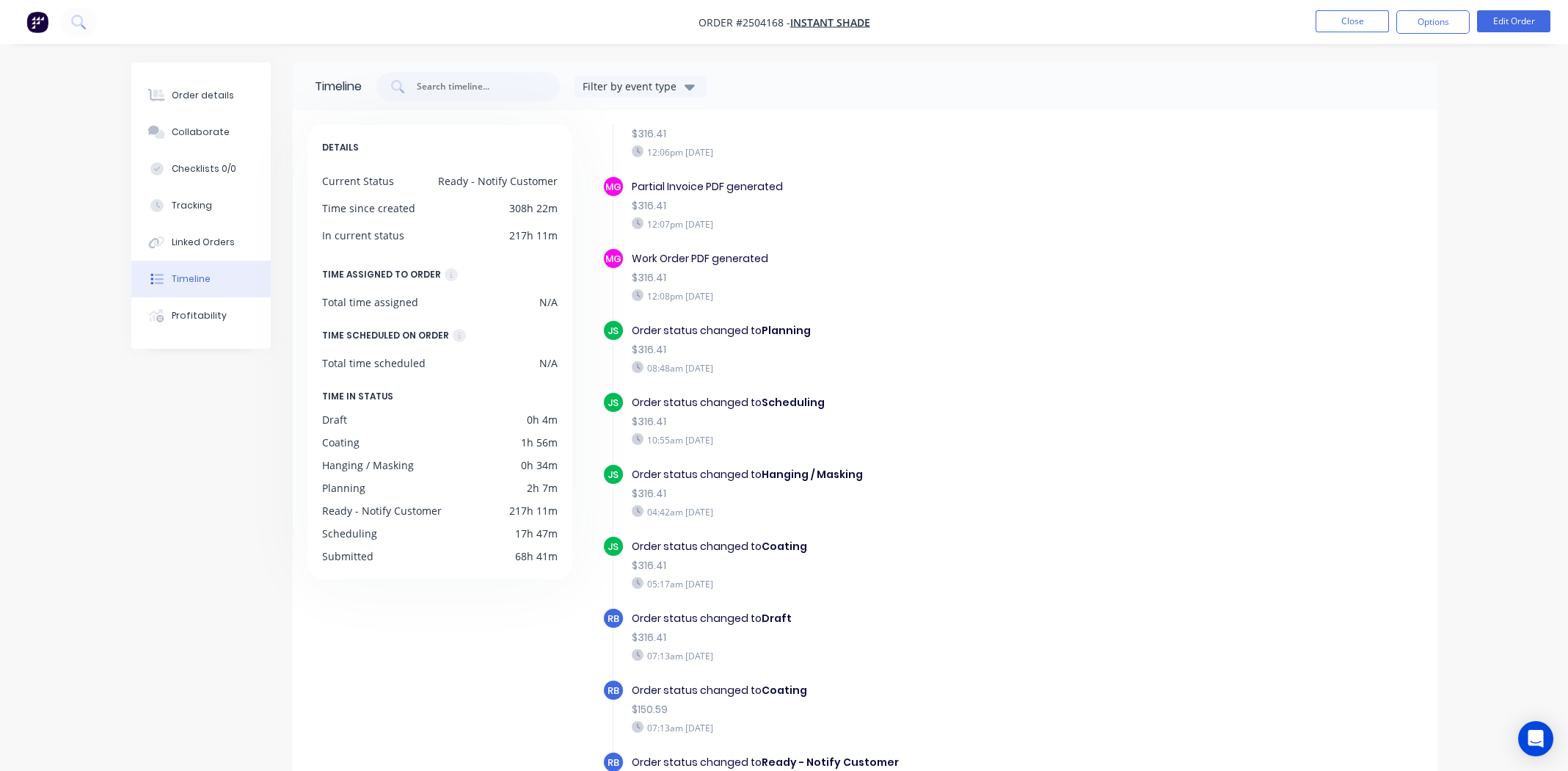
scroll to position [85, 0]
click at [193, 89] on div "Order details" at bounding box center [203, 94] width 63 height 13
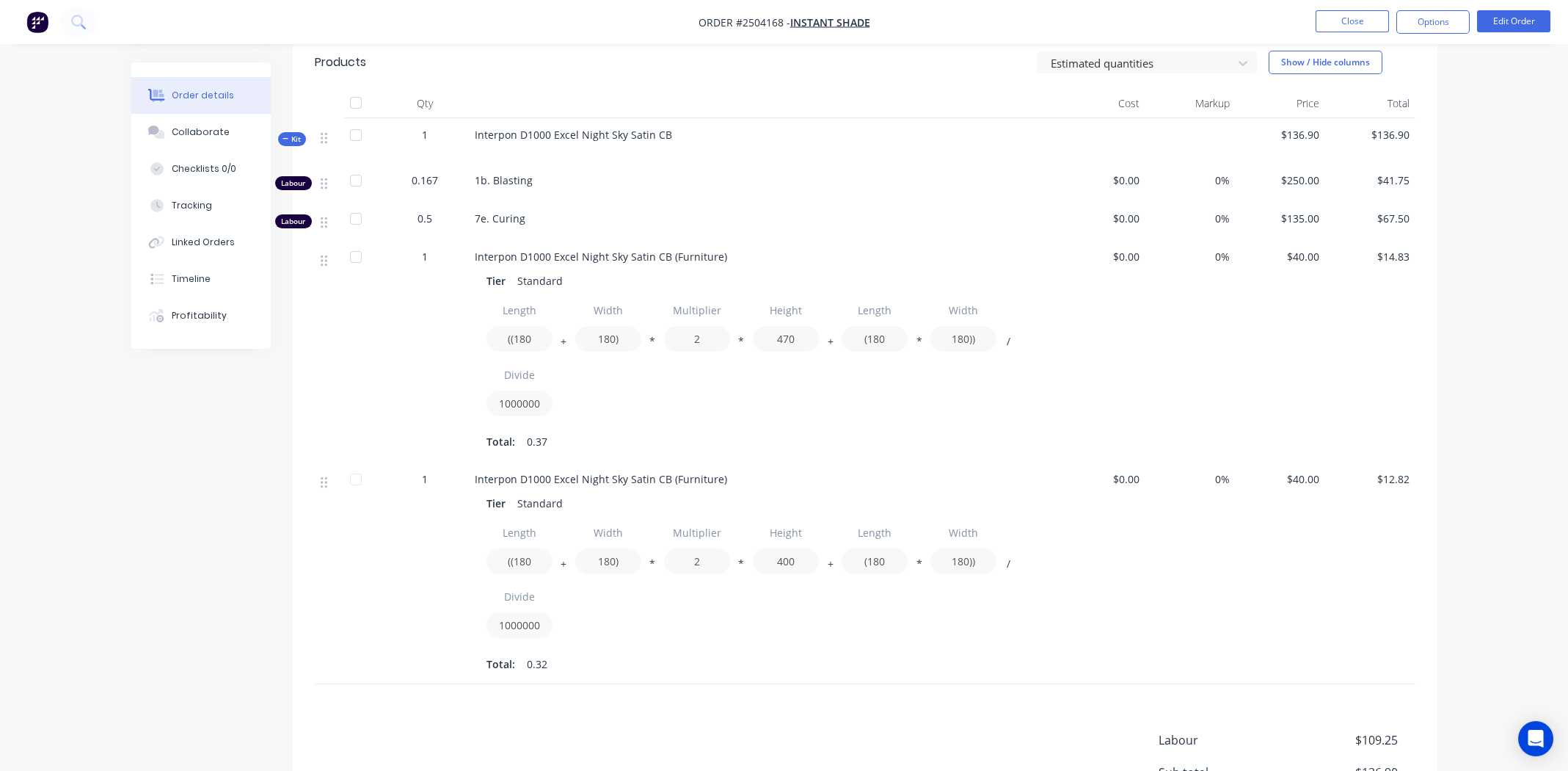
scroll to position [366, 0]
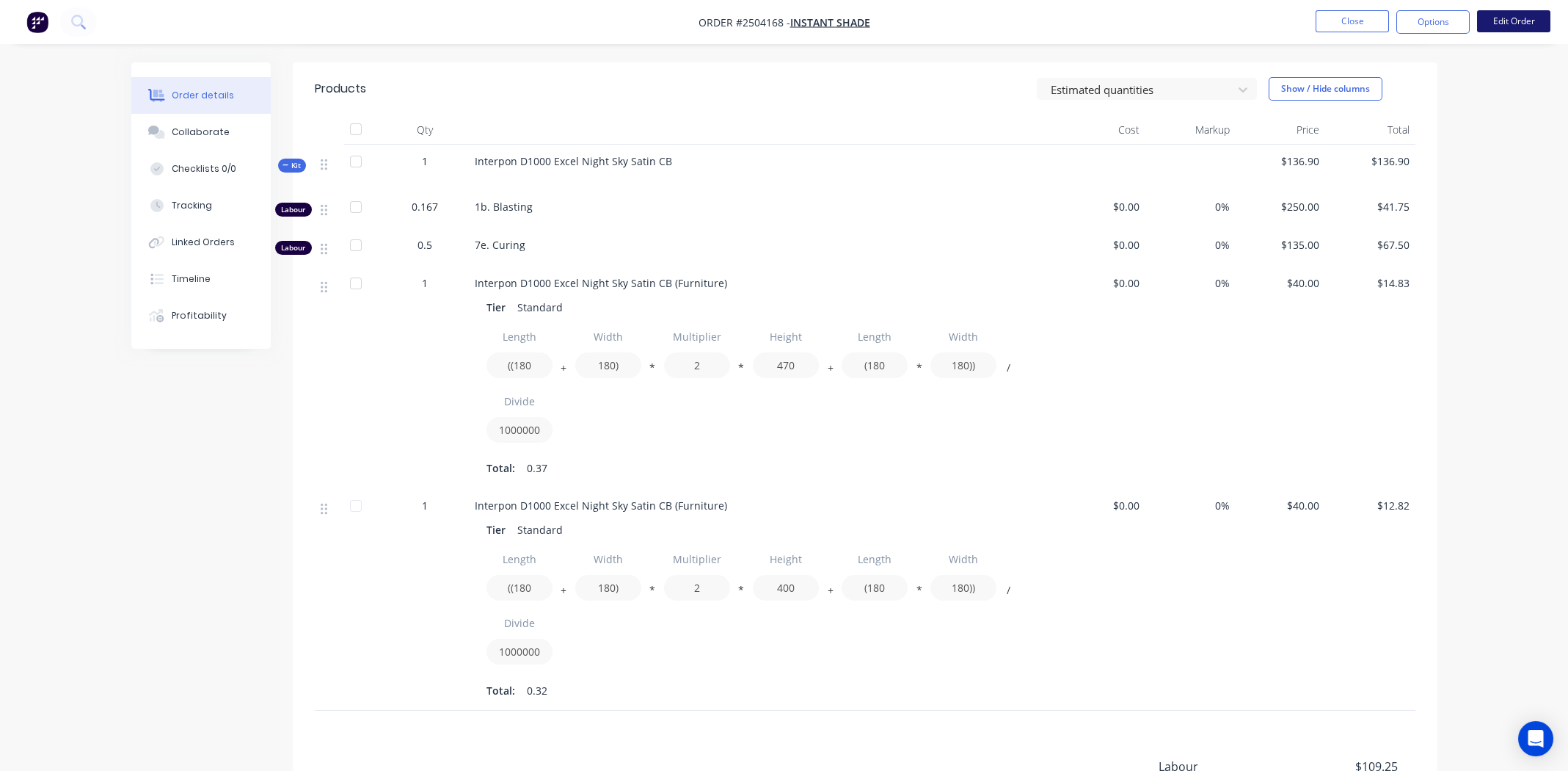
click at [1514, 25] on button "Edit Order" at bounding box center [1513, 21] width 74 height 22
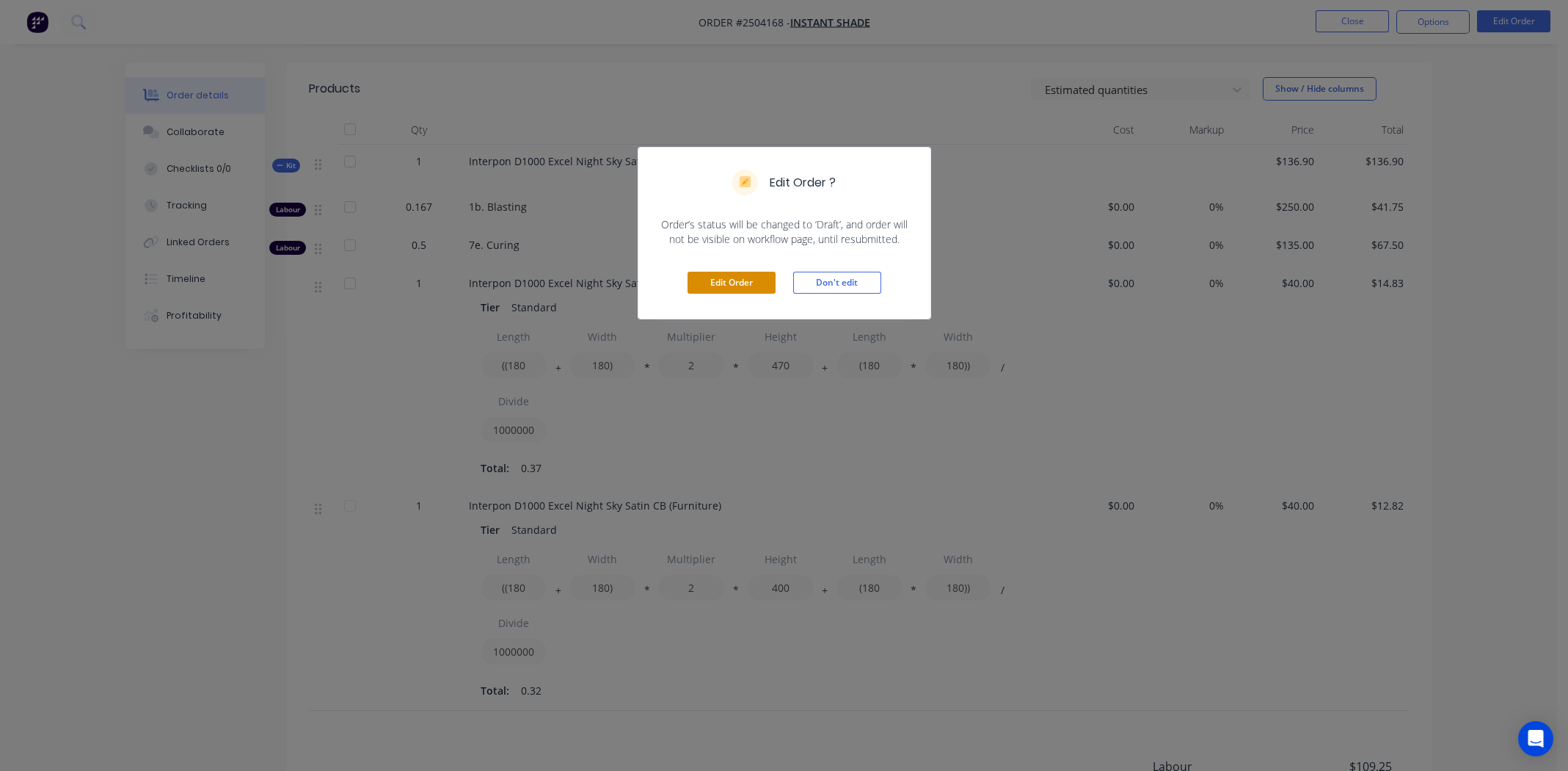
click at [738, 277] on button "Edit Order" at bounding box center [731, 282] width 88 height 22
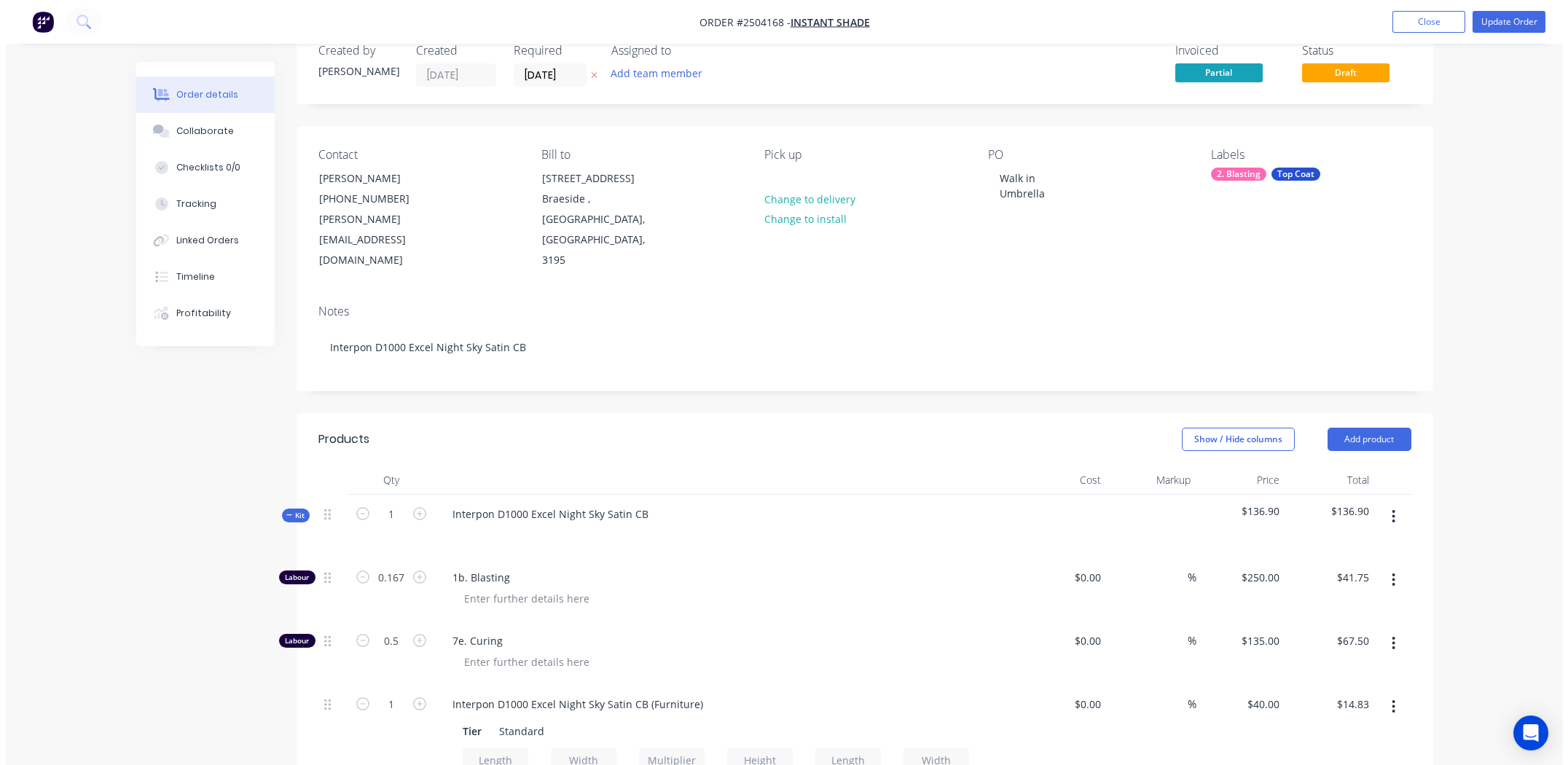
scroll to position [181, 0]
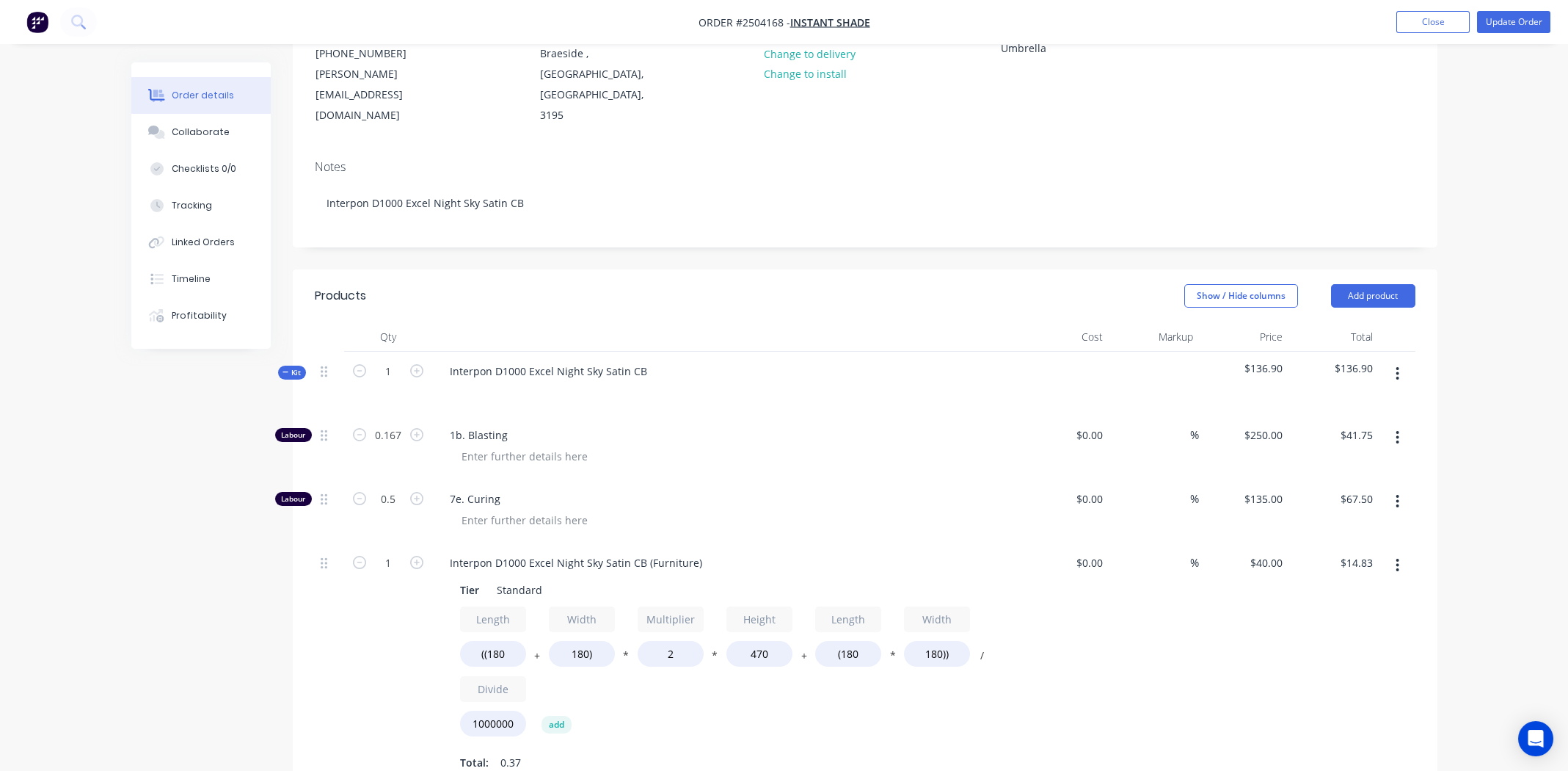
click at [1402, 360] on button "button" at bounding box center [1396, 373] width 34 height 27
click at [1384, 402] on div "Add product to kit" at bounding box center [1345, 413] width 113 height 22
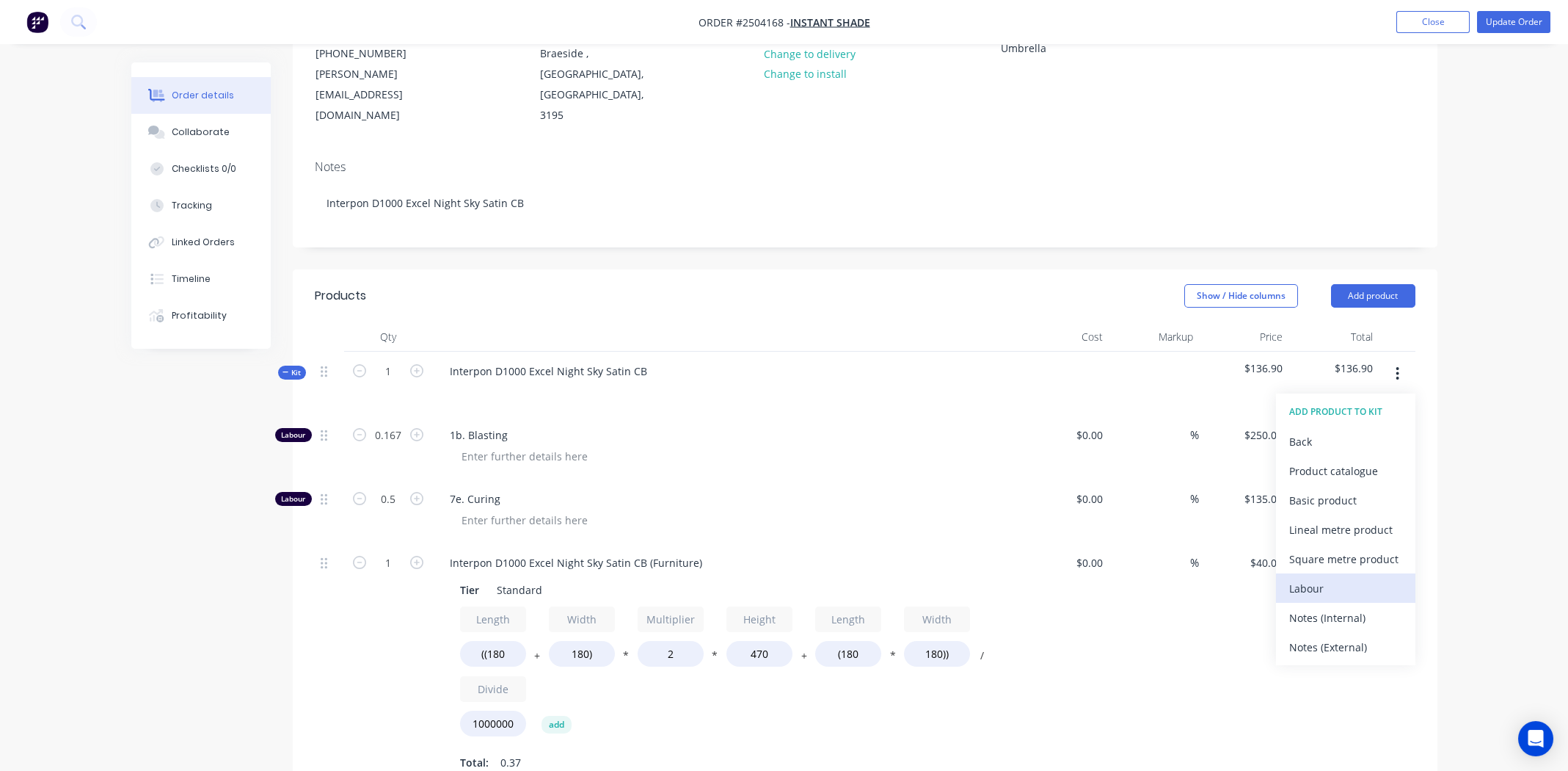
click at [1333, 578] on div "Labour" at bounding box center [1345, 588] width 113 height 22
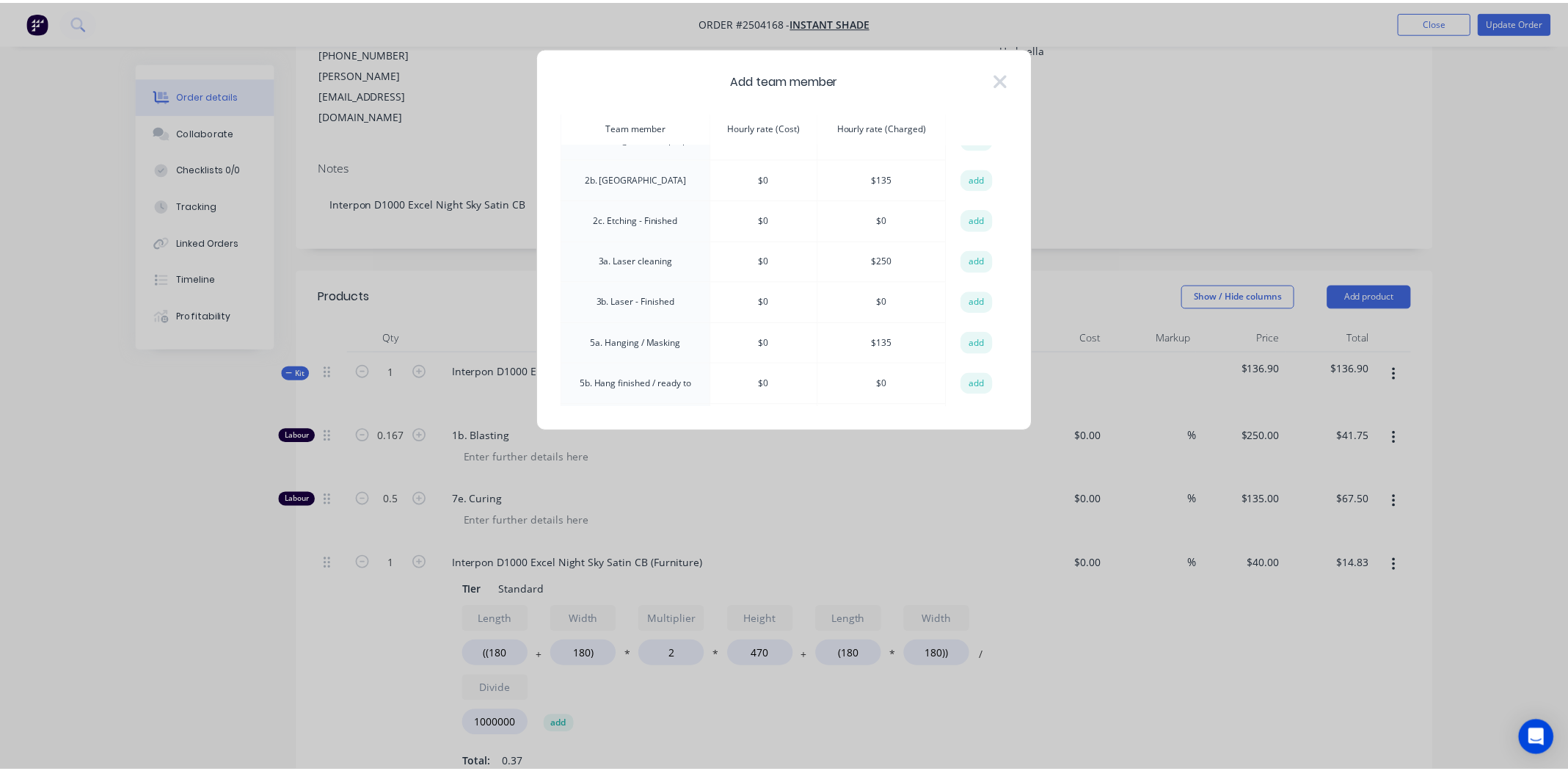
scroll to position [0, 0]
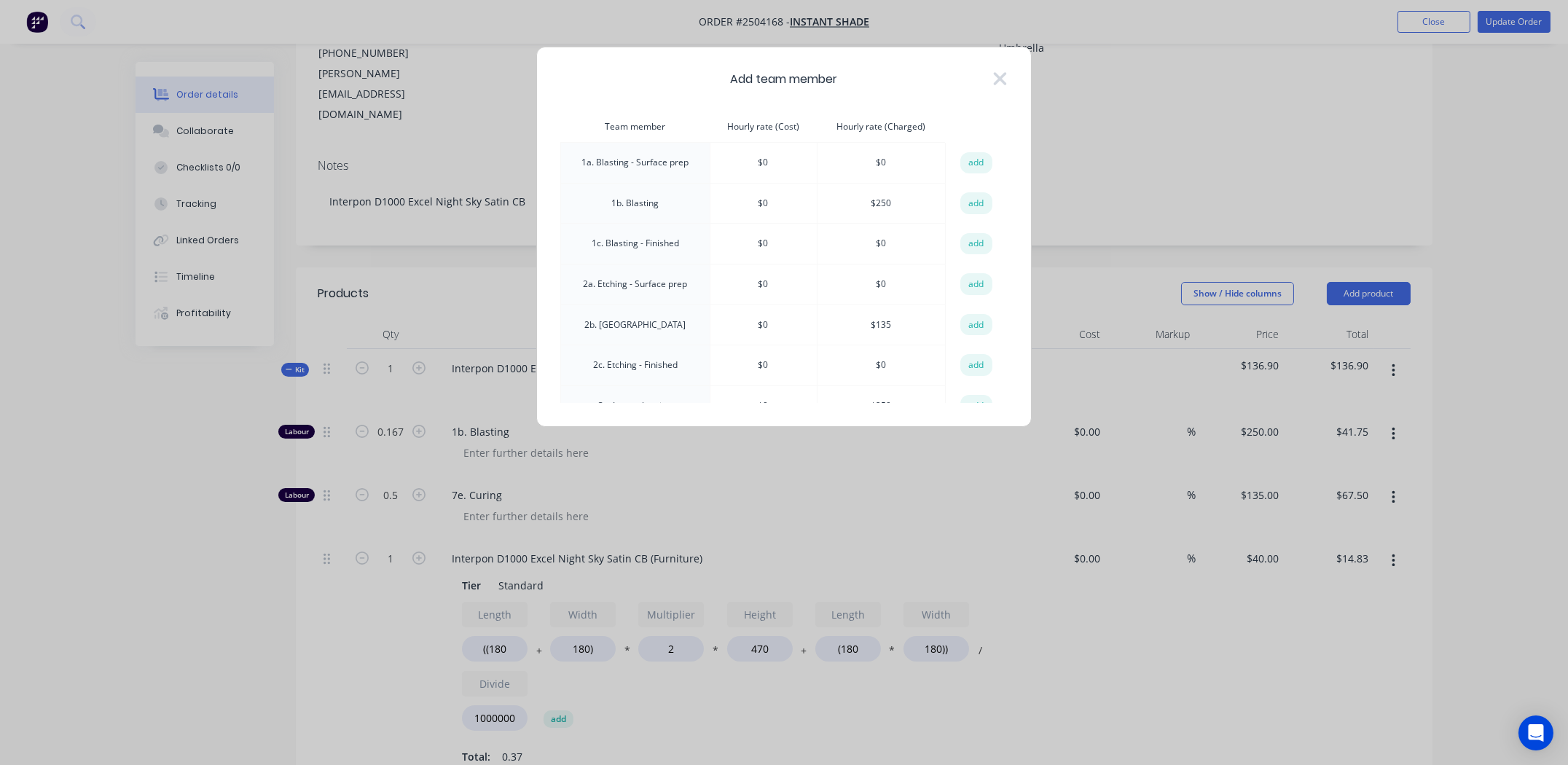
click at [1000, 78] on icon at bounding box center [1000, 78] width 13 height 13
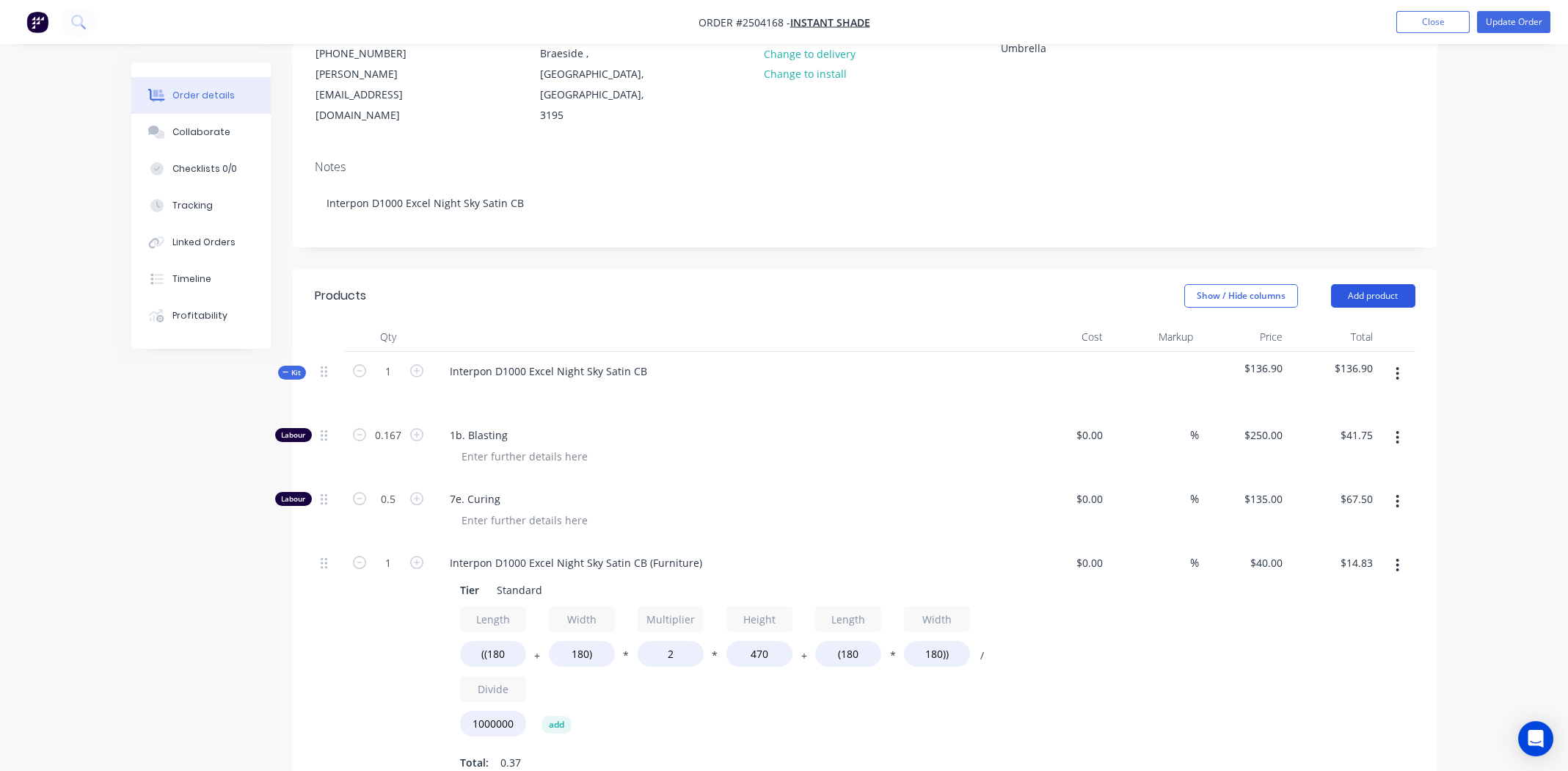
click at [1360, 284] on button "Add product" at bounding box center [1373, 296] width 84 height 24
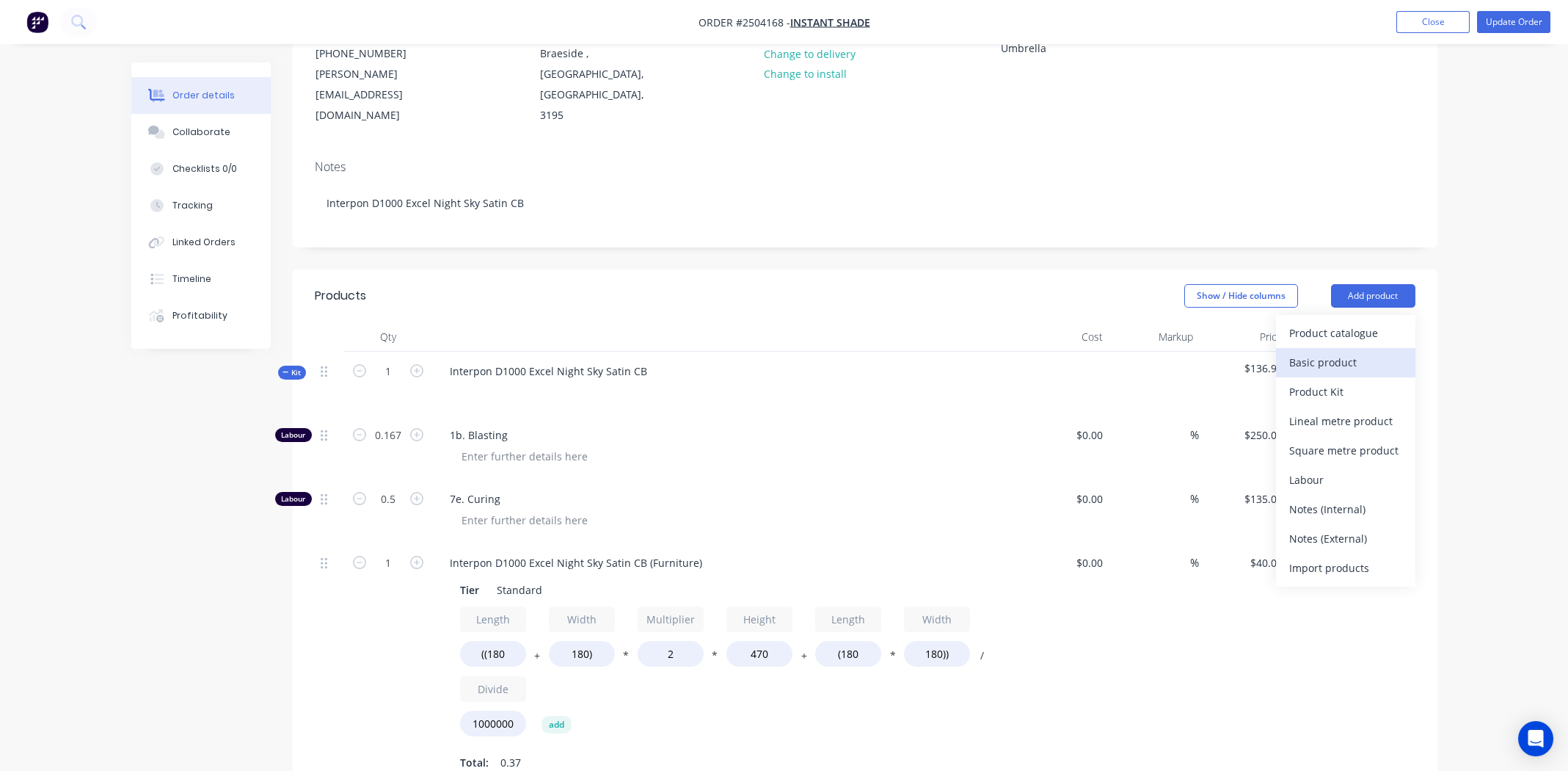
click at [1355, 352] on div "Basic product" at bounding box center [1345, 362] width 113 height 22
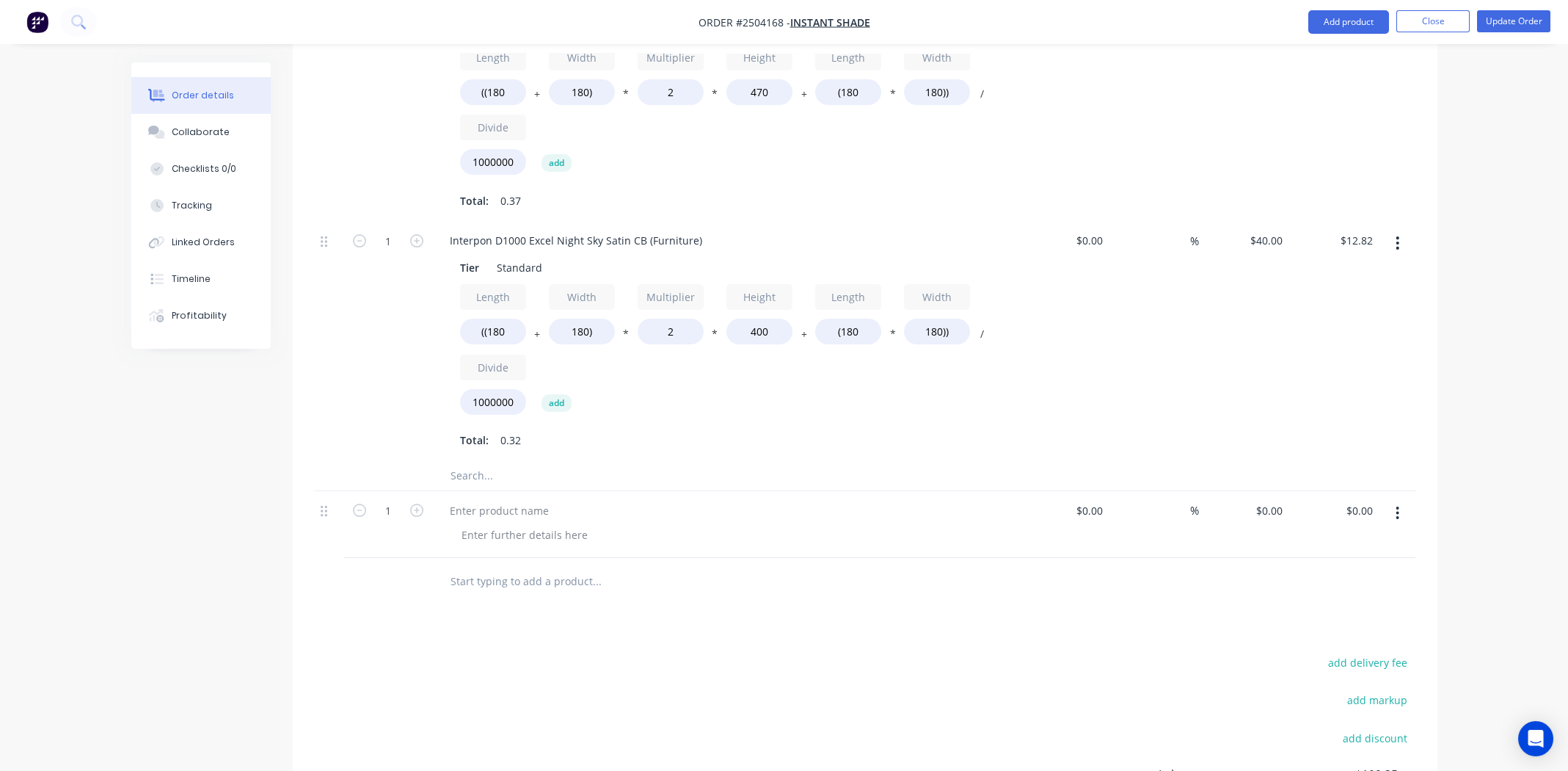
scroll to position [770, 0]
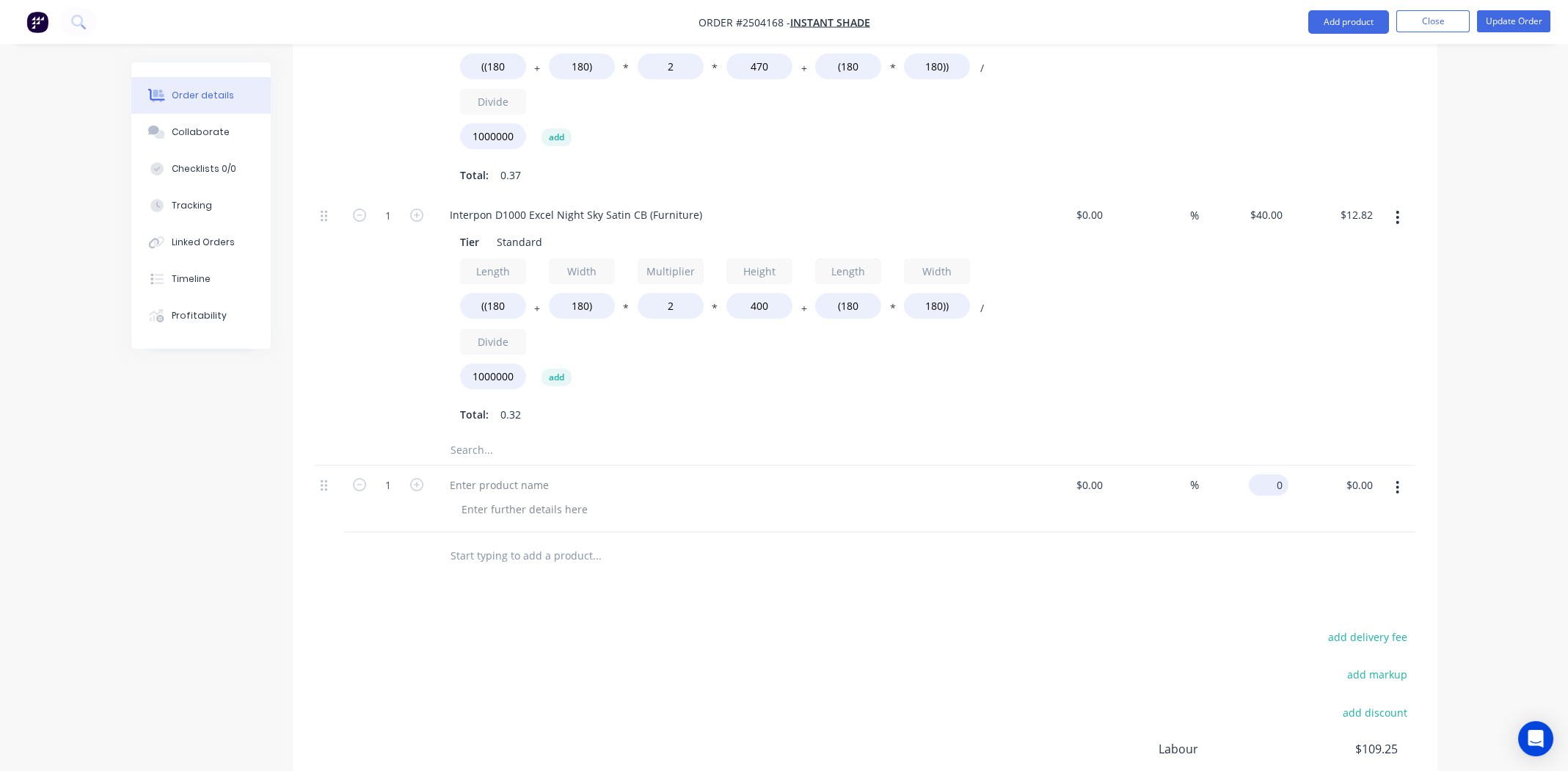
click at [1267, 474] on div "0 $0.00" at bounding box center [1269, 485] width 39 height 22
type input "$6.93"
click at [1479, 473] on div "Order details Collaborate Checklists 0/0 Tracking Linked Orders Timeline Profit…" at bounding box center [784, 91] width 1568 height 1724
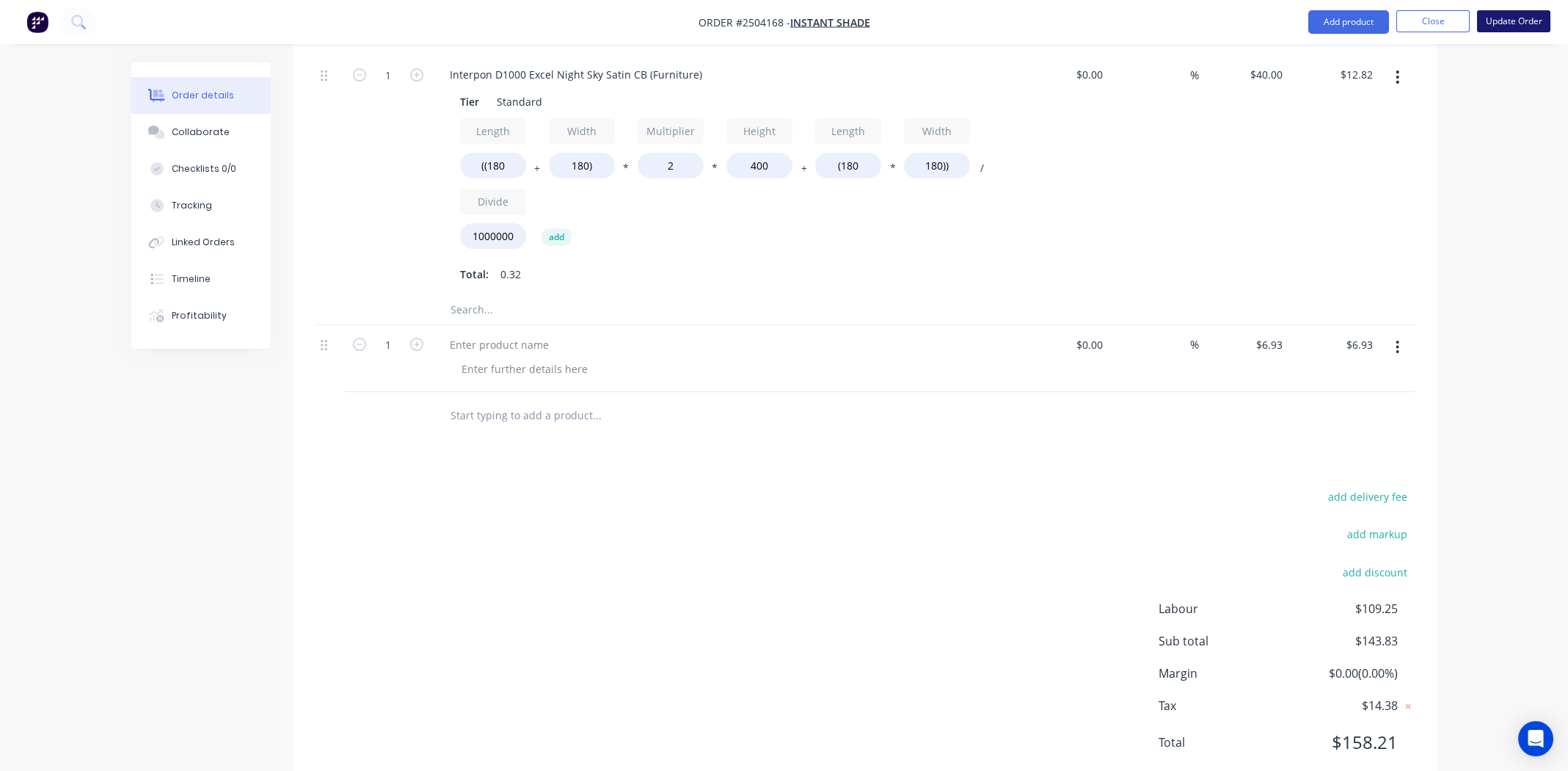
click at [1537, 19] on button "Update Order" at bounding box center [1513, 21] width 74 height 22
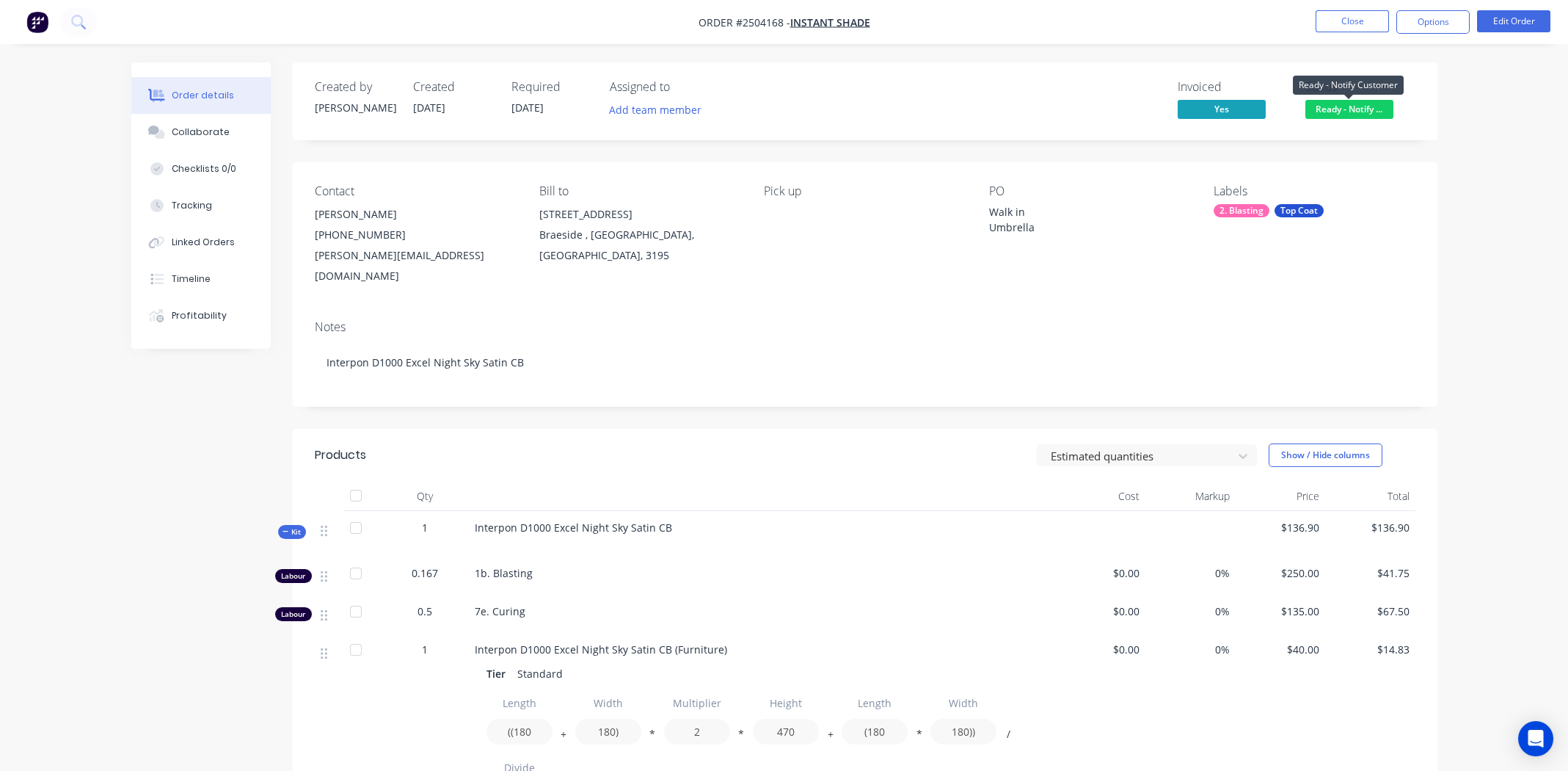
click at [1365, 105] on span "Ready - Notify ..." at bounding box center [1349, 109] width 88 height 19
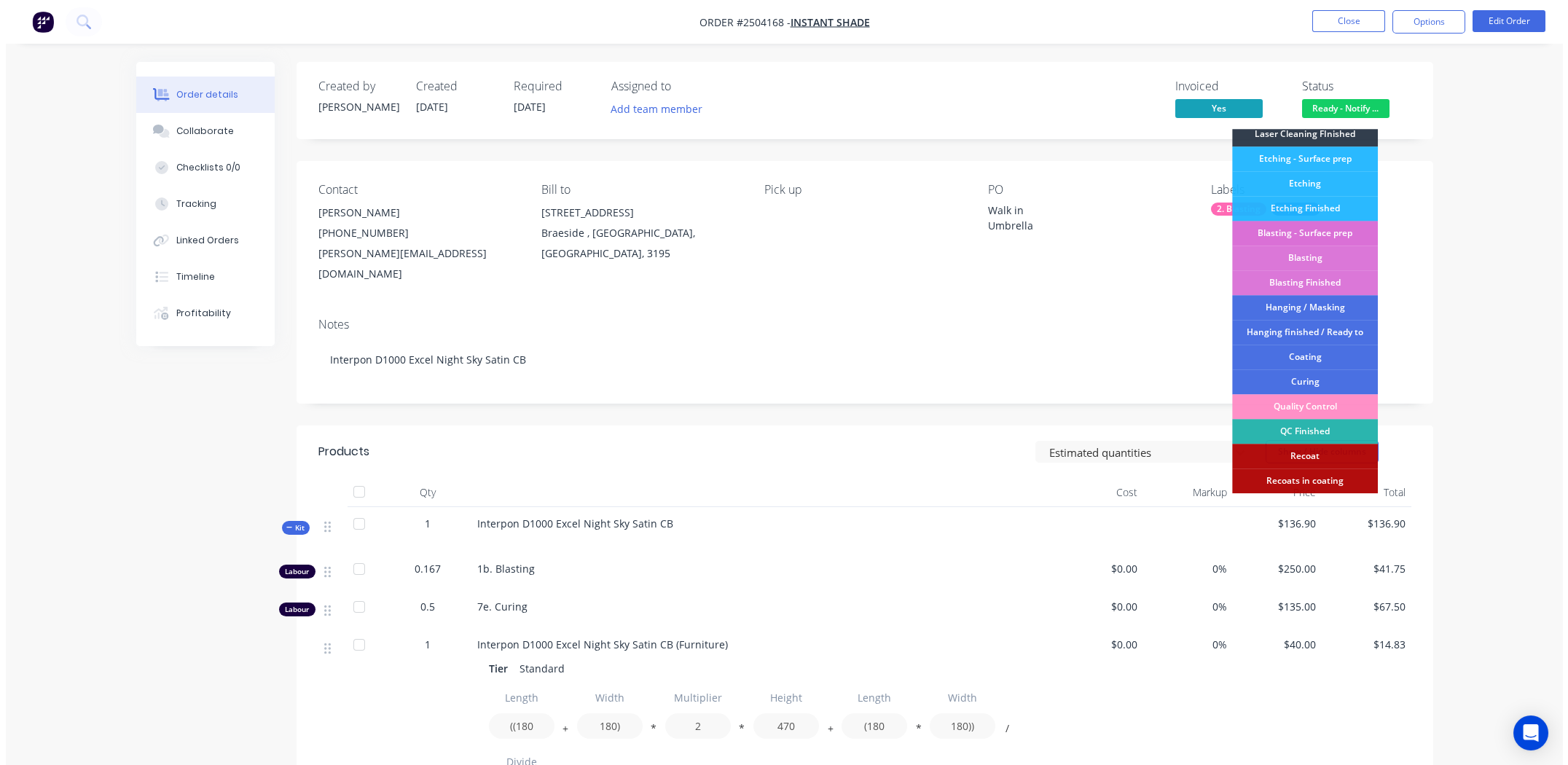
scroll to position [361, 0]
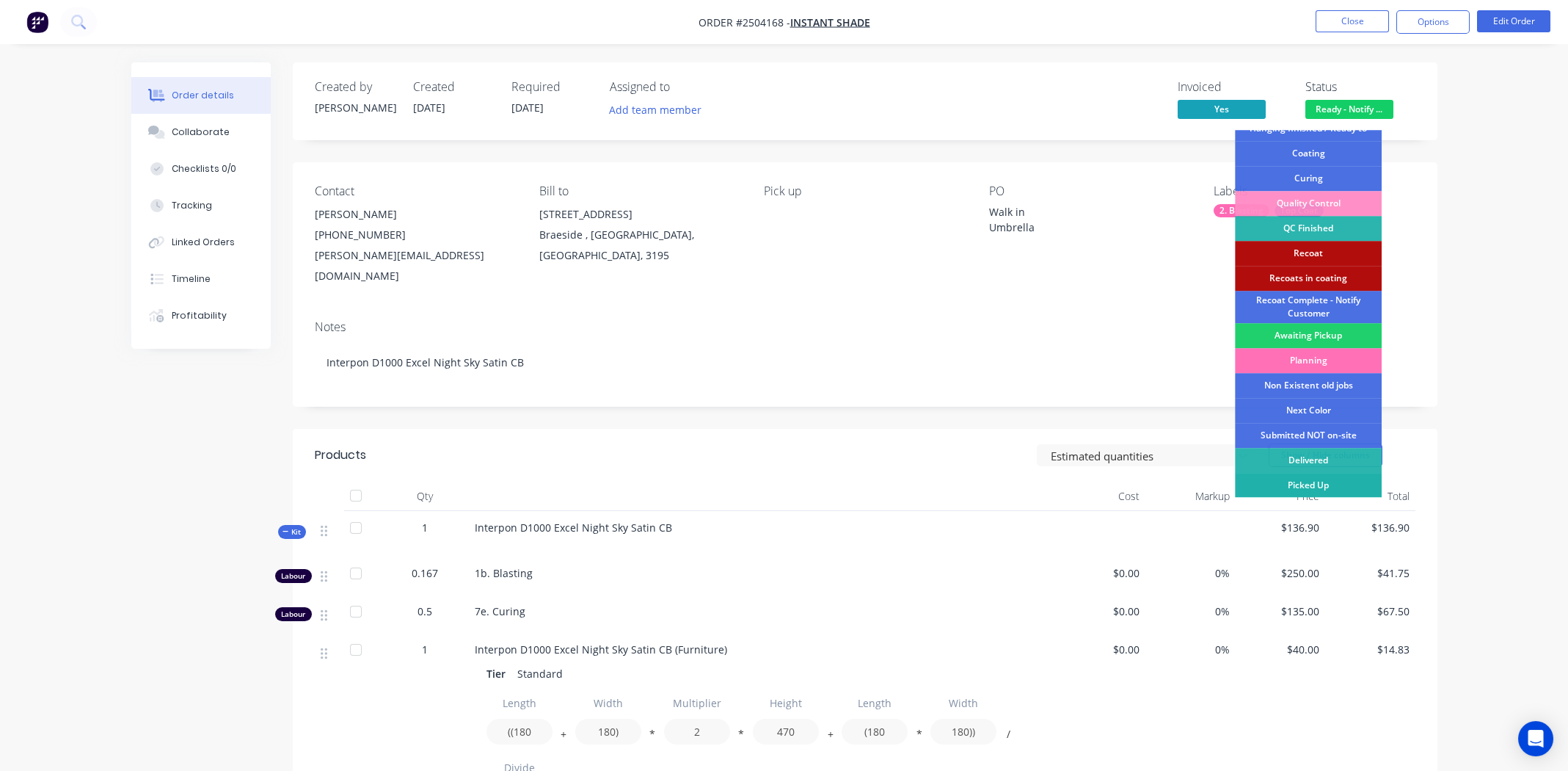
click at [1334, 478] on div "Picked Up" at bounding box center [1307, 484] width 146 height 25
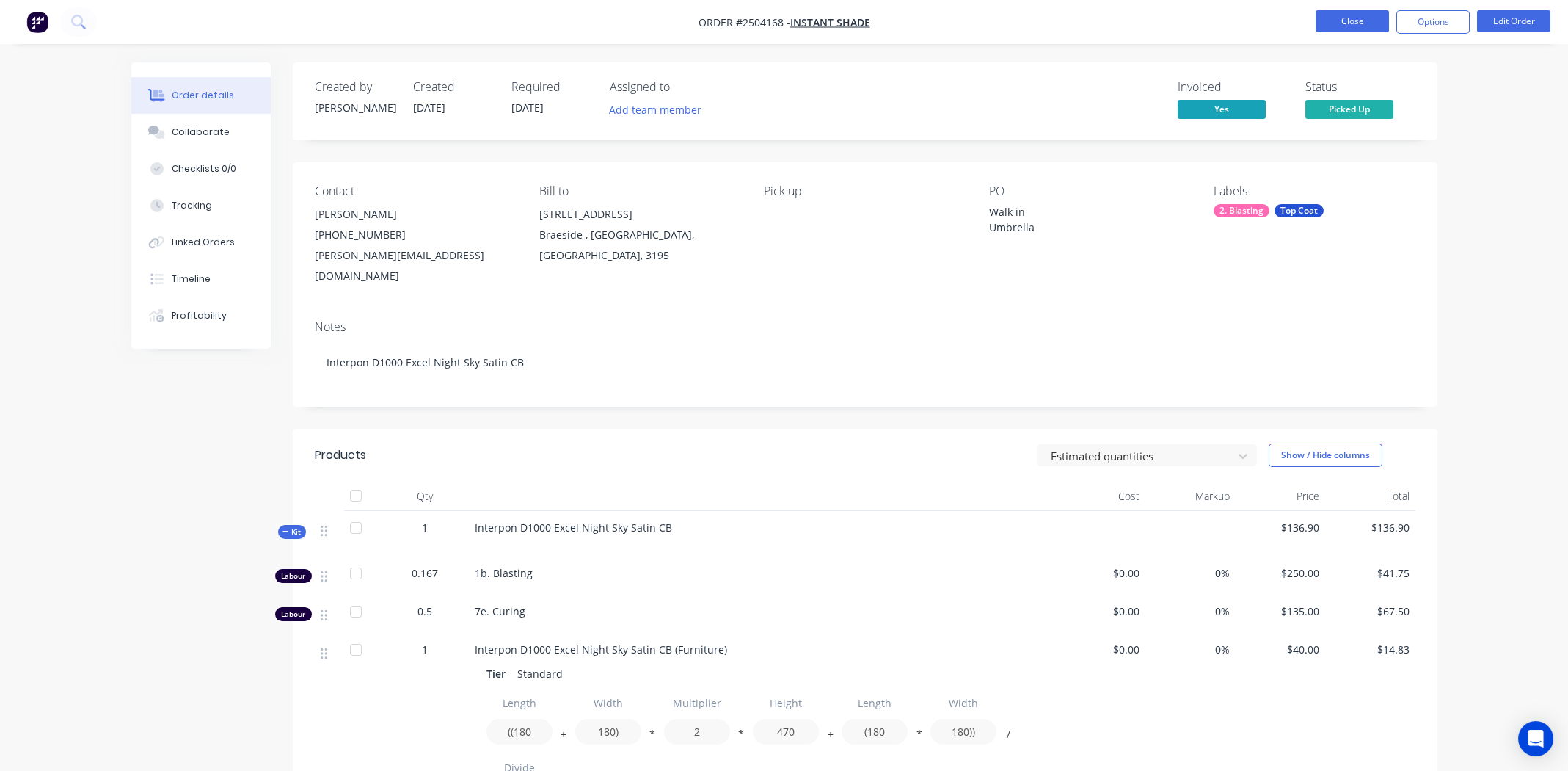
click at [1348, 25] on button "Close" at bounding box center [1352, 21] width 74 height 22
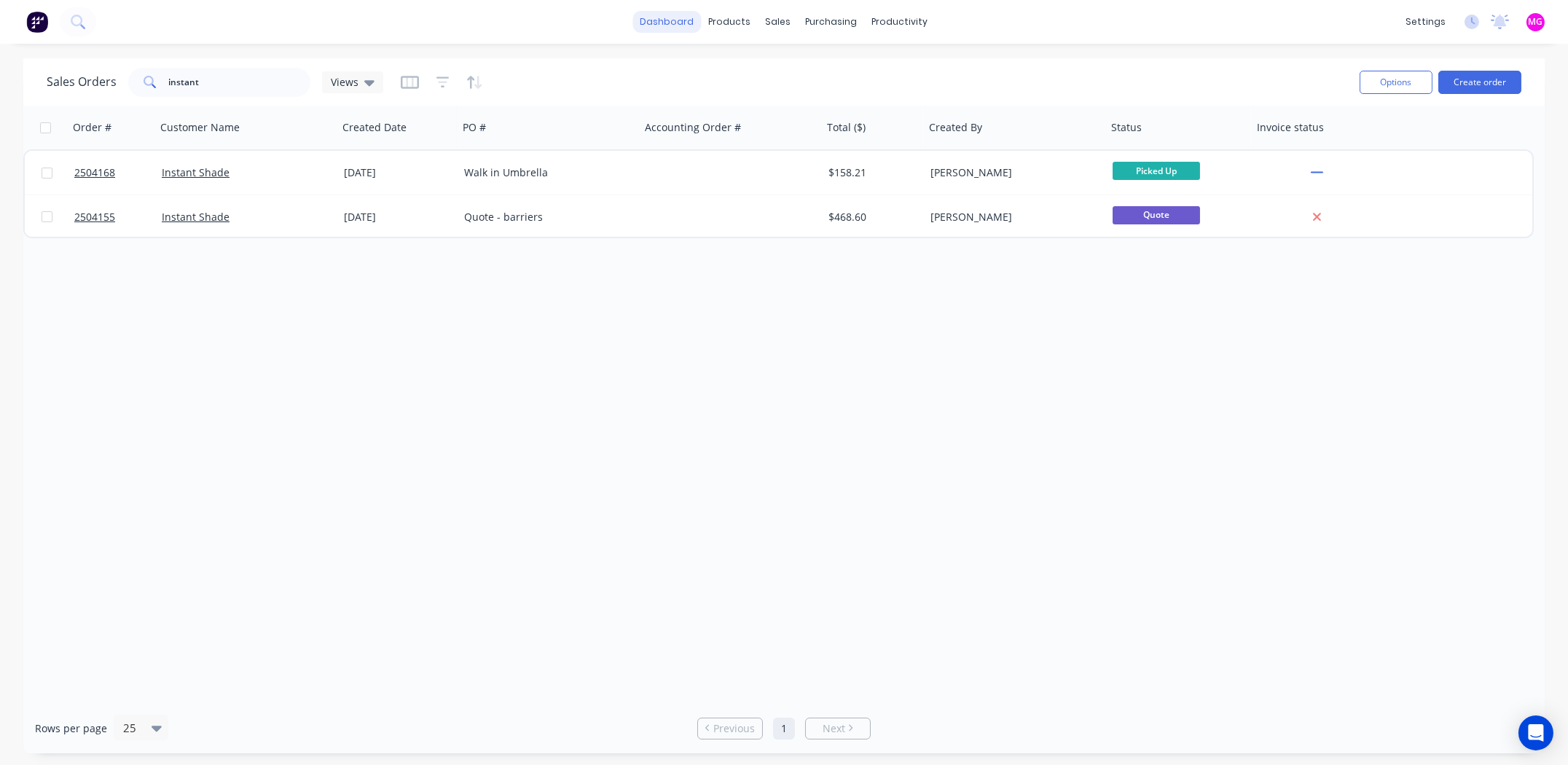
click at [675, 20] on link "dashboard" at bounding box center [667, 21] width 68 height 21
